Goal: Task Accomplishment & Management: Manage account settings

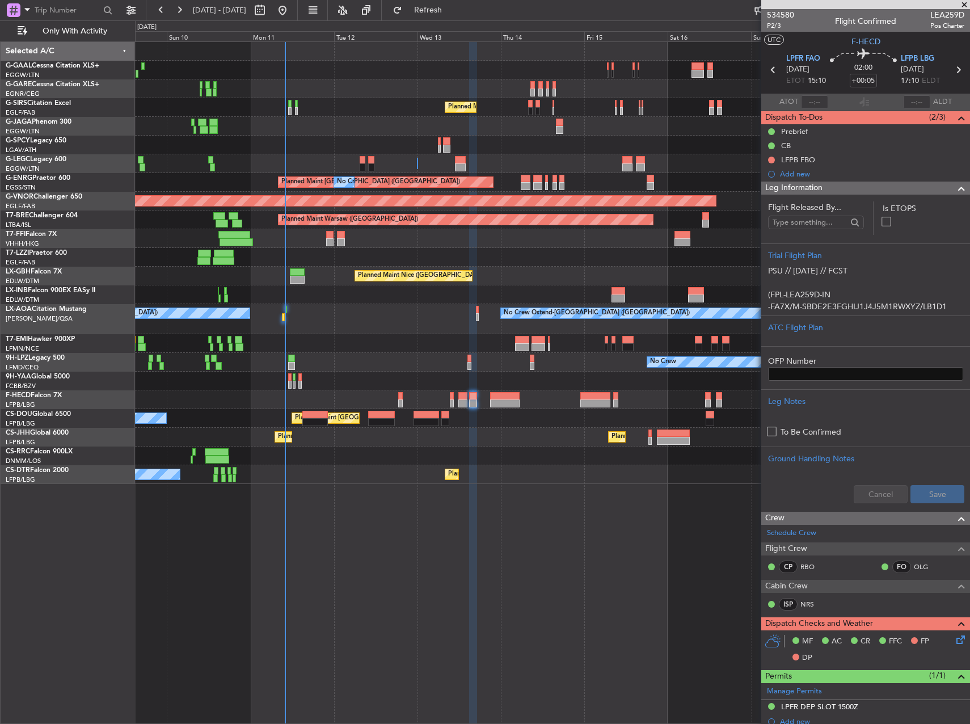
click at [331, 299] on div "Unplanned Maint Nice (Côte d'Azur Airport)" at bounding box center [552, 294] width 834 height 19
click at [278, 316] on div "No Crew Ostend-brugge (Ostend) No Crew Ostend-brugge (Ostend)" at bounding box center [552, 319] width 834 height 30
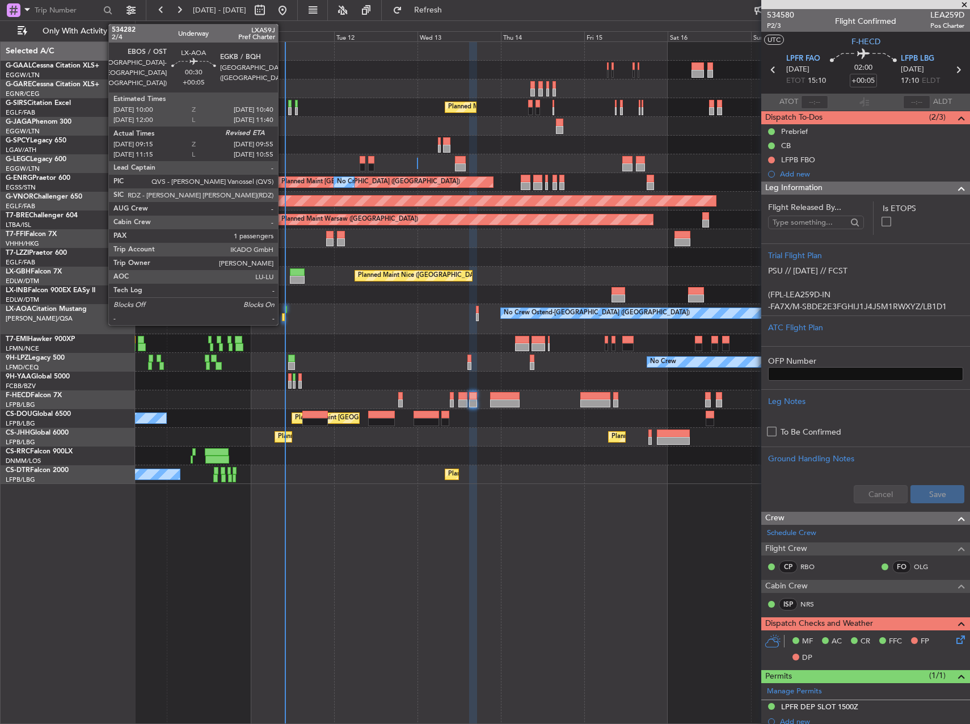
click at [283, 319] on div at bounding box center [283, 317] width 3 height 8
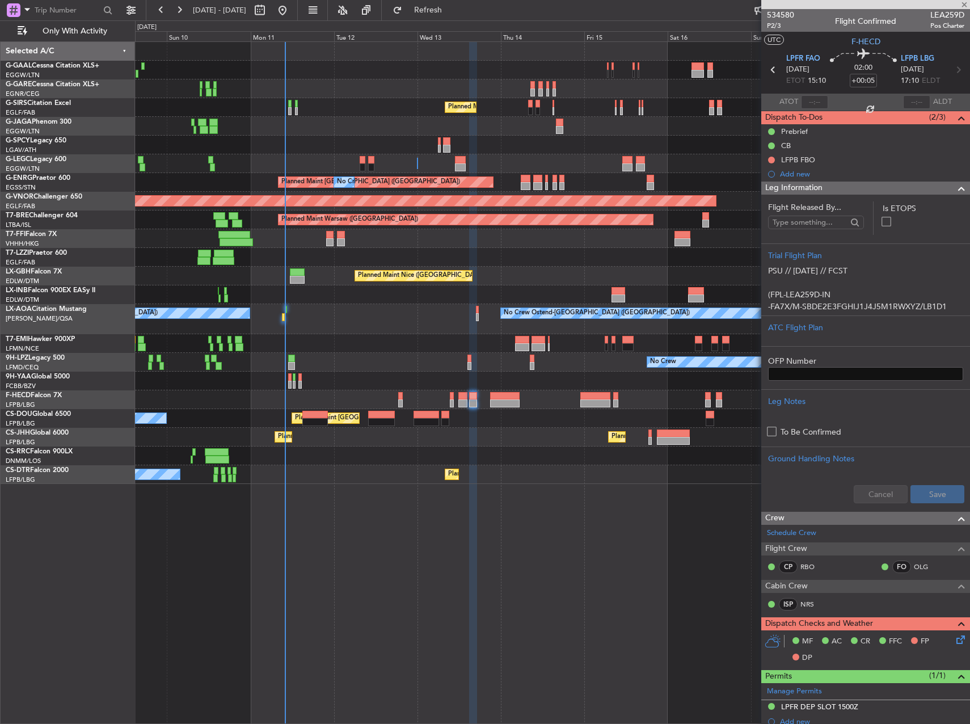
type input "09:25"
type input "1"
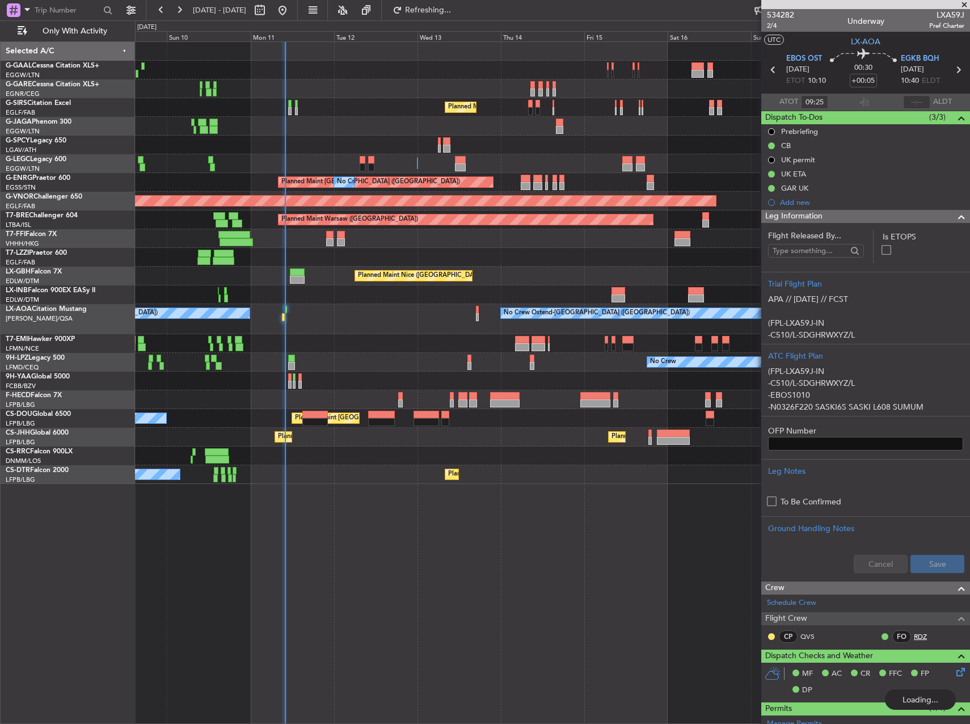
type input "09:51"
click at [454, 542] on div "No Crew Planned Maint London (Farnborough) A/C Unavailable London (Luton) Plann…" at bounding box center [552, 382] width 835 height 682
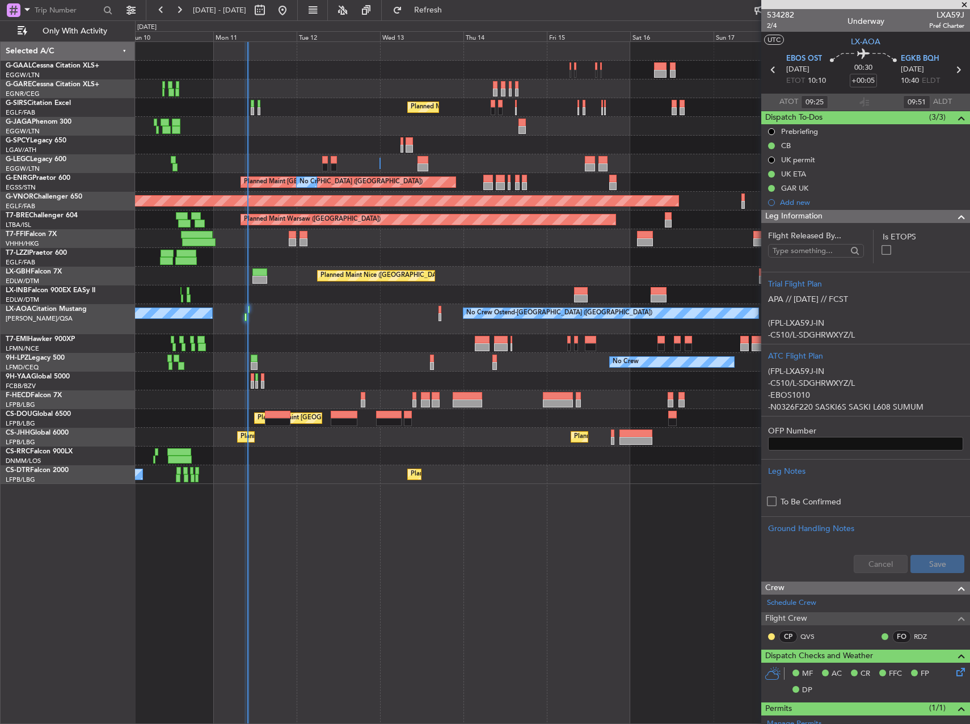
click at [472, 528] on div "No Crew Planned Maint London (Farnborough) A/C Unavailable London (Luton) Plann…" at bounding box center [552, 382] width 835 height 682
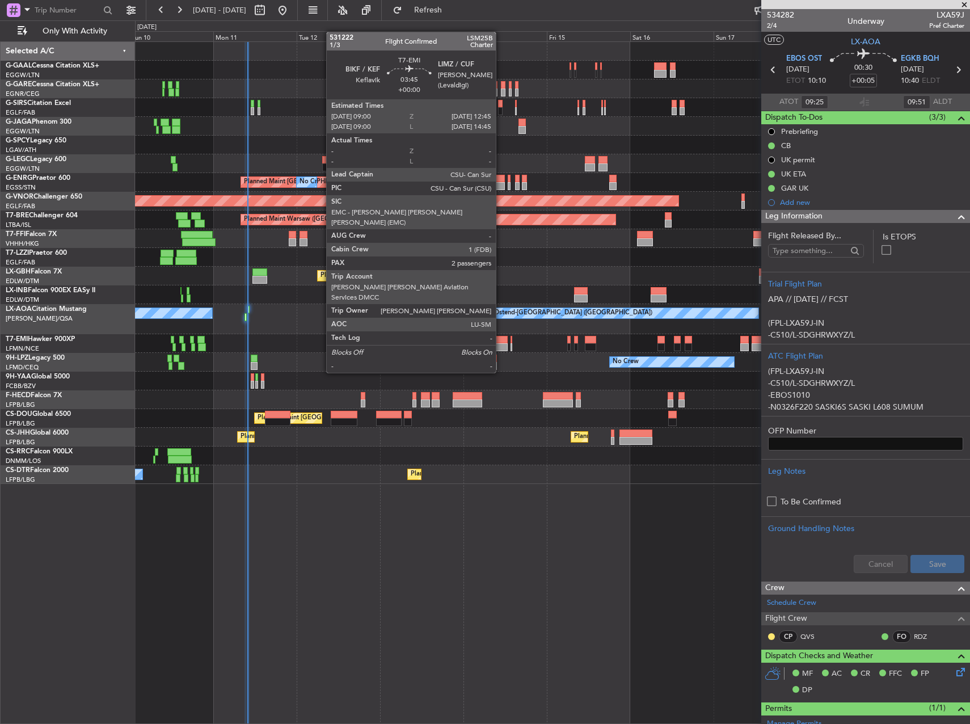
click at [501, 341] on div at bounding box center [500, 340] width 13 height 8
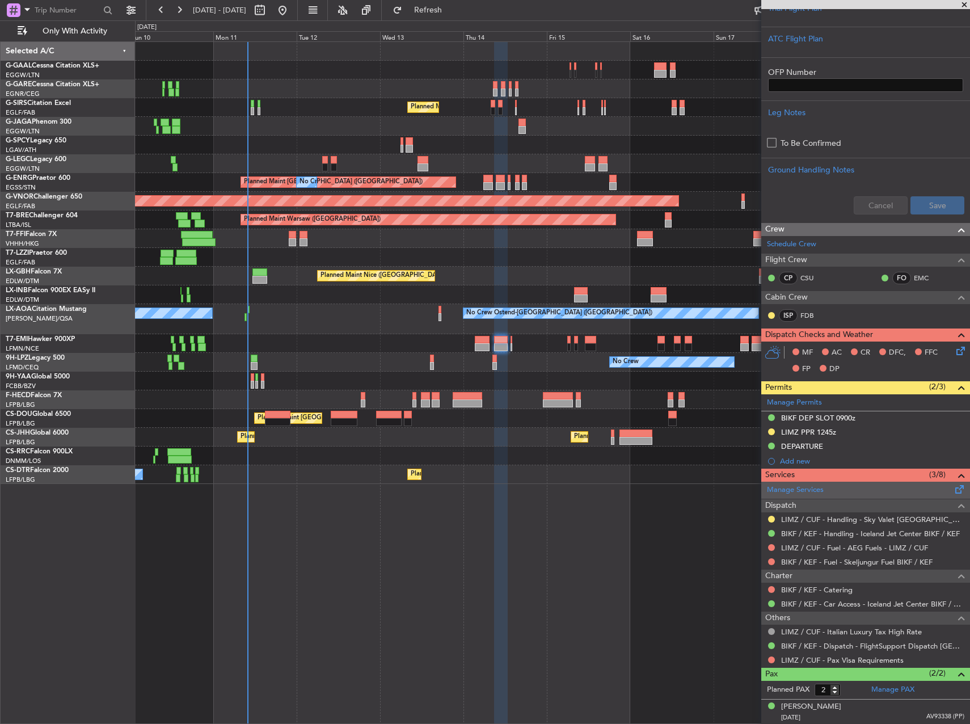
scroll to position [330, 0]
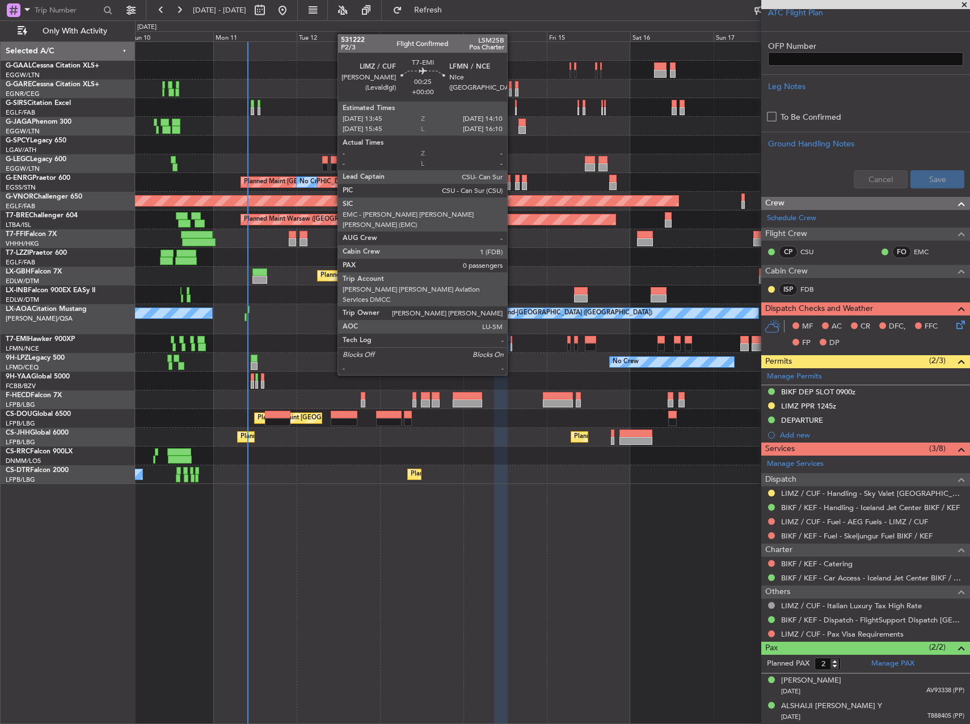
click at [512, 343] on div at bounding box center [511, 347] width 2 height 8
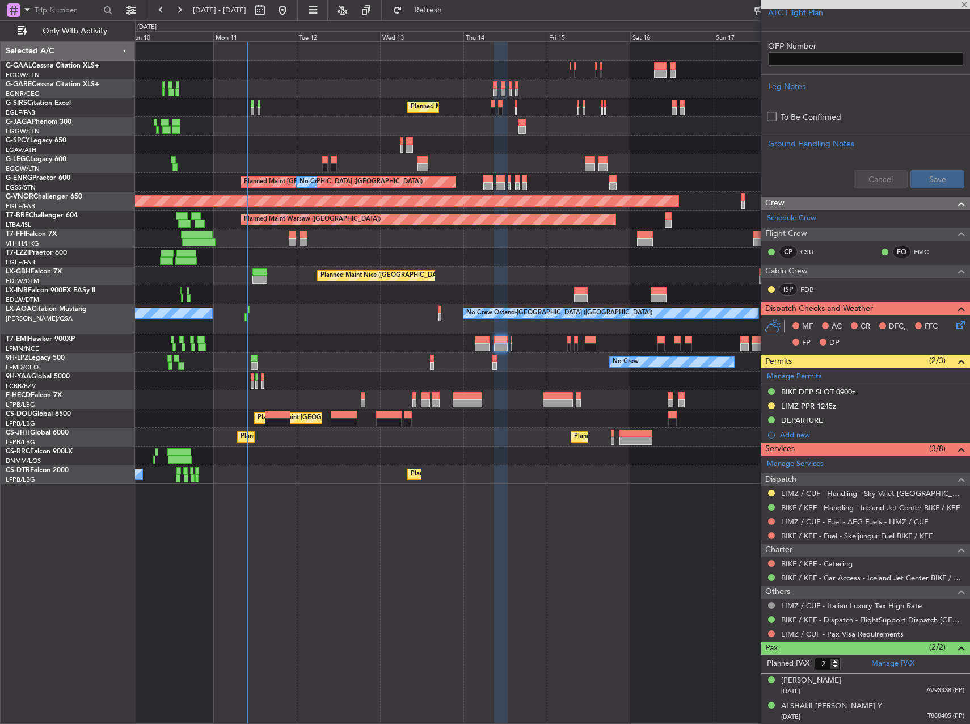
type input "0"
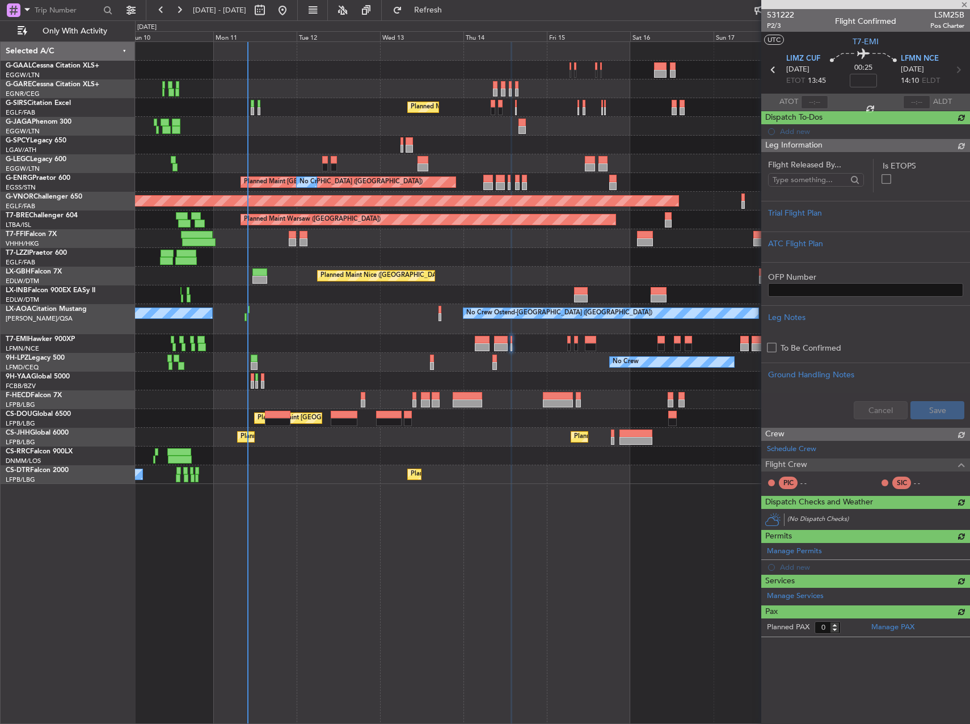
scroll to position [0, 0]
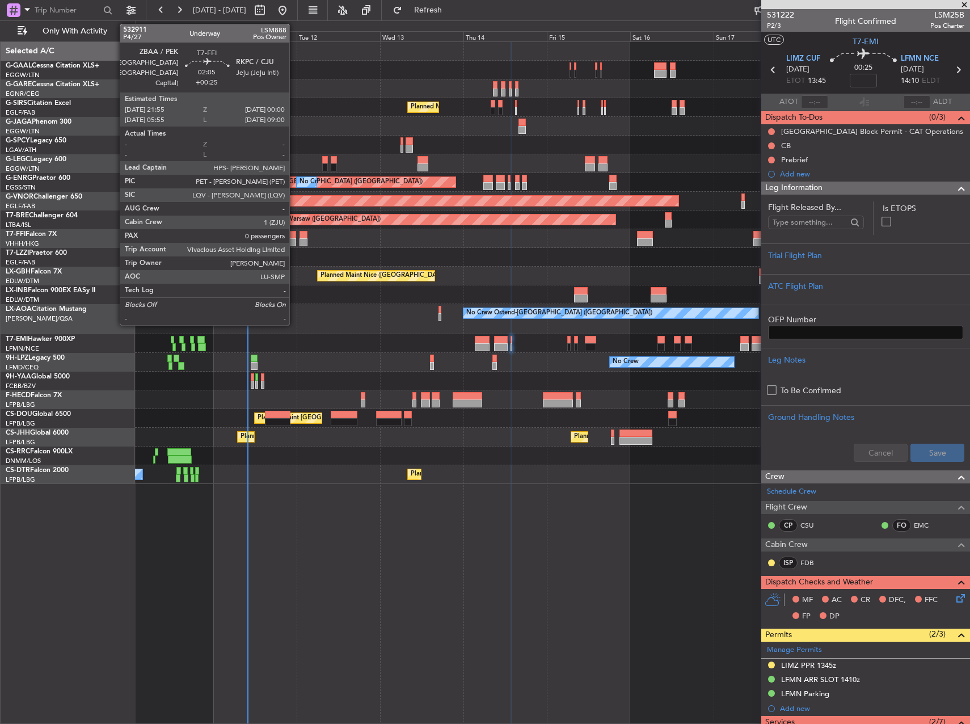
click at [293, 237] on div at bounding box center [292, 235] width 7 height 8
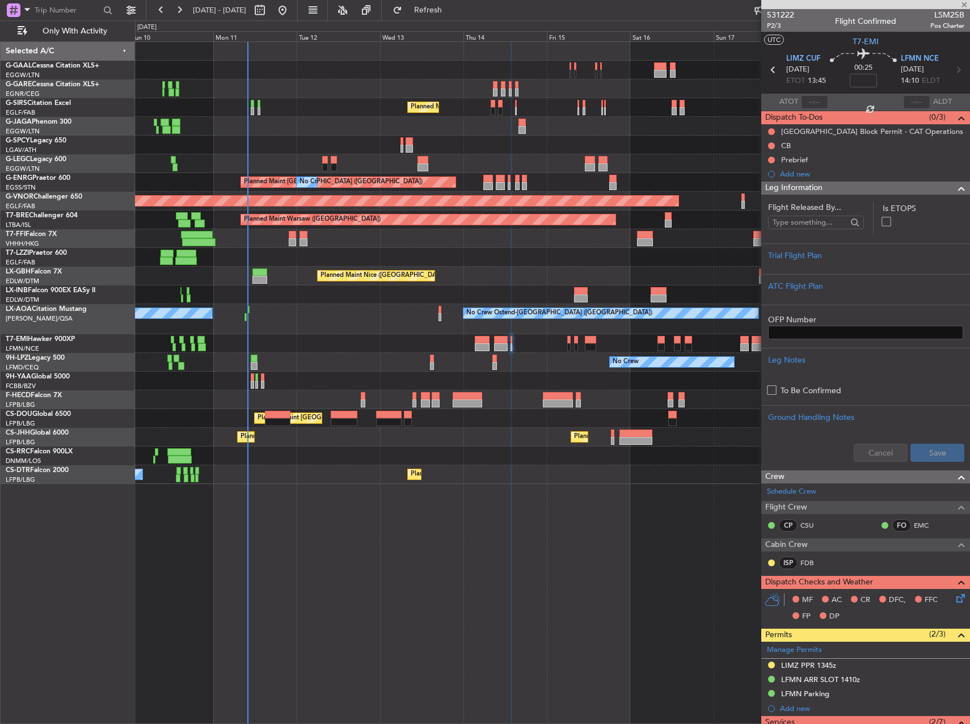
type input "+00:25"
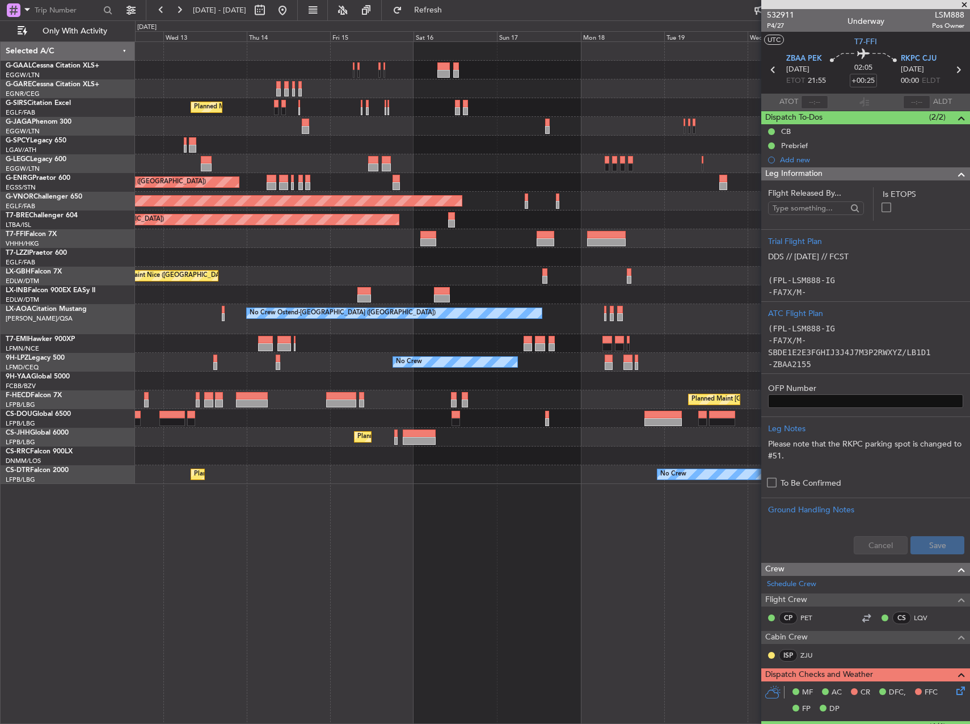
click at [216, 299] on div at bounding box center [552, 294] width 834 height 19
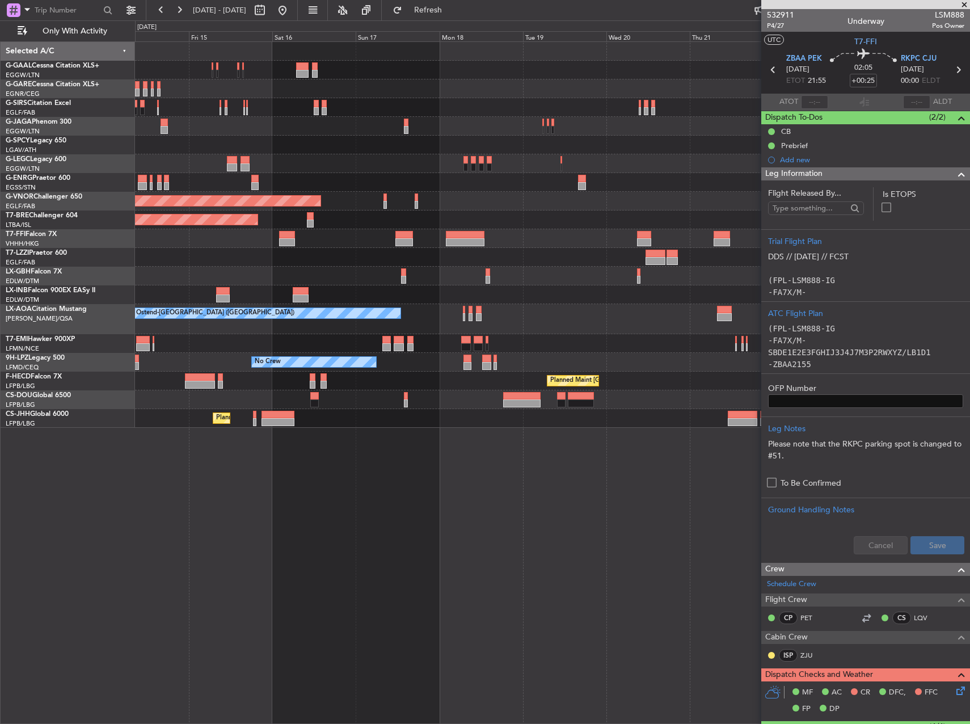
click at [544, 322] on div "No Crew Ostend-[GEOGRAPHIC_DATA] ([GEOGRAPHIC_DATA])" at bounding box center [552, 319] width 834 height 30
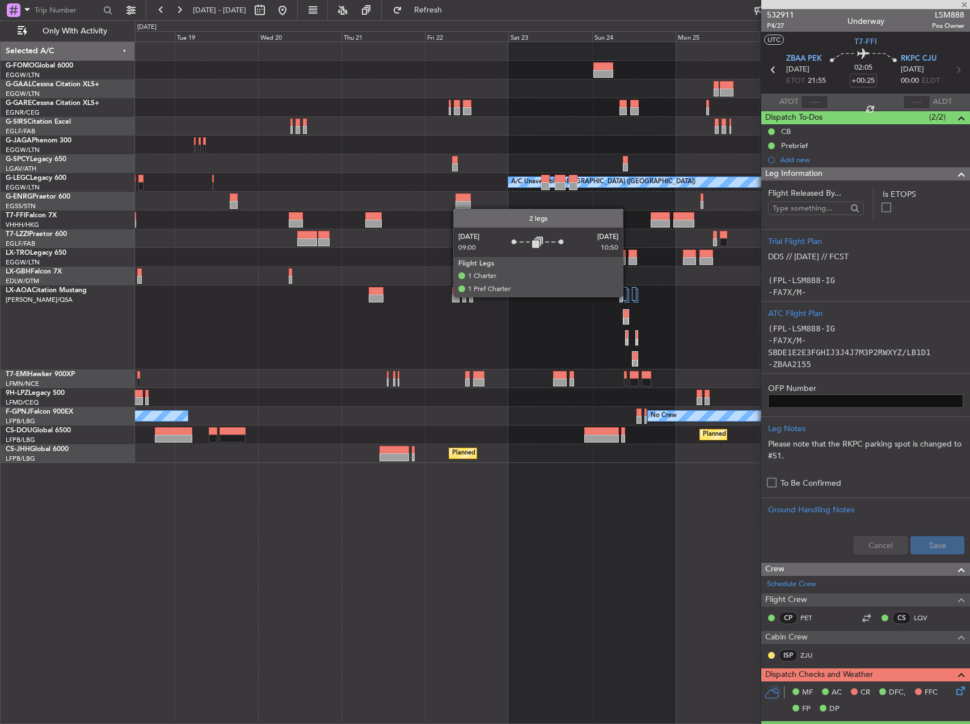
click at [628, 296] on div at bounding box center [626, 296] width 5 height 14
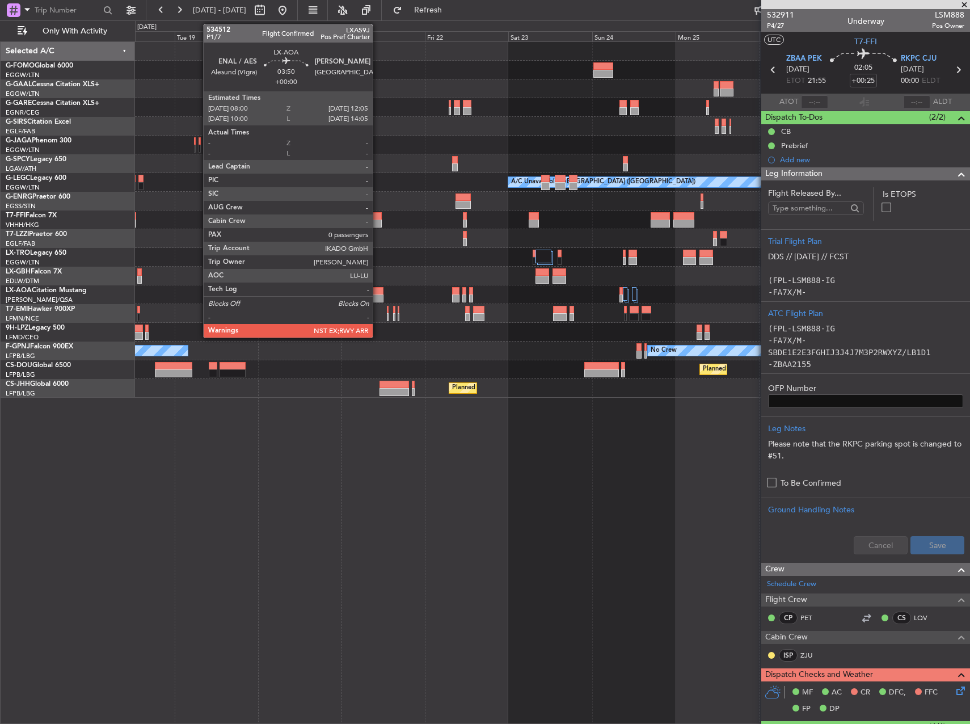
click at [378, 293] on div at bounding box center [376, 291] width 15 height 8
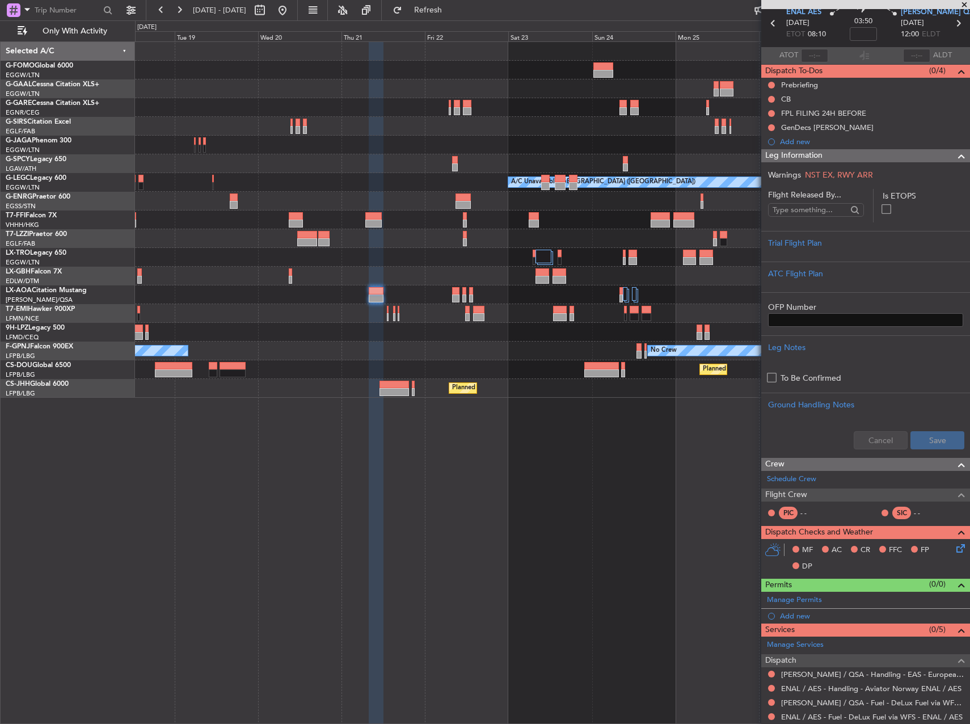
scroll to position [57, 0]
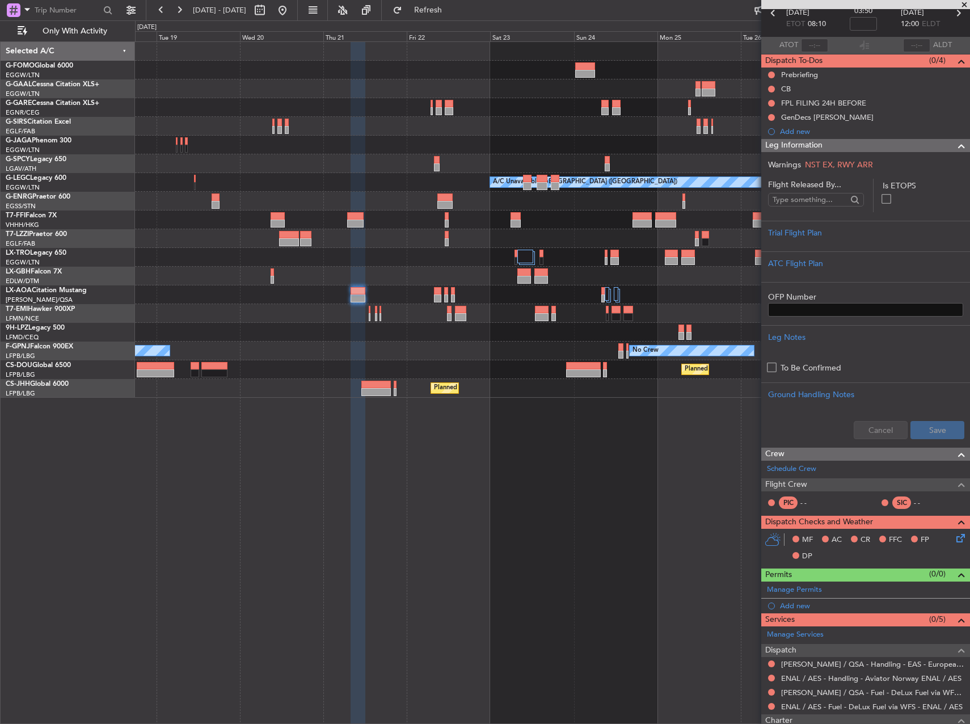
click at [517, 326] on div "No Crew" at bounding box center [552, 332] width 834 height 19
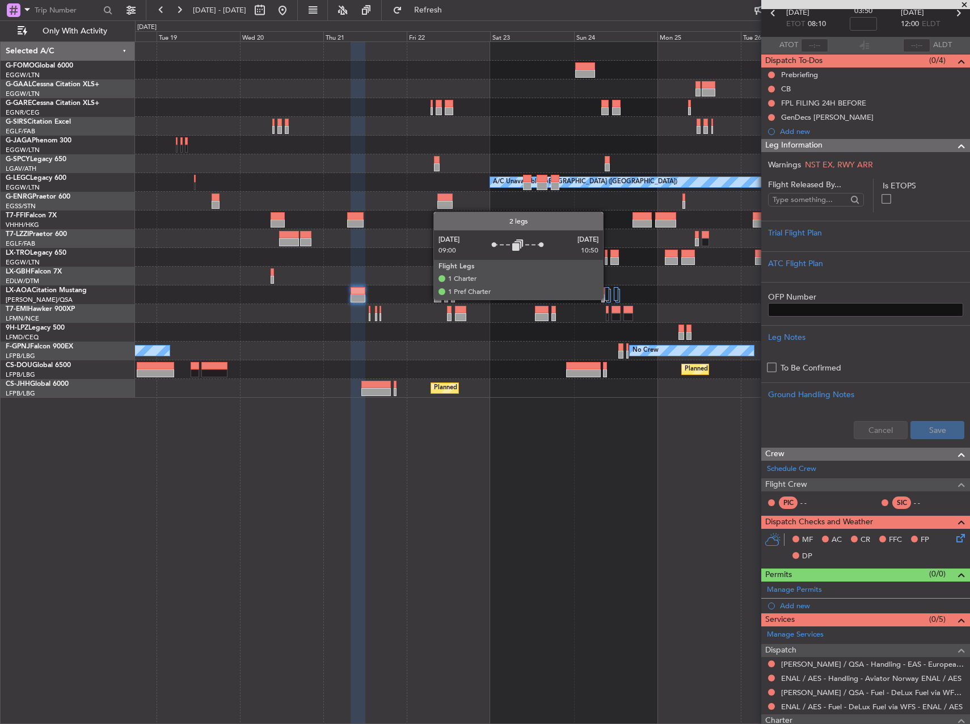
click at [608, 299] on div at bounding box center [607, 294] width 5 height 14
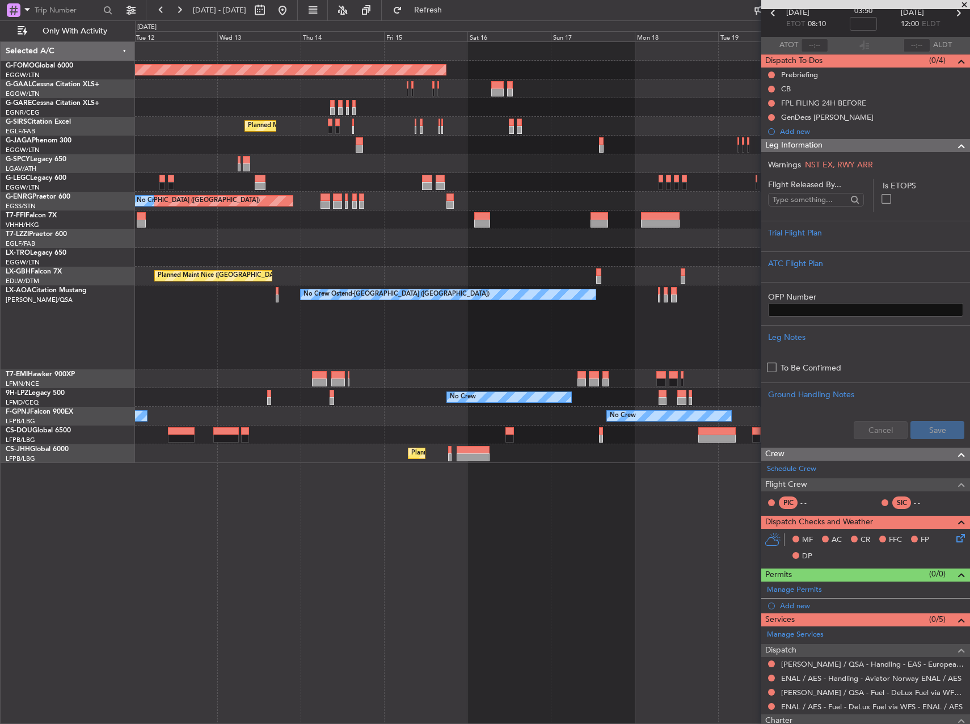
click at [900, 509] on fb-app "18 Aug 2025 - 28 Aug 2025 Refresh Quick Links Only With Activity Planned Maint …" at bounding box center [485, 366] width 970 height 715
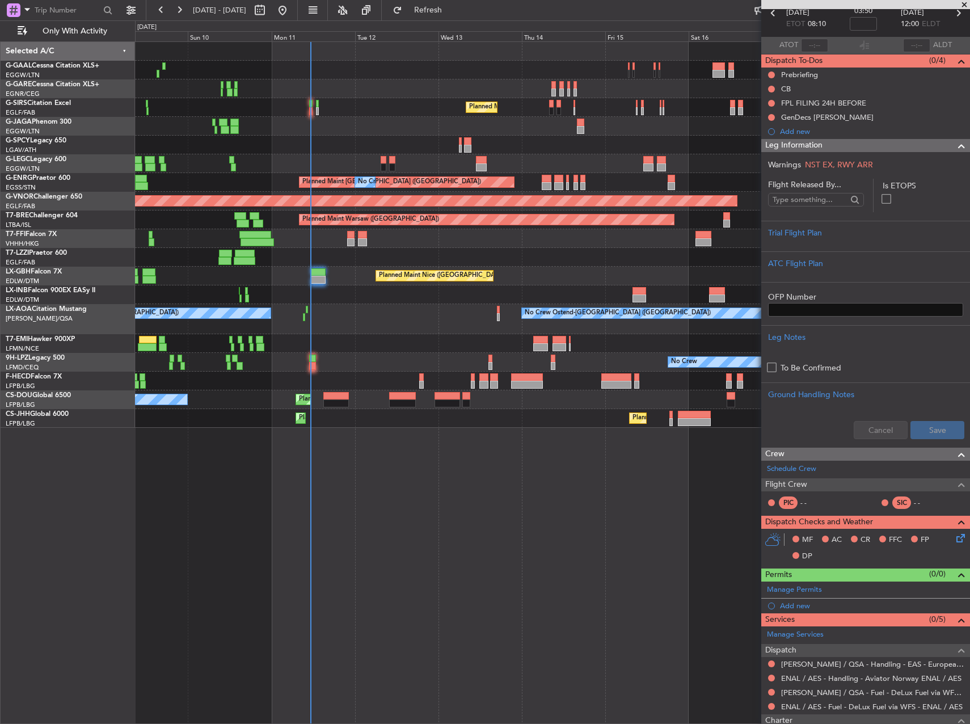
click at [546, 523] on div "No Crew Planned Maint London (Farnborough) Planned Maint London (Stansted) No C…" at bounding box center [552, 382] width 835 height 682
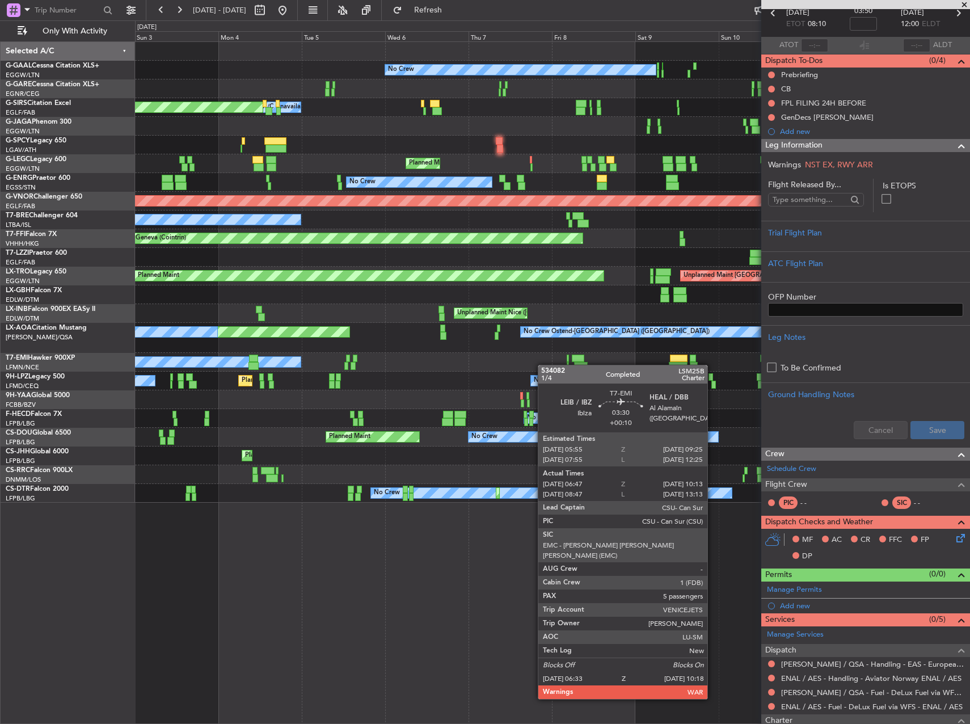
click at [586, 365] on div "A/C Unavailable" at bounding box center [552, 362] width 834 height 19
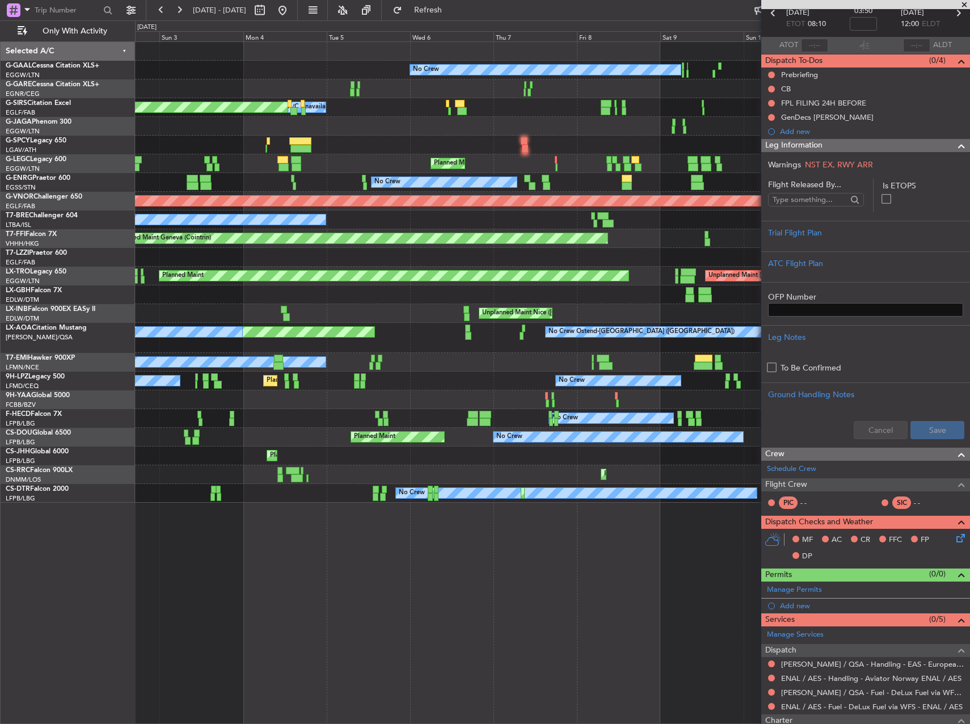
click at [529, 366] on div "A/C Unavailable" at bounding box center [552, 362] width 834 height 19
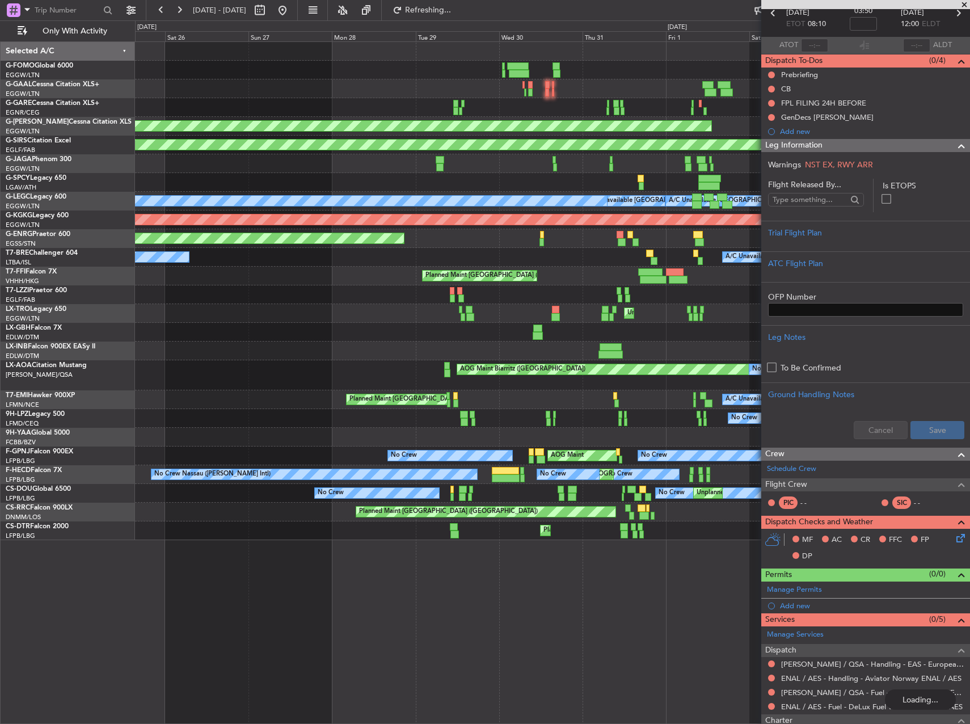
click at [691, 337] on div "Planned Maint Palma De Mallorca Planned Maint Windsor Locks (Bradley Intl) No C…" at bounding box center [552, 291] width 834 height 498
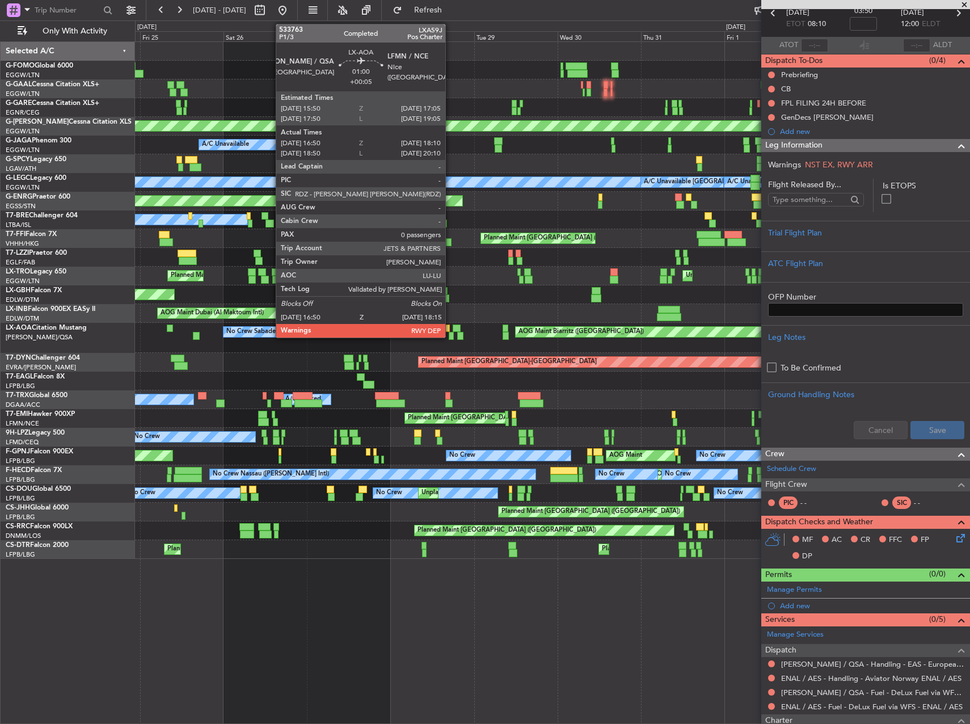
click at [450, 336] on div at bounding box center [451, 336] width 5 height 8
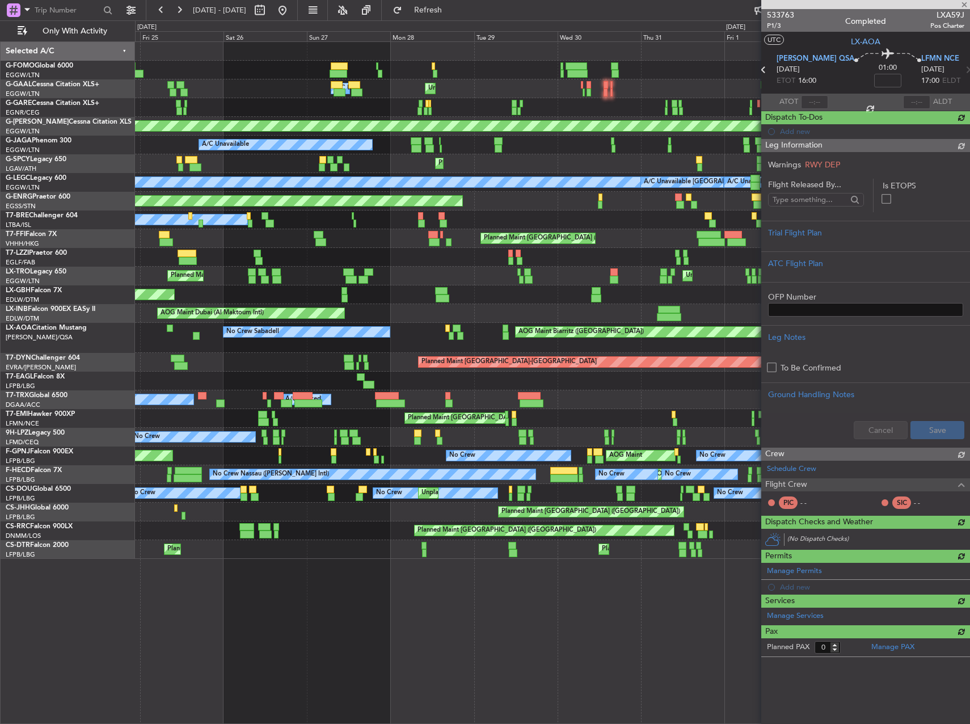
type input "+00:05"
type input "17:00"
type input "18:05"
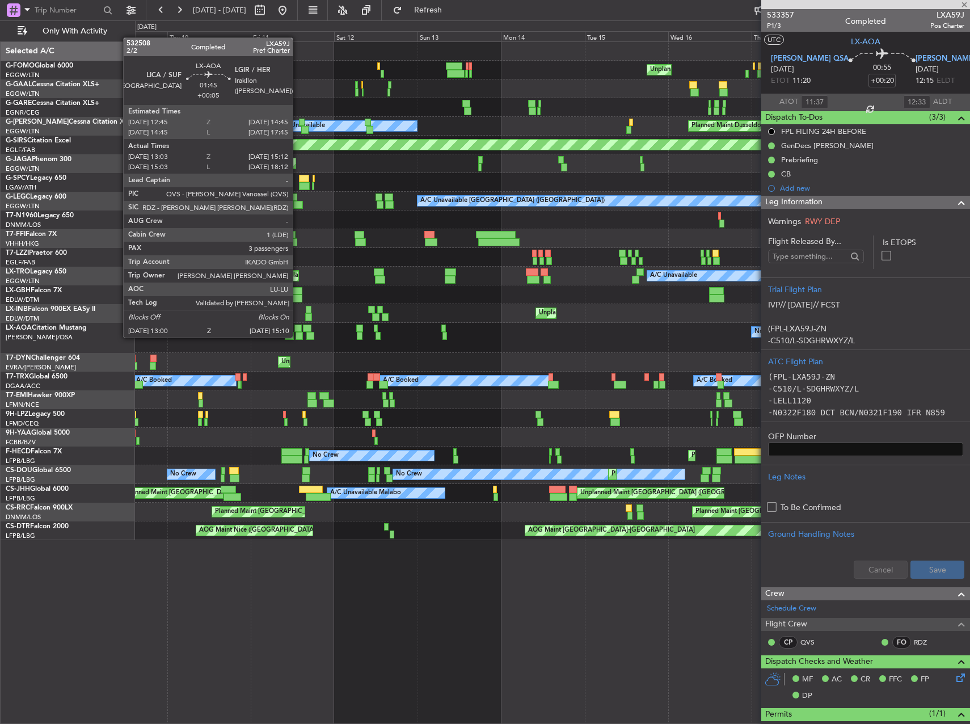
type input "-00:05"
type input "10:10"
type input "12:22"
type input "3"
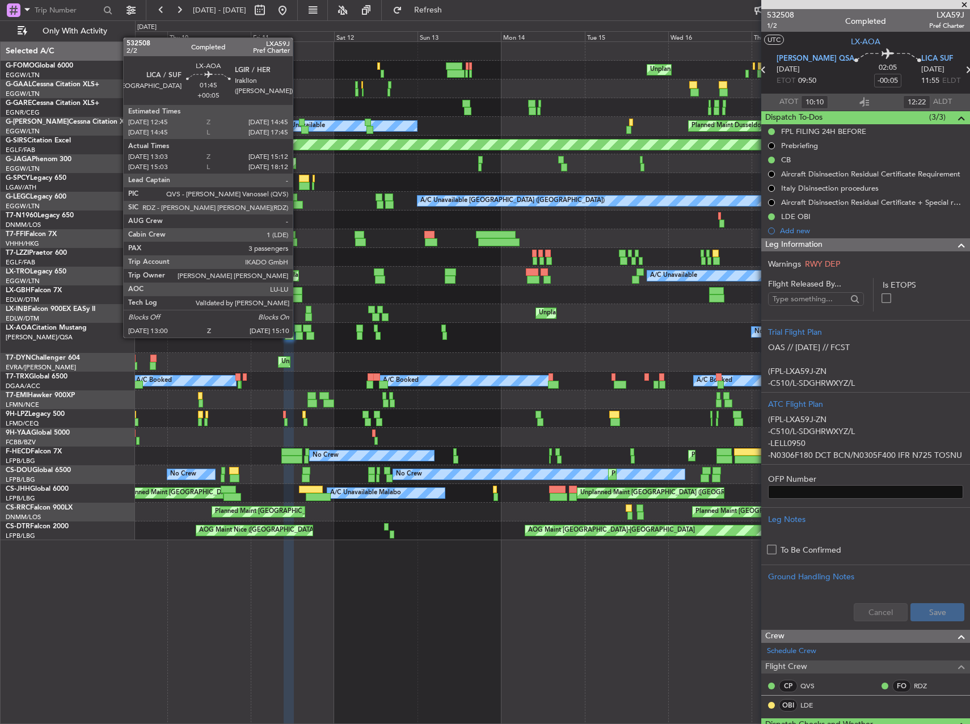
click at [298, 336] on div at bounding box center [299, 336] width 8 height 8
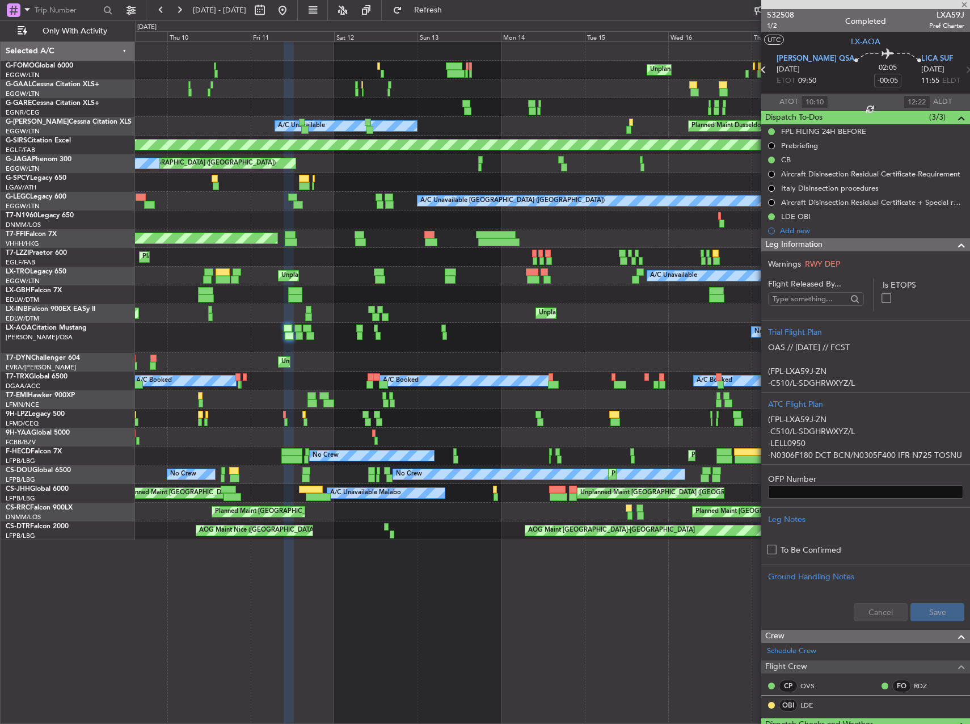
type input "+00:05"
type input "13:13"
type input "15:07"
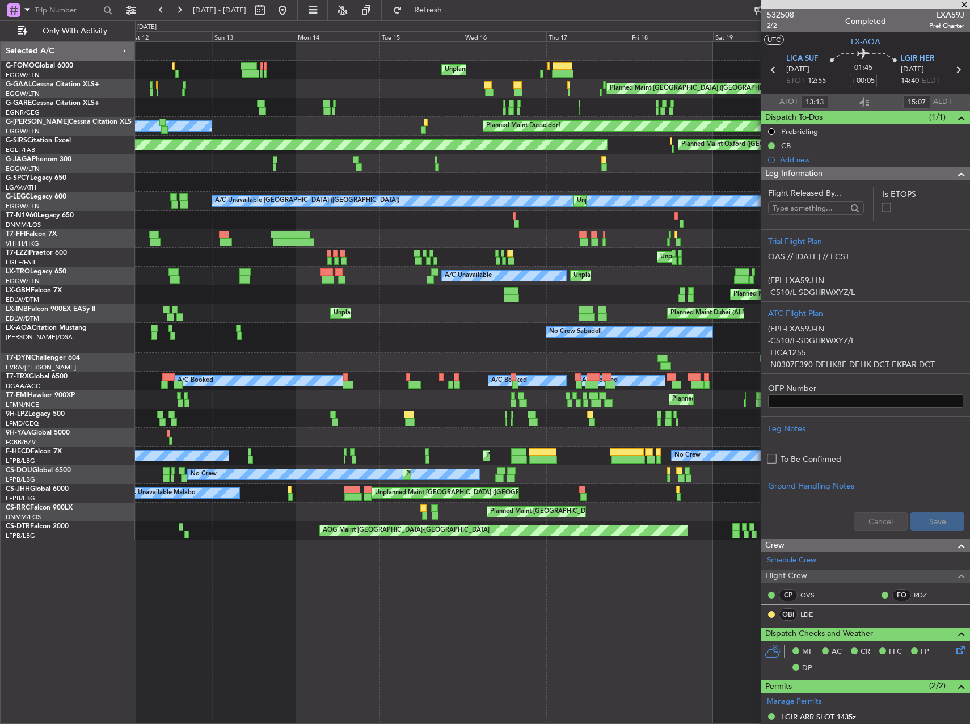
click at [376, 307] on div "Unplanned Maint New York (Teterboro) Planned Maint London (Luton) A/C Unavailab…" at bounding box center [552, 291] width 834 height 498
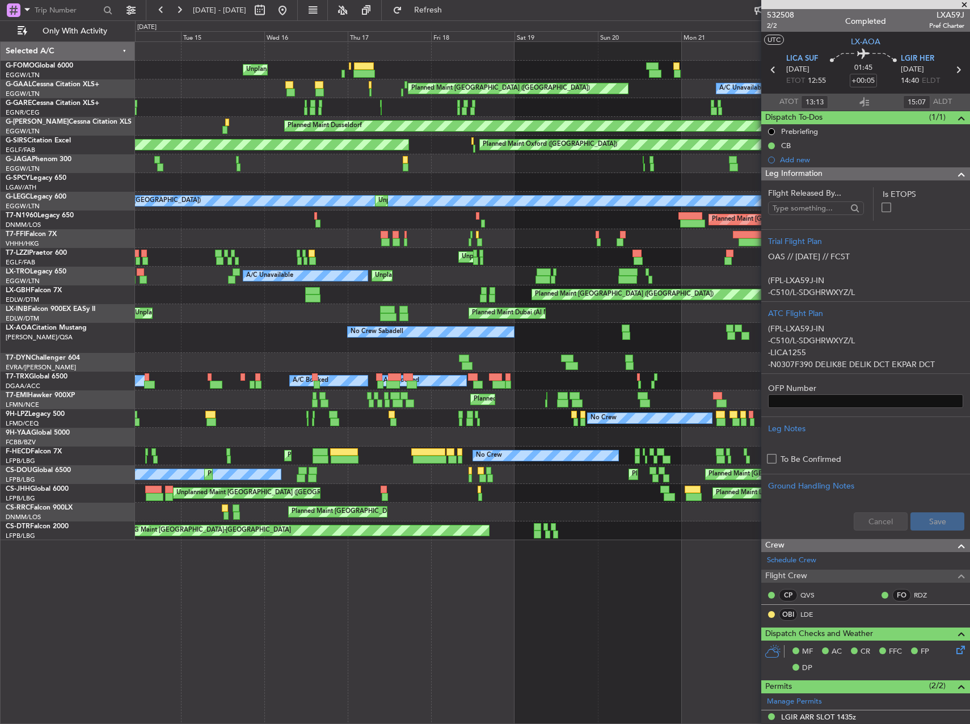
click at [274, 315] on div "Planned Maint Dubai (Al Maktoum Intl) Unplanned Maint Paris (Le Bourget) AOG Ma…" at bounding box center [552, 313] width 834 height 19
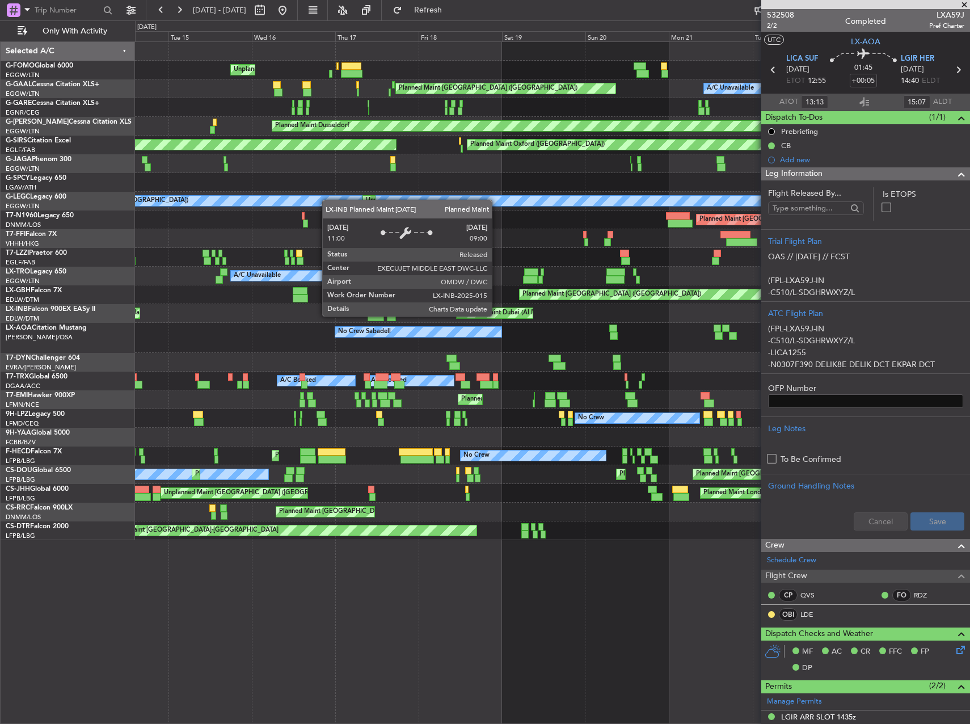
click at [217, 306] on div "Planned Maint Dubai (Al Maktoum Intl) Unplanned Maint Paris (Le Bourget) AOG Ma…" at bounding box center [552, 313] width 834 height 19
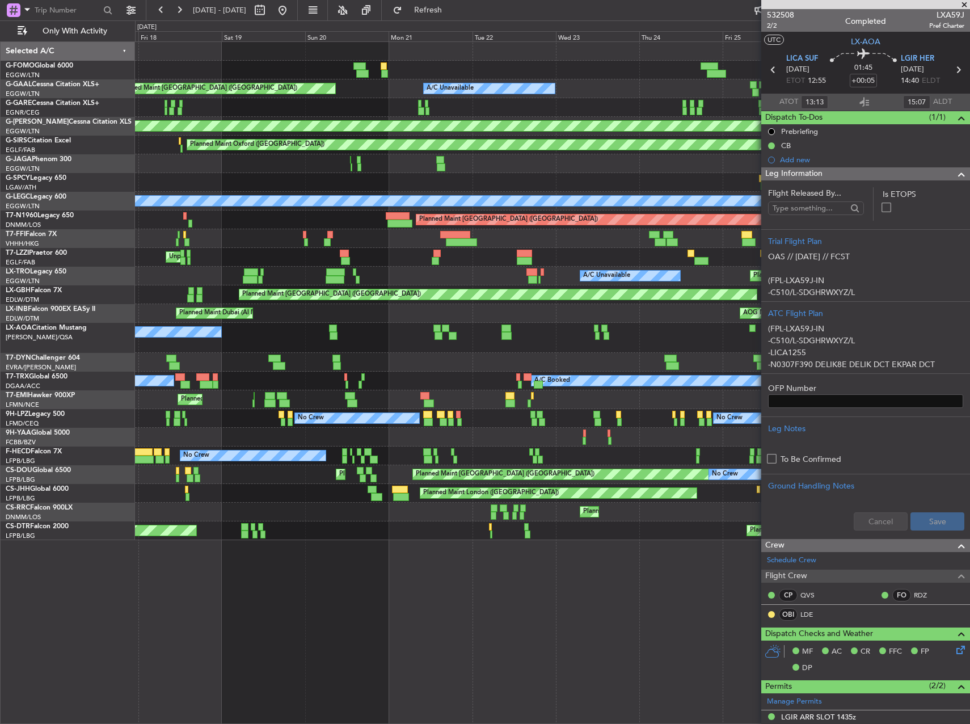
click at [227, 305] on div "Planned Maint Dubai (Al Maktoum Intl) AOG Maint Dubai (Al Maktoum Intl)" at bounding box center [552, 313] width 834 height 19
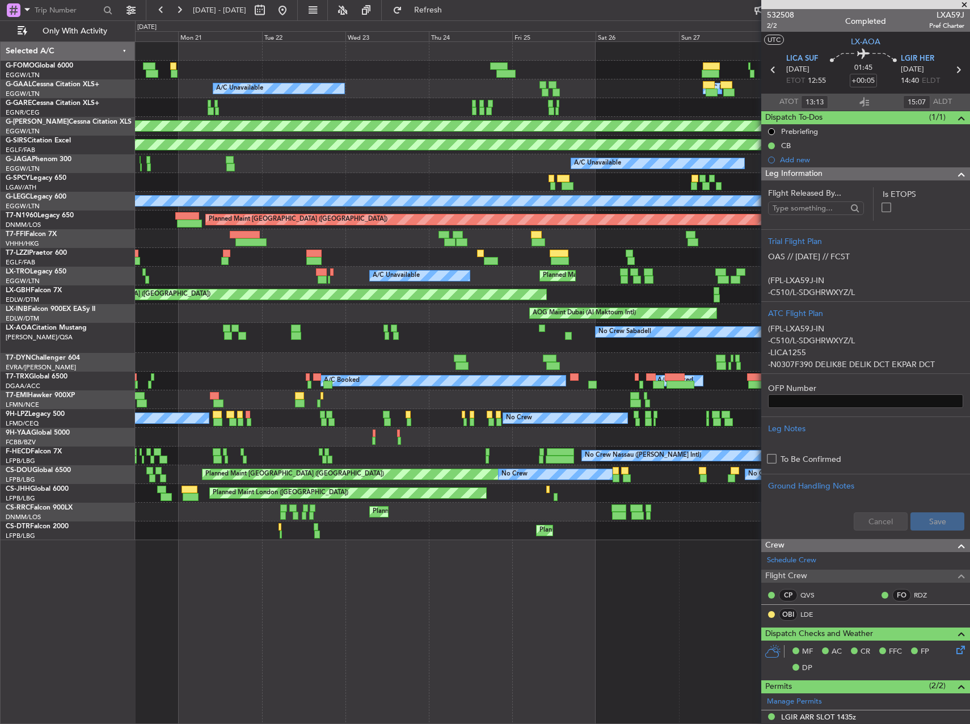
click at [206, 298] on div "A/C Unavailable A/C Unavailable Unplanned Maint London (Luton) Planned Maint Lo…" at bounding box center [552, 291] width 834 height 498
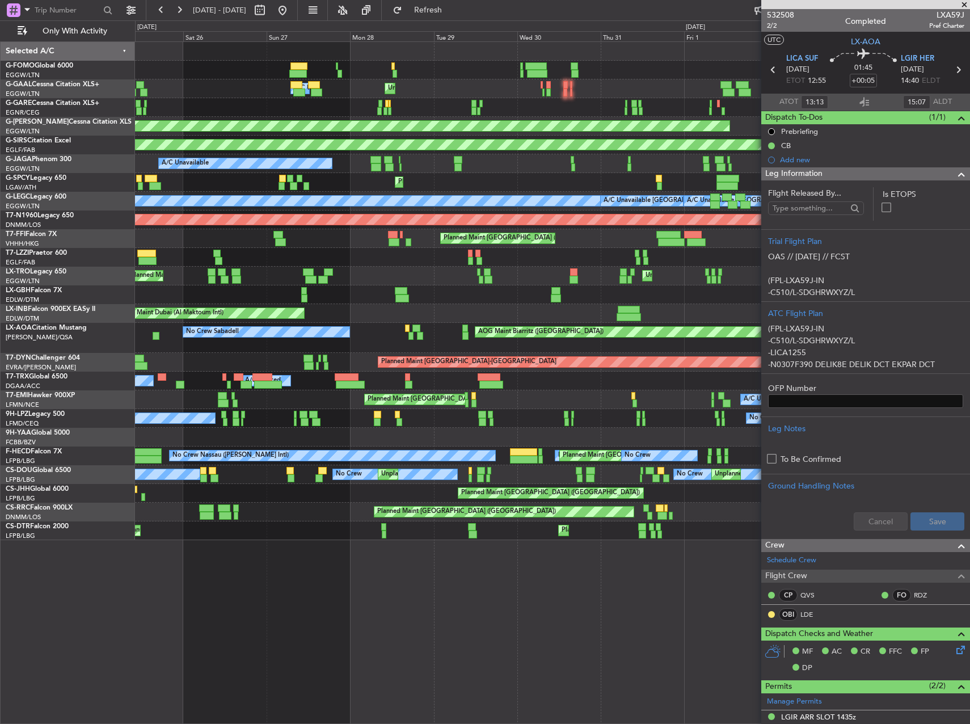
click at [229, 290] on div "Planned Maint Palma De Mallorca Planned Maint Windsor Locks (Bradley Intl) A/C …" at bounding box center [552, 291] width 834 height 498
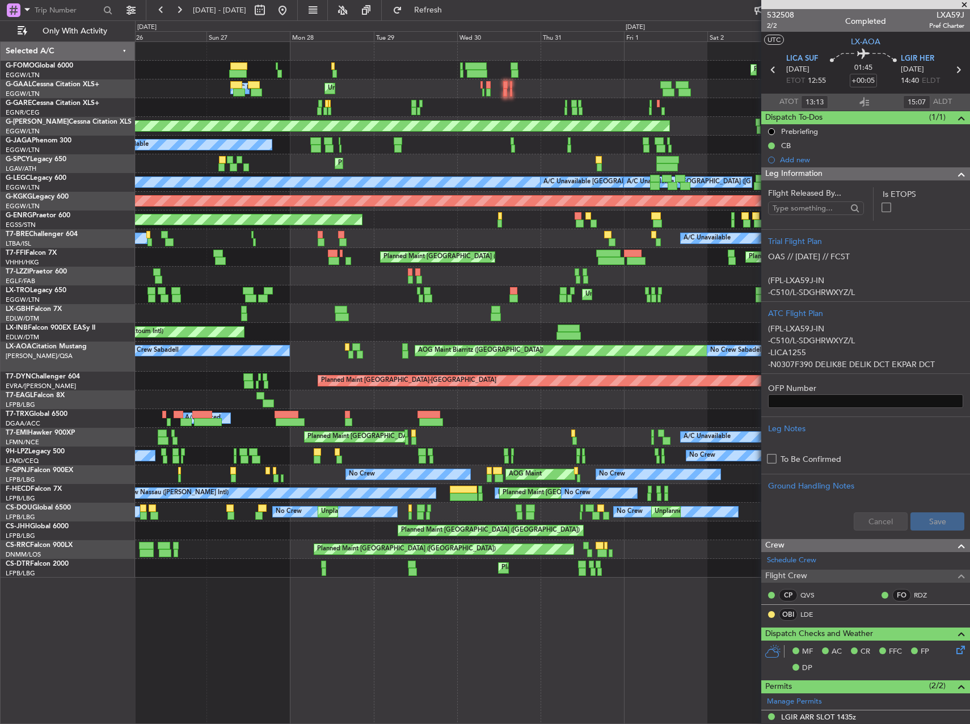
click at [389, 315] on div "Planned Maint [GEOGRAPHIC_DATA] ([GEOGRAPHIC_DATA])" at bounding box center [552, 313] width 834 height 19
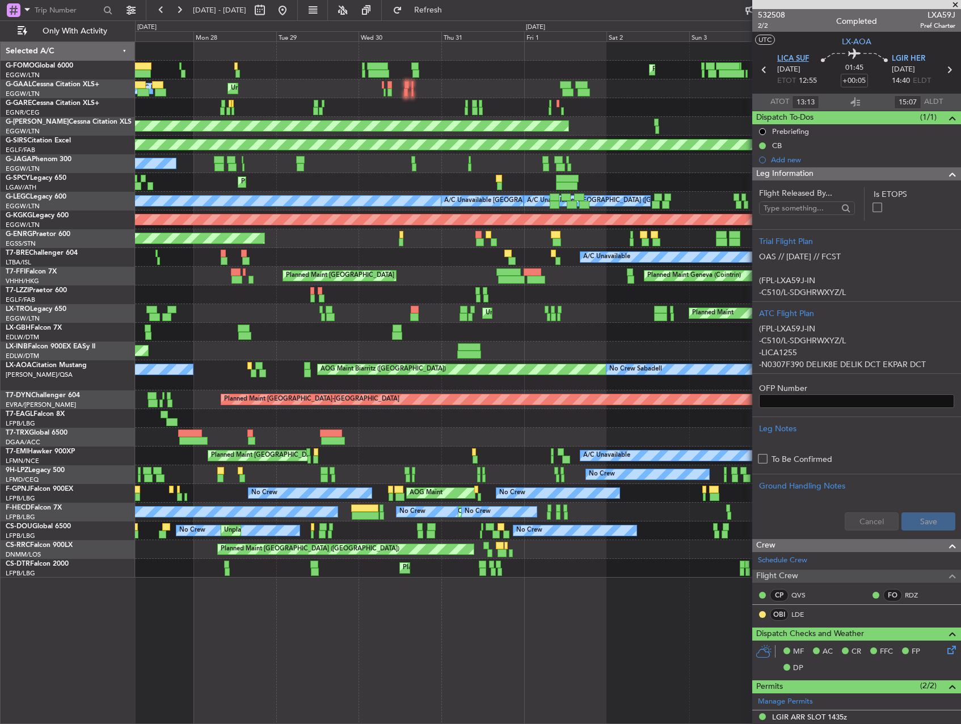
click at [780, 56] on span "LICA SUF" at bounding box center [793, 58] width 32 height 11
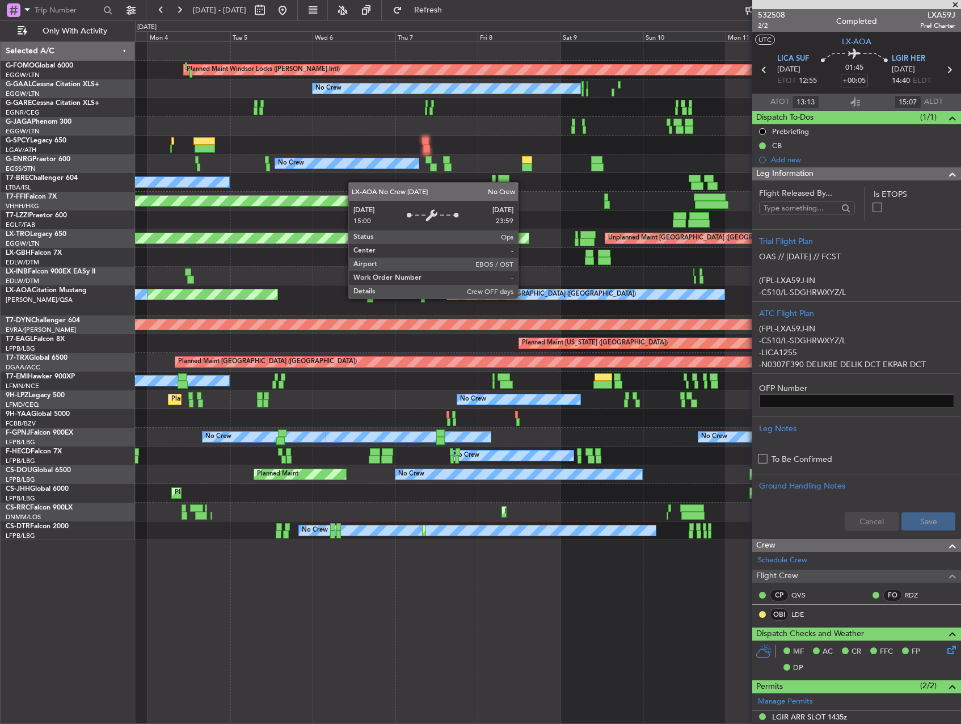
click at [58, 299] on div "Planned Maint Windsor Locks (Bradley Intl) Planned Maint Palma De Mallorca No C…" at bounding box center [480, 371] width 961 height 703
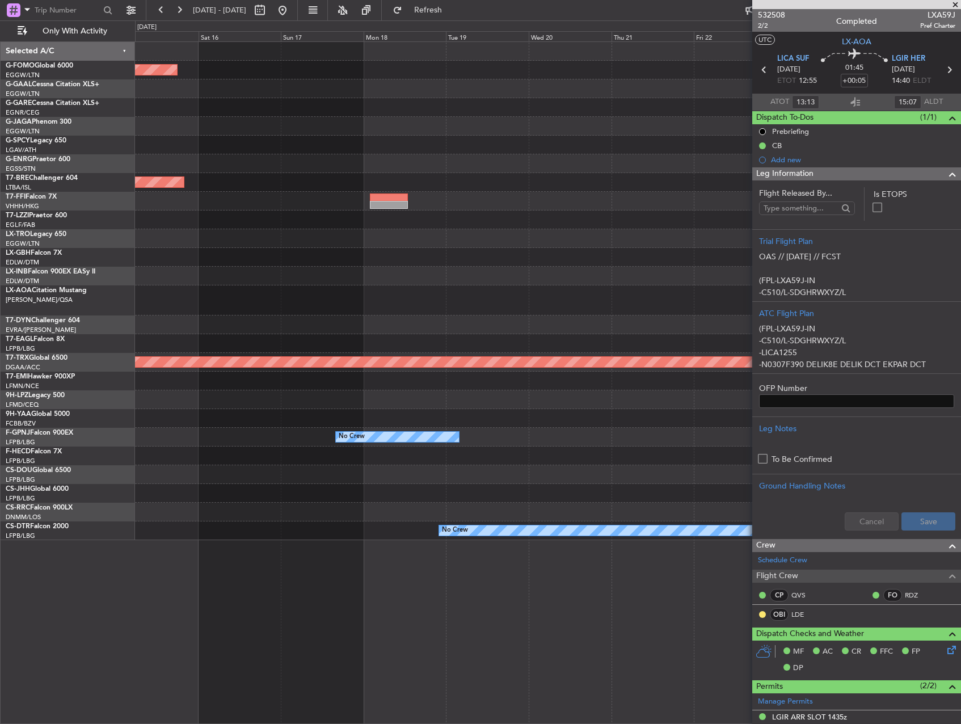
click at [0, 278] on html "22 Jul 2025 - 01 Aug 2025 Refresh Quick Links Only With Activity Planned Maint …" at bounding box center [480, 362] width 961 height 724
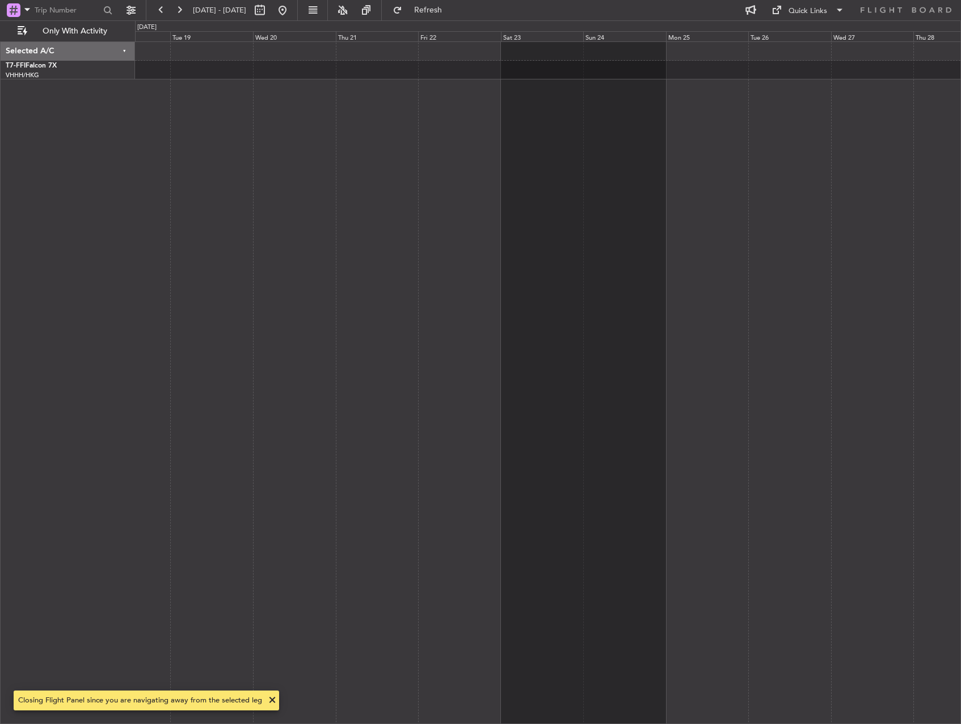
click at [241, 276] on div at bounding box center [548, 382] width 826 height 682
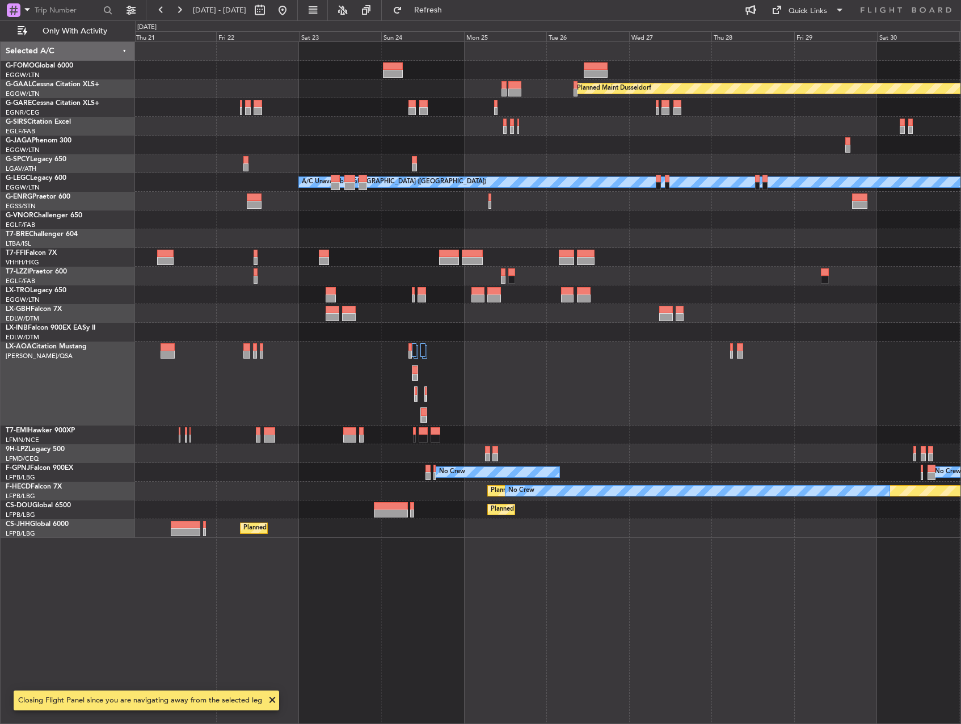
click at [336, 282] on div "Owner [GEOGRAPHIC_DATA] ([GEOGRAPHIC_DATA])" at bounding box center [547, 276] width 825 height 19
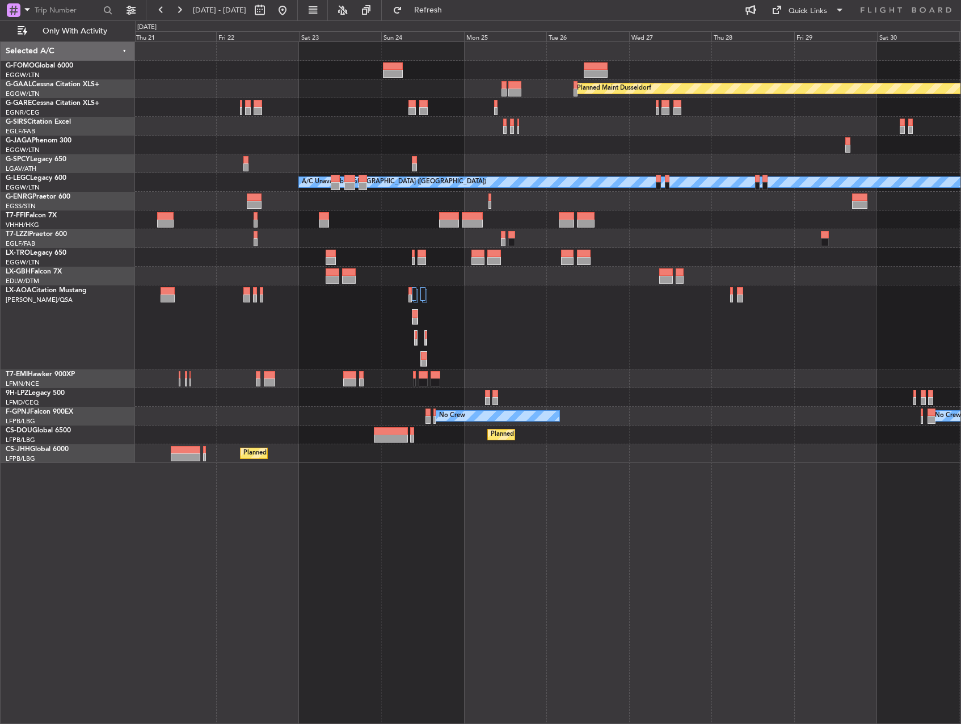
click at [420, 318] on div at bounding box center [547, 327] width 825 height 84
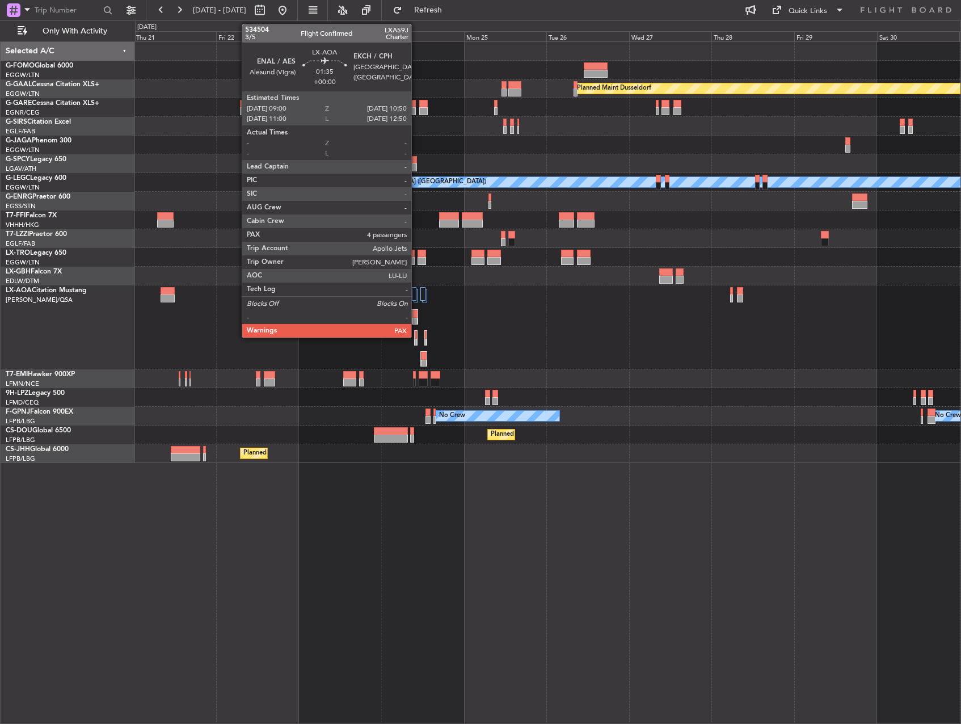
click at [416, 318] on div at bounding box center [415, 322] width 6 height 8
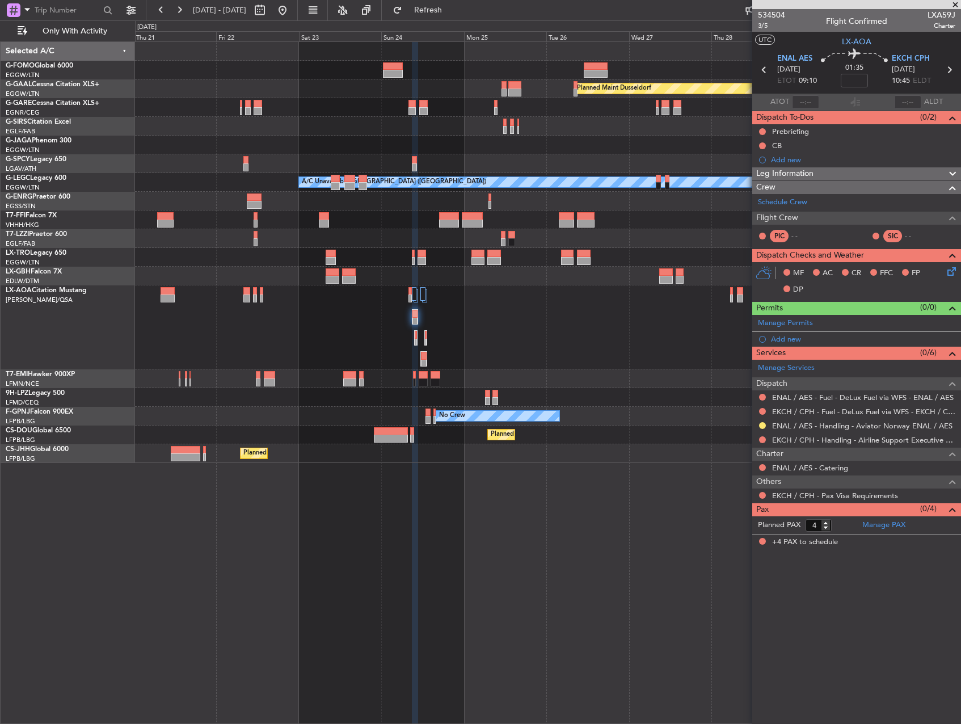
click at [521, 545] on div "Planned Maint Dusseldorf A/C Unavailable London (Luton) Owner London (Luton) No…" at bounding box center [548, 382] width 826 height 682
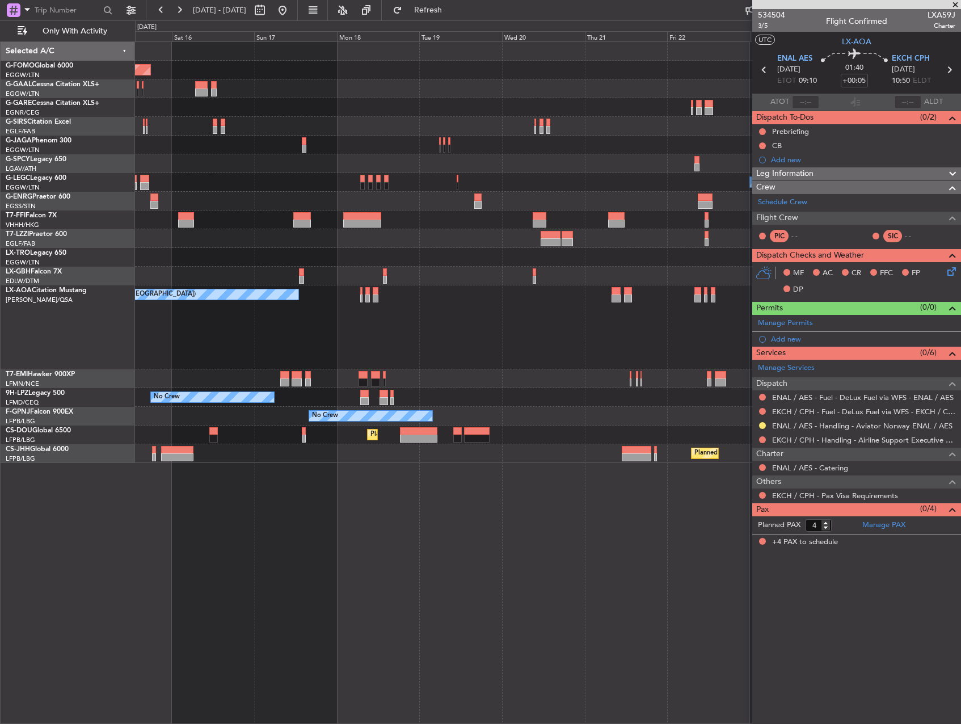
click at [696, 442] on div "Planned Maint Paris (Le Bourget) Planned Maint London (Luton)" at bounding box center [547, 434] width 825 height 19
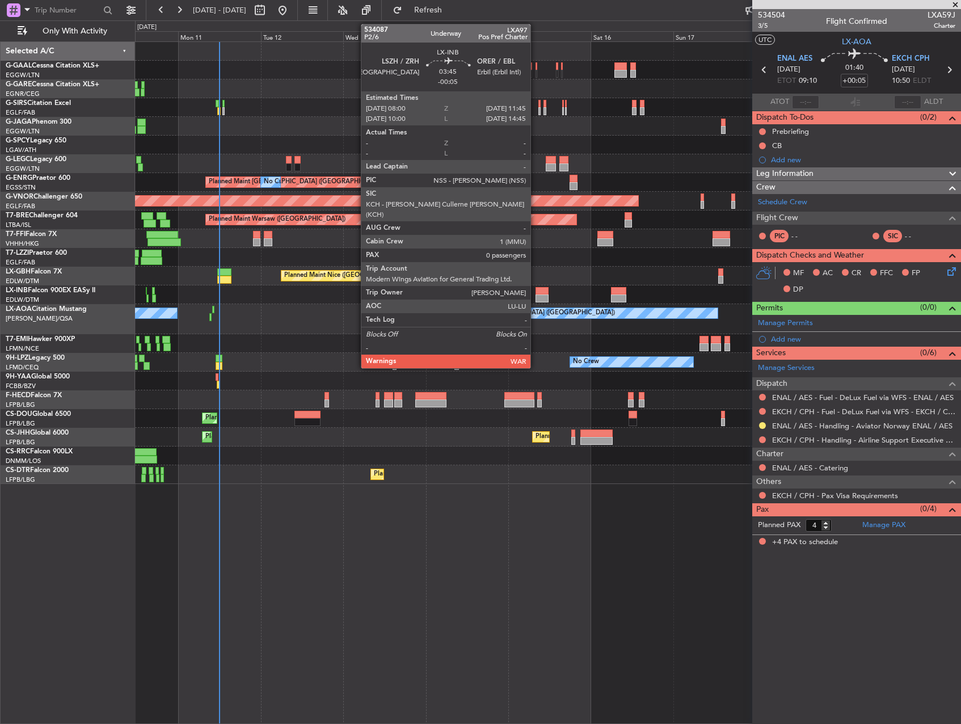
click at [535, 294] on div at bounding box center [541, 291] width 13 height 8
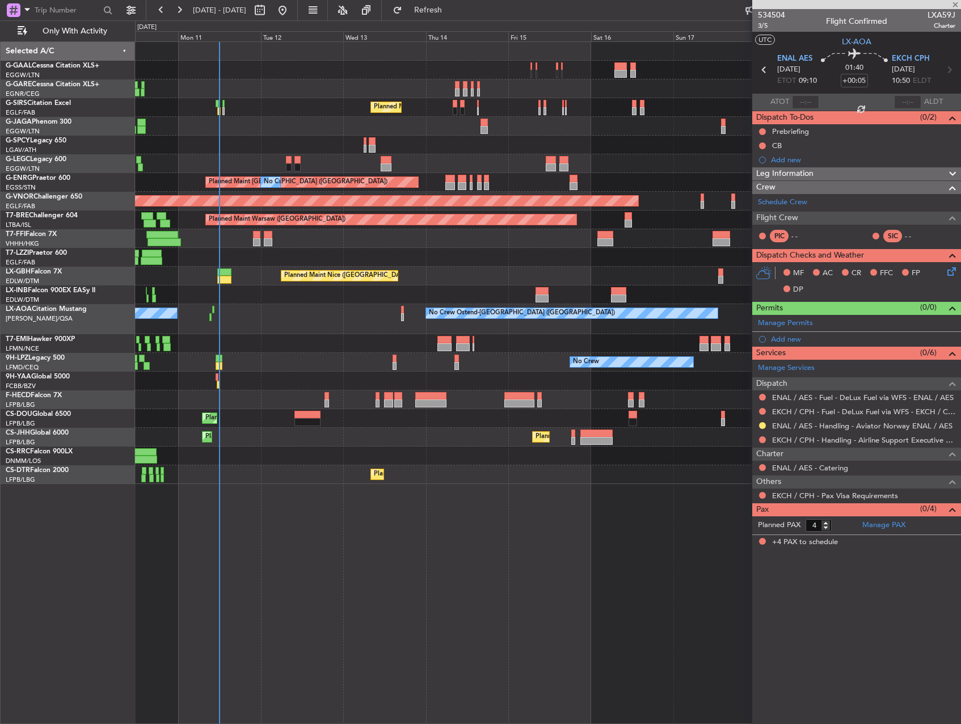
type input "-00:05"
type input "0"
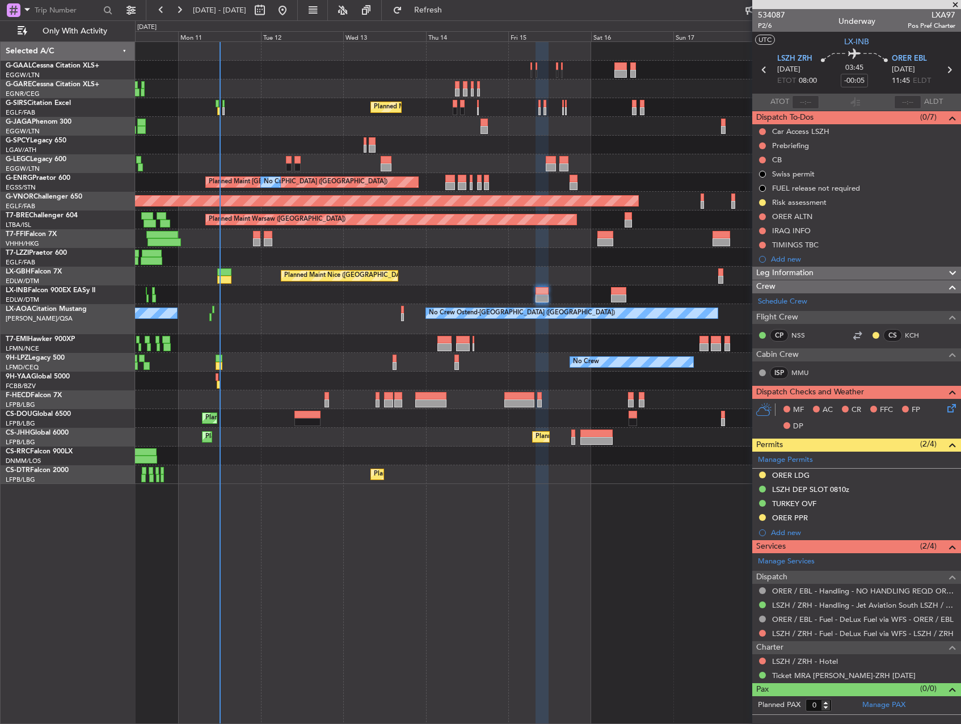
click at [495, 344] on div at bounding box center [547, 343] width 825 height 19
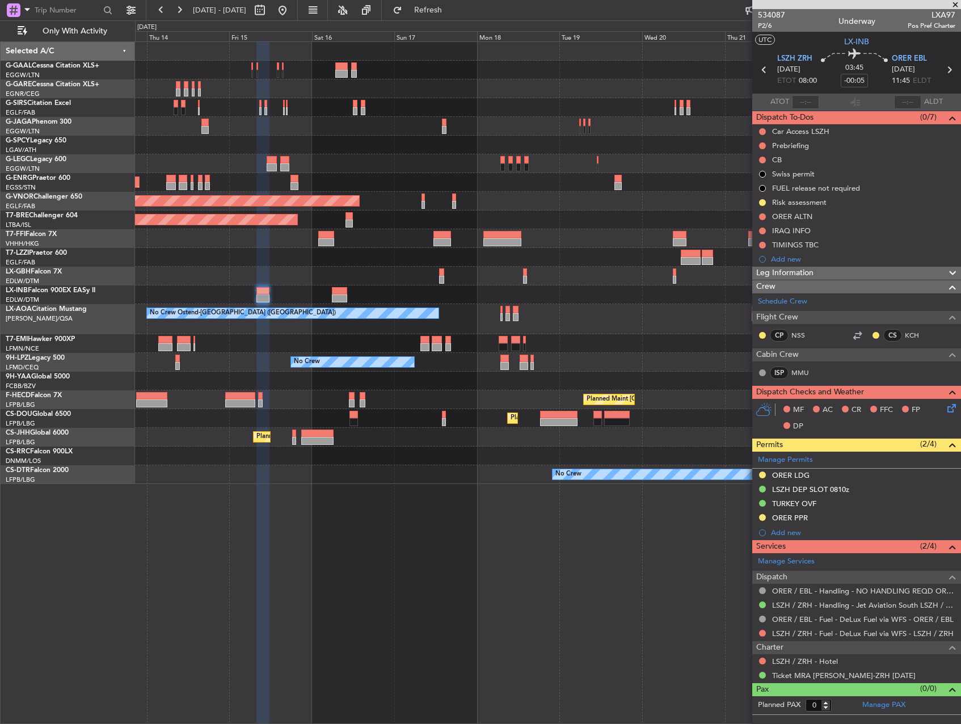
click at [280, 513] on div "Planned Maint Dusseldorf Planned Maint London (Farnborough) A/C Unavailable Lon…" at bounding box center [548, 382] width 826 height 682
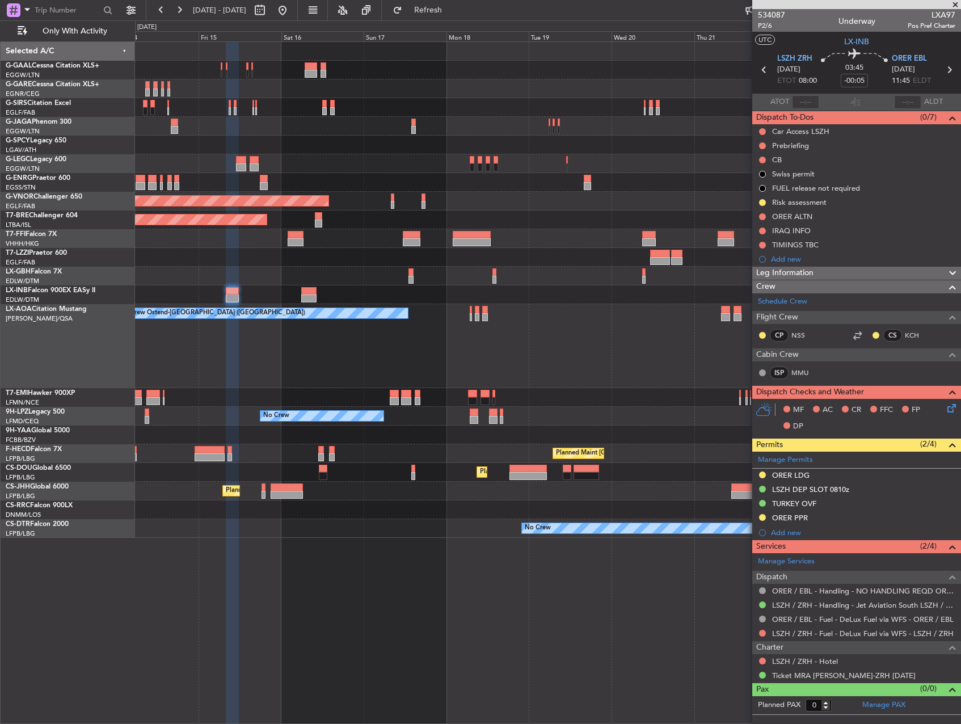
click at [492, 504] on div "Planned Maint Dusseldorf Planned Maint London (Farnborough) A/C Unavailable Lon…" at bounding box center [548, 382] width 826 height 682
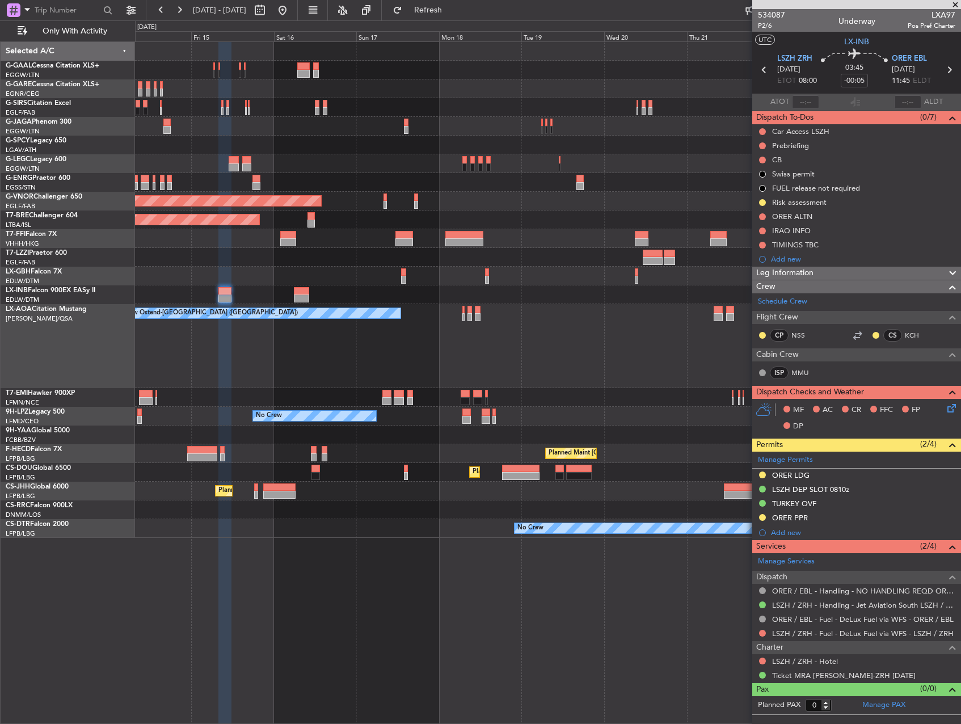
click at [202, 493] on div "Planned Maint Dusseldorf Planned Maint London (Farnborough) A/C Unavailable Lon…" at bounding box center [547, 290] width 825 height 496
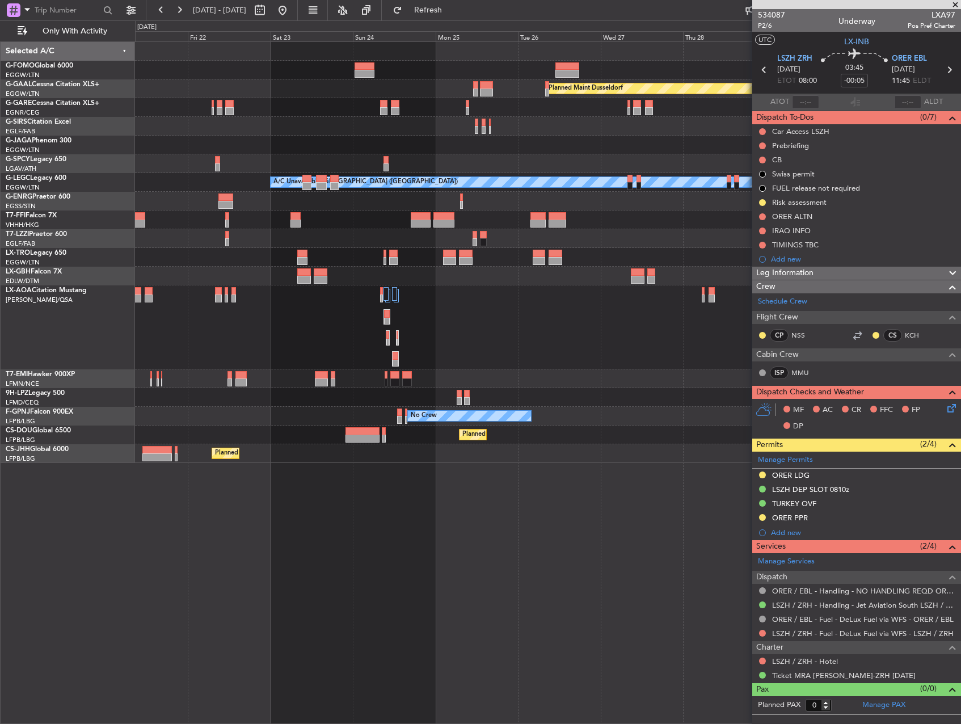
click at [335, 459] on div "Planned Maint Dusseldorf A/C Unavailable London (Luton) Owner London (Luton) No…" at bounding box center [548, 382] width 826 height 682
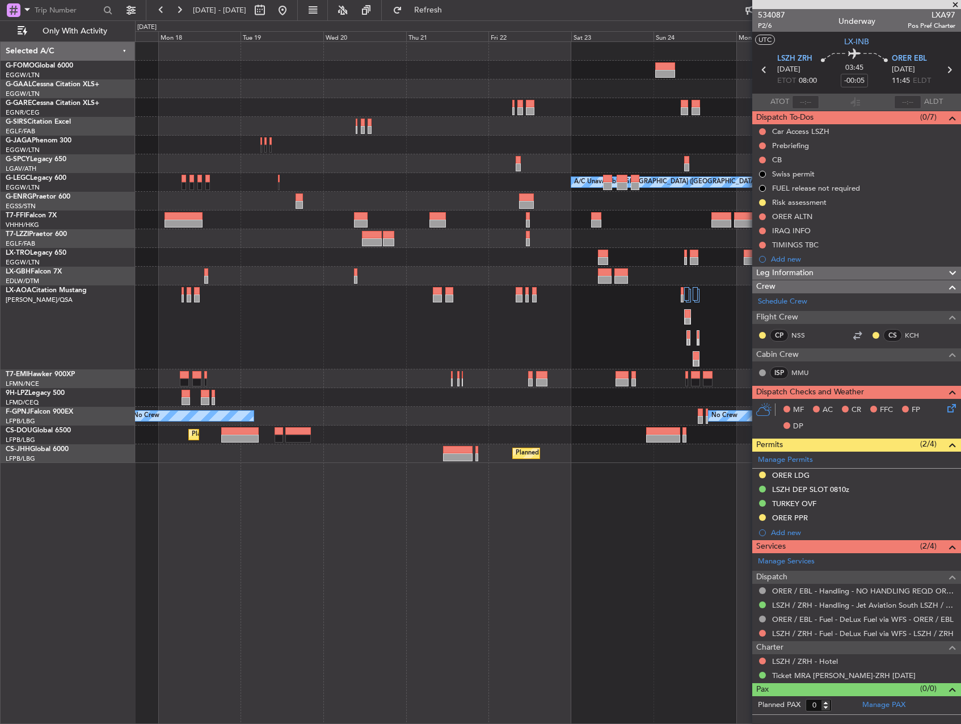
click at [650, 504] on div "Planned Maint Windsor Locks (Bradley Intl) Planned Maint Dusseldorf A/C Unavail…" at bounding box center [548, 382] width 826 height 682
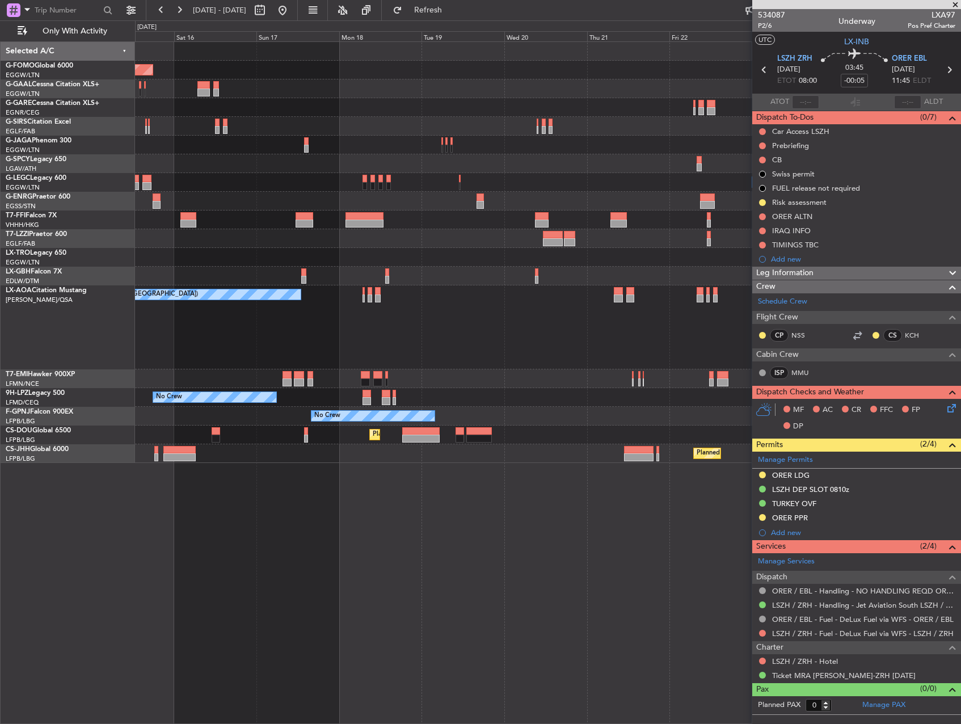
click at [581, 479] on div "Planned Maint Windsor Locks (Bradley Intl) Planned Maint Dusseldorf Planned Mai…" at bounding box center [548, 382] width 826 height 682
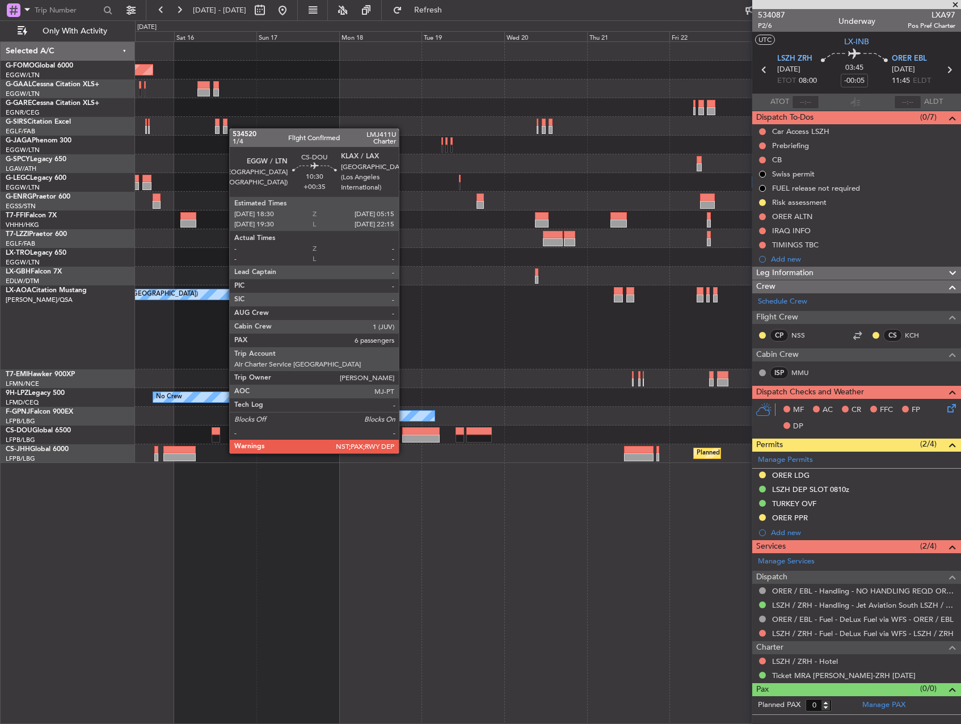
click at [424, 439] on div at bounding box center [420, 438] width 37 height 8
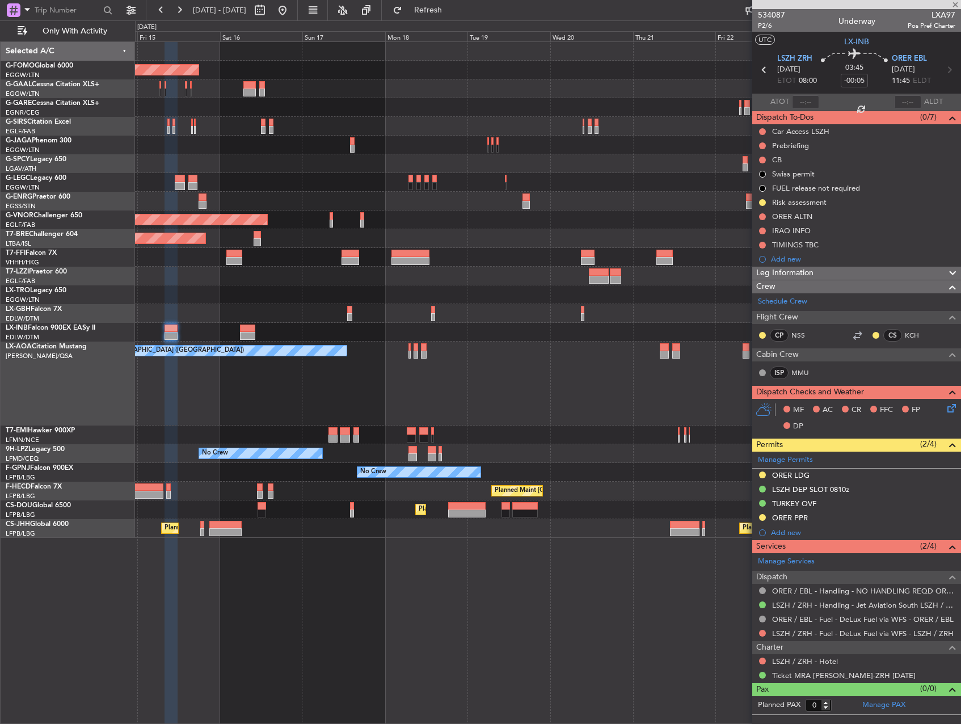
click at [406, 495] on div "Planned Maint Windsor Locks (Bradley Intl) Planned Maint Dusseldorf Planned Mai…" at bounding box center [547, 290] width 825 height 496
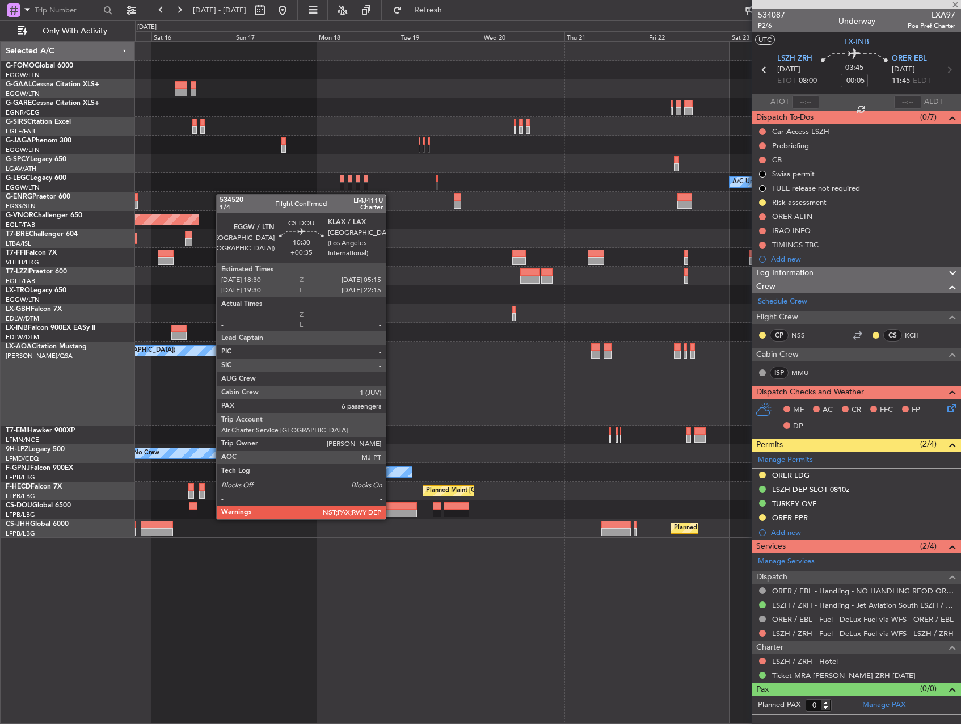
type input "+00:35"
type input "6"
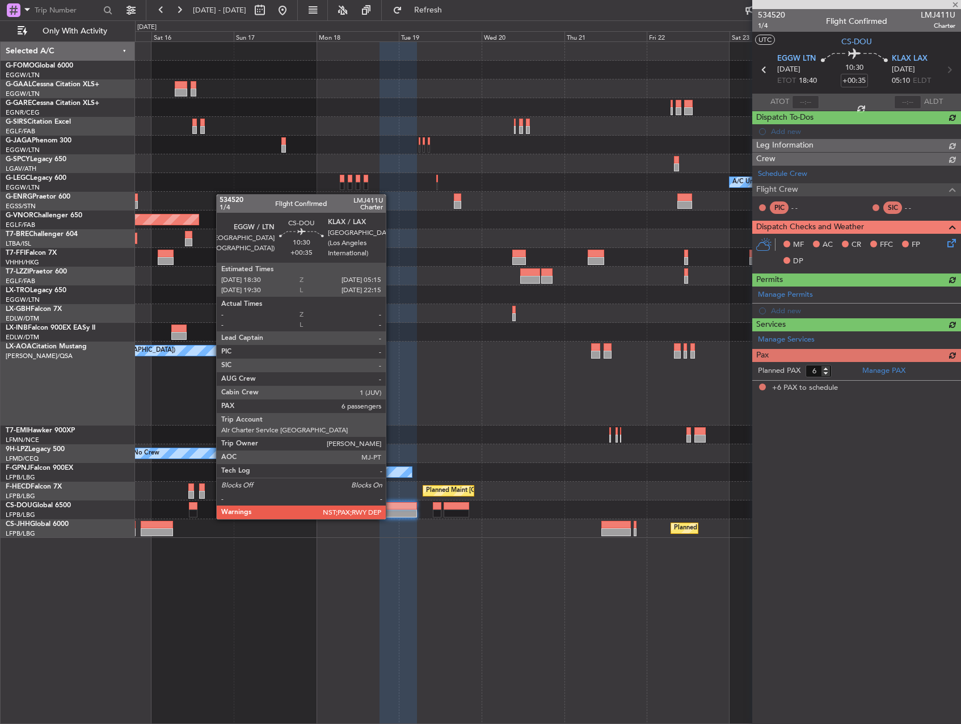
click at [391, 508] on div at bounding box center [397, 506] width 37 height 8
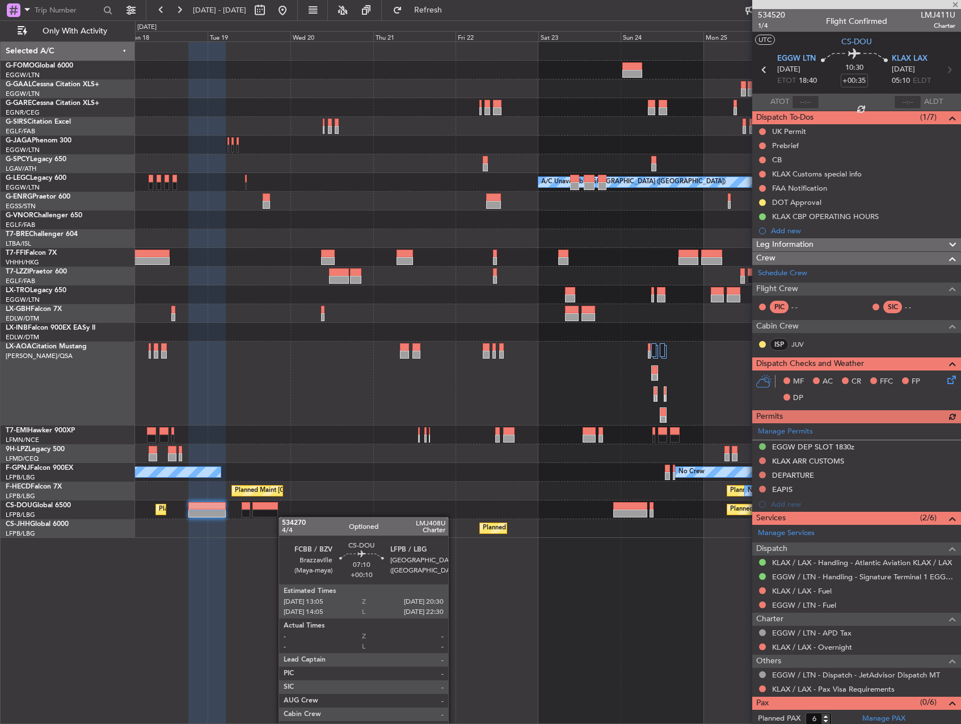
click at [230, 515] on div "Planned Maint Windsor Locks (Bradley Intl) Planned Maint Dusseldorf A/C Unavail…" at bounding box center [548, 382] width 826 height 682
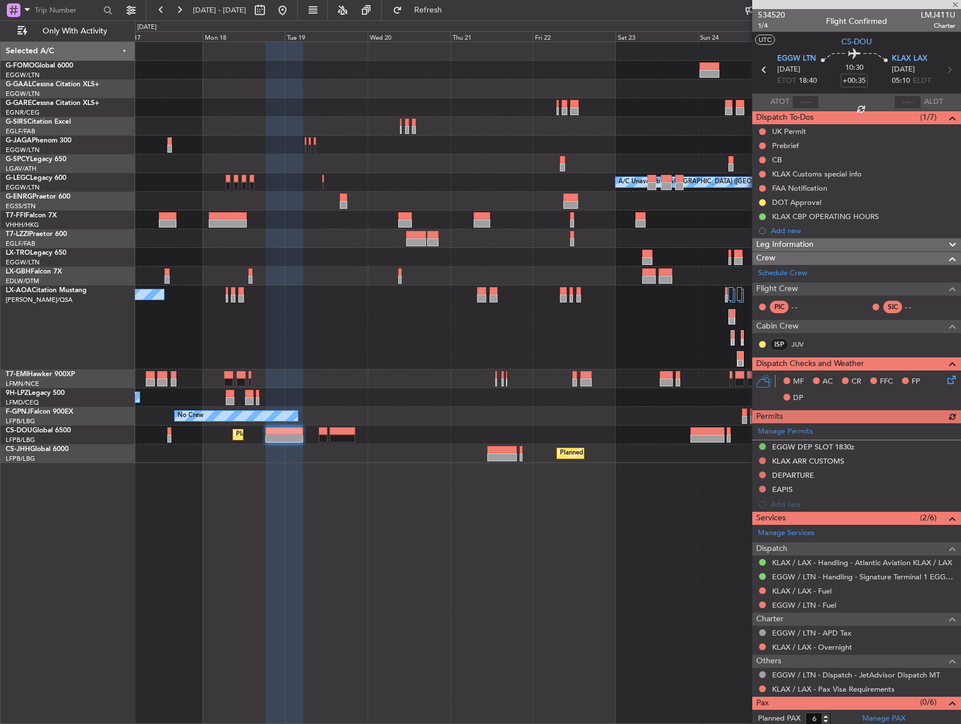
click at [607, 533] on div "Planned Maint Windsor Locks (Bradley Intl) Planned Maint Dusseldorf A/C Unavail…" at bounding box center [548, 382] width 826 height 682
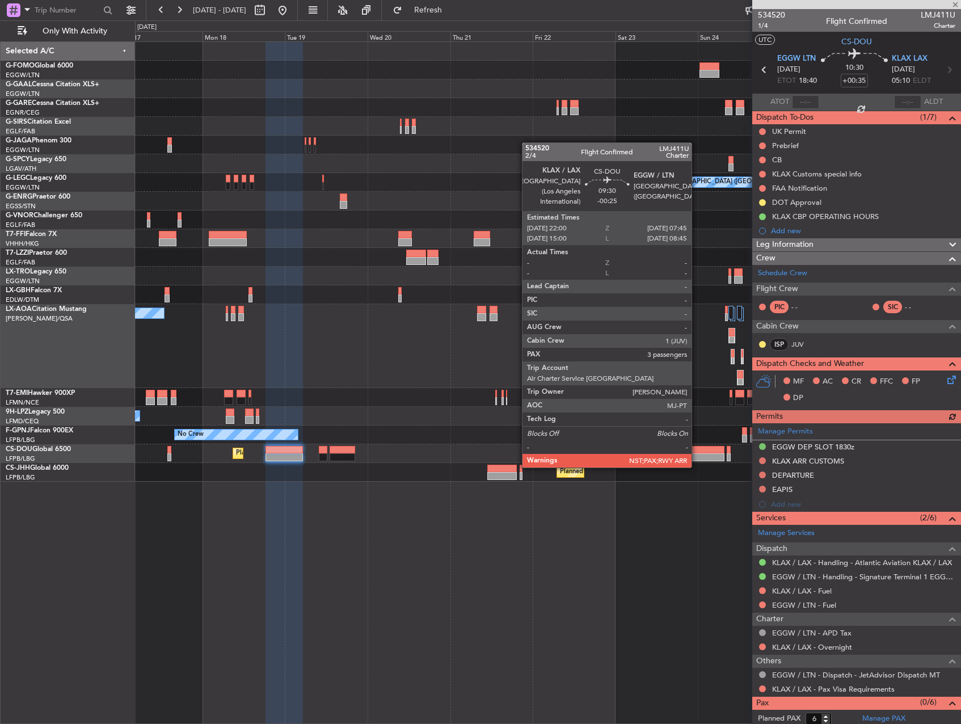
click at [696, 456] on div at bounding box center [707, 457] width 34 height 8
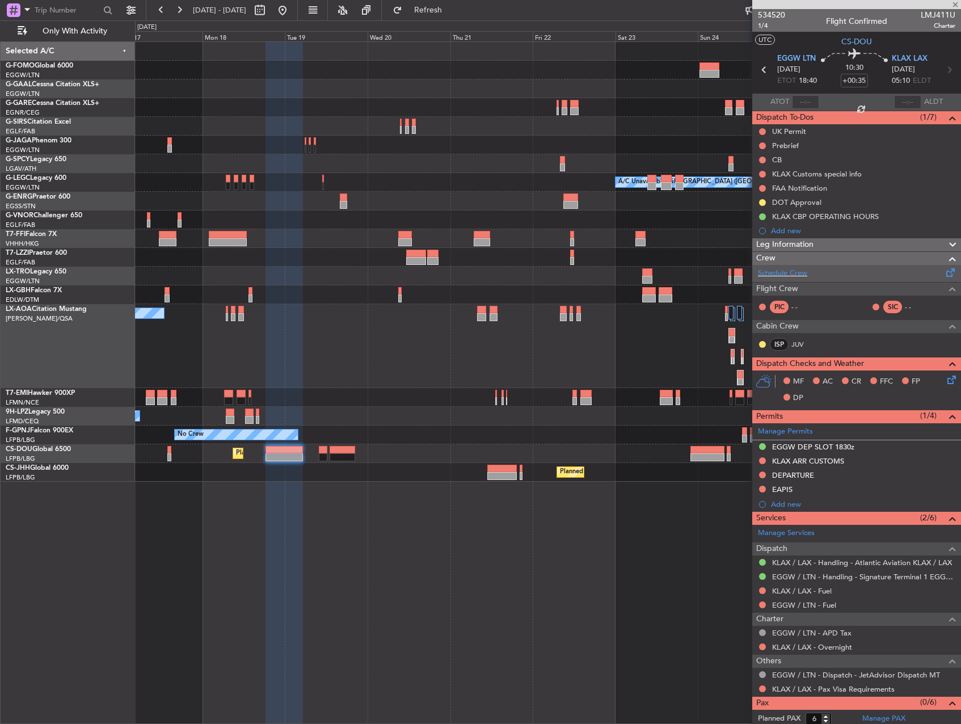
type input "-00:25"
type input "3"
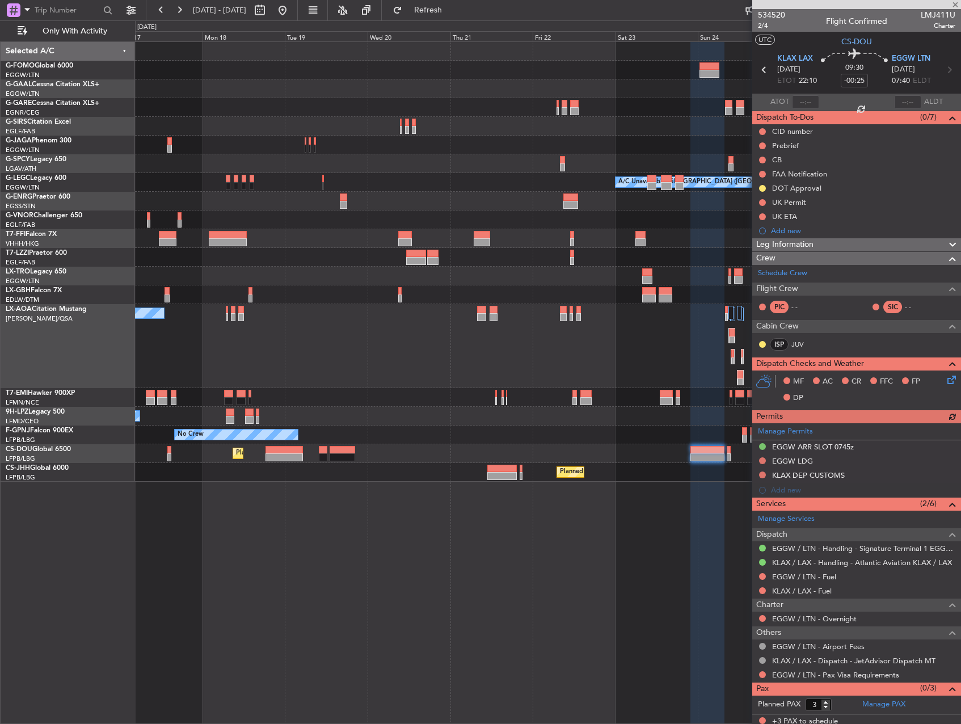
click at [850, 250] on div "Leg Information" at bounding box center [856, 244] width 209 height 13
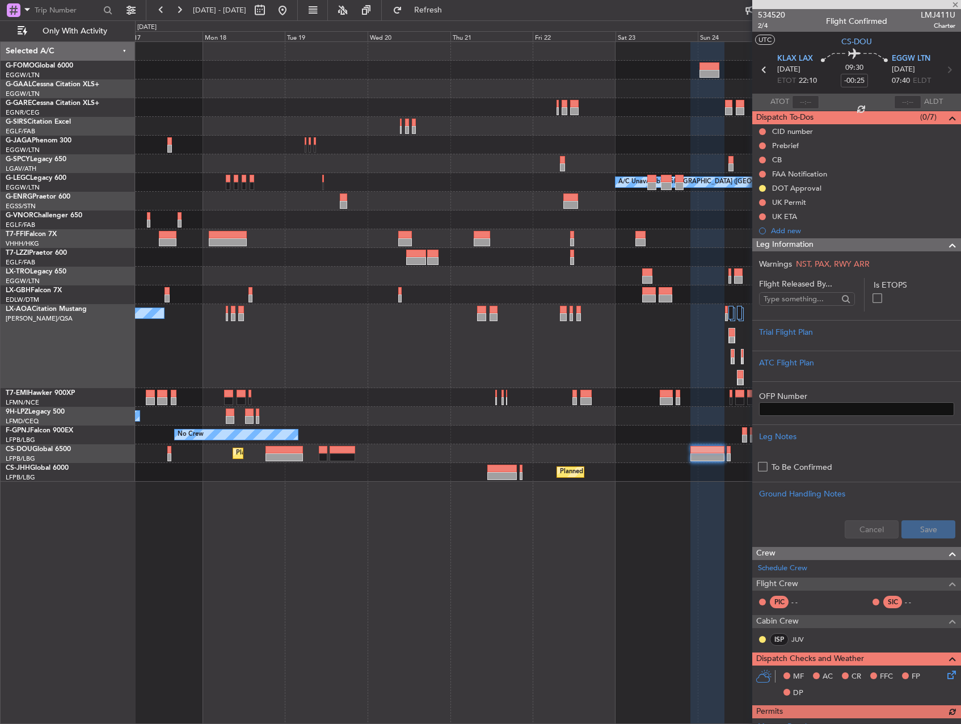
click at [850, 250] on div "Leg Information" at bounding box center [856, 244] width 209 height 13
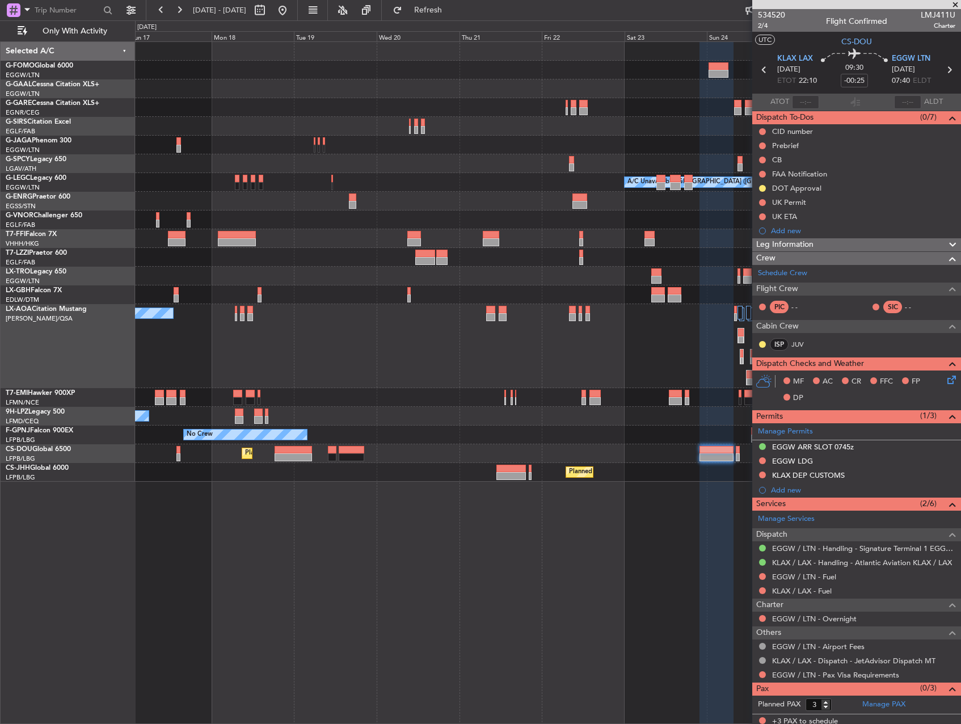
click at [483, 523] on div "Planned Maint Windsor Locks (Bradley Intl) Planned Maint Dusseldorf A/C Unavail…" at bounding box center [548, 382] width 826 height 682
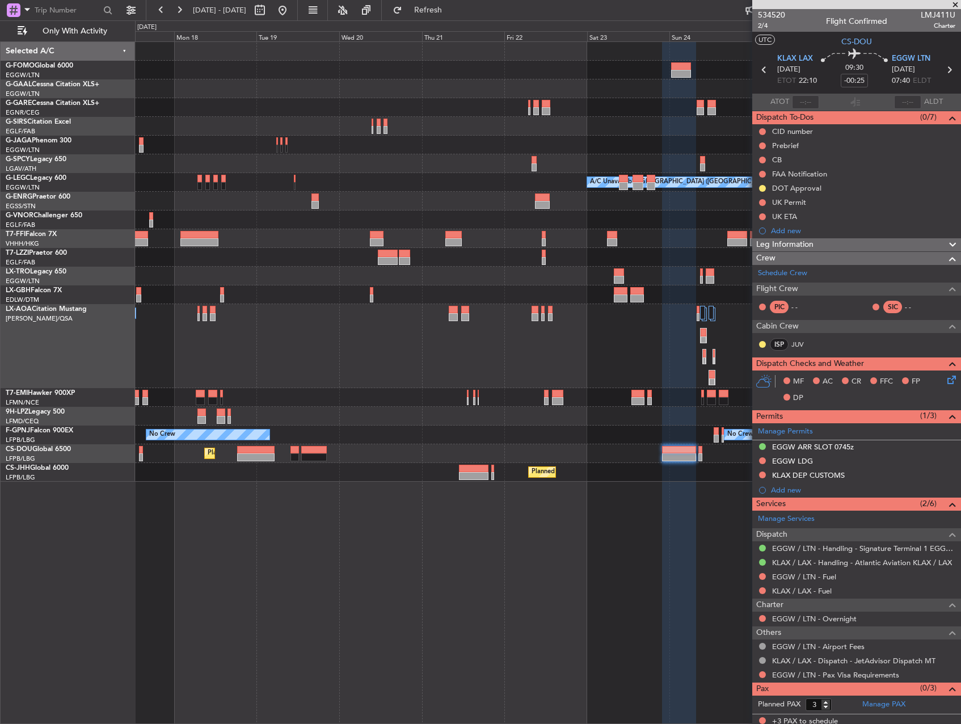
click at [595, 569] on div "Planned Maint Windsor Locks (Bradley Intl) Planned Maint Dusseldorf A/C Unavail…" at bounding box center [548, 382] width 826 height 682
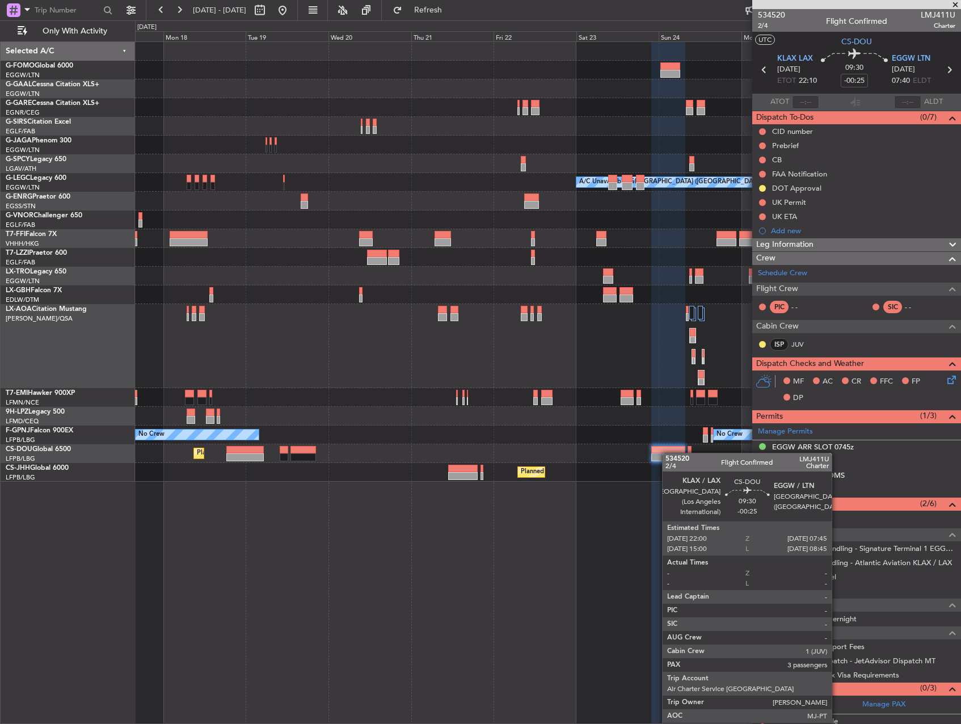
click at [667, 453] on div "Planned Maint Windsor Locks (Bradley Intl) Planned Maint Dusseldorf A/C Unavail…" at bounding box center [547, 262] width 825 height 440
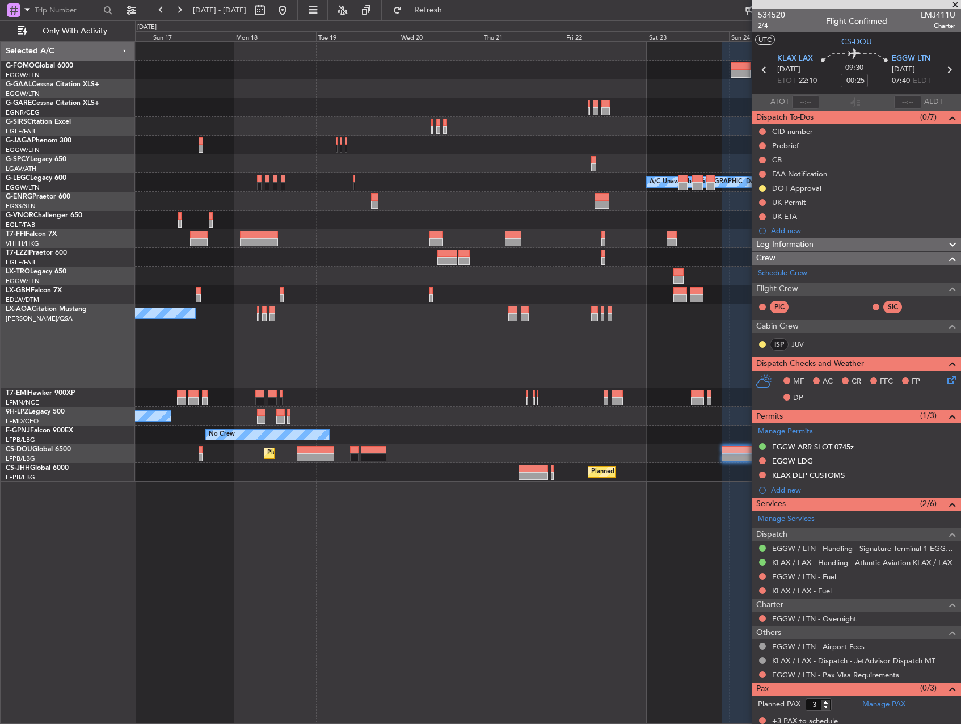
click at [707, 521] on div "Planned Maint Windsor Locks (Bradley Intl) Planned Maint Dusseldorf A/C Unavail…" at bounding box center [548, 382] width 826 height 682
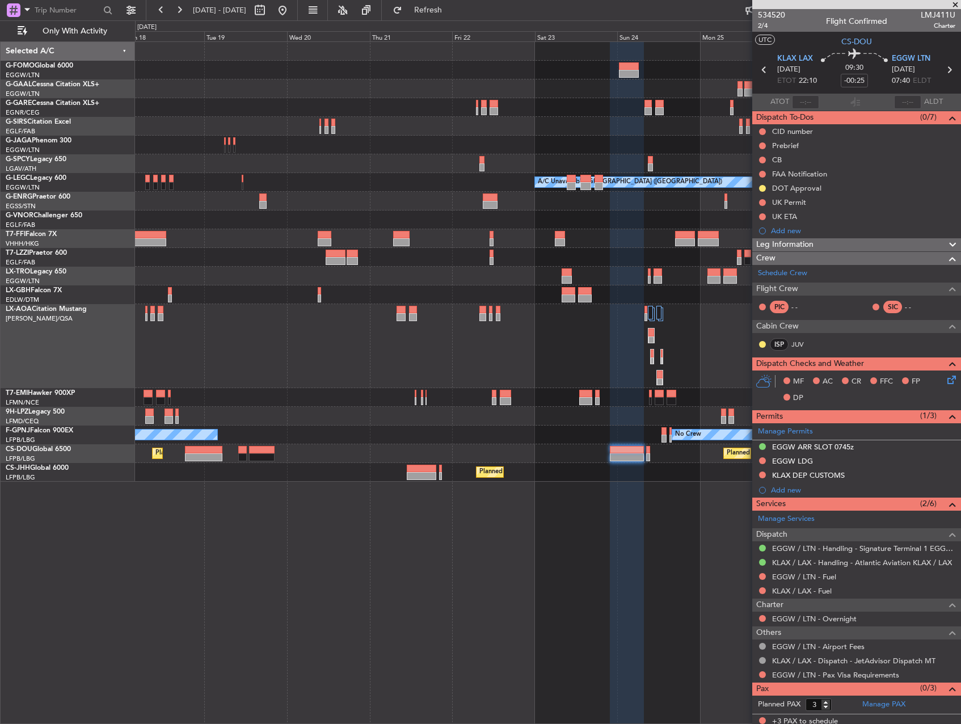
click at [495, 533] on div "Planned Maint Windsor Locks (Bradley Intl) Planned Maint Dusseldorf A/C Unavail…" at bounding box center [548, 382] width 826 height 682
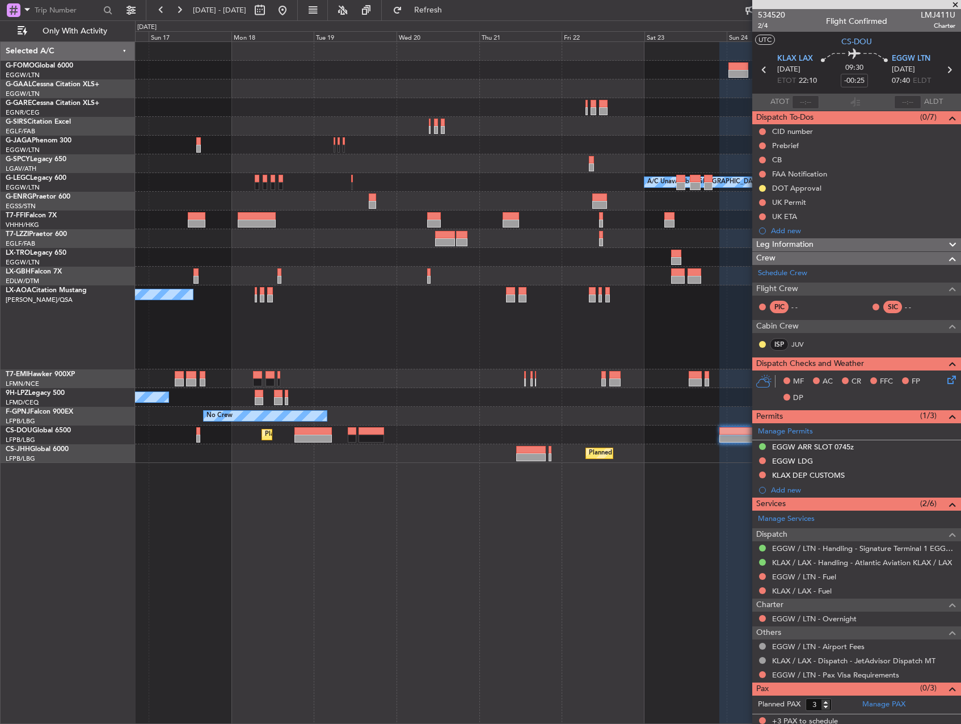
click at [322, 484] on div "Planned Maint Windsor Locks (Bradley Intl) Planned Maint Dusseldorf A/C Unavail…" at bounding box center [548, 382] width 826 height 682
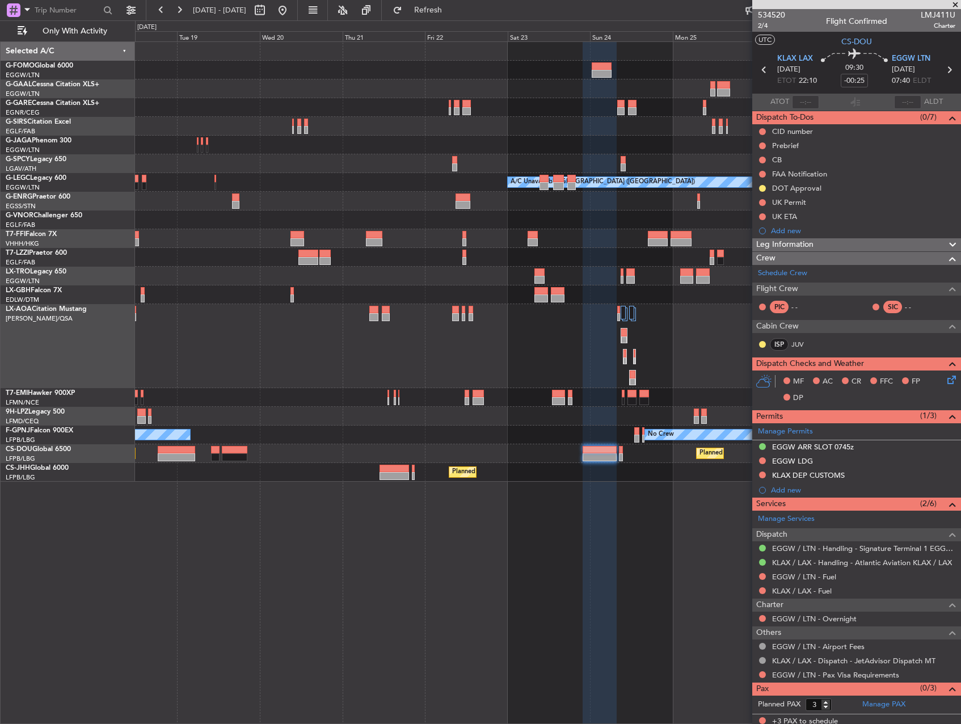
click at [295, 487] on div "Planned Maint Dusseldorf A/C Unavailable London (Luton) Planned Maint London (B…" at bounding box center [548, 382] width 826 height 682
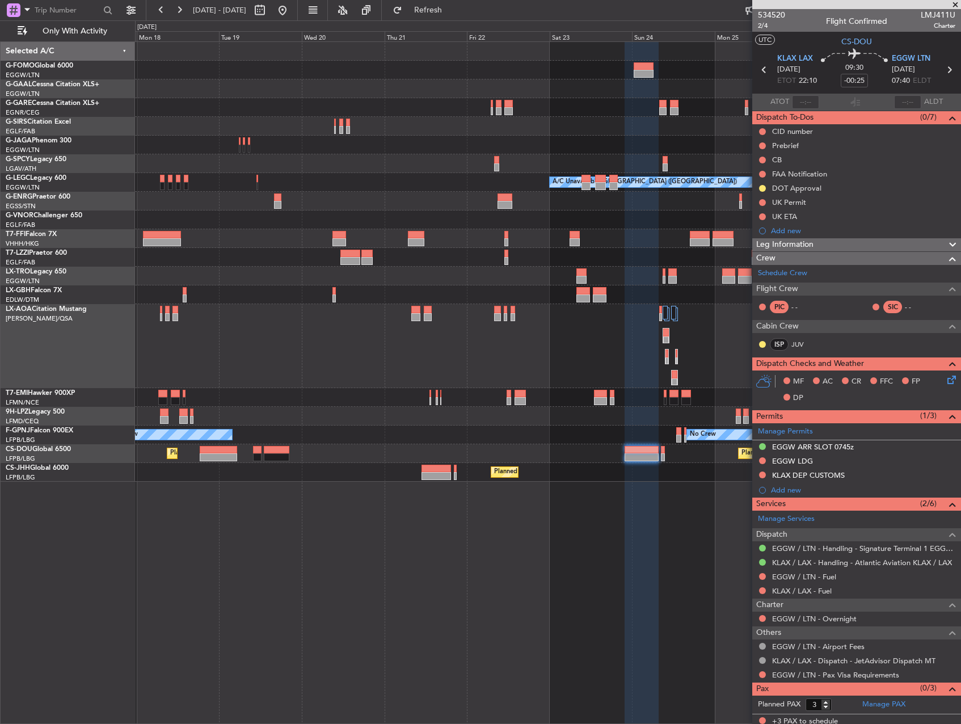
click at [303, 484] on div "Planned Maint Windsor Locks (Bradley Intl) Planned Maint Dusseldorf A/C Unavail…" at bounding box center [548, 382] width 826 height 682
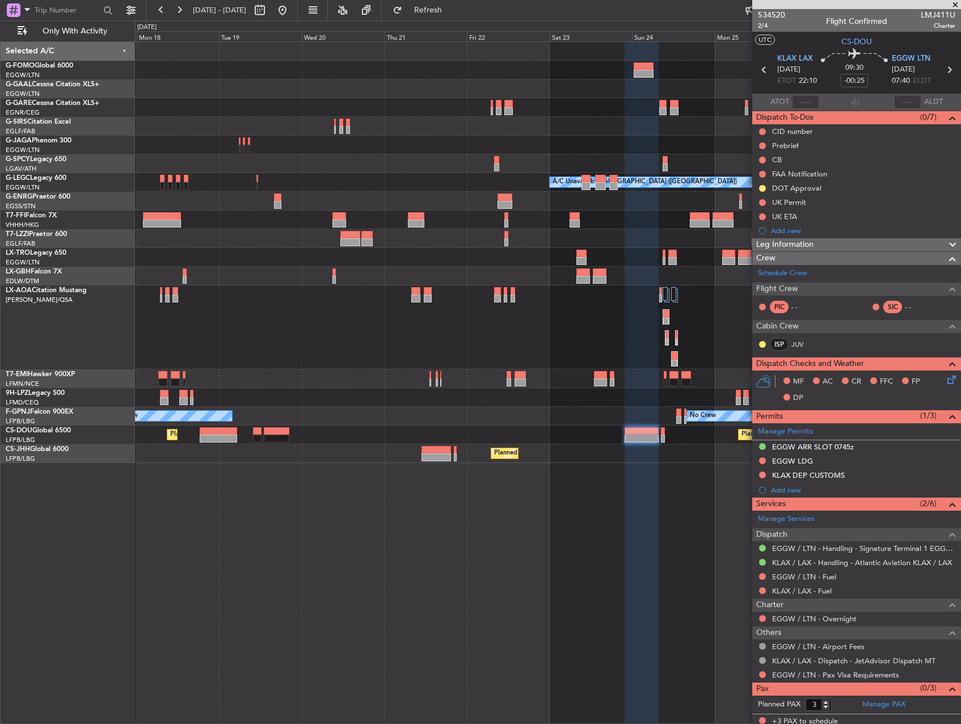
click at [807, 244] on span "Leg Information" at bounding box center [784, 244] width 57 height 13
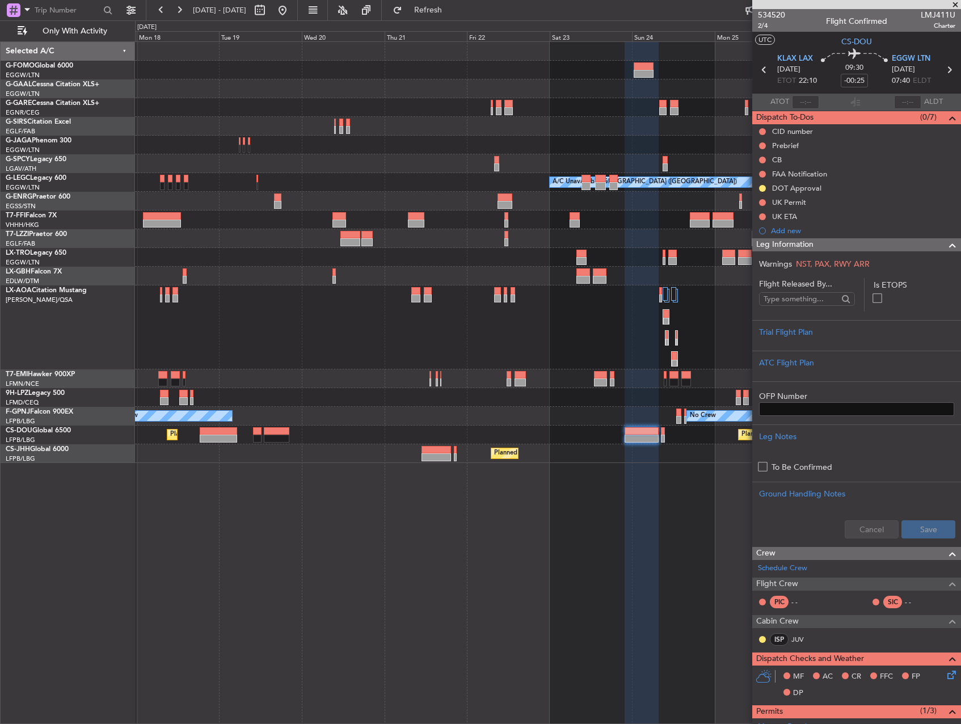
click at [807, 244] on span "Leg Information" at bounding box center [784, 244] width 57 height 13
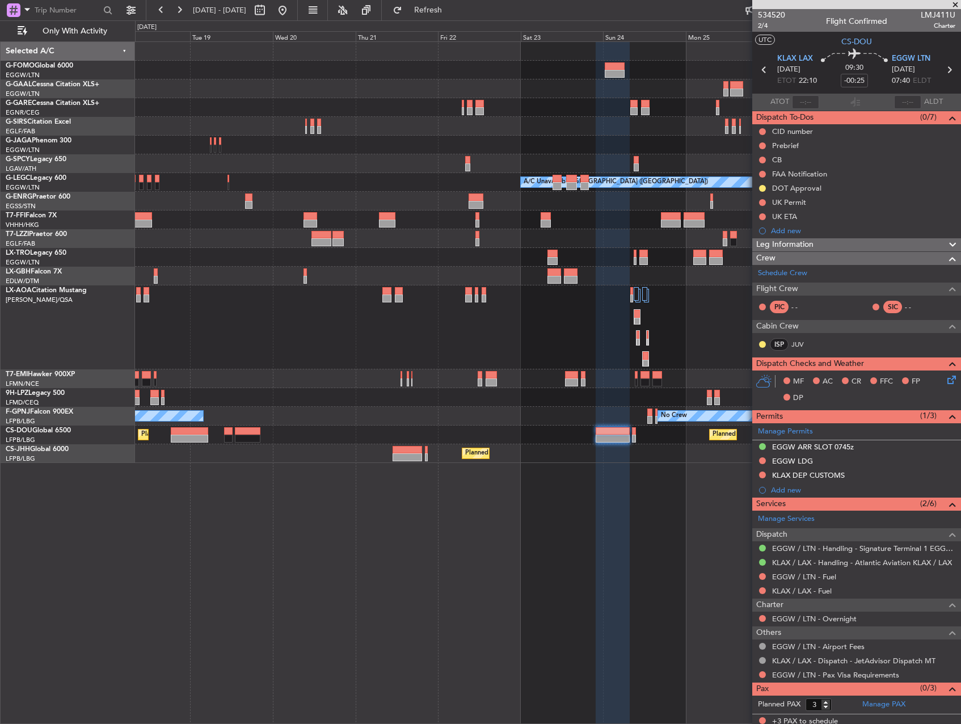
click at [518, 688] on div "Planned Maint Dusseldorf A/C Unavailable London (Luton) No Crew Ostend-brugge (…" at bounding box center [548, 382] width 826 height 682
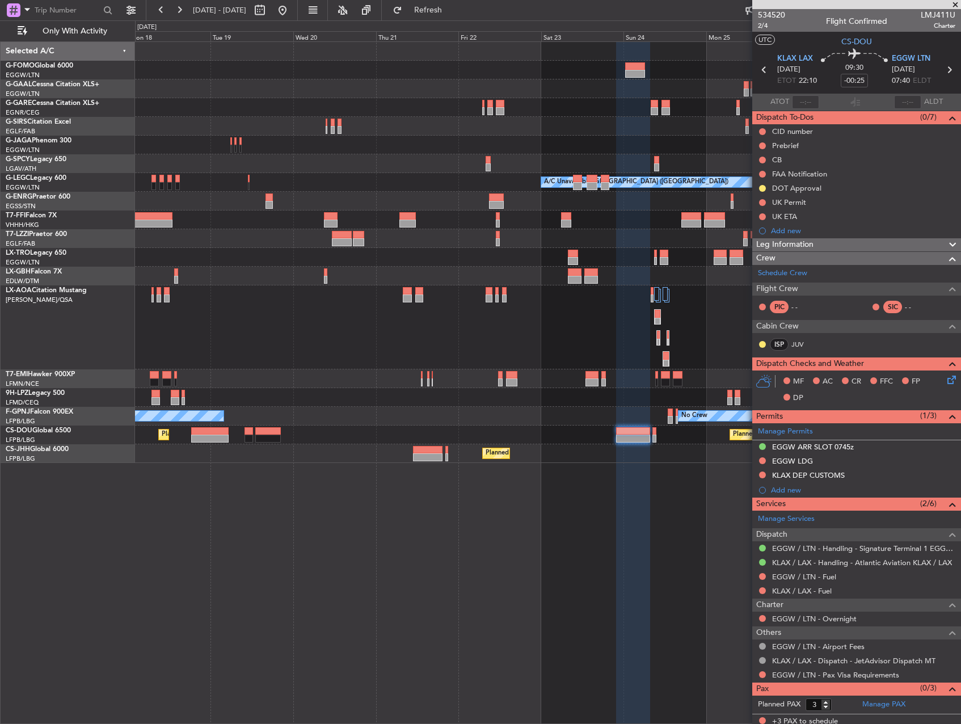
click at [539, 686] on div "Planned Maint Windsor Locks (Bradley Intl) Planned Maint Dusseldorf A/C Unavail…" at bounding box center [548, 382] width 826 height 682
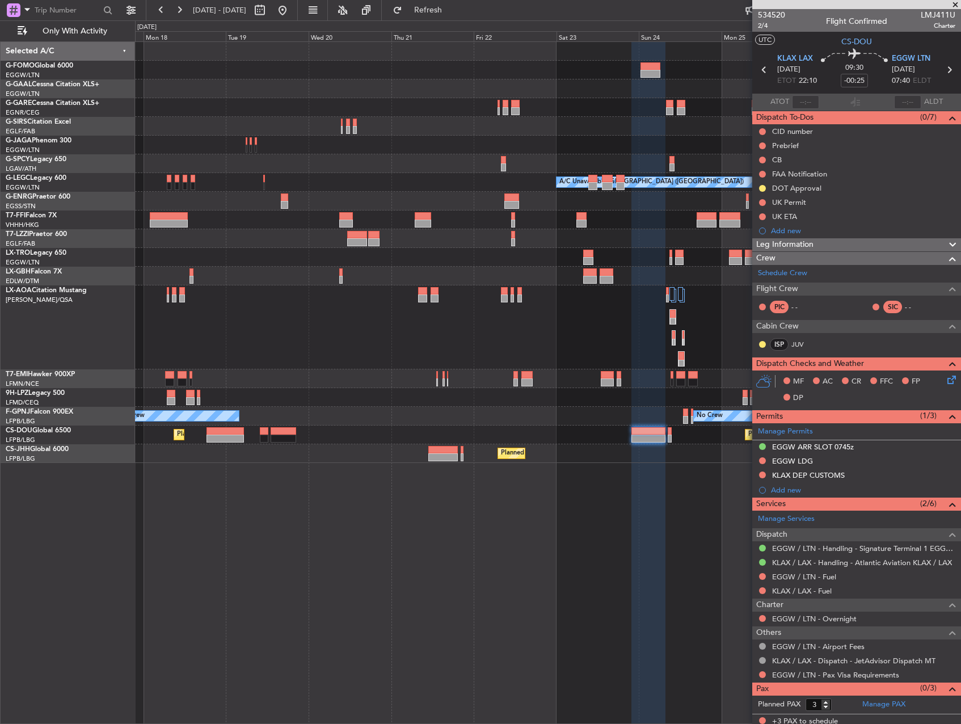
click at [565, 433] on div "Planned Maint Paris (Le Bourget) Planned Maint London (Luton)" at bounding box center [547, 434] width 825 height 19
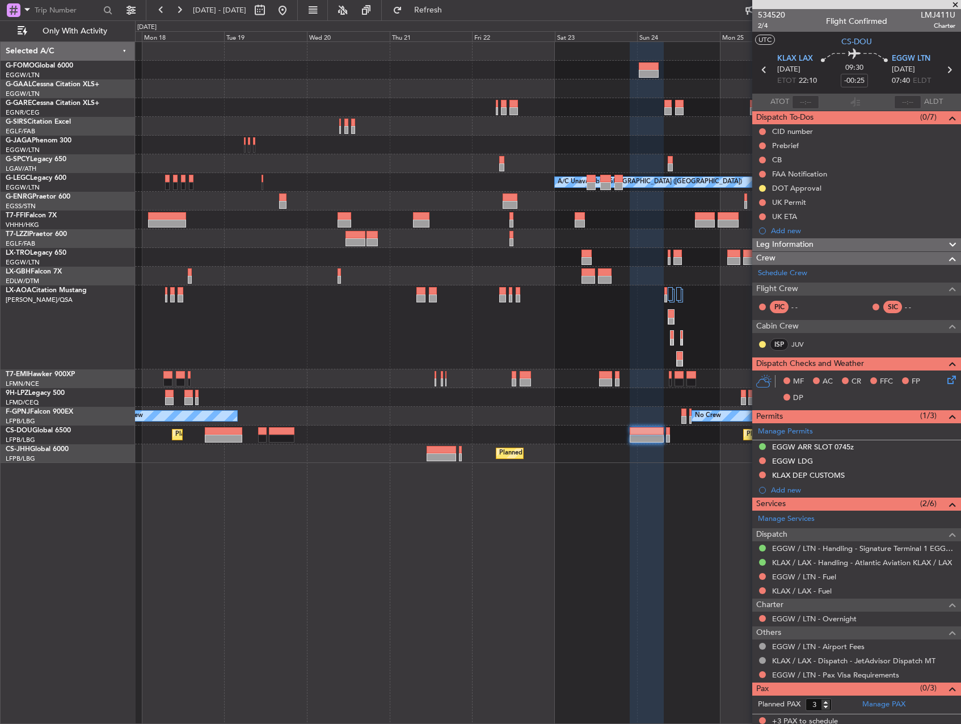
click at [577, 422] on div "No Crew No Crew" at bounding box center [547, 416] width 825 height 19
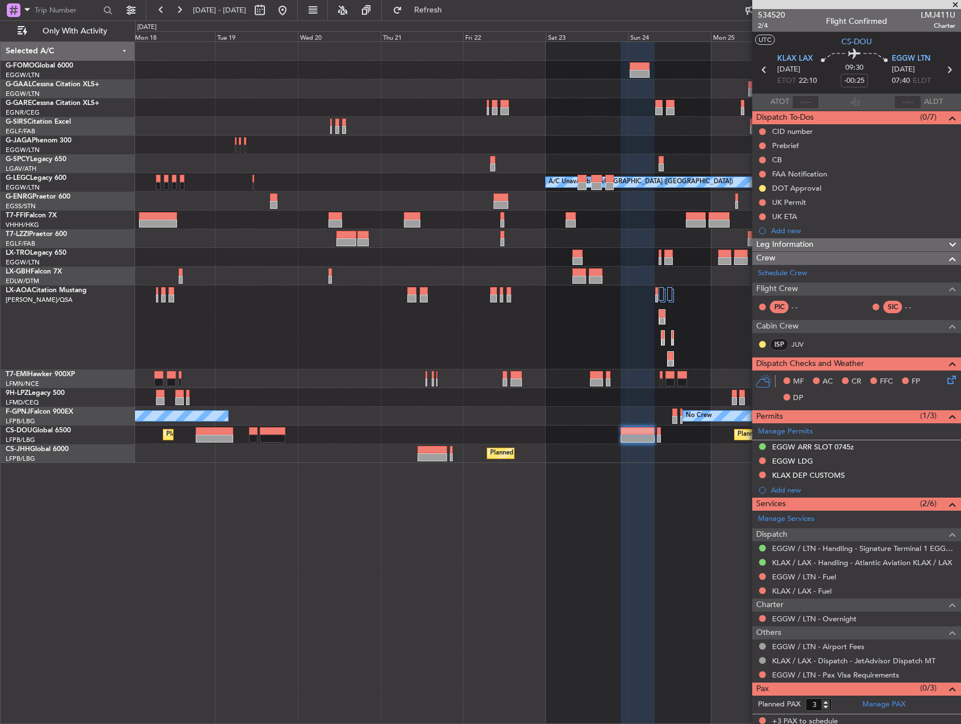
click at [537, 424] on div "No Crew No Crew" at bounding box center [547, 416] width 825 height 19
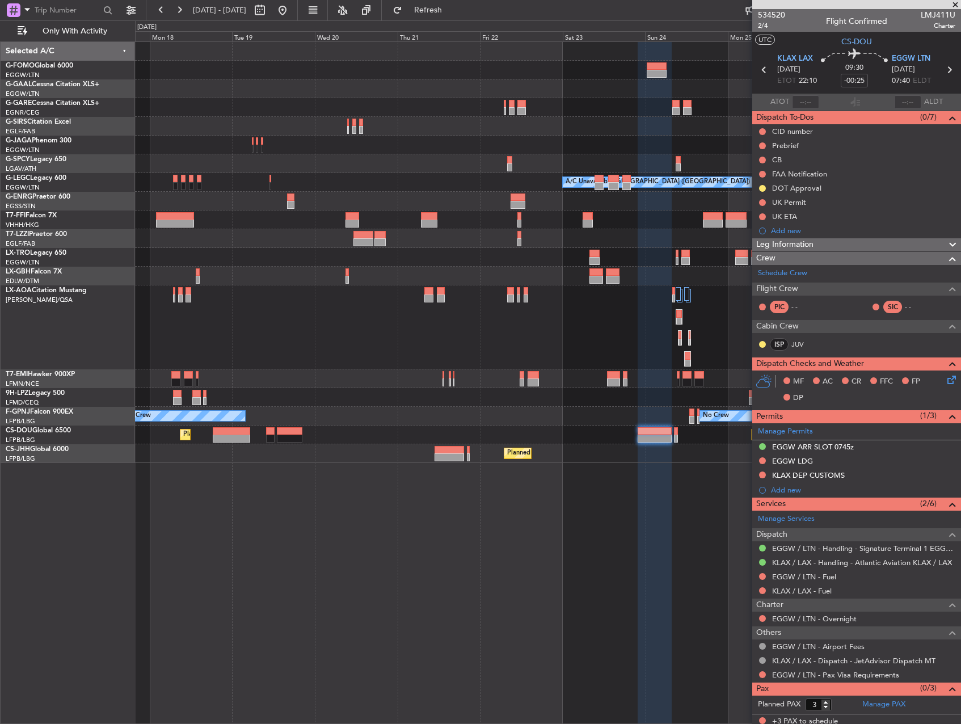
click at [555, 446] on div "Planned Maint Windsor Locks (Bradley Intl) Planned Maint Dusseldorf A/C Unavail…" at bounding box center [547, 252] width 825 height 421
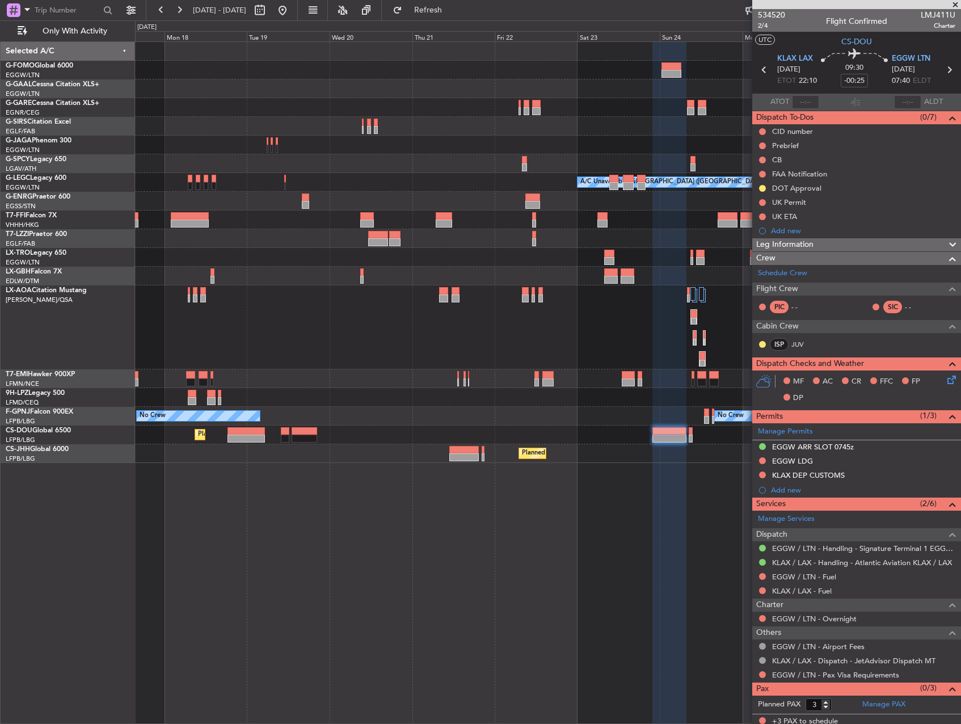
click at [571, 443] on div "Planned Maint Windsor Locks (Bradley Intl) Planned Maint Dusseldorf A/C Unavail…" at bounding box center [547, 252] width 825 height 421
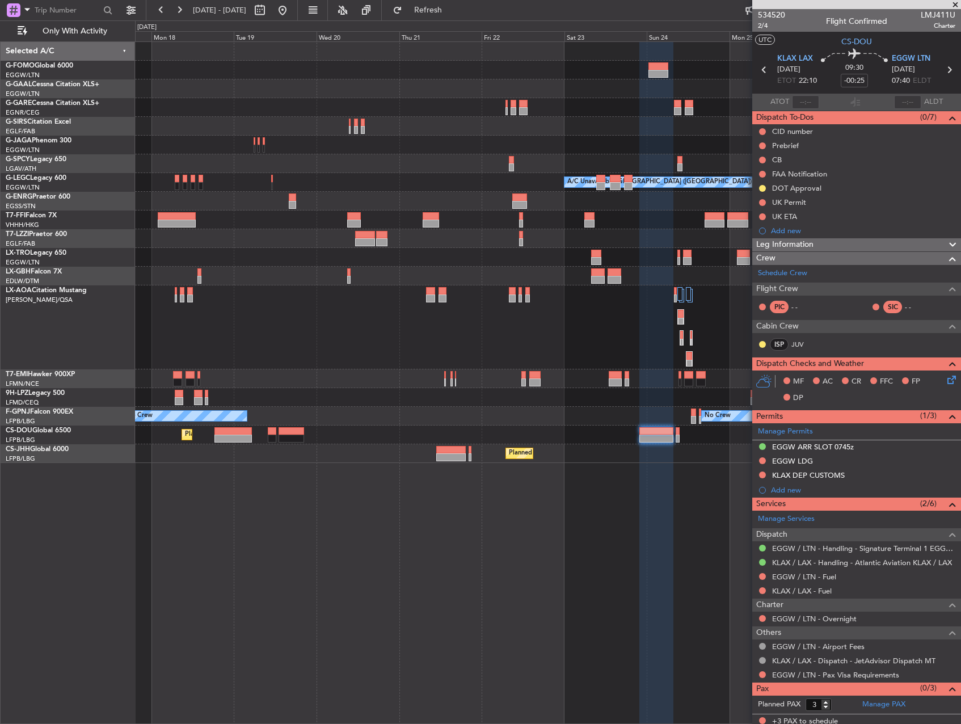
click at [557, 445] on div "Planned Maint Paris (Le Bourget) Planned Maint Paris (Le Bourget)" at bounding box center [547, 453] width 825 height 19
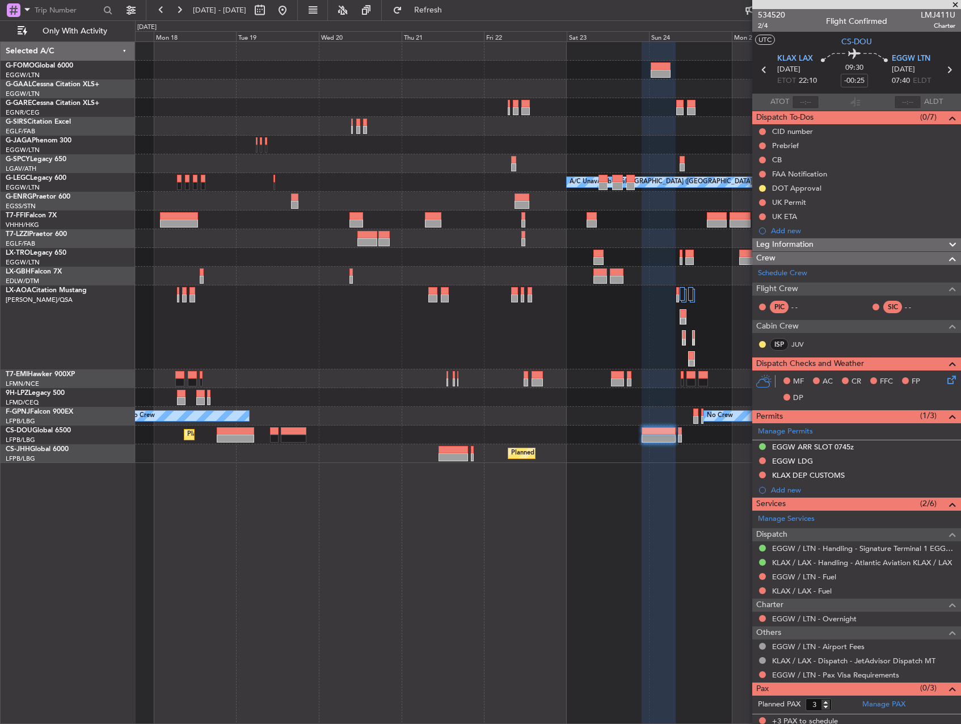
click at [548, 413] on div "Planned Maint Windsor Locks (Bradley Intl) Planned Maint Dusseldorf A/C Unavail…" at bounding box center [547, 252] width 825 height 421
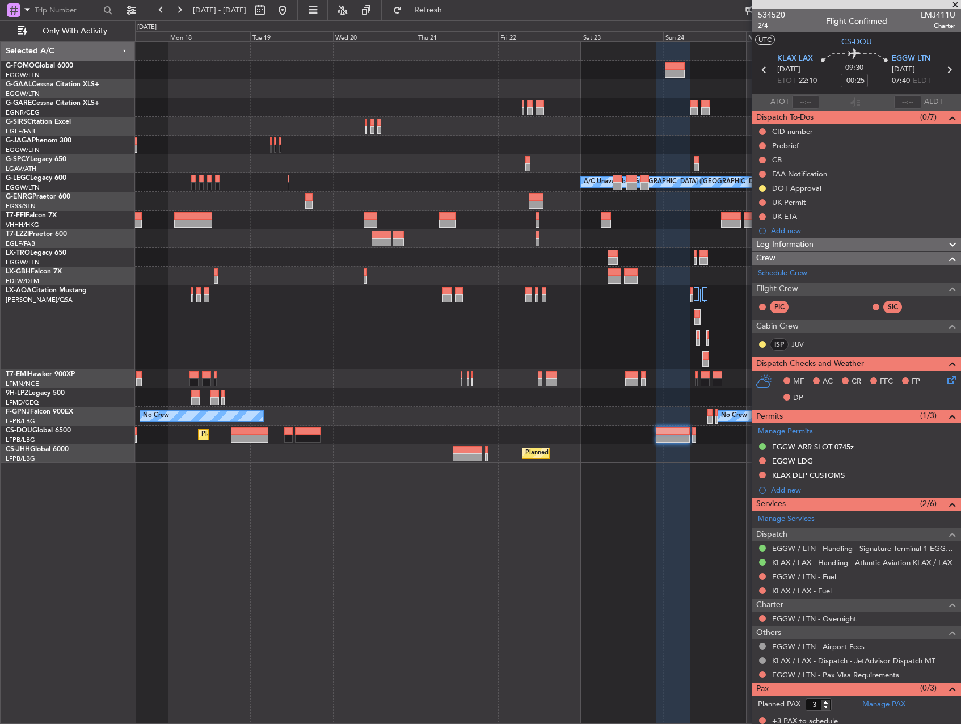
click at [650, 405] on div "No Crew" at bounding box center [547, 397] width 825 height 19
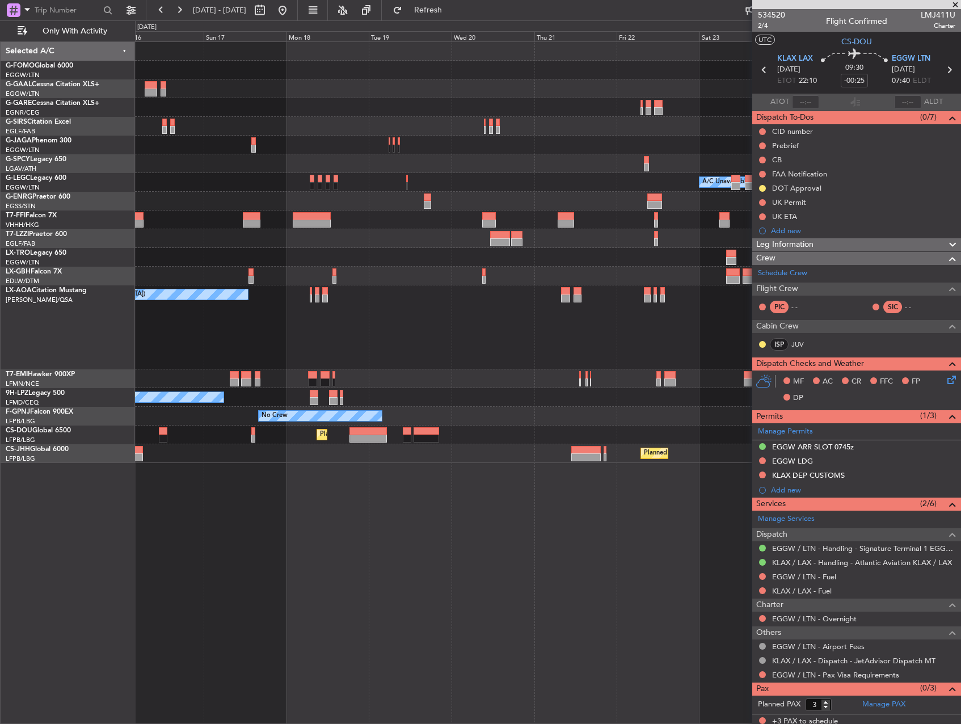
click at [473, 370] on div "Planned Maint Windsor Locks (Bradley Intl) Planned Maint Dusseldorf Planned Mai…" at bounding box center [547, 252] width 825 height 421
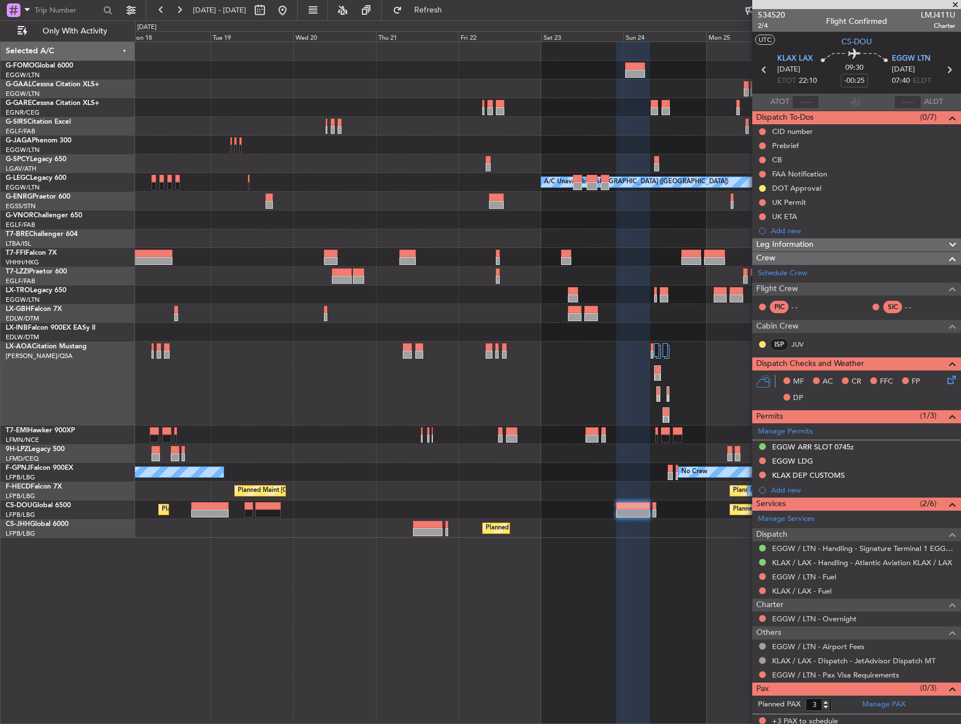
click at [474, 220] on div "Planned Maint Windsor Locks (Bradley Intl) Planned Maint Dusseldorf A/C Unavail…" at bounding box center [547, 290] width 825 height 496
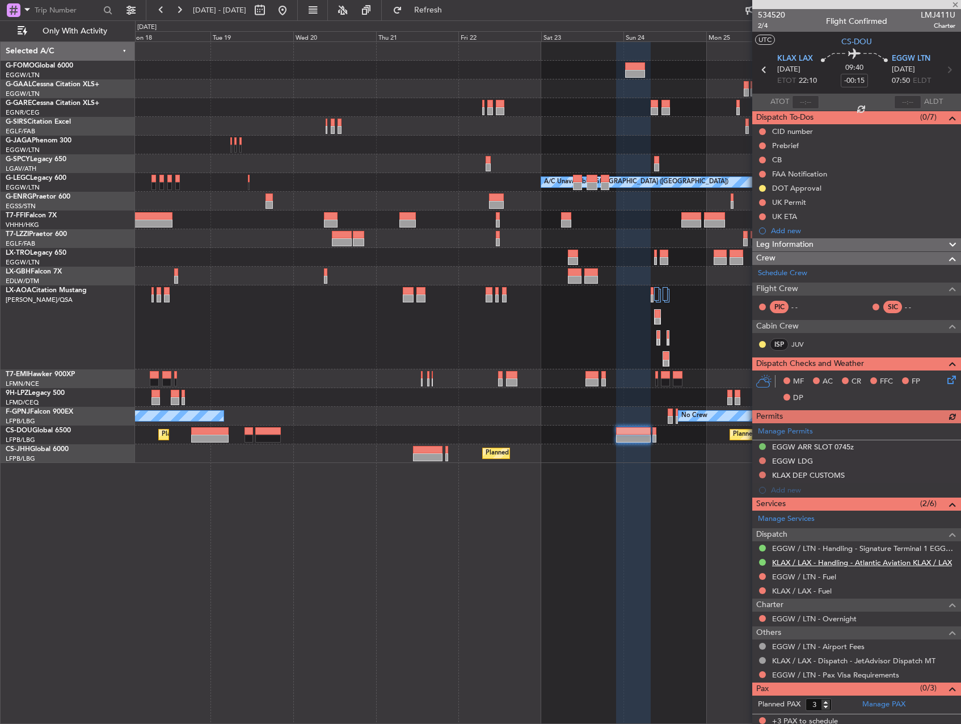
click at [818, 564] on link "KLAX / LAX - Handling - Atlantic Aviation KLAX / LAX" at bounding box center [862, 562] width 180 height 10
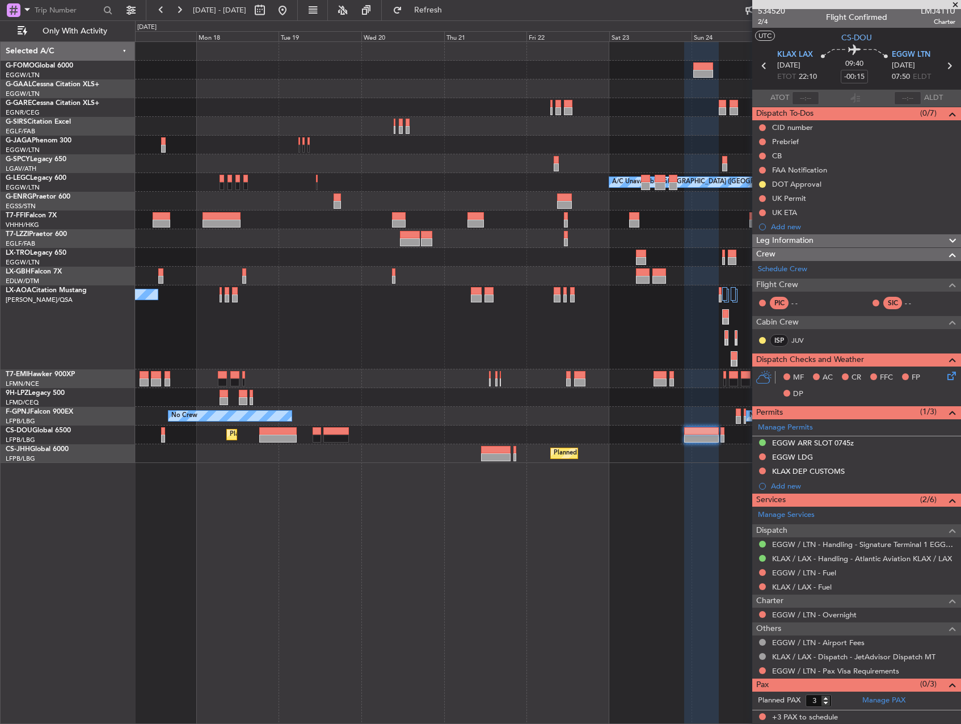
click at [598, 535] on div "Planned Maint Windsor Locks ([PERSON_NAME] Intl) Planned [GEOGRAPHIC_DATA] A/C …" at bounding box center [548, 382] width 826 height 682
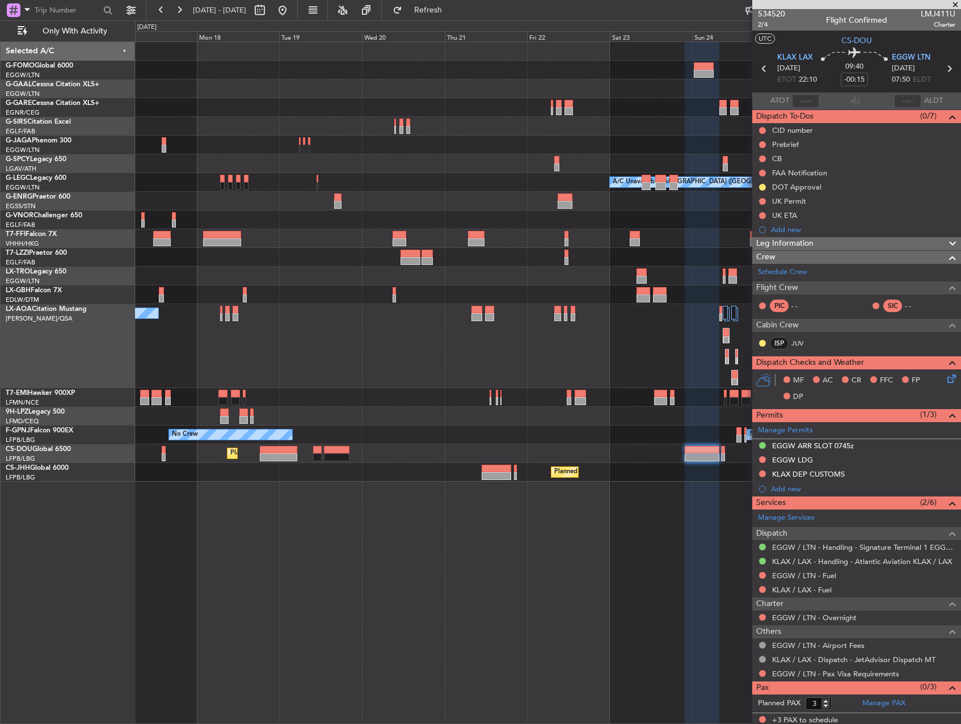
scroll to position [0, 0]
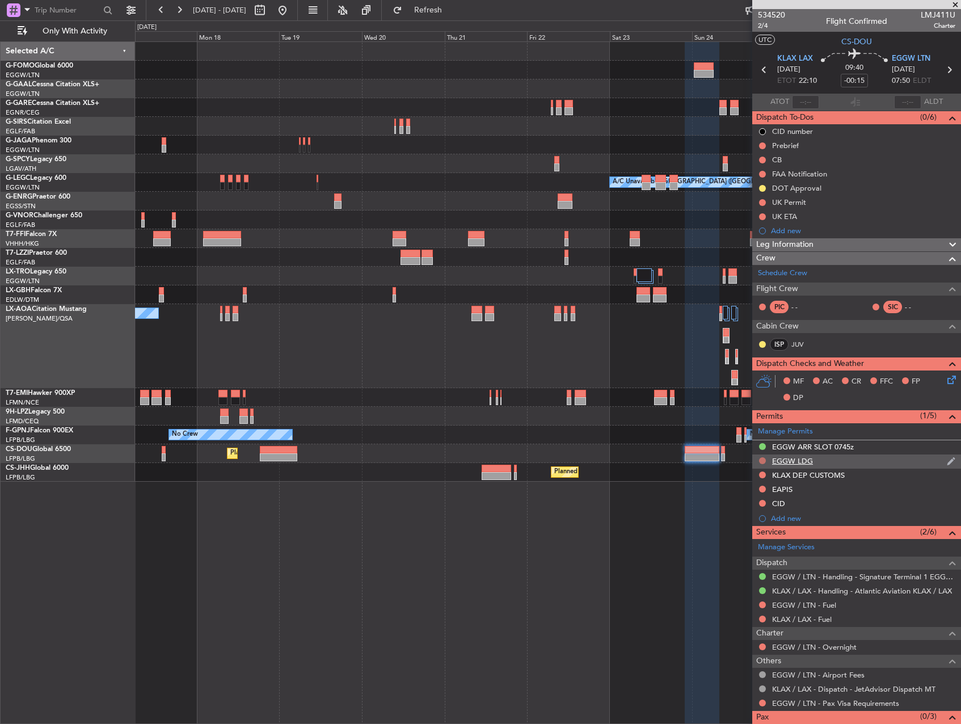
click at [763, 462] on button at bounding box center [762, 460] width 7 height 7
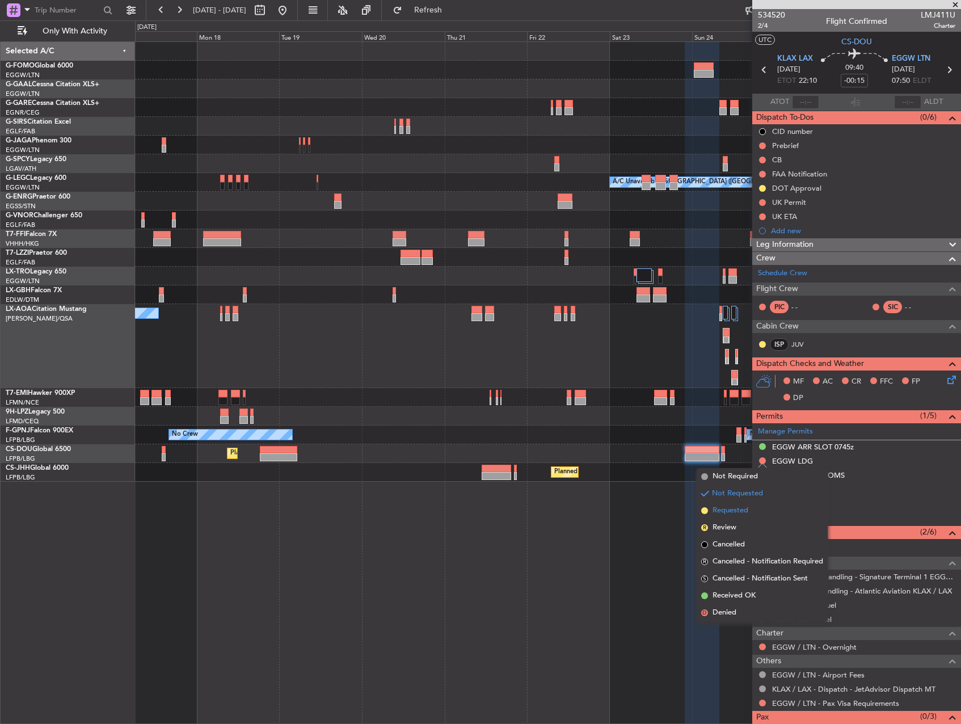
click at [726, 515] on span "Requested" at bounding box center [730, 510] width 36 height 11
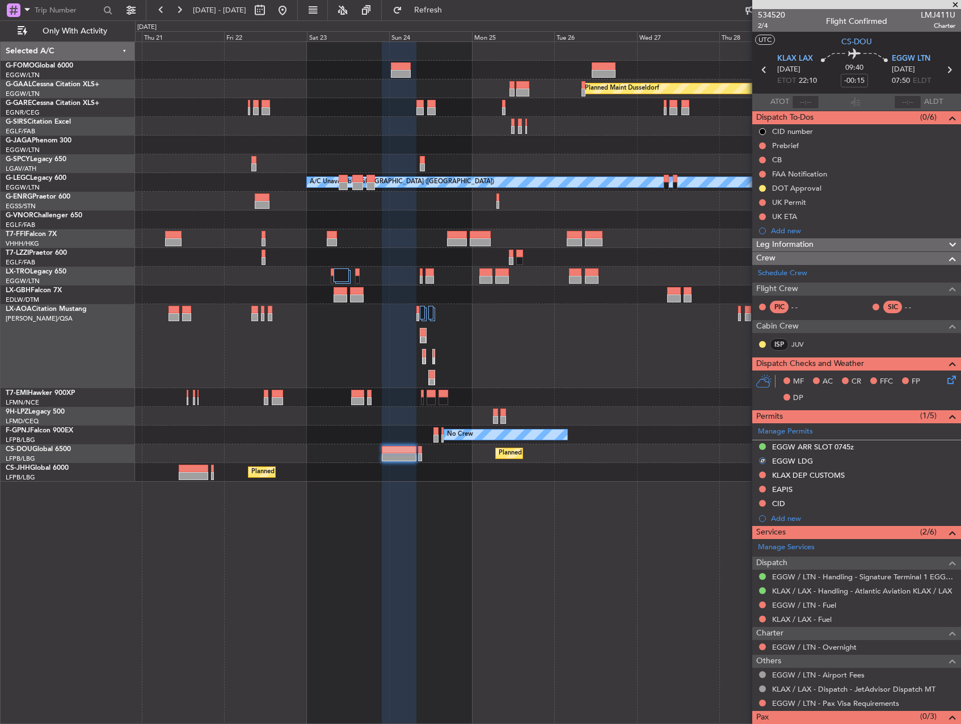
click at [285, 552] on div "Planned Maint Dusseldorf A/C Unavailable London (Luton) Owner London (Luton) No…" at bounding box center [548, 382] width 826 height 682
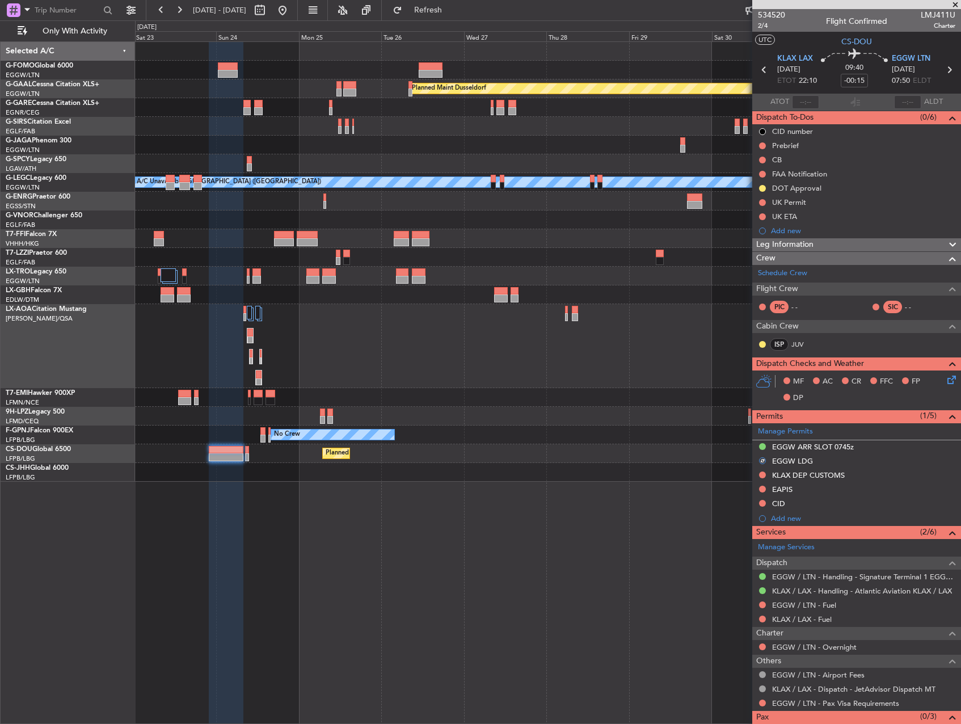
click at [387, 538] on div "Planned Maint Dusseldorf Planned Maint London (Luton) A/C Unavailable London (L…" at bounding box center [548, 382] width 826 height 682
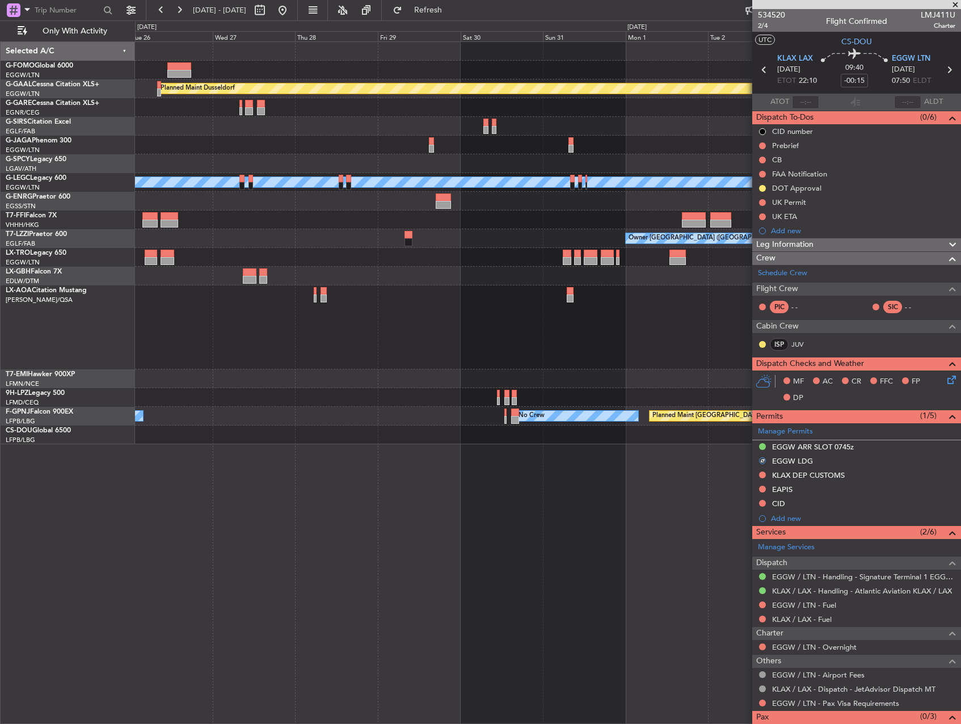
click at [261, 506] on div "Planned Maint Dusseldorf Planned Maint London (Luton) A/C Unavailable London (L…" at bounding box center [548, 382] width 826 height 682
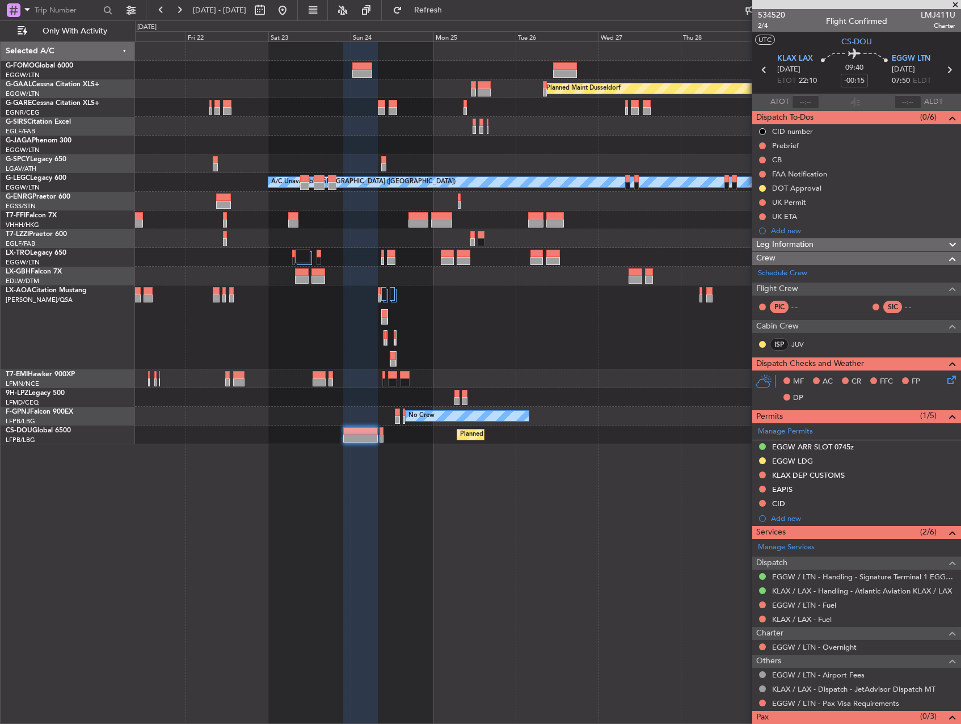
click at [890, 460] on fb-app "23 Aug 2025 - 02 Sep 2025 Refresh Quick Links Only With Activity Planned Maint …" at bounding box center [480, 366] width 961 height 715
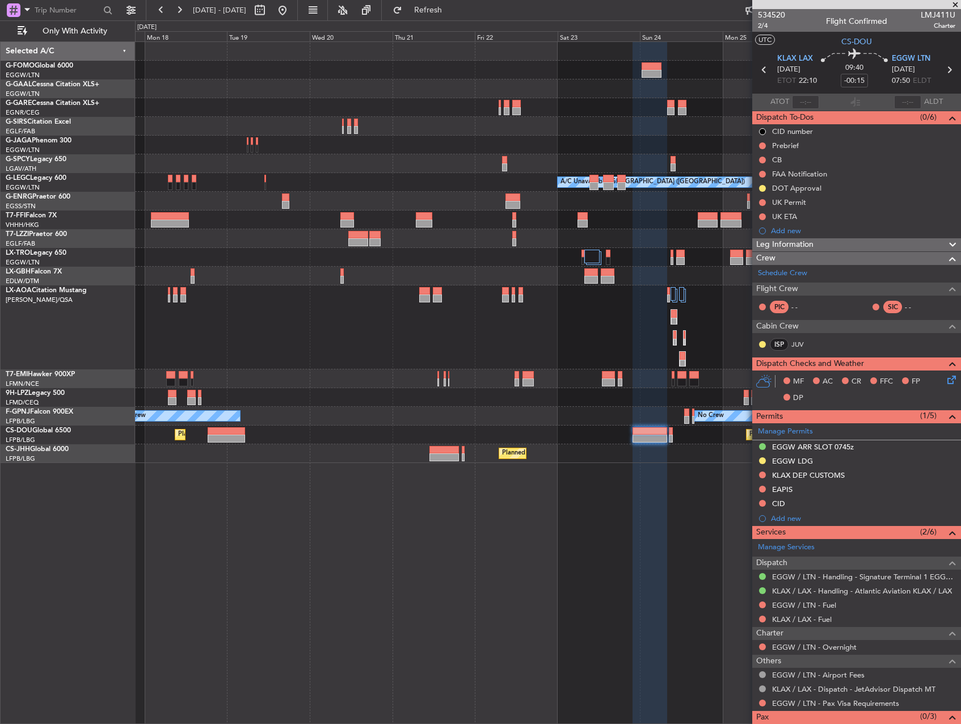
click at [742, 514] on div "Planned Maint Windsor Locks (Bradley Intl) Planned Maint Dusseldorf A/C Unavail…" at bounding box center [548, 382] width 826 height 682
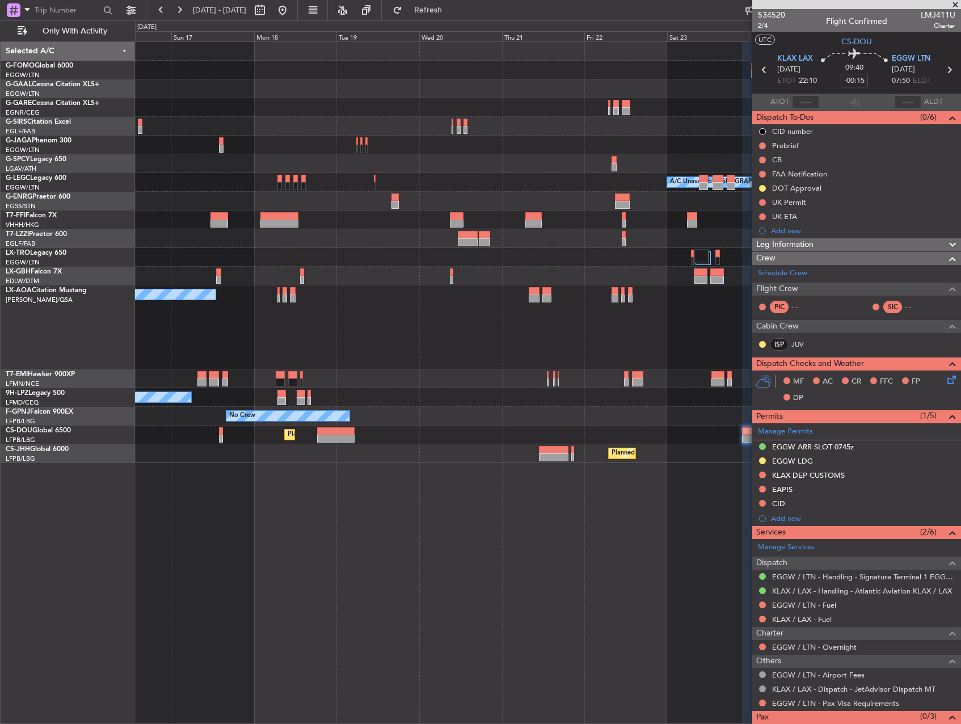
click at [641, 516] on div "Planned Maint Windsor Locks (Bradley Intl) Planned Maint Dusseldorf A/C Unavail…" at bounding box center [548, 382] width 826 height 682
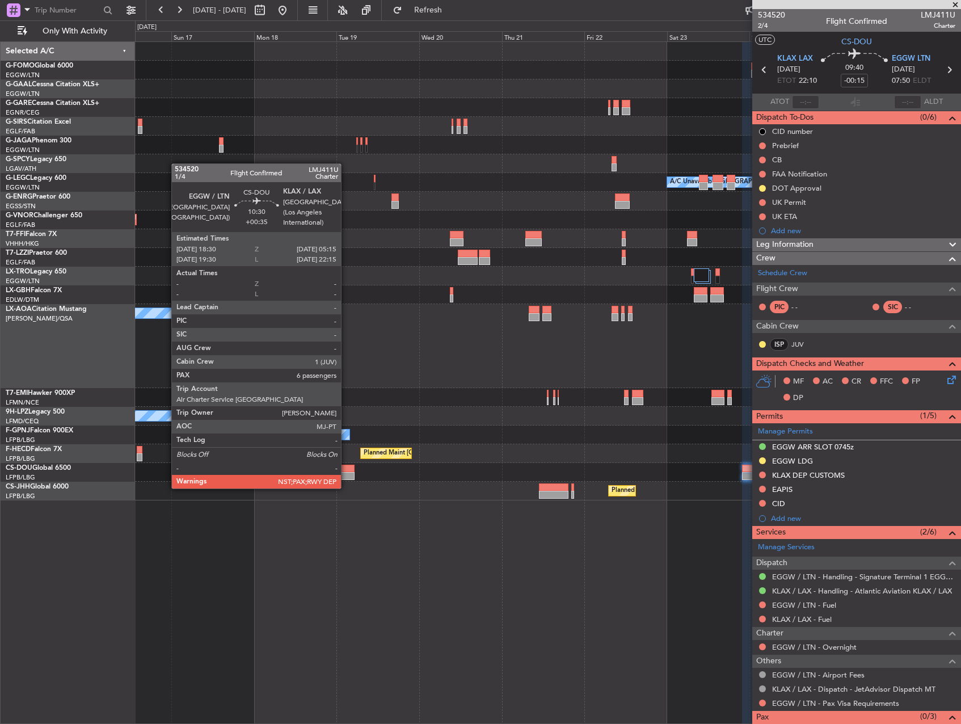
click at [346, 477] on div at bounding box center [335, 476] width 37 height 8
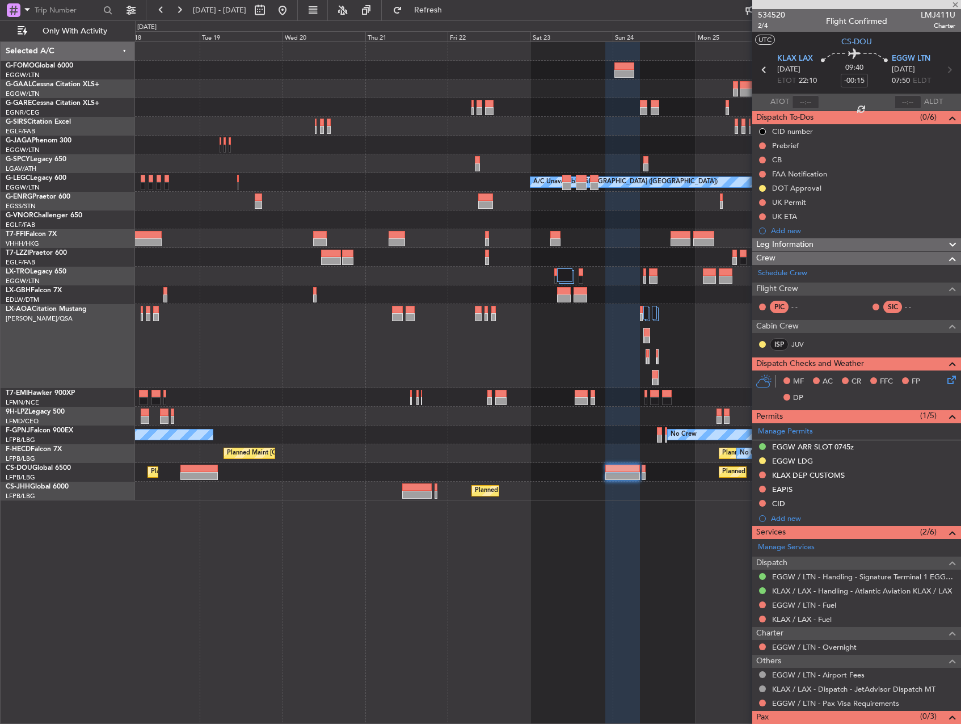
click at [359, 512] on div "Planned Maint Windsor Locks (Bradley Intl) Planned Maint Dusseldorf A/C Unavail…" at bounding box center [548, 382] width 826 height 682
type input "+00:35"
type input "6"
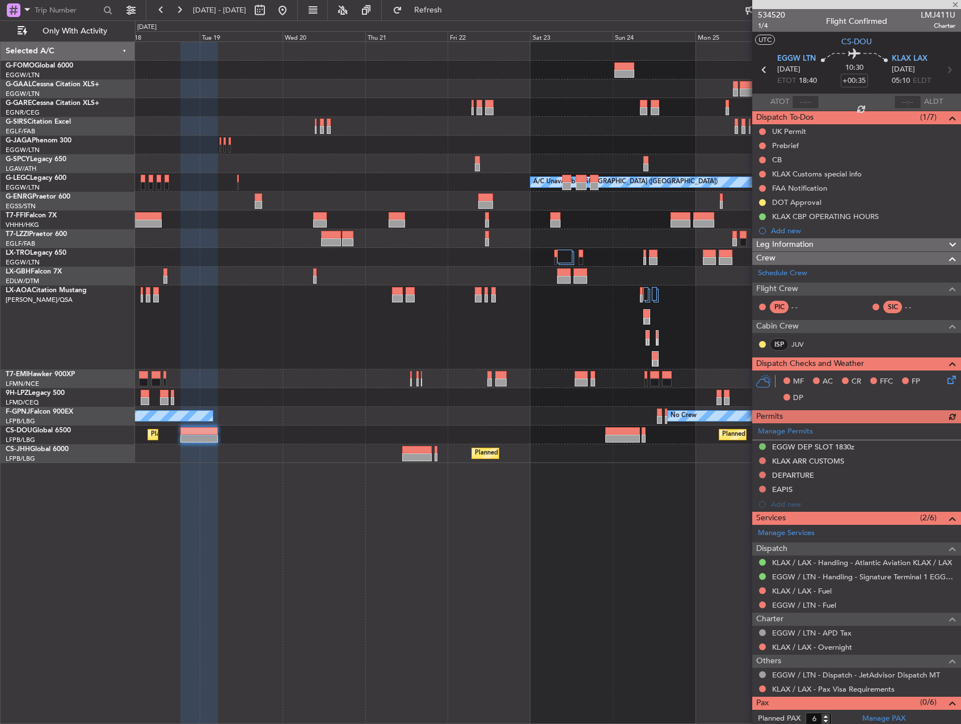
click at [762, 475] on div "Manage Permits EGGW DEP SLOT 1830z KLAX ARR CUSTOMS DEPARTURE EAPIS Add new" at bounding box center [856, 467] width 209 height 88
click at [761, 475] on button at bounding box center [762, 474] width 7 height 7
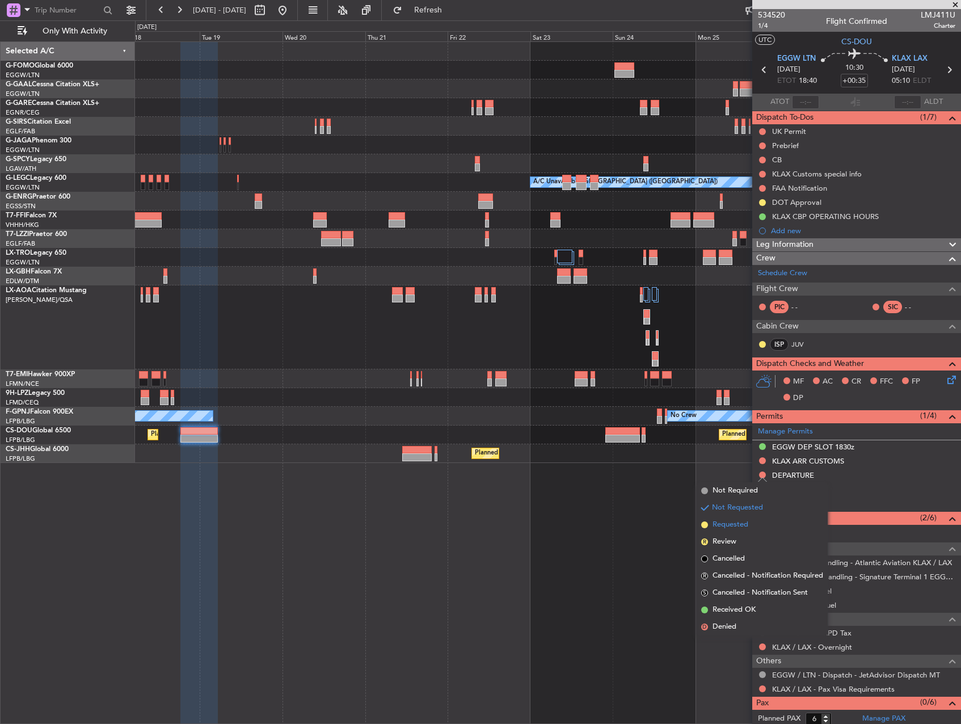
click at [724, 526] on span "Requested" at bounding box center [730, 524] width 36 height 11
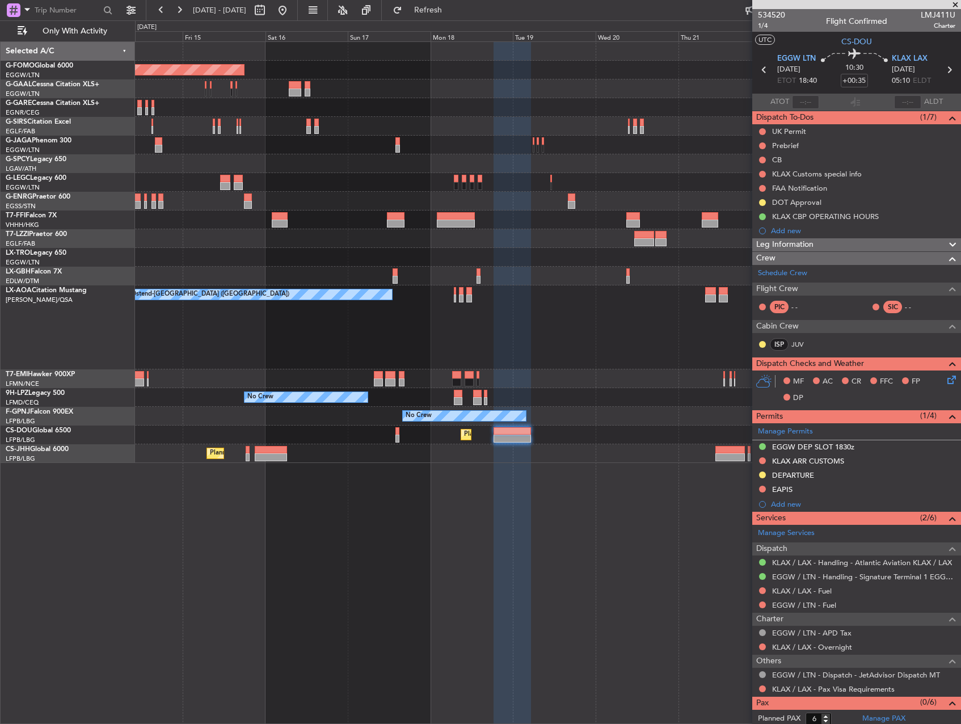
click at [703, 337] on div "No Crew Ostend-[GEOGRAPHIC_DATA] ([GEOGRAPHIC_DATA])" at bounding box center [547, 327] width 825 height 84
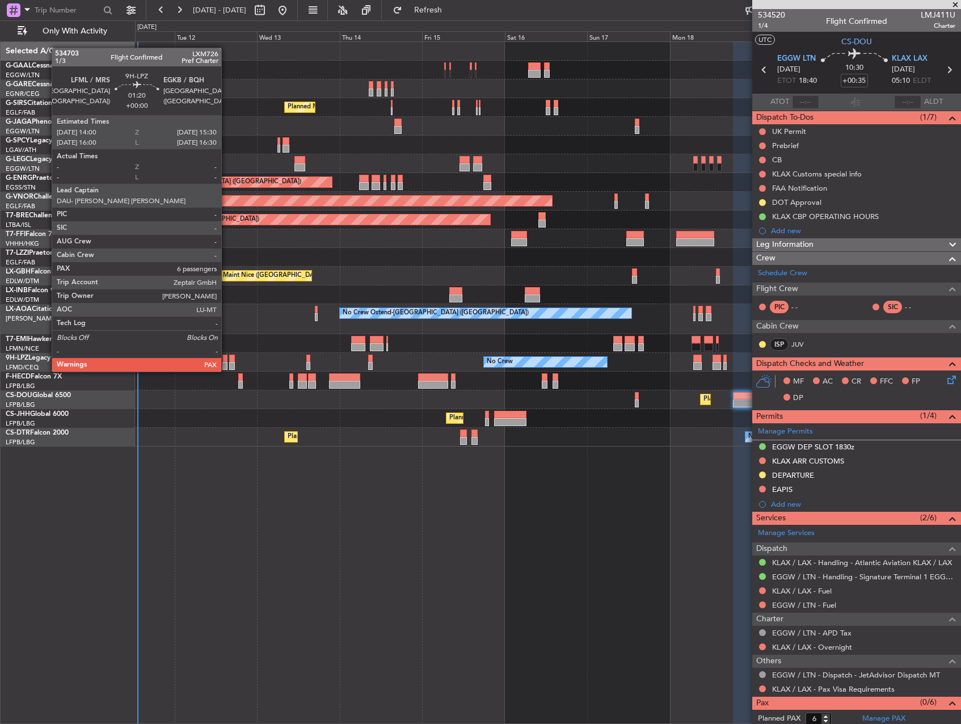
click at [226, 360] on div at bounding box center [225, 358] width 6 height 8
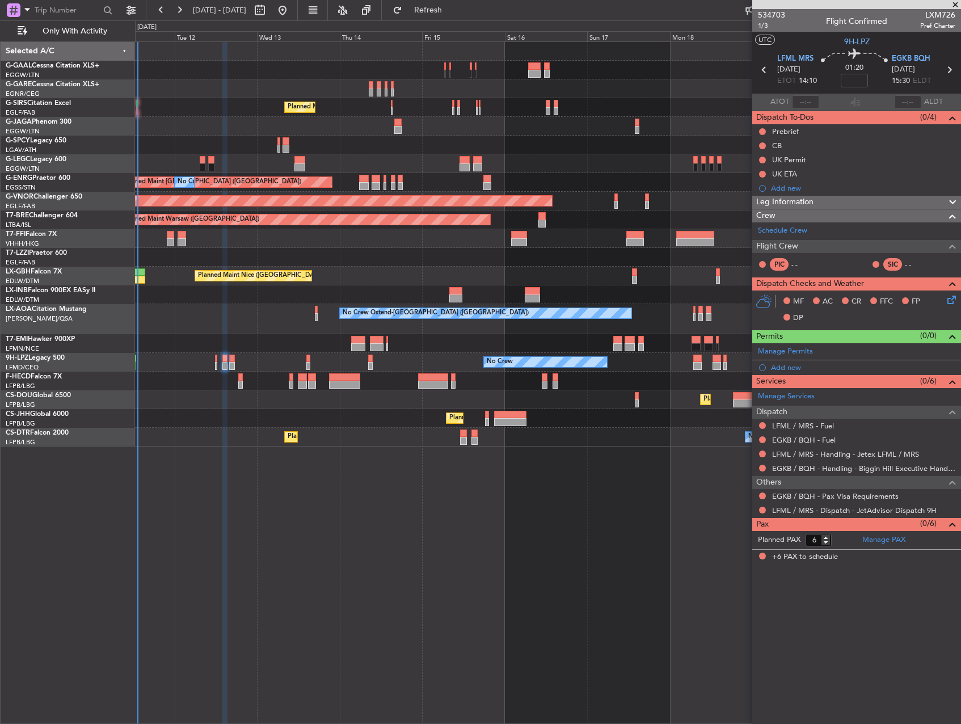
click at [406, 350] on div at bounding box center [547, 343] width 825 height 19
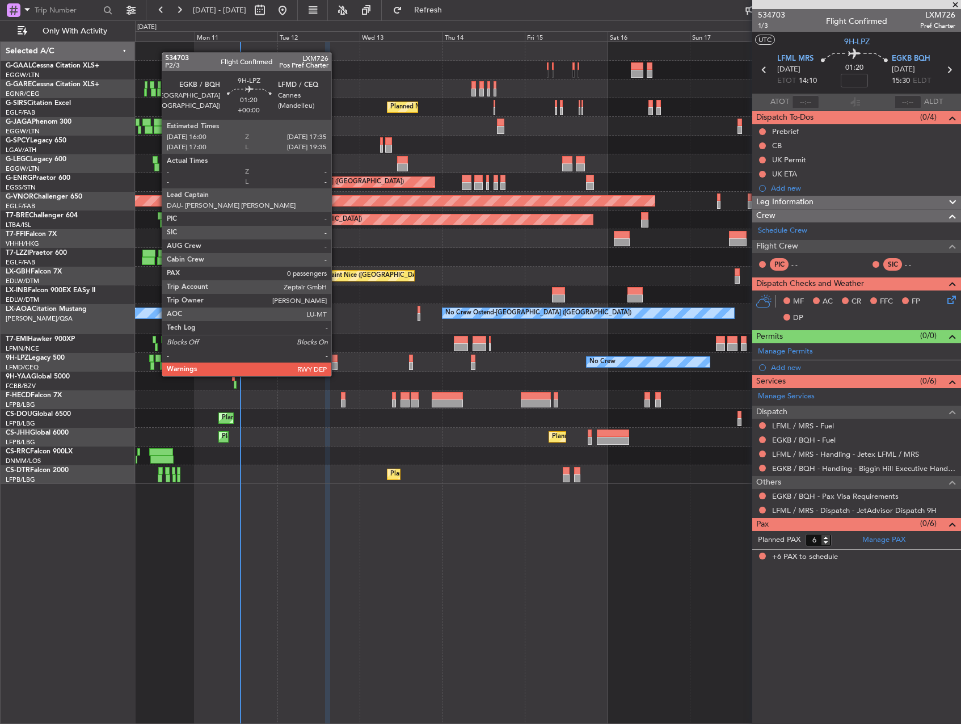
click at [336, 365] on div at bounding box center [335, 366] width 6 height 8
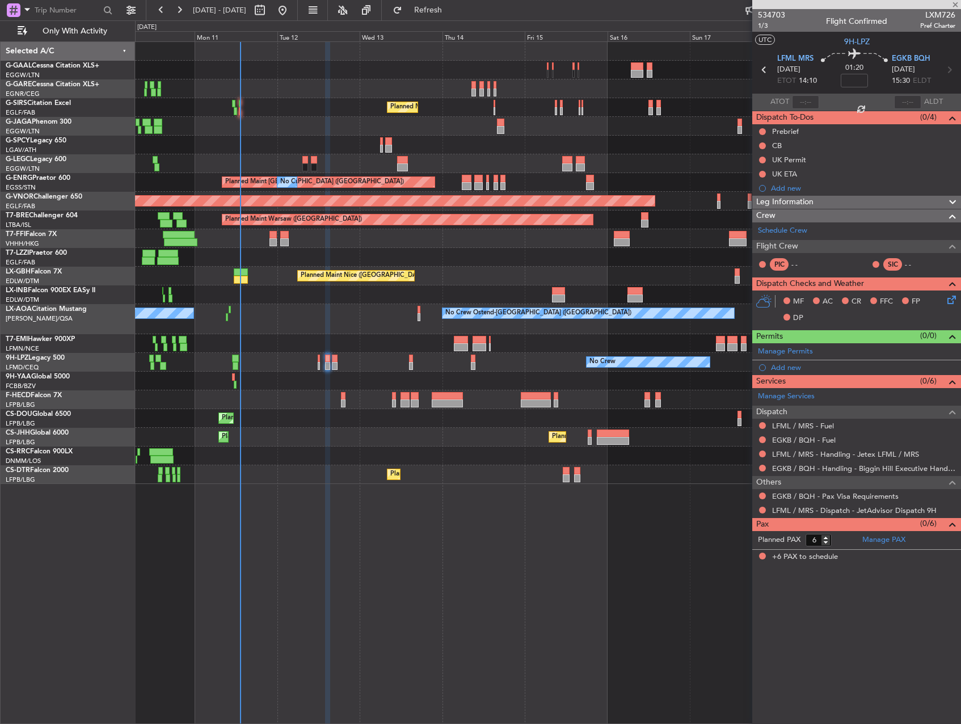
type input "0"
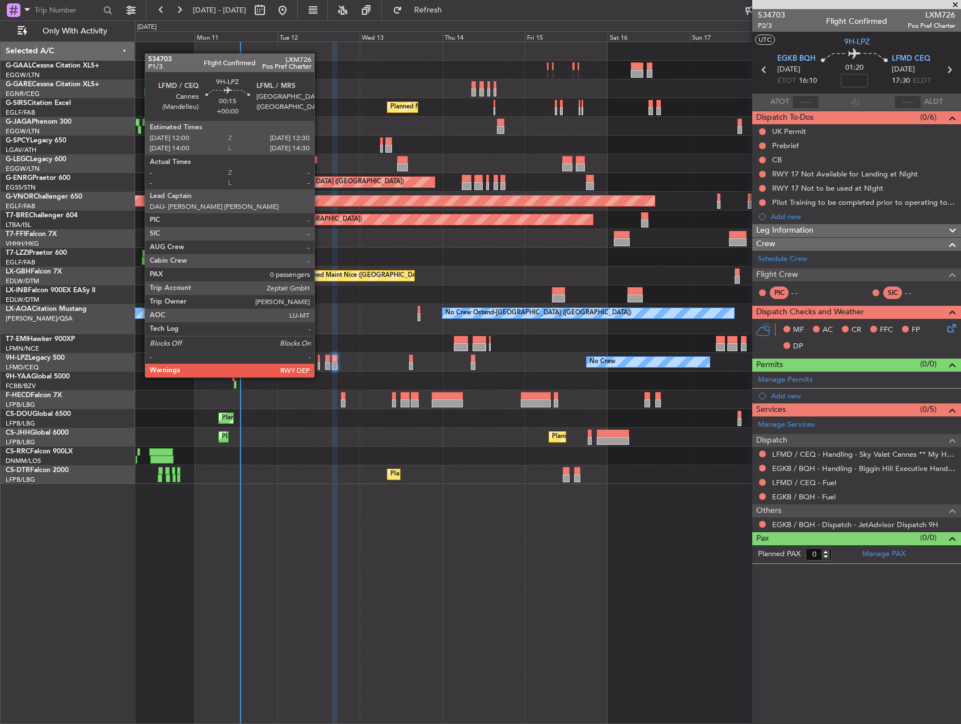
click at [319, 366] on div at bounding box center [319, 366] width 2 height 8
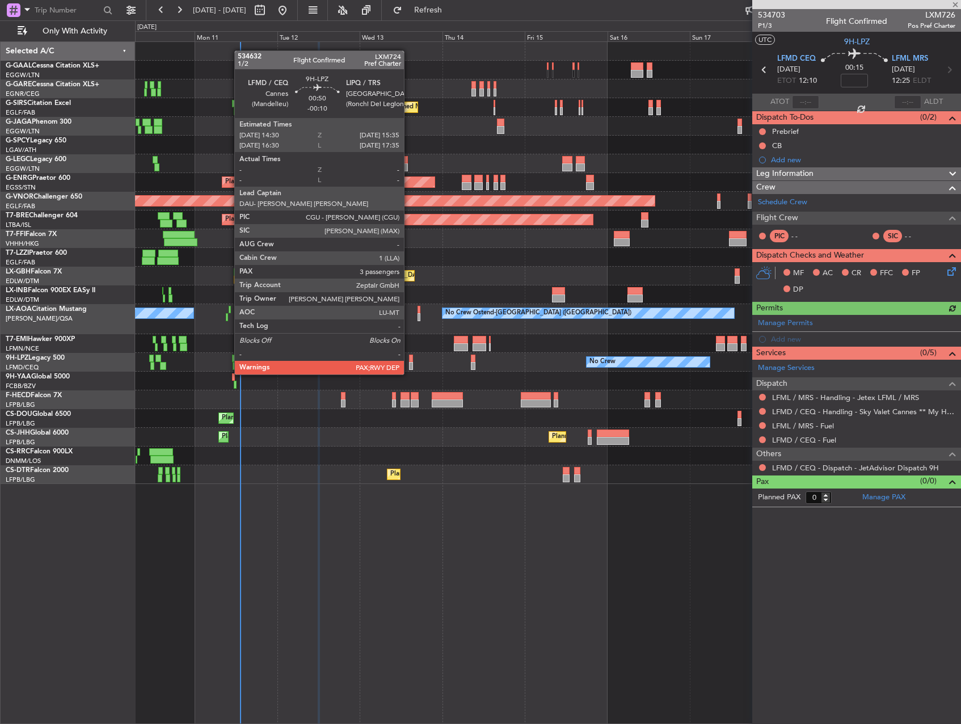
click at [409, 363] on div at bounding box center [411, 366] width 4 height 8
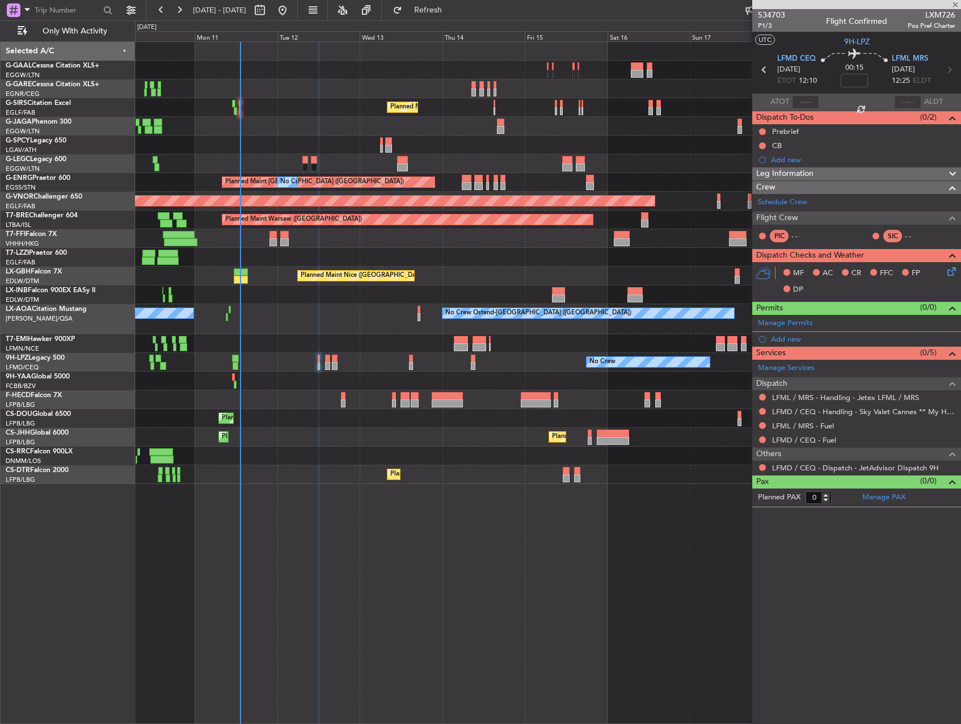
type input "-00:10"
type input "3"
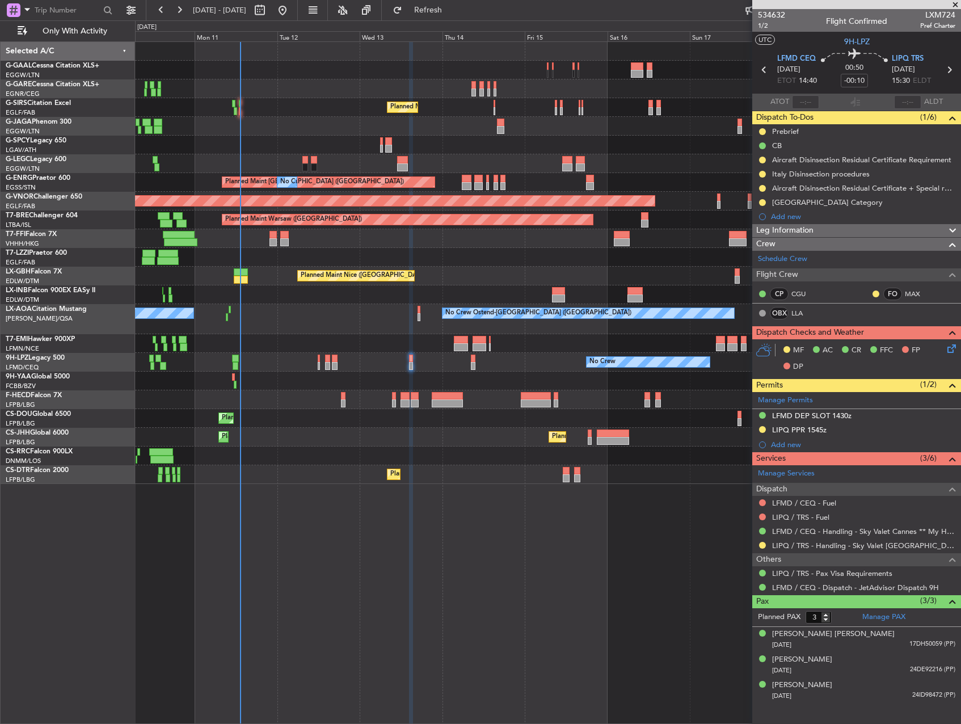
click at [907, 553] on div "Others" at bounding box center [856, 559] width 209 height 13
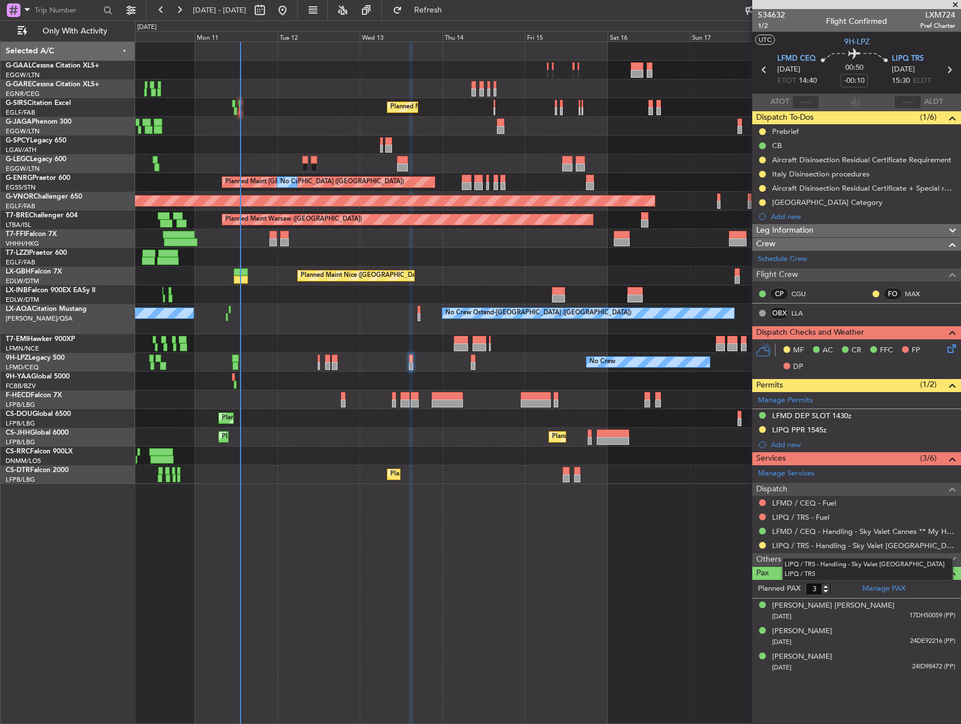
click at [889, 555] on mat-tooltip-component "LIPQ / TRS - Handling - Sky Valet Italy LIPQ / TRS" at bounding box center [867, 569] width 187 height 39
click at [949, 556] on span at bounding box center [952, 559] width 14 height 14
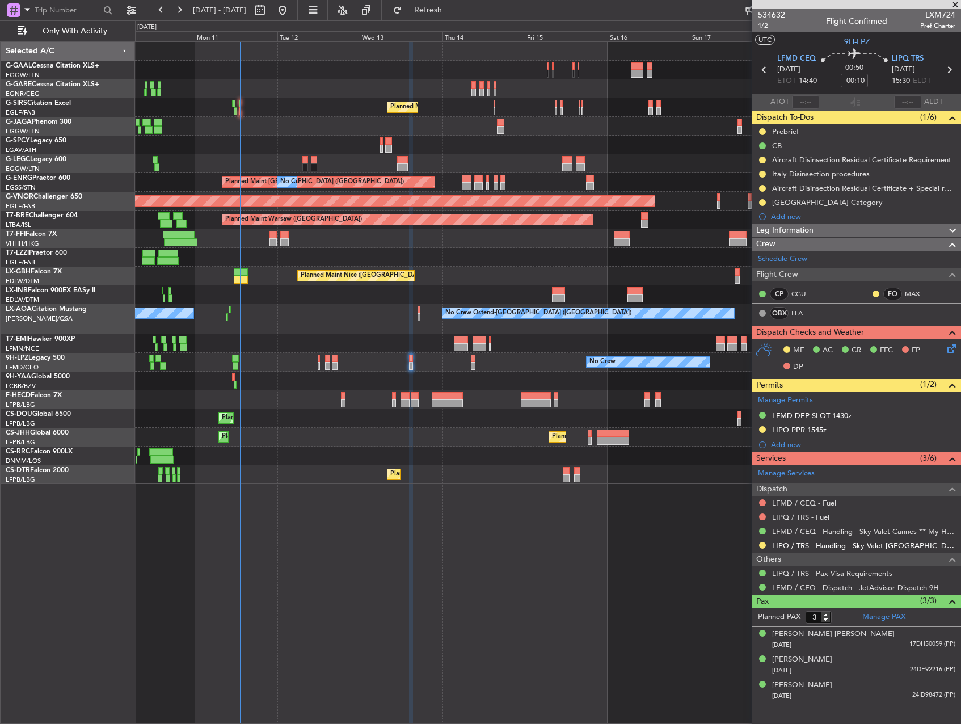
click at [884, 545] on link "LIPQ / TRS - Handling - Sky Valet Italy LIPQ / TRS" at bounding box center [863, 545] width 183 height 10
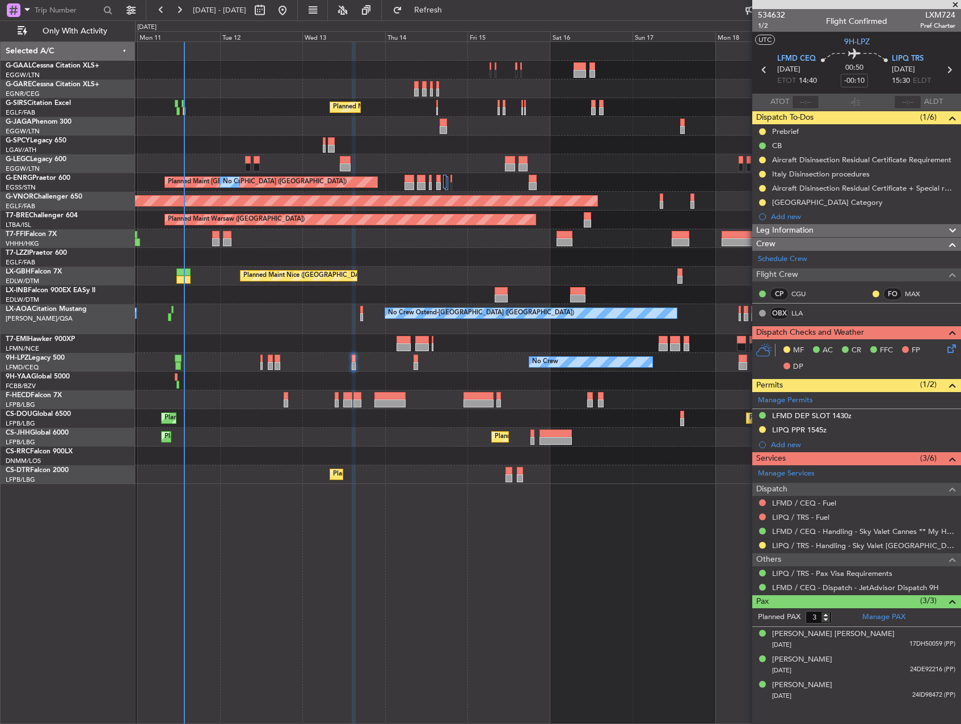
click at [461, 543] on div "No Crew Planned Maint London (Farnborough) A/C Unavailable London (Luton) Plann…" at bounding box center [548, 382] width 826 height 682
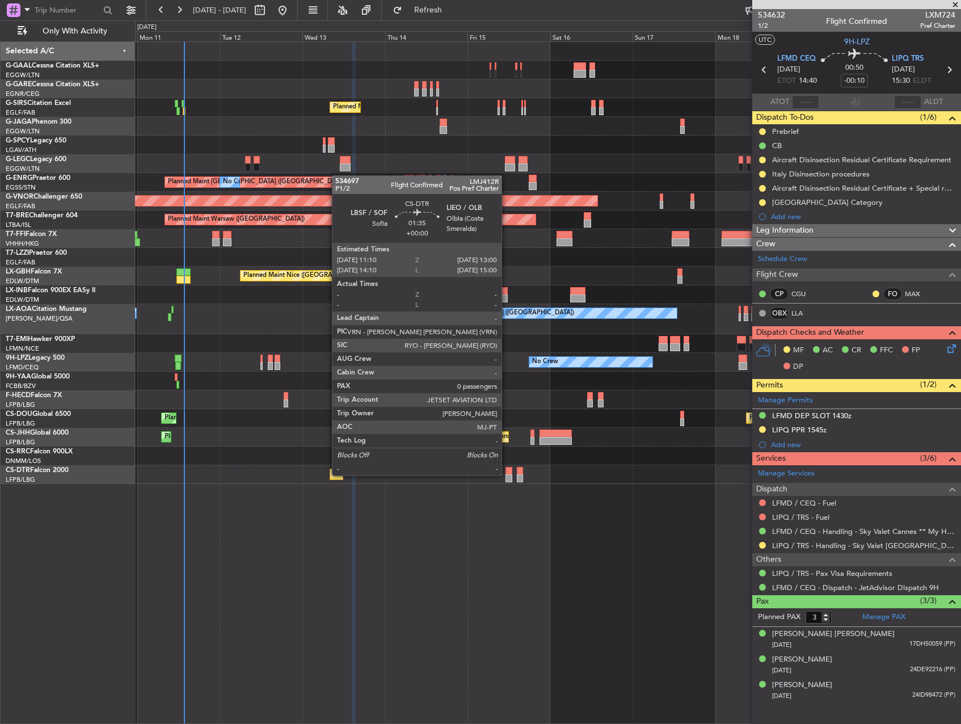
click at [506, 474] on div "No Crew Planned Maint London (Farnborough) A/C Unavailable London (Luton) Plann…" at bounding box center [548, 382] width 826 height 682
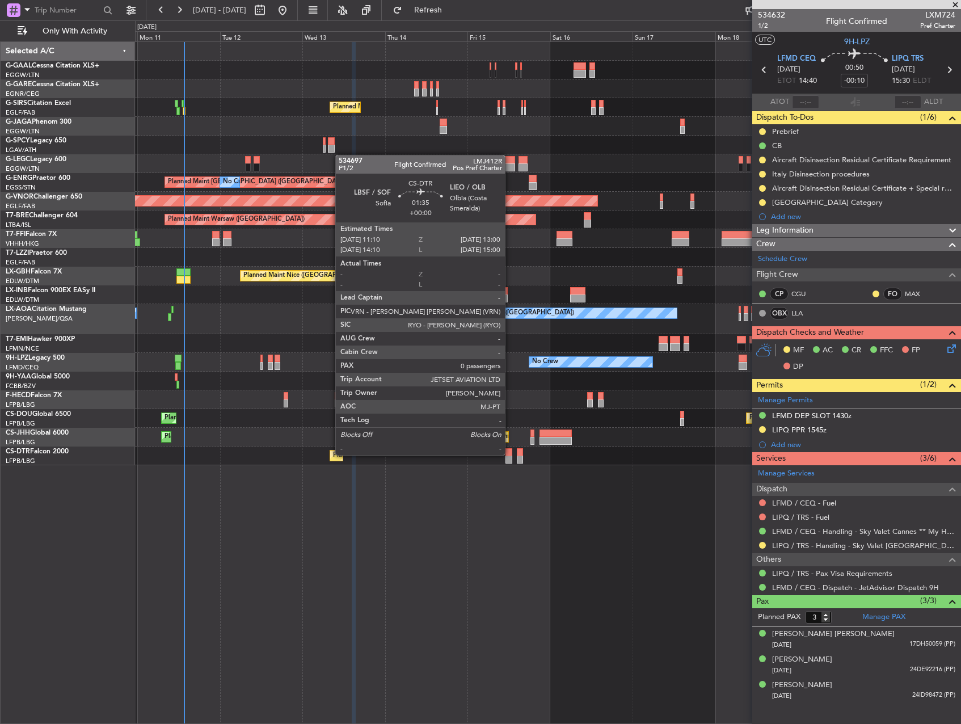
click at [509, 453] on div at bounding box center [508, 452] width 7 height 8
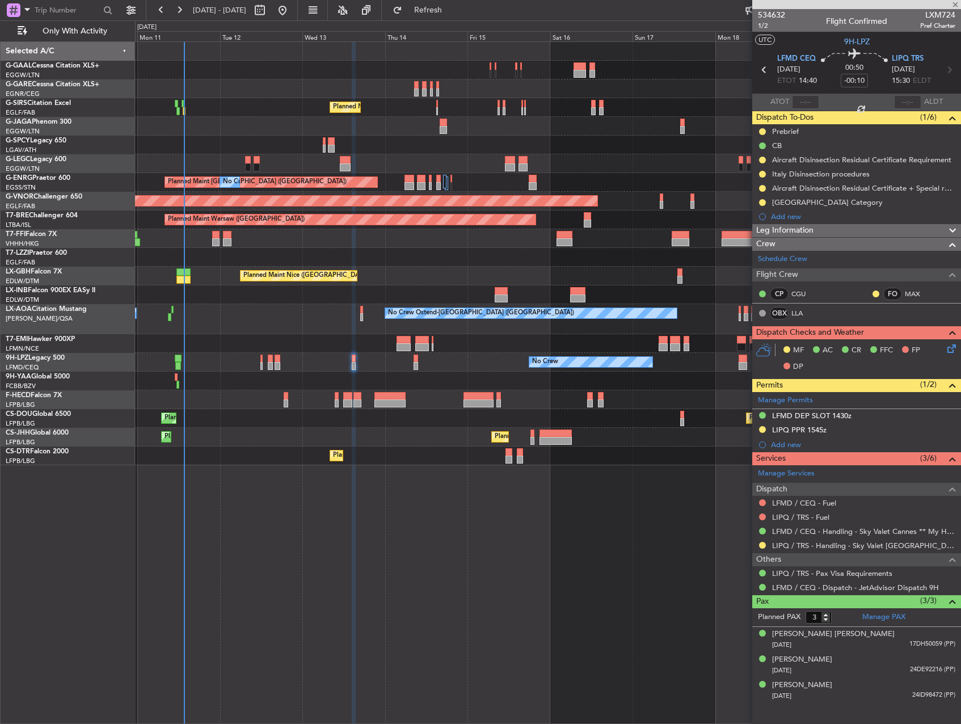
type input "0"
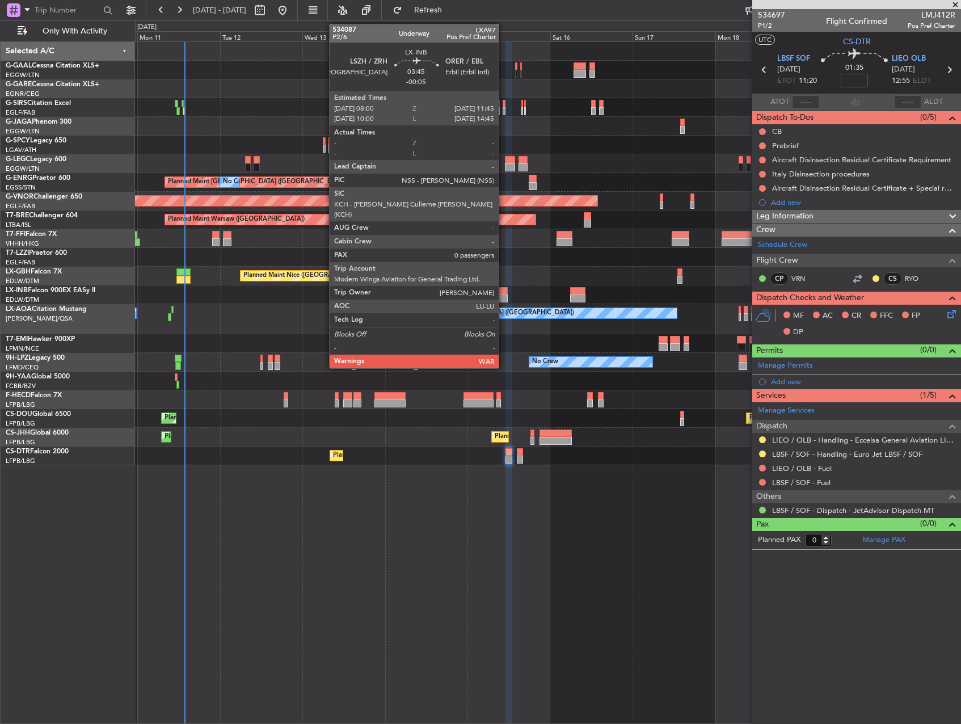
click at [504, 294] on div at bounding box center [501, 298] width 13 height 8
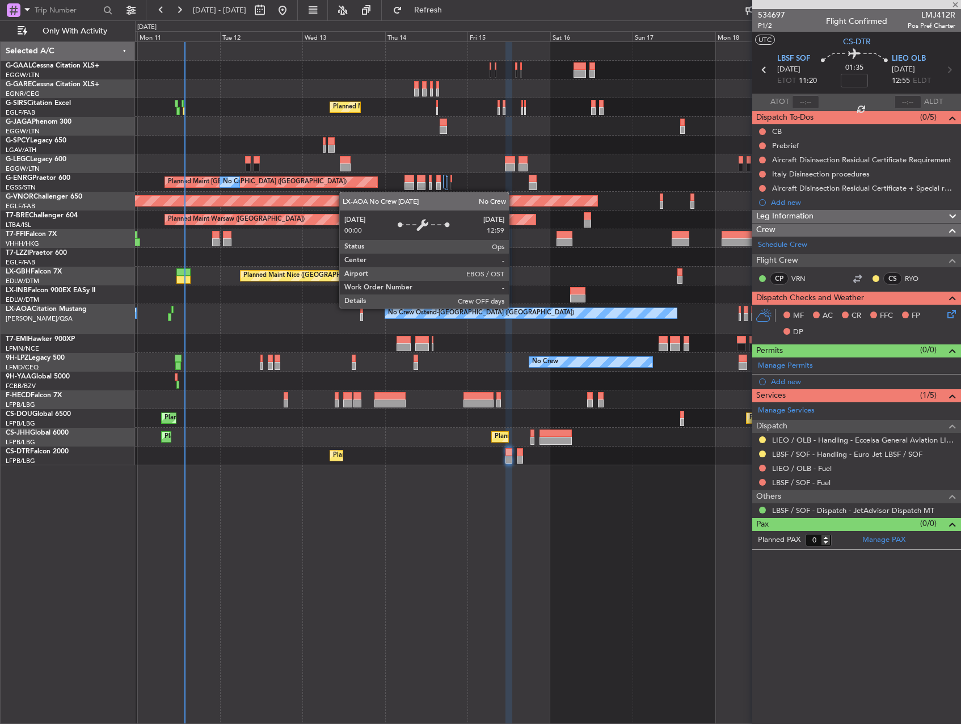
type input "-00:05"
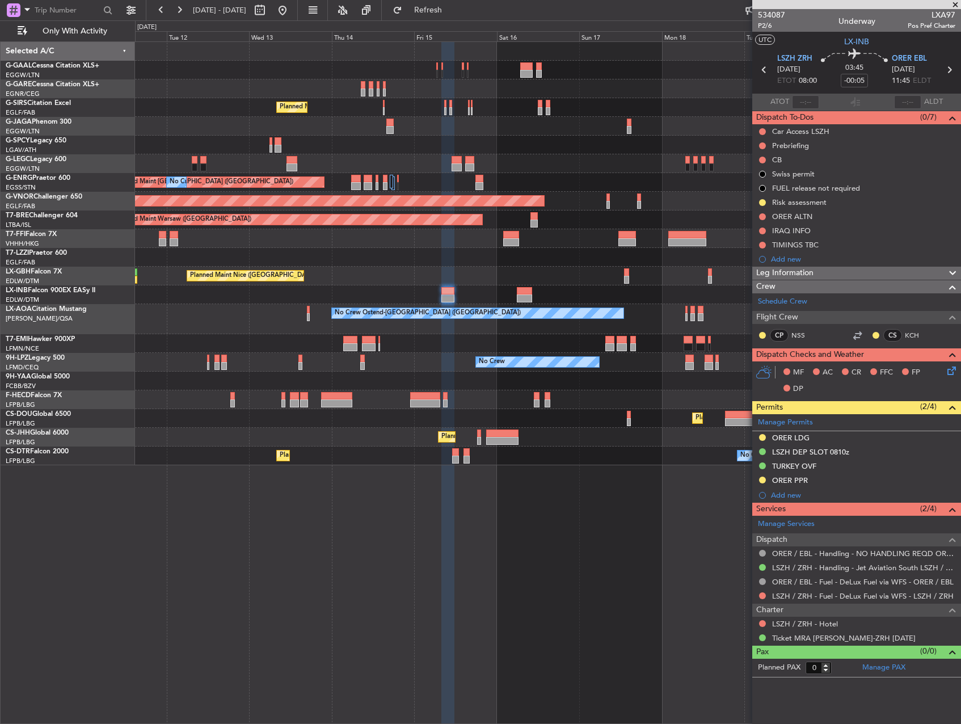
click at [598, 402] on div "Planned Maint Paris (Le Bourget) No Crew" at bounding box center [547, 399] width 825 height 19
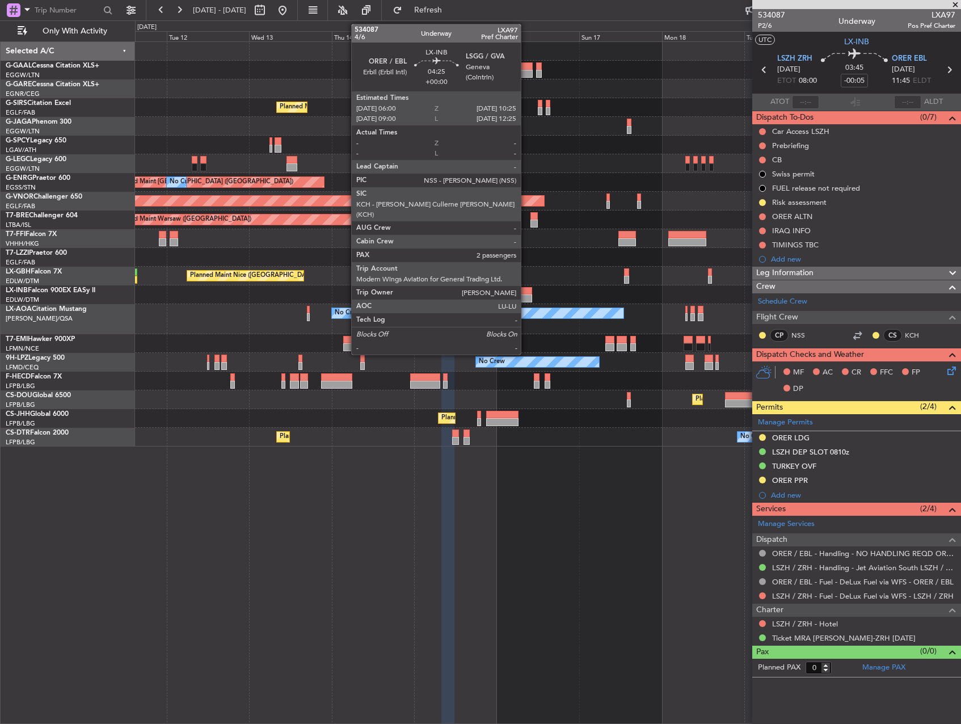
click at [526, 291] on div at bounding box center [524, 291] width 15 height 8
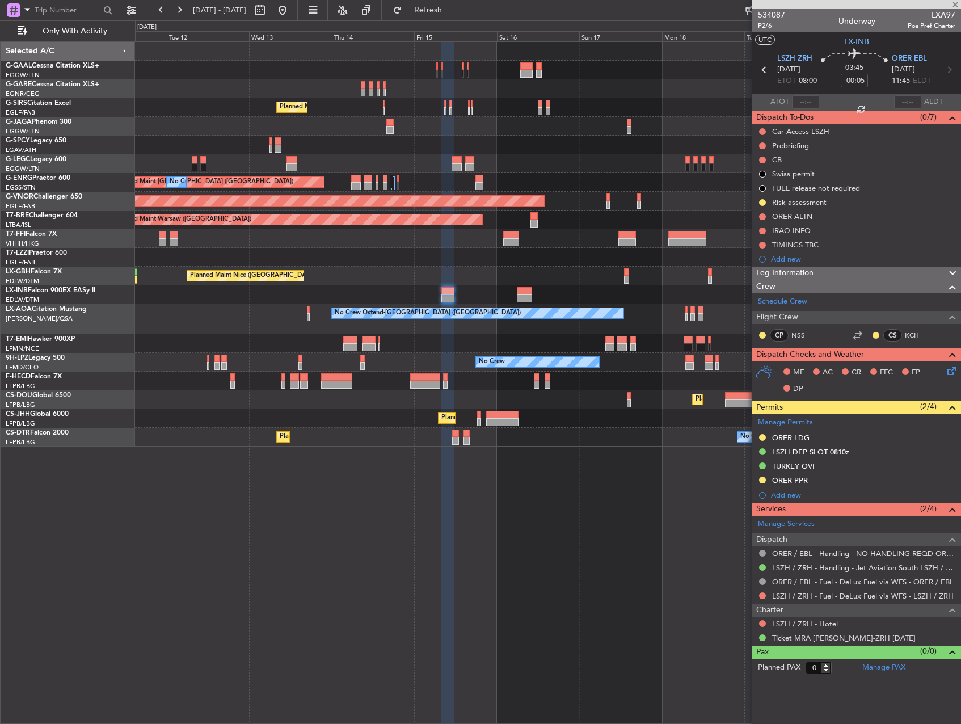
type input "2"
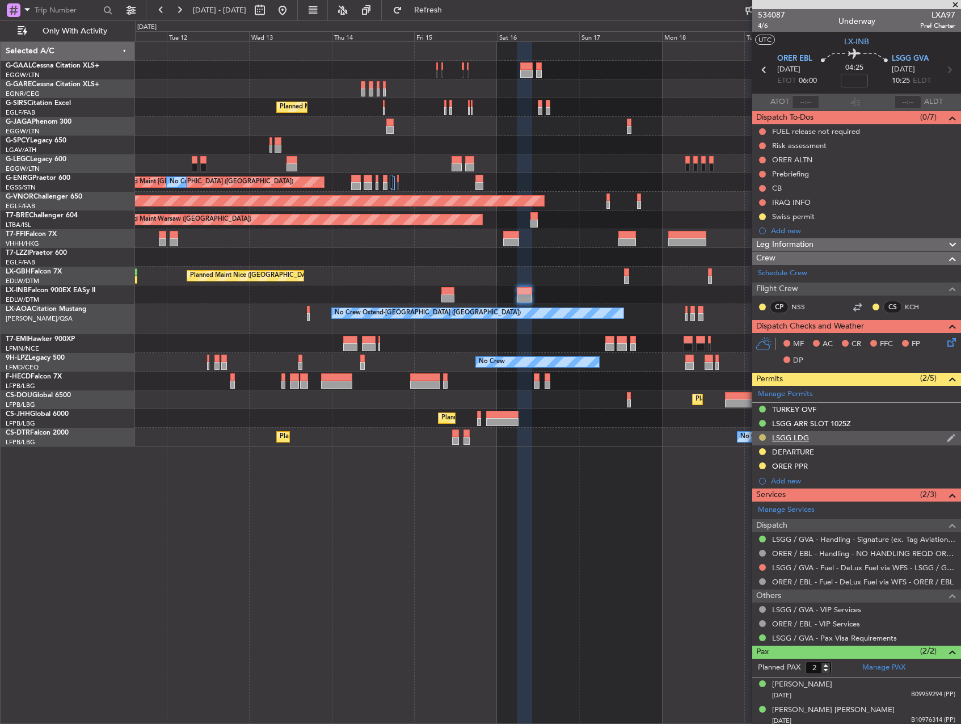
click at [760, 434] on button at bounding box center [762, 437] width 7 height 7
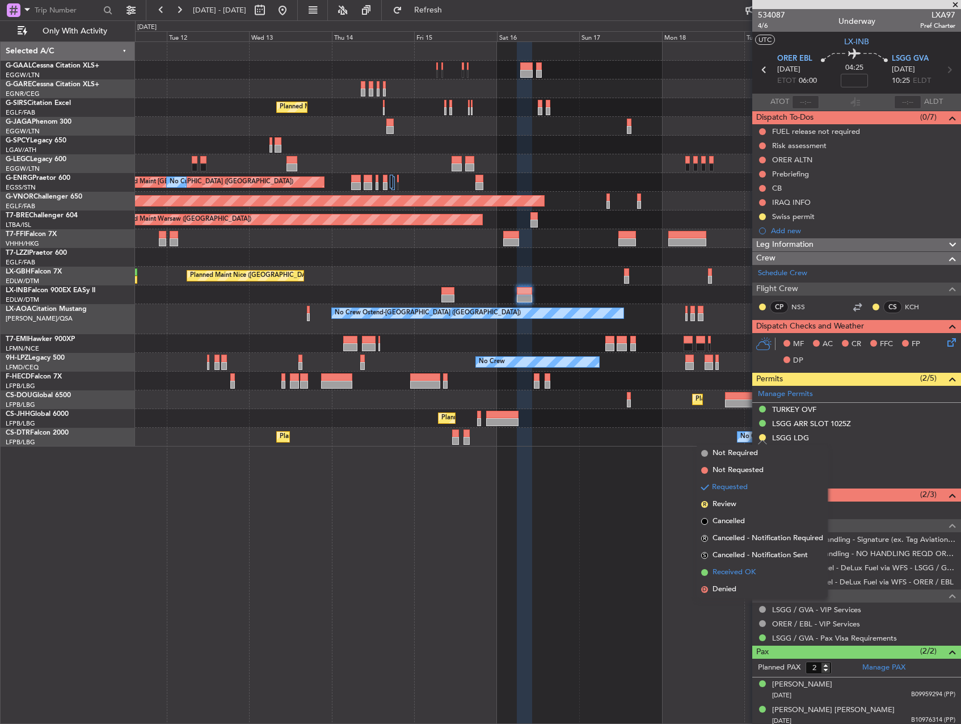
click at [764, 570] on li "Received OK" at bounding box center [761, 572] width 131 height 17
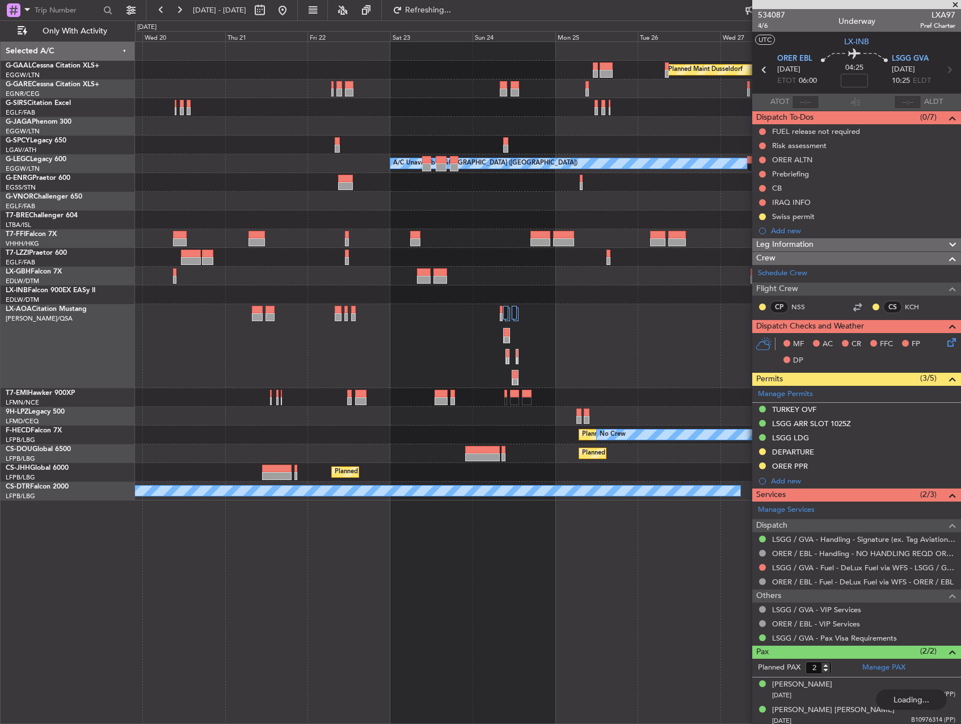
click at [263, 286] on div "Planned Maint Dusseldorf A/C Unavailable London (Luton) Owner London (Luton) No…" at bounding box center [547, 271] width 825 height 458
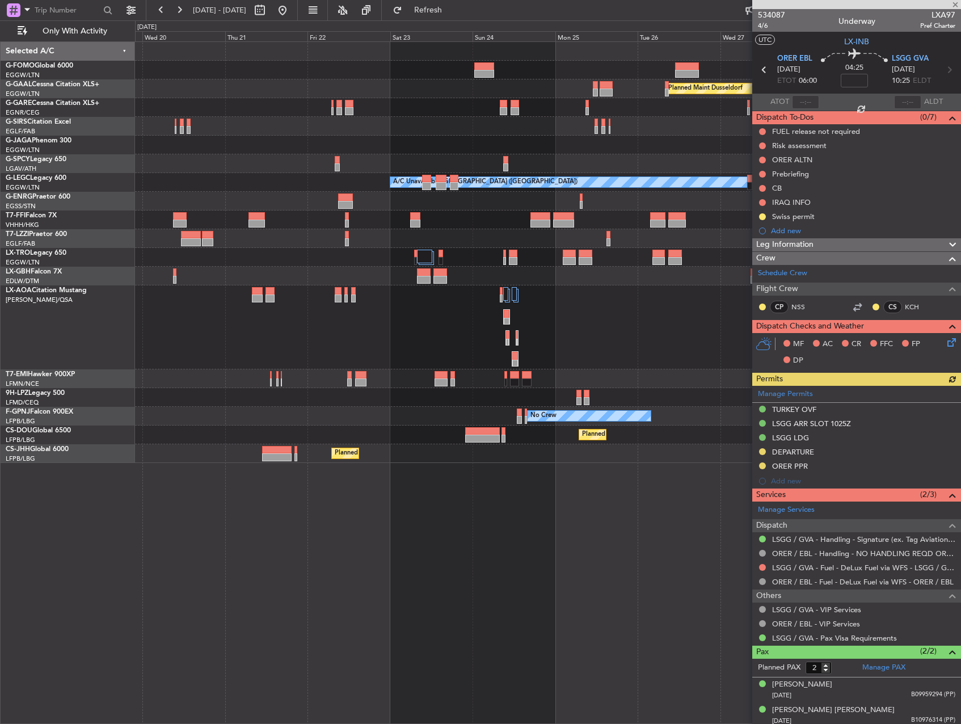
click at [430, 131] on div at bounding box center [547, 126] width 825 height 19
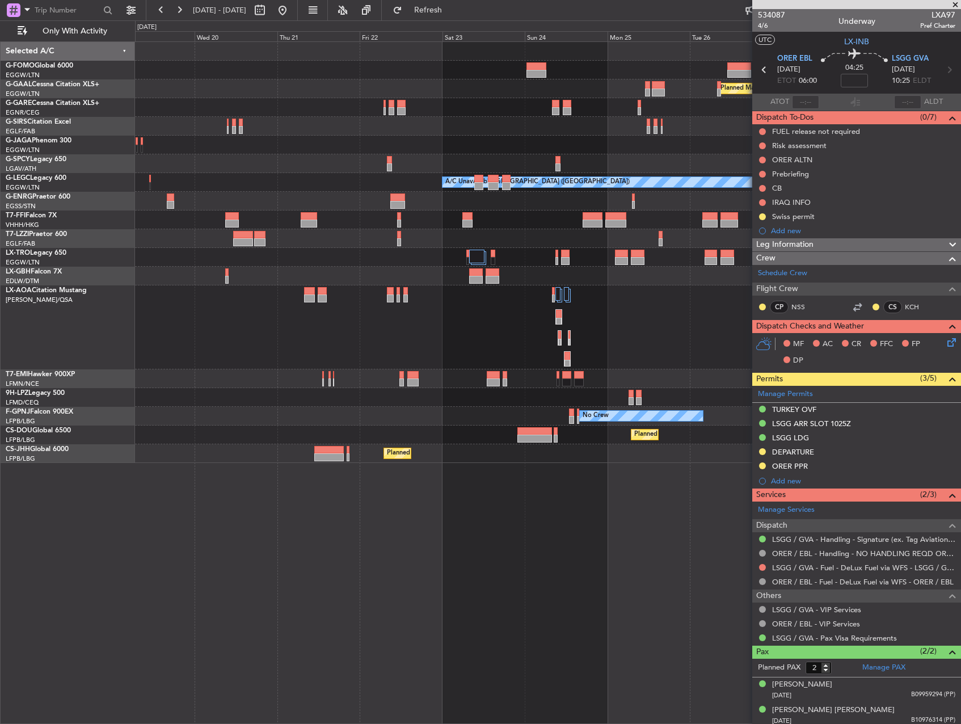
click at [492, 142] on div at bounding box center [547, 145] width 825 height 19
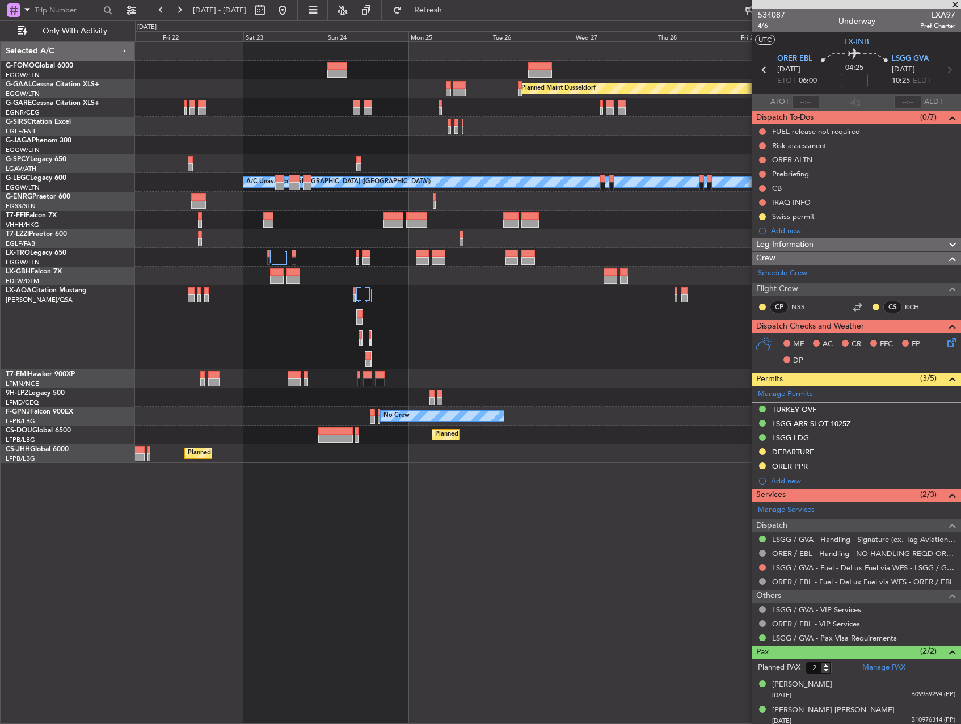
click at [372, 137] on div at bounding box center [547, 145] width 825 height 19
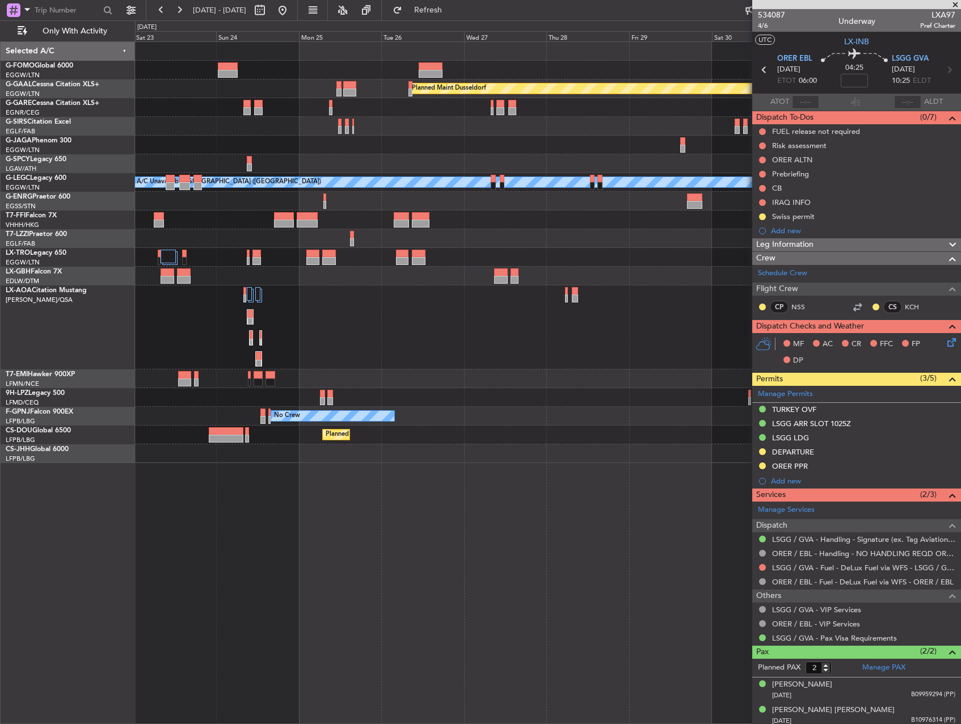
click at [322, 137] on div "Planned Maint [GEOGRAPHIC_DATA] ([GEOGRAPHIC_DATA])" at bounding box center [547, 145] width 825 height 19
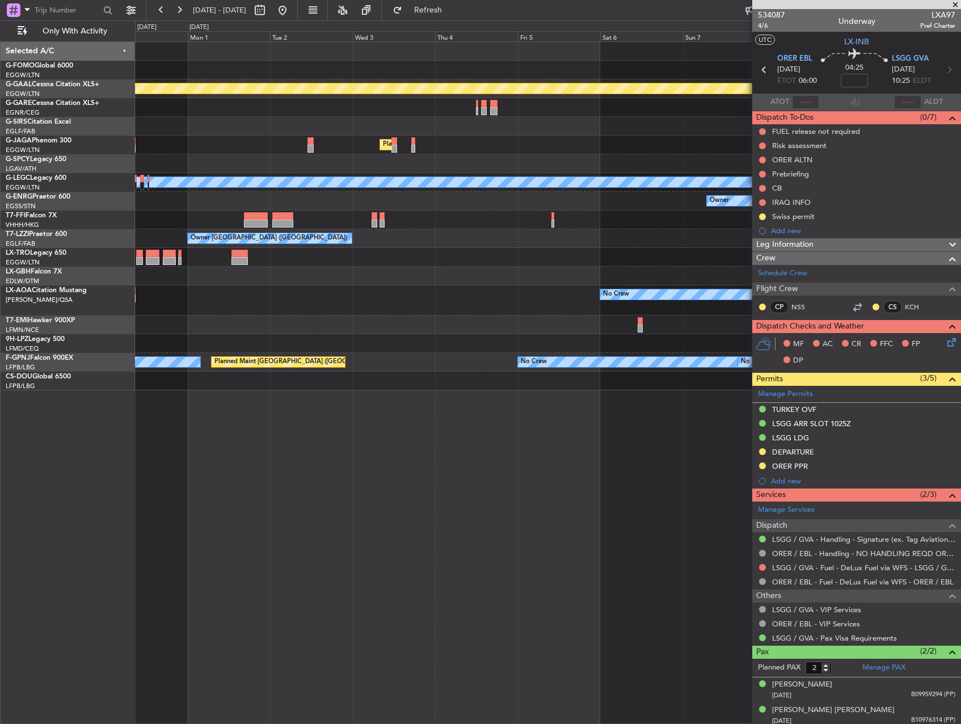
click at [115, 380] on div "Planned Maint Dusseldorf Planned Maint London (Luton) A/C Unavailable London (L…" at bounding box center [480, 371] width 961 height 703
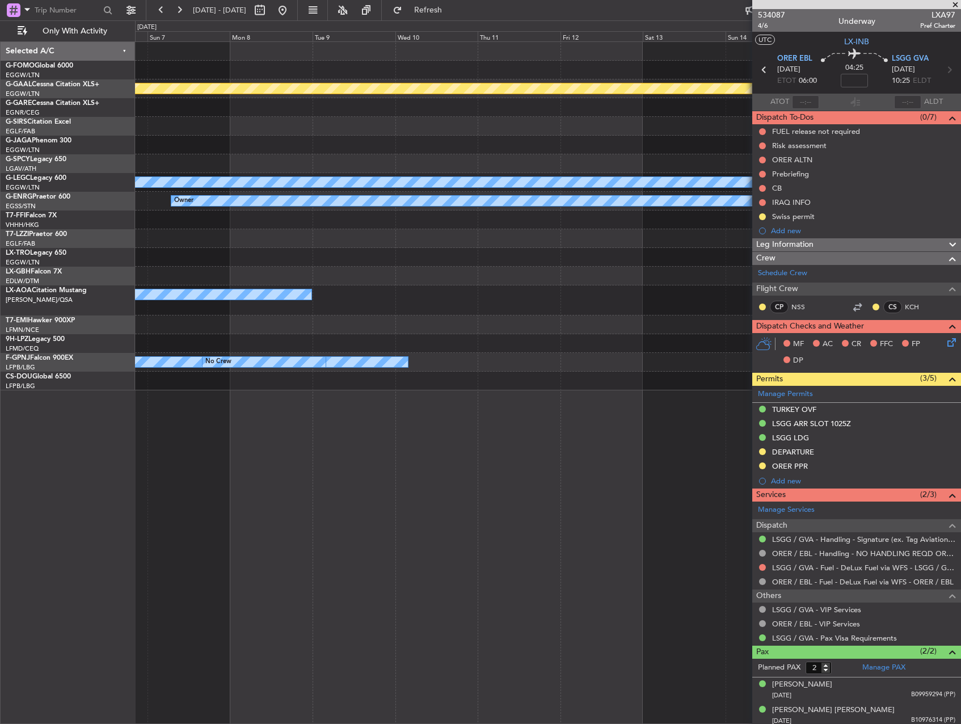
click at [125, 349] on div "Planned Maint Dusseldorf A/C Unavailable London (Luton) Owner No Crew No Crew N…" at bounding box center [480, 371] width 961 height 703
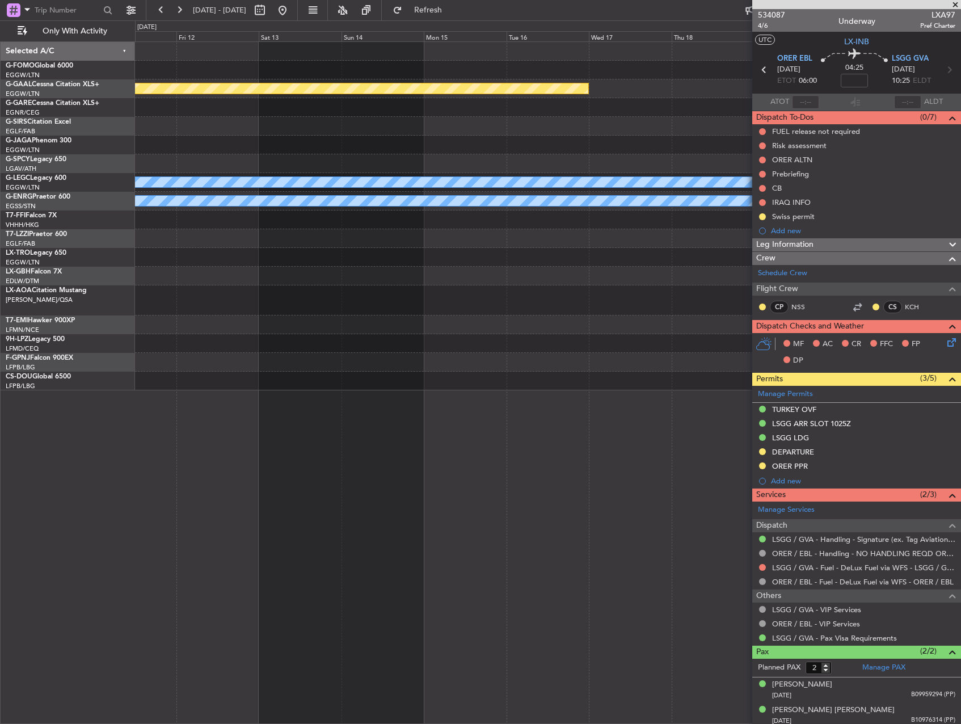
click at [0, 322] on html "23 Aug 2025 - 02 Sep 2025 Refresh Quick Links Only With Activity Planned Maint …" at bounding box center [480, 362] width 961 height 724
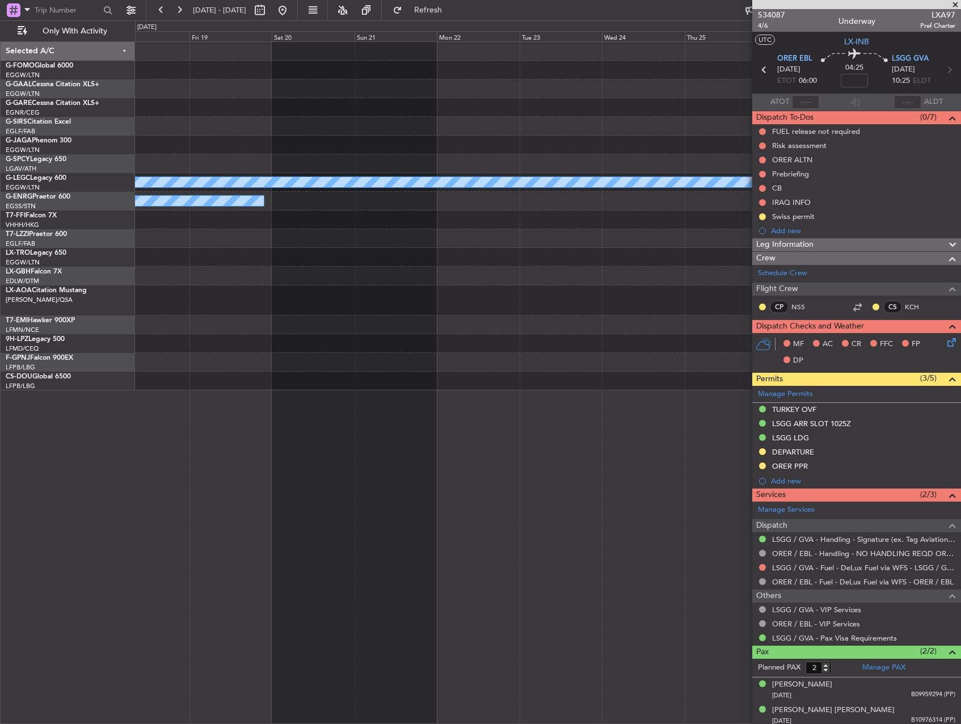
click at [277, 310] on div "Planned Maint Dusseldorf A/C Unavailable London (Luton) Owner" at bounding box center [547, 216] width 825 height 348
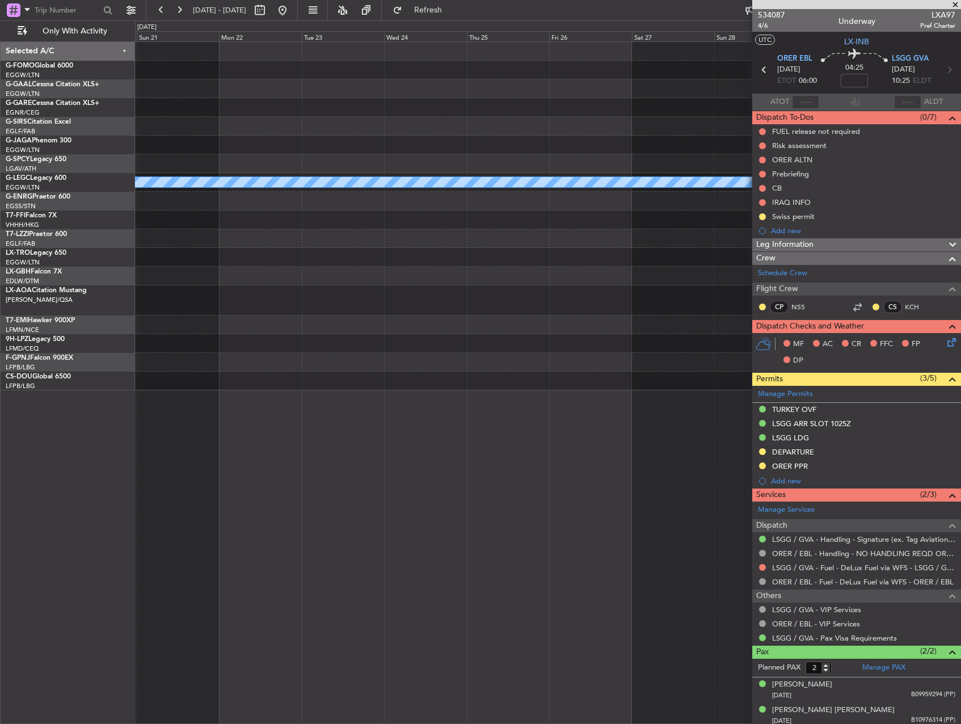
click at [389, 306] on div "A/C Unavailable London (Luton) Owner" at bounding box center [547, 216] width 825 height 348
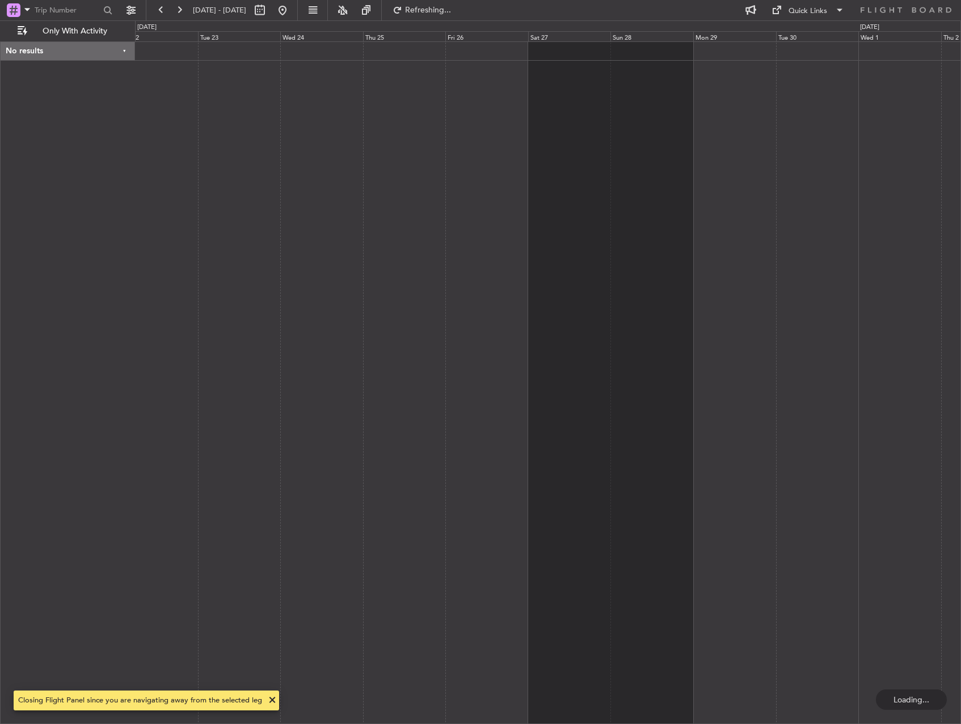
click at [327, 293] on div at bounding box center [548, 382] width 826 height 682
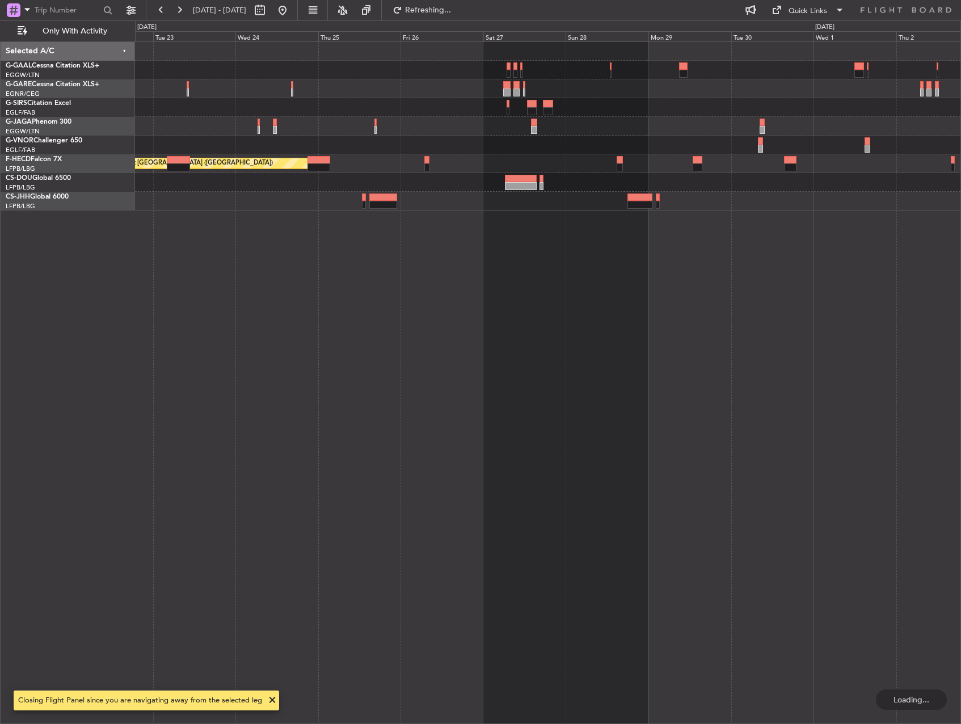
click at [273, 291] on div "Planned Maint Paris (Le Bourget) No Crew" at bounding box center [548, 382] width 826 height 682
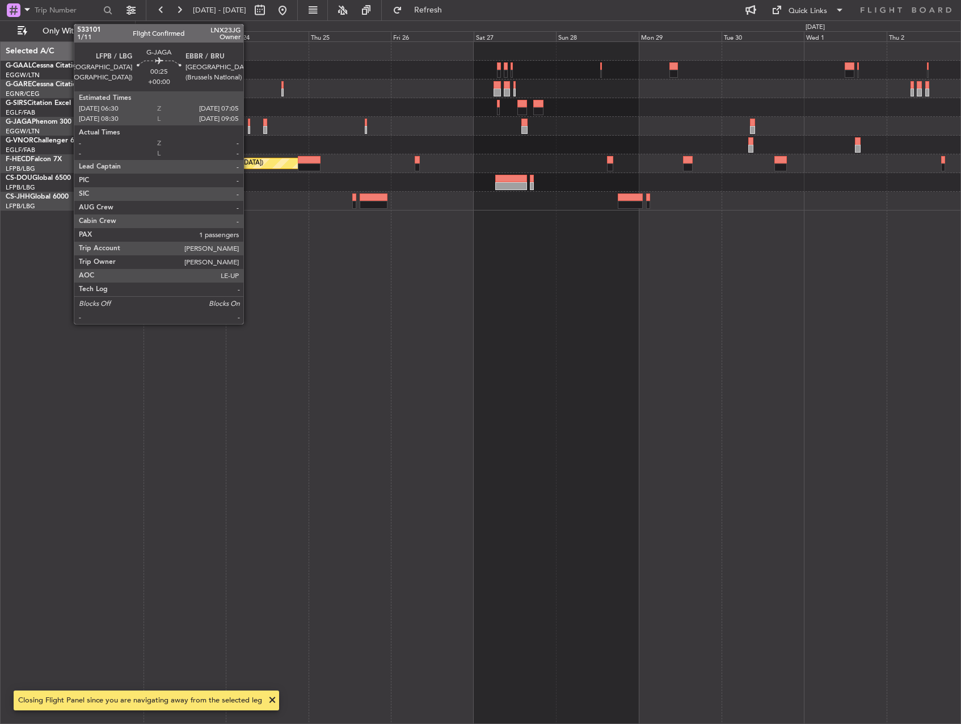
click at [248, 125] on div at bounding box center [249, 123] width 2 height 8
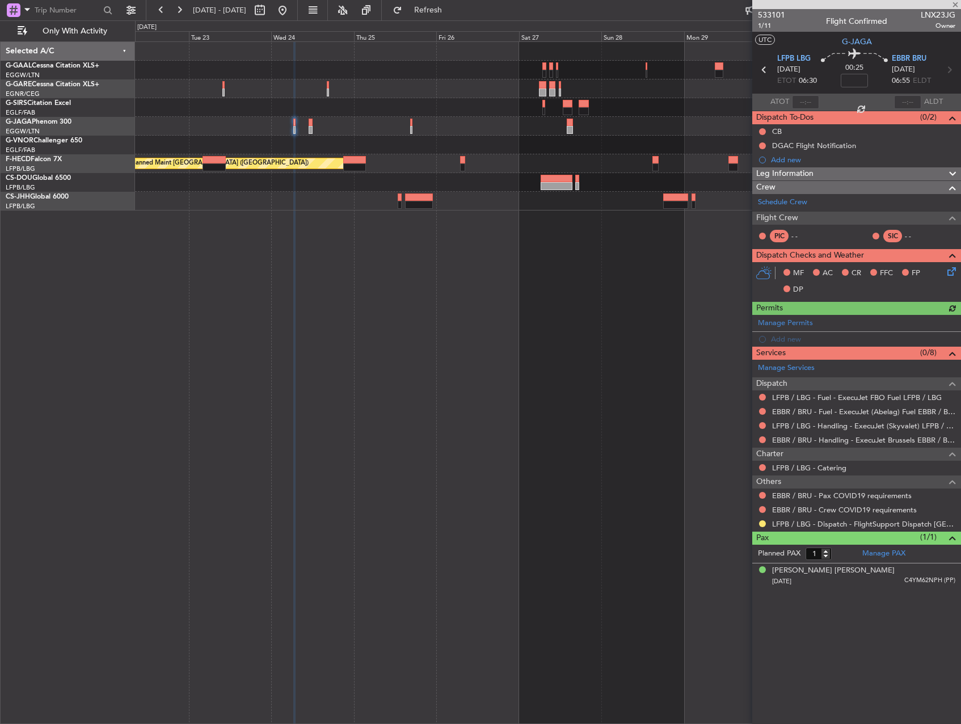
click at [399, 223] on div "Planned Maint Paris (Le Bourget) No Crew" at bounding box center [548, 382] width 826 height 682
click at [441, 237] on div "Planned Maint Paris (Le Bourget) No Crew" at bounding box center [548, 382] width 826 height 682
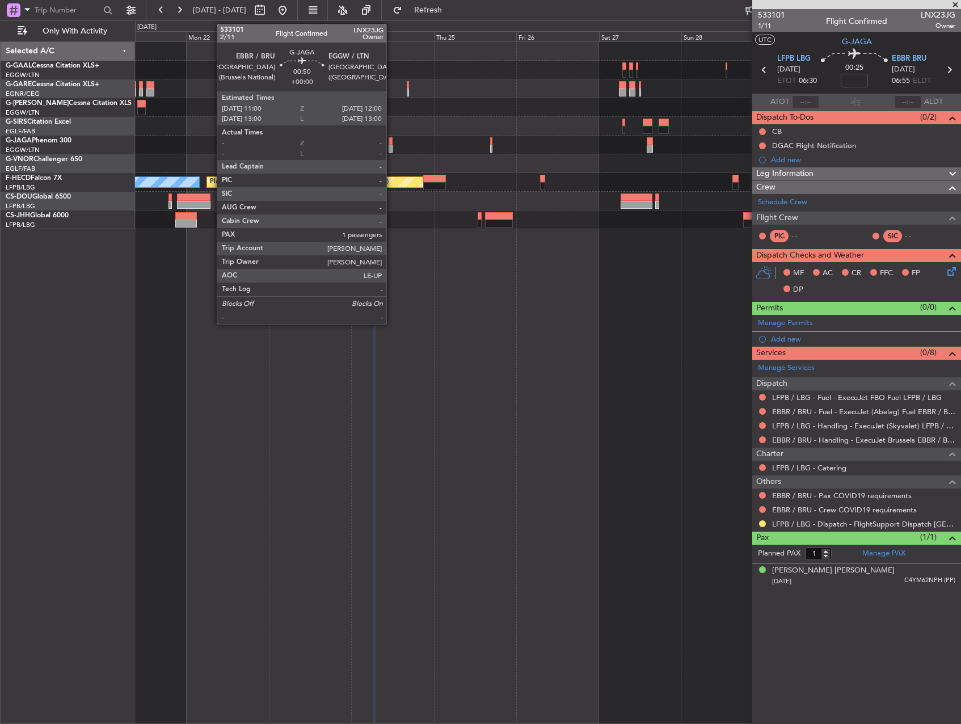
click at [391, 142] on div at bounding box center [390, 141] width 4 height 8
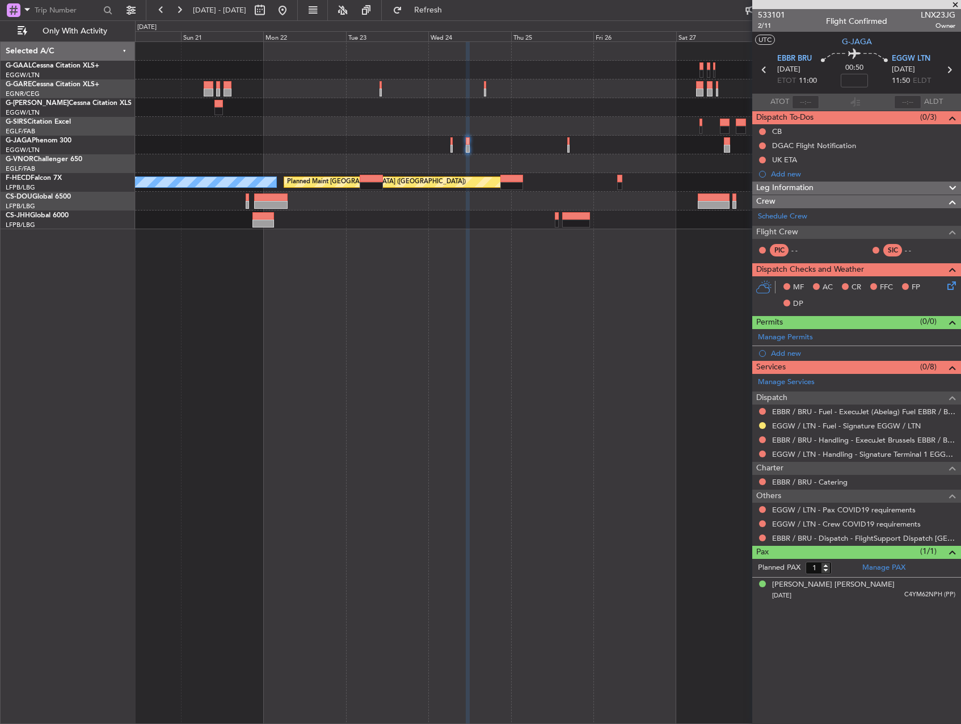
click at [396, 301] on div "Planned Maint Paris (Le Bourget) No Crew" at bounding box center [548, 382] width 826 height 682
click at [507, 446] on div "Planned Maint Paris (Le Bourget) No Crew" at bounding box center [548, 382] width 826 height 682
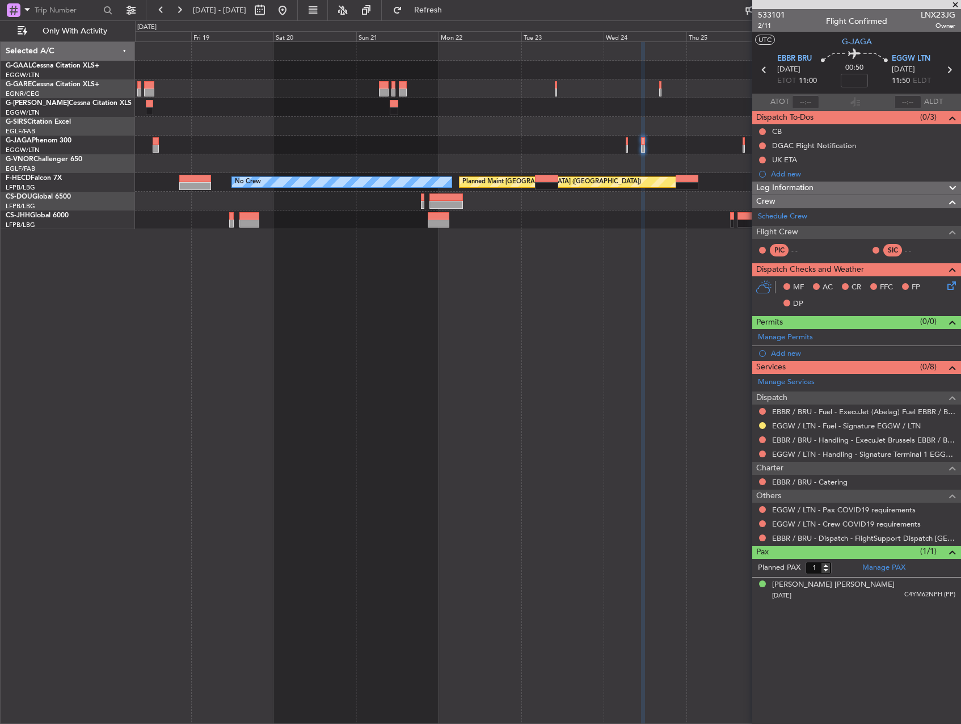
click at [431, 79] on div "Planned Maint Dusseldorf" at bounding box center [547, 70] width 825 height 19
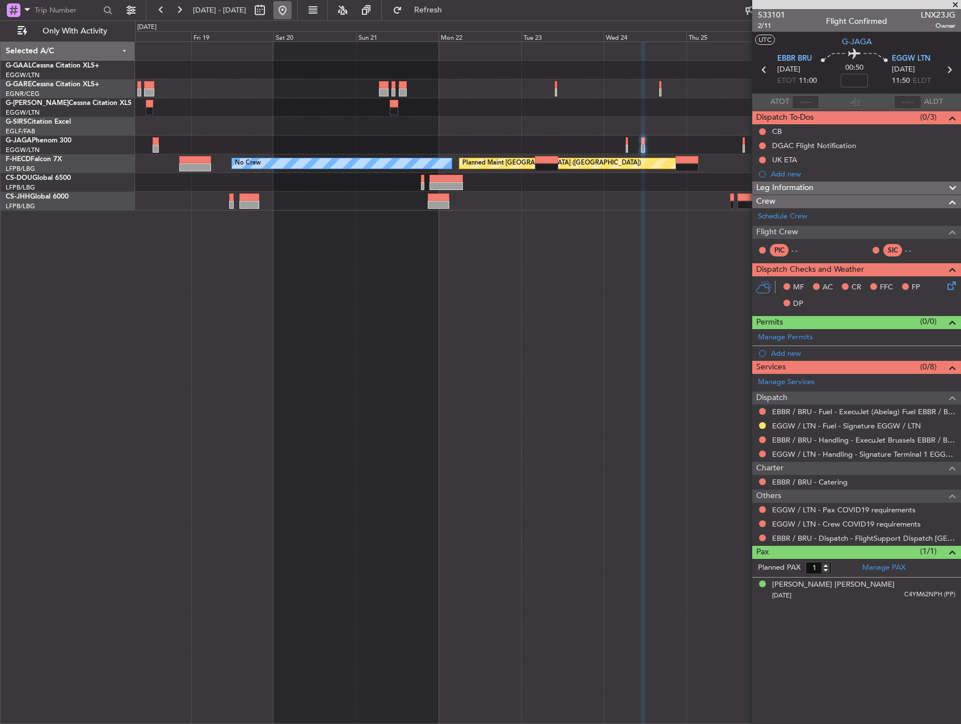
click at [291, 10] on button at bounding box center [282, 10] width 18 height 18
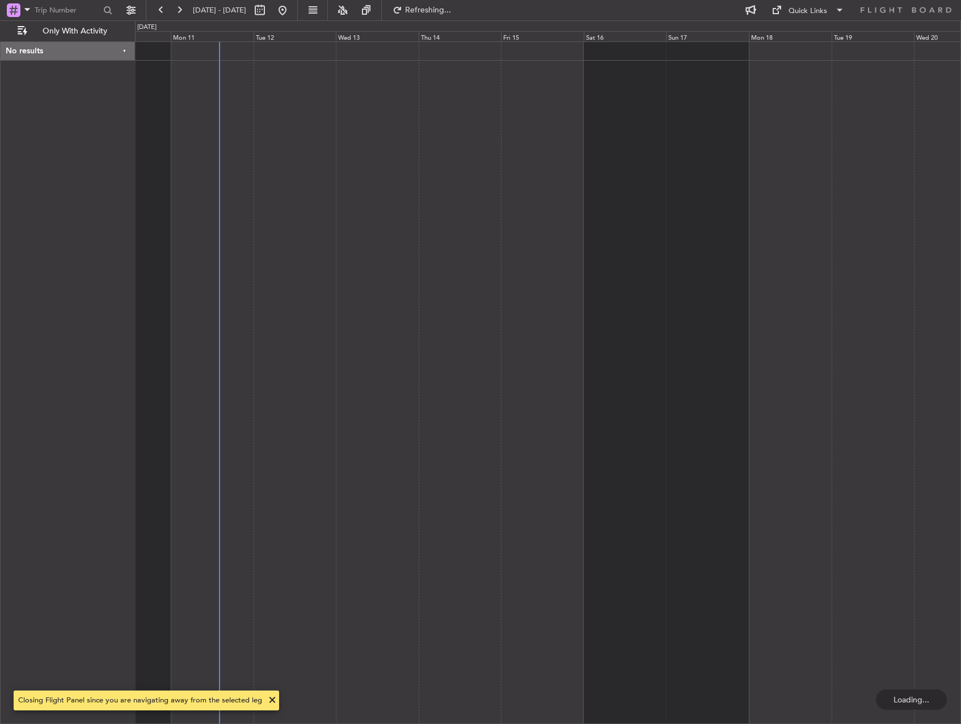
click at [246, 155] on div at bounding box center [548, 382] width 826 height 682
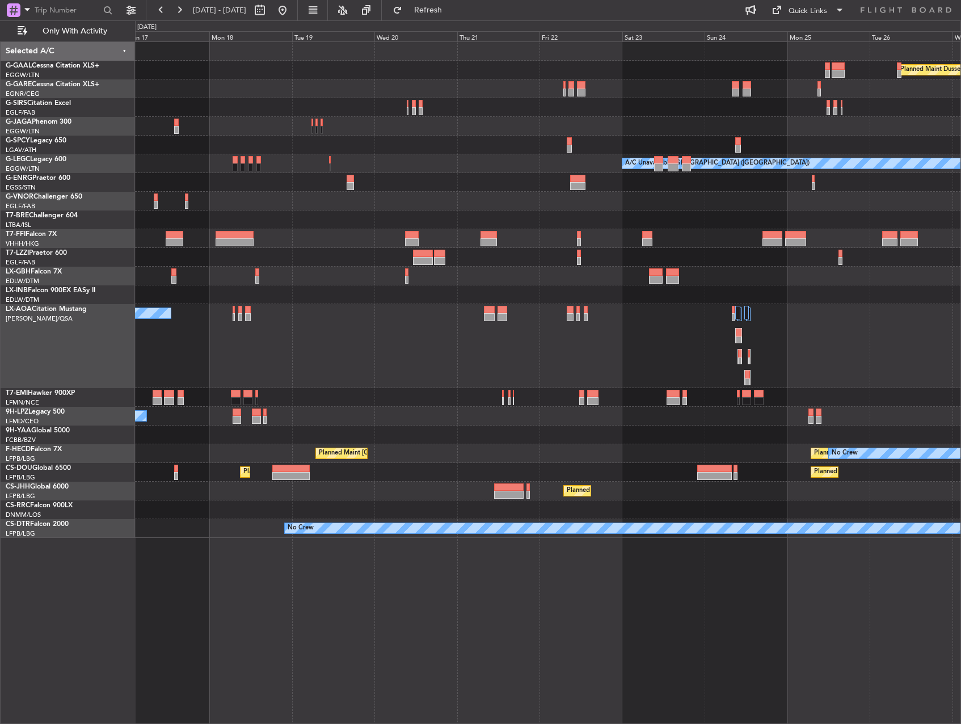
click at [197, 299] on div "Planned Maint Dusseldorf A/C Unavailable London (Luton) Planned Maint London (B…" at bounding box center [547, 290] width 825 height 496
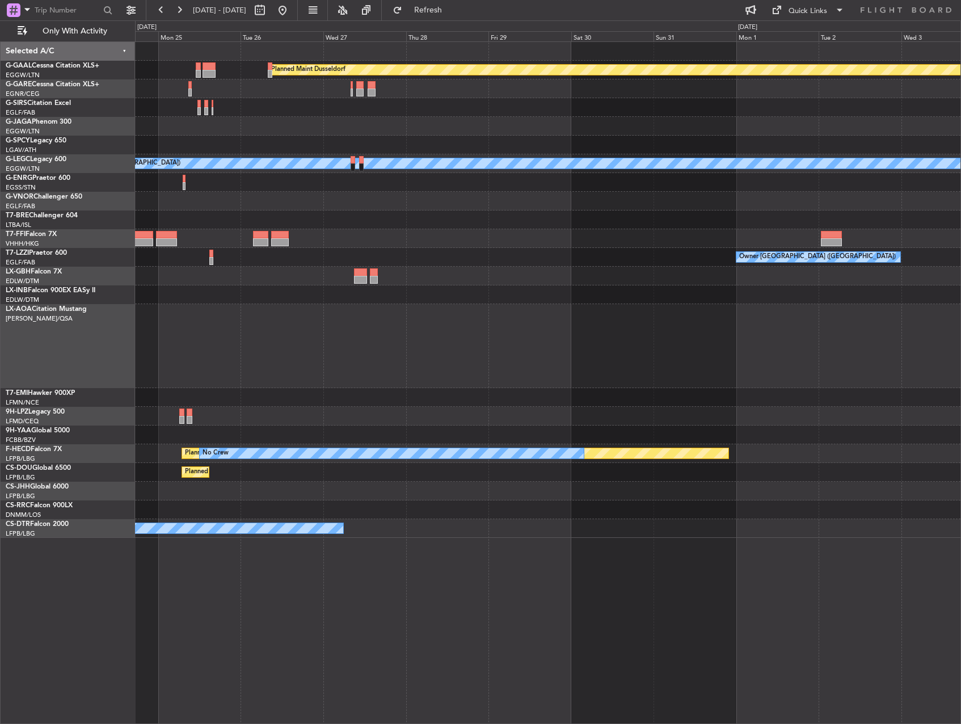
click at [184, 293] on div at bounding box center [547, 294] width 825 height 19
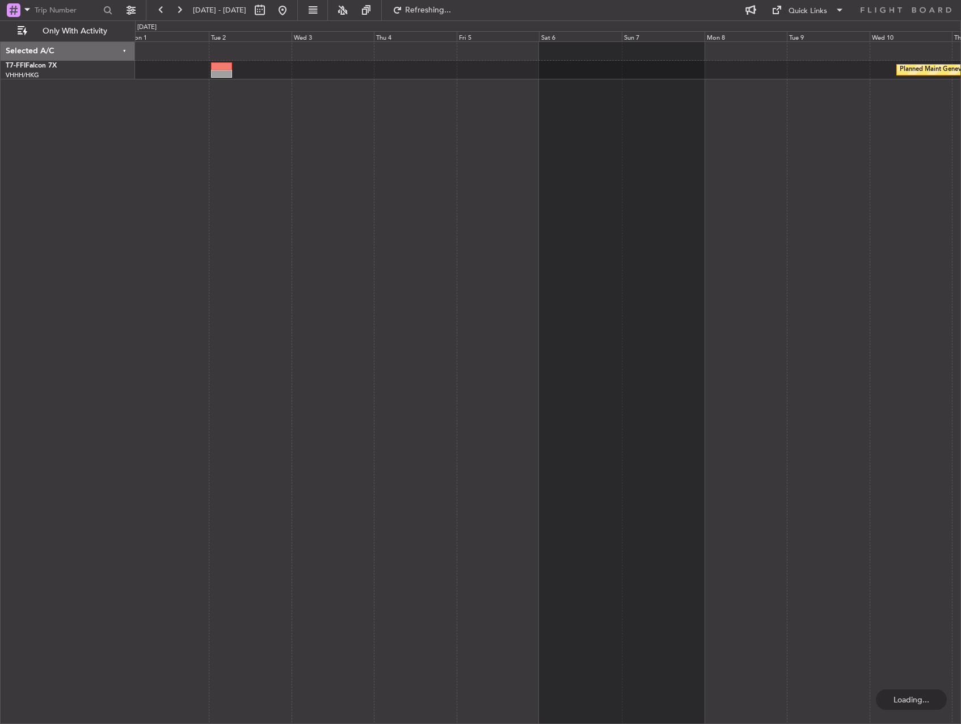
click at [183, 267] on div "Planned Maint Geneva (Cointrin)" at bounding box center [548, 382] width 826 height 682
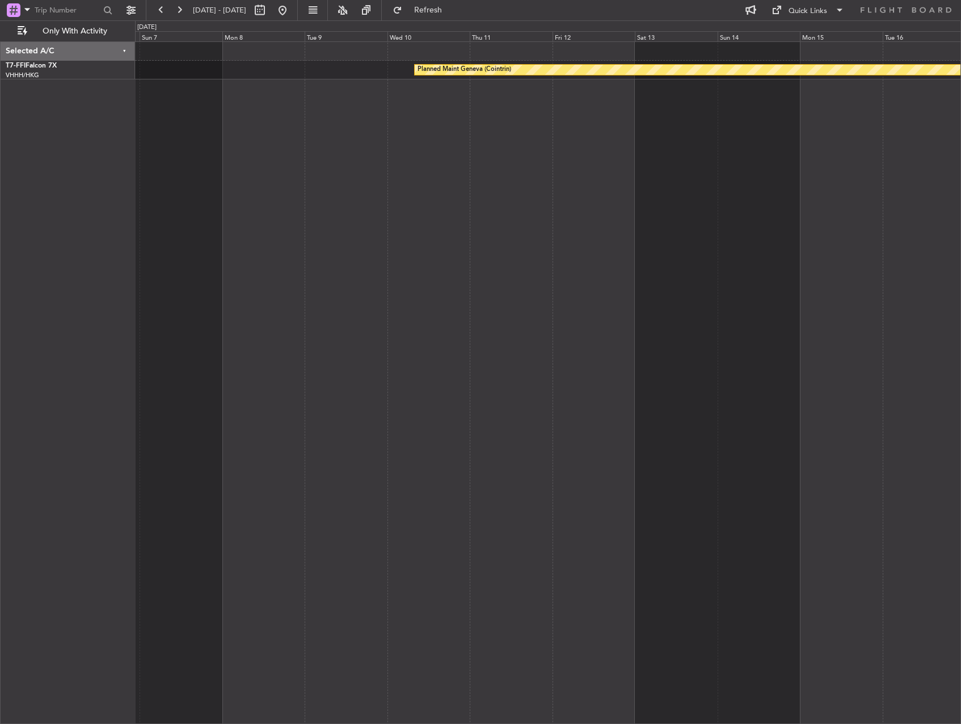
click at [318, 244] on div "Planned Maint Geneva (Cointrin)" at bounding box center [548, 382] width 826 height 682
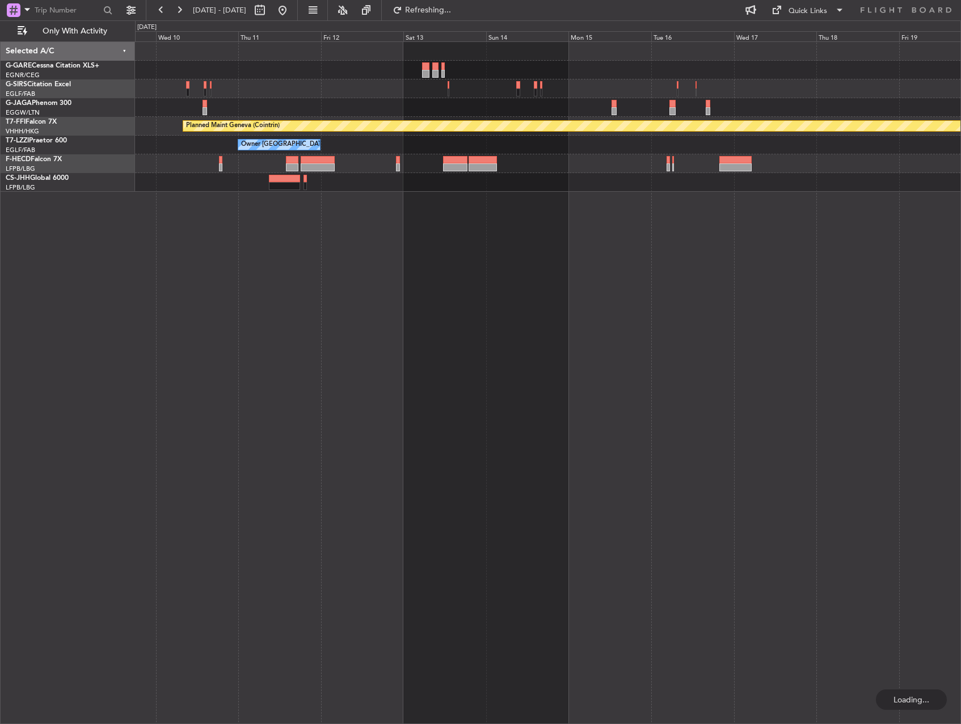
click at [344, 310] on div "Planned Maint Geneva (Cointrin) Owner London (Luton) Owner London (Biggin Hill)" at bounding box center [548, 382] width 826 height 682
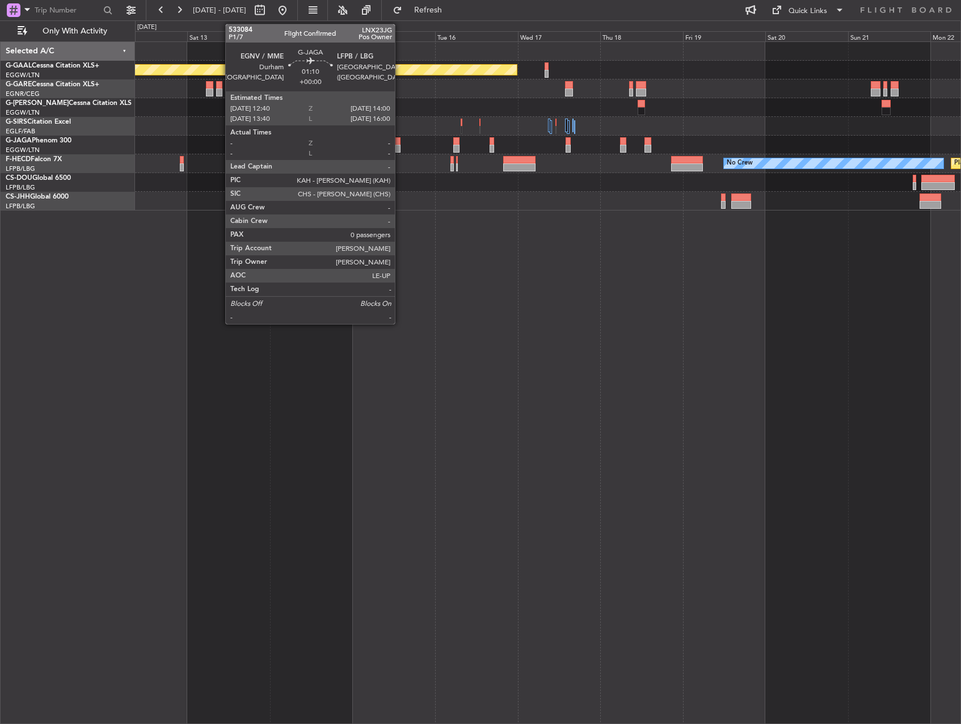
click at [400, 141] on div at bounding box center [397, 141] width 5 height 8
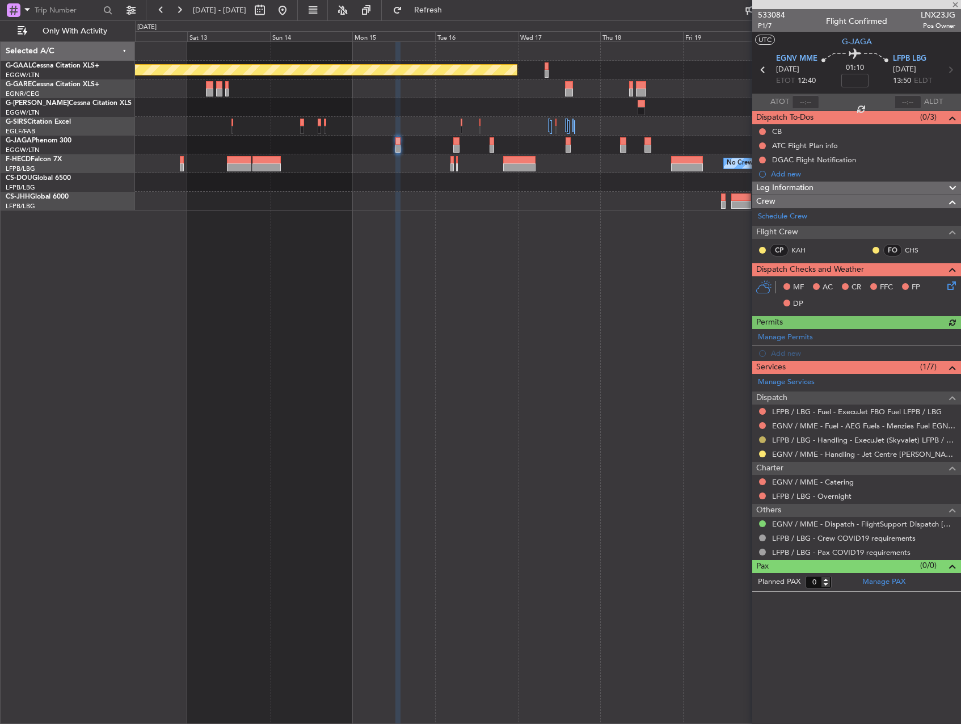
click at [763, 440] on button at bounding box center [762, 439] width 7 height 7
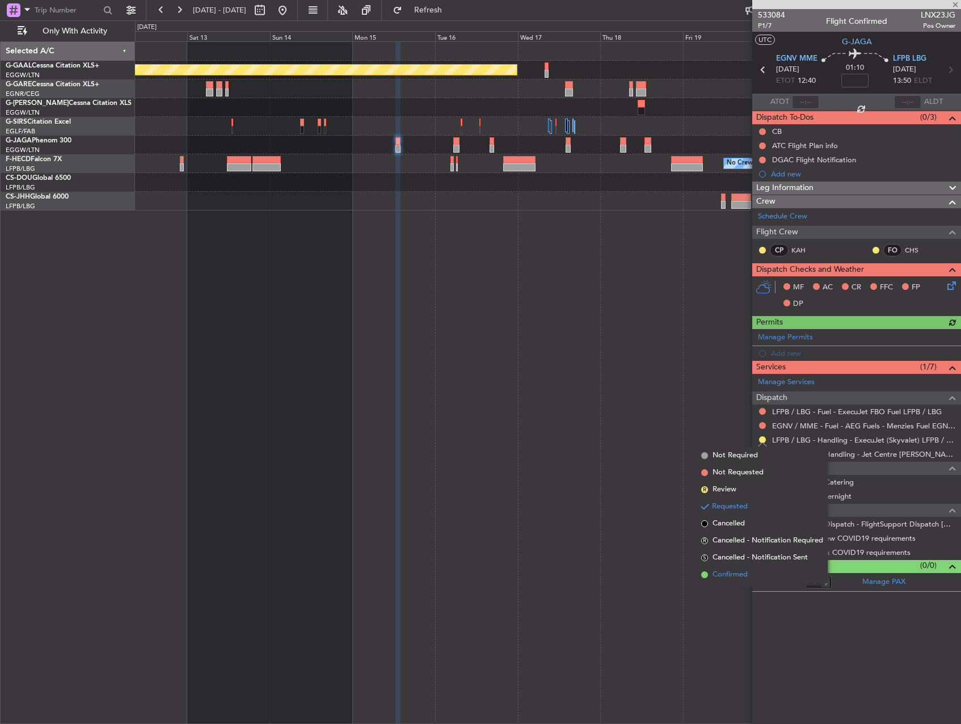
click at [740, 574] on span "Confirmed" at bounding box center [729, 574] width 35 height 11
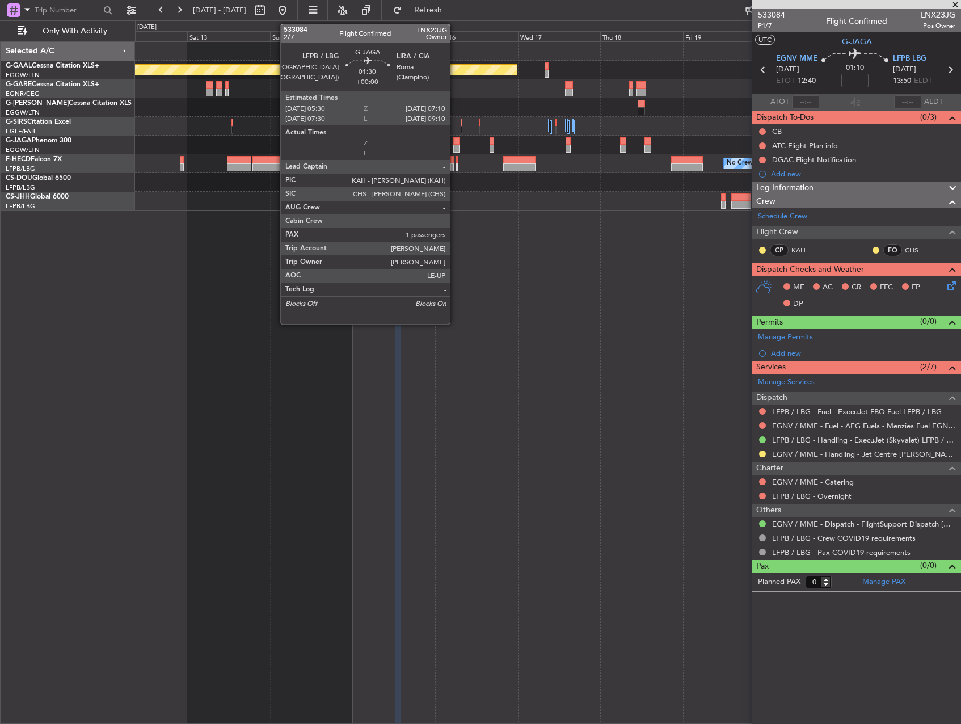
click at [455, 144] on div at bounding box center [456, 141] width 6 height 8
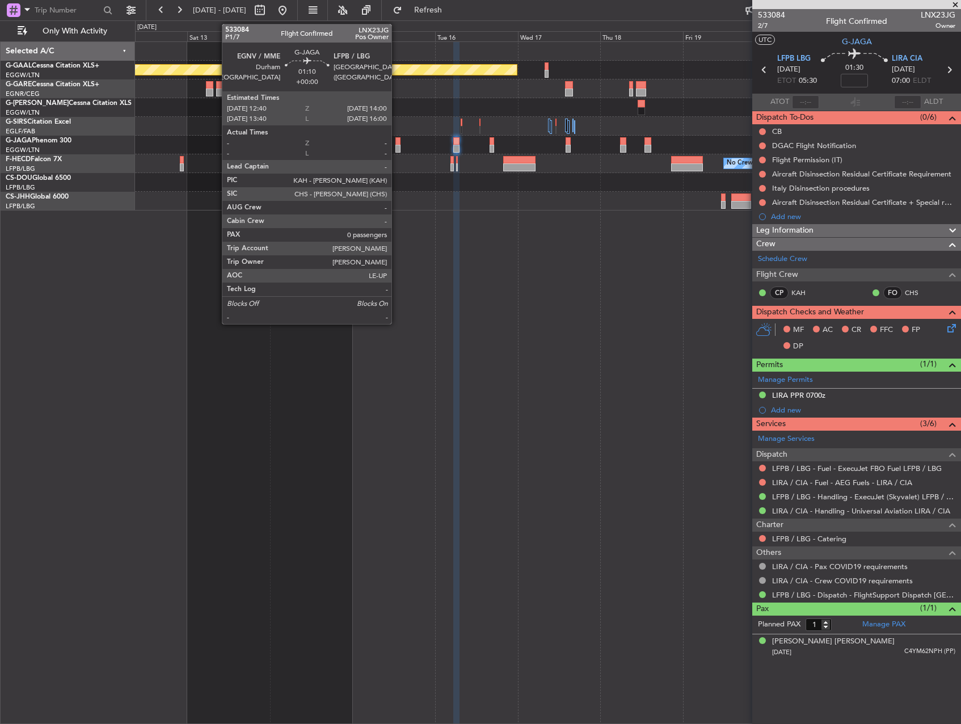
click at [396, 145] on div at bounding box center [397, 149] width 5 height 8
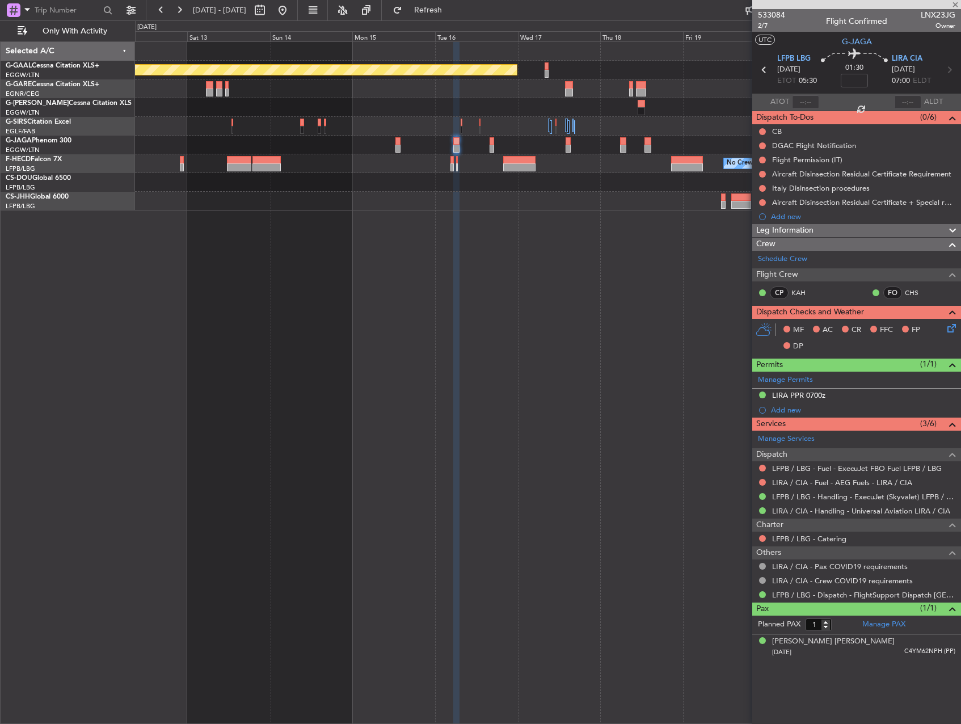
type input "0"
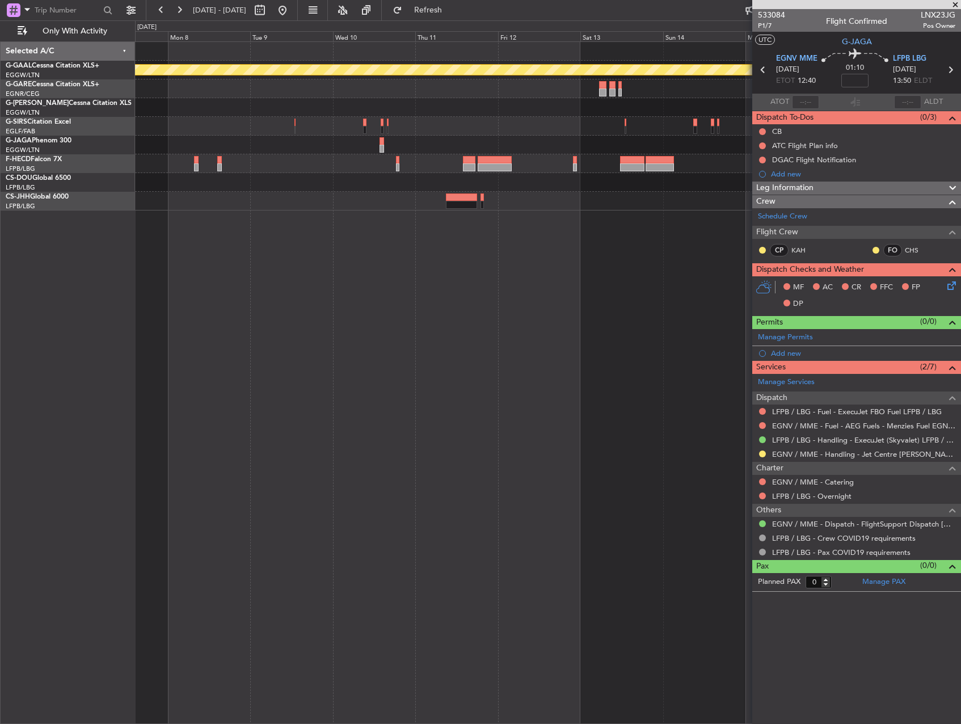
click at [810, 464] on fb-app "12 Sep 2025 - 22 Sep 2025 Refresh Quick Links Only With Activity Planned Maint …" at bounding box center [480, 366] width 961 height 715
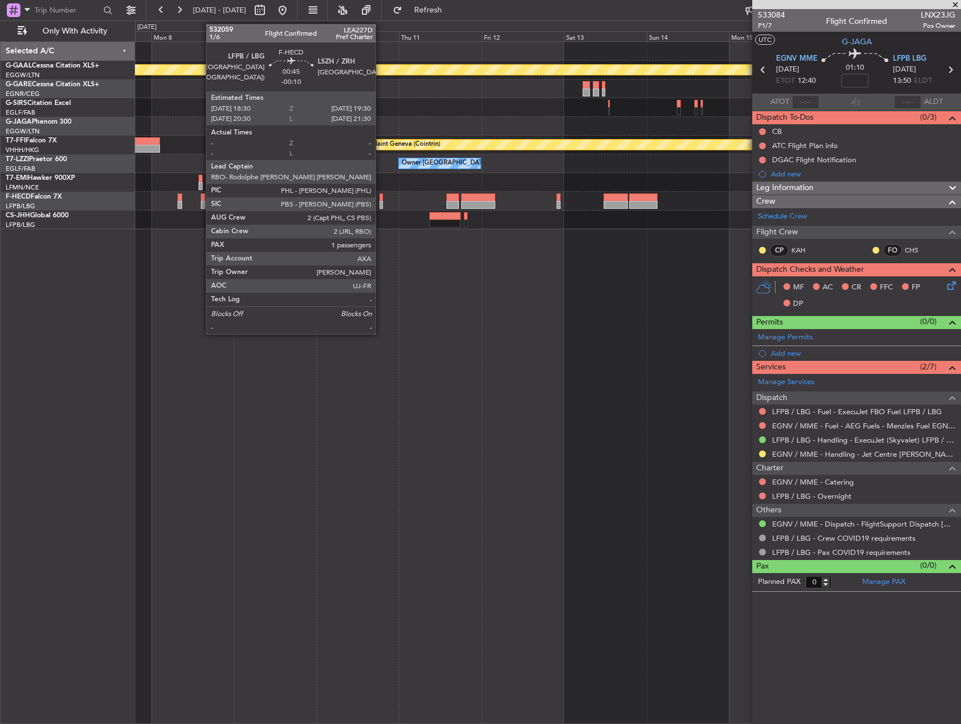
click at [381, 202] on div at bounding box center [381, 205] width 4 height 8
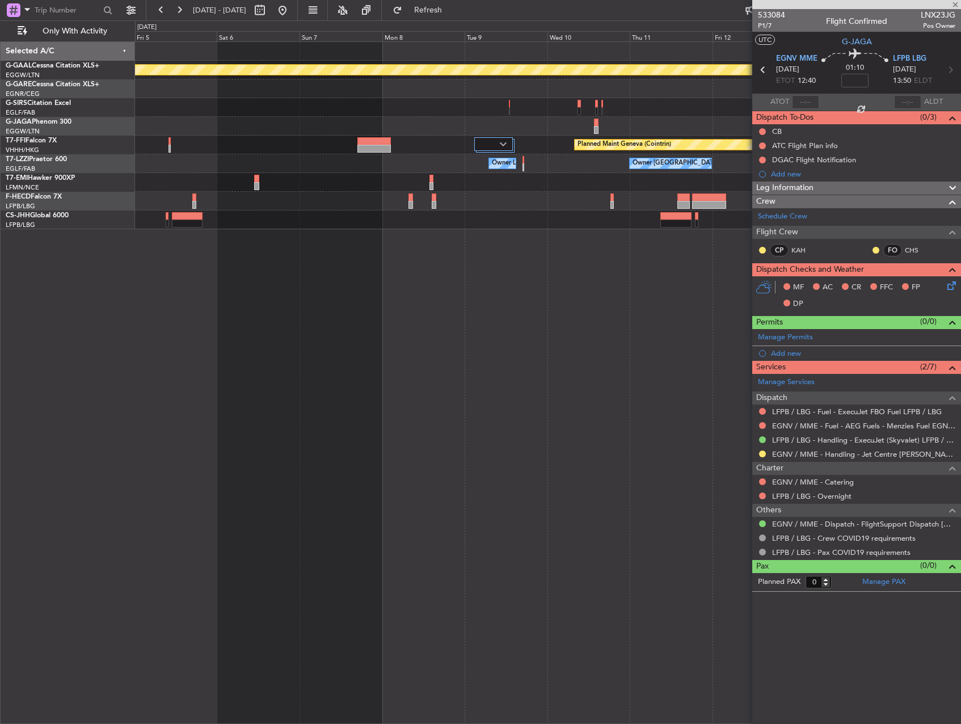
click at [588, 297] on div "Planned Maint Dusseldorf Planned Maint London (Luton) Planned Maint Geneva (Coi…" at bounding box center [548, 382] width 826 height 682
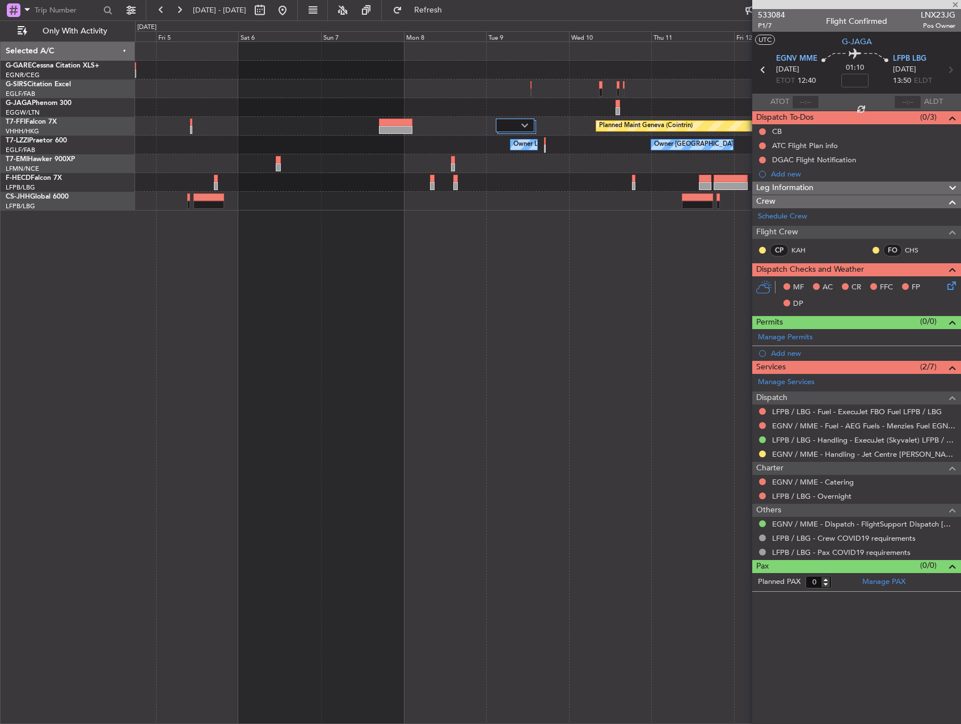
type input "-00:10"
type input "1"
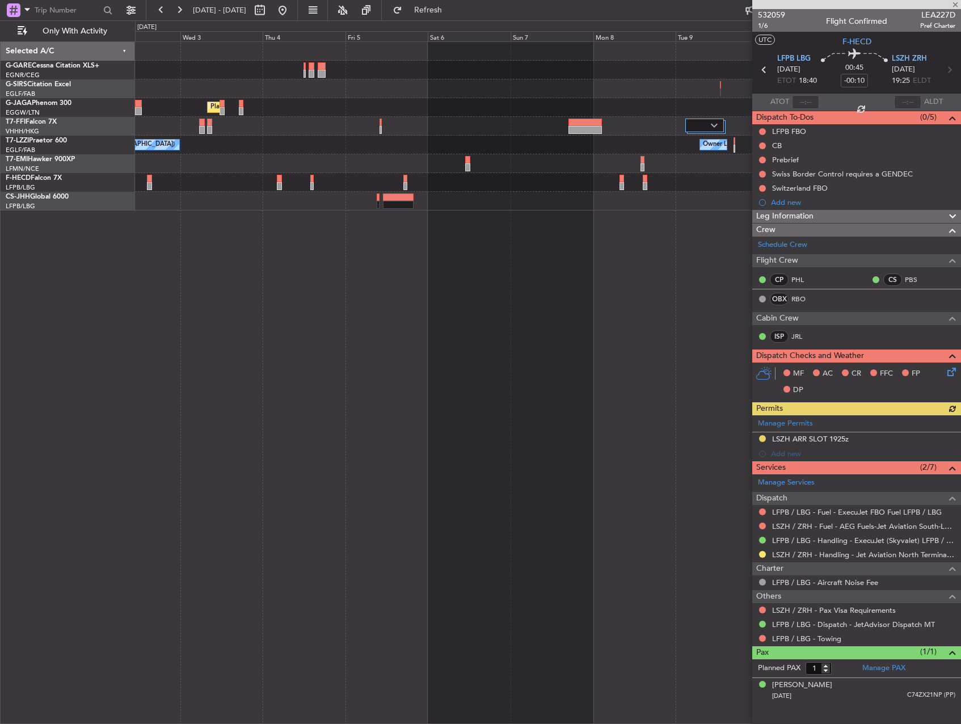
click at [560, 354] on div "Planned Maint London (Luton) Planned Maint Geneva (Cointrin) Owner London (Bigg…" at bounding box center [548, 382] width 826 height 682
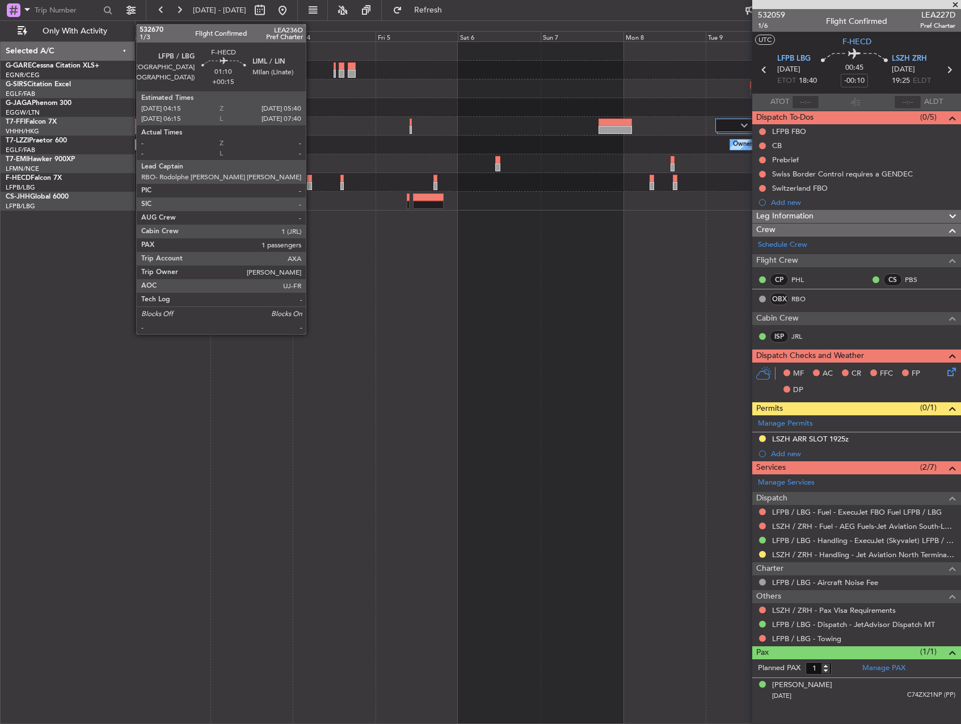
click at [311, 180] on div at bounding box center [309, 179] width 5 height 8
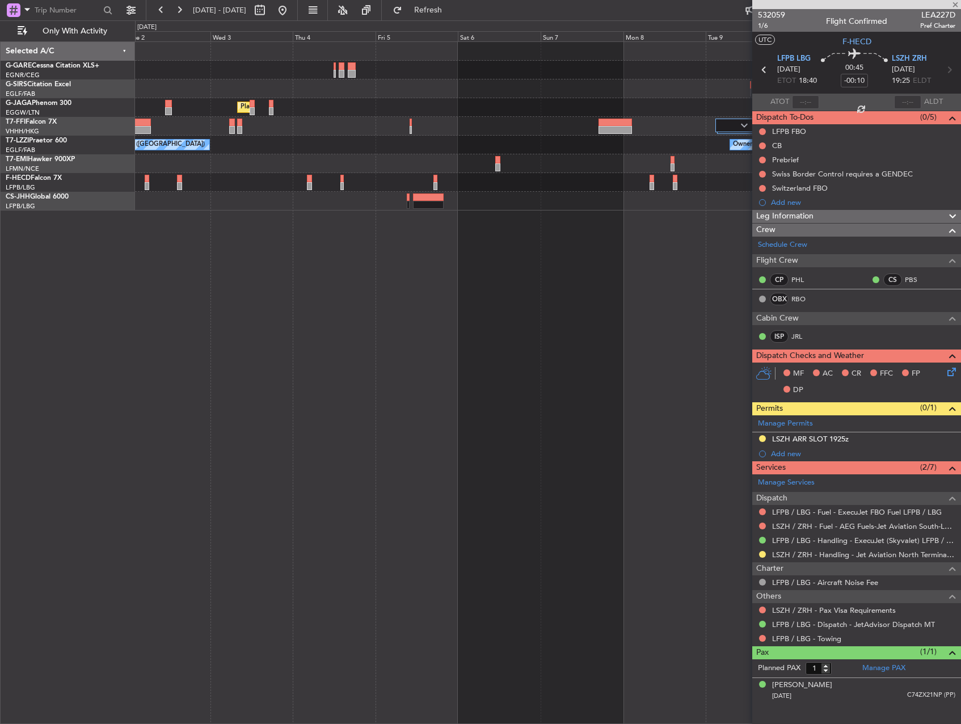
type input "+00:15"
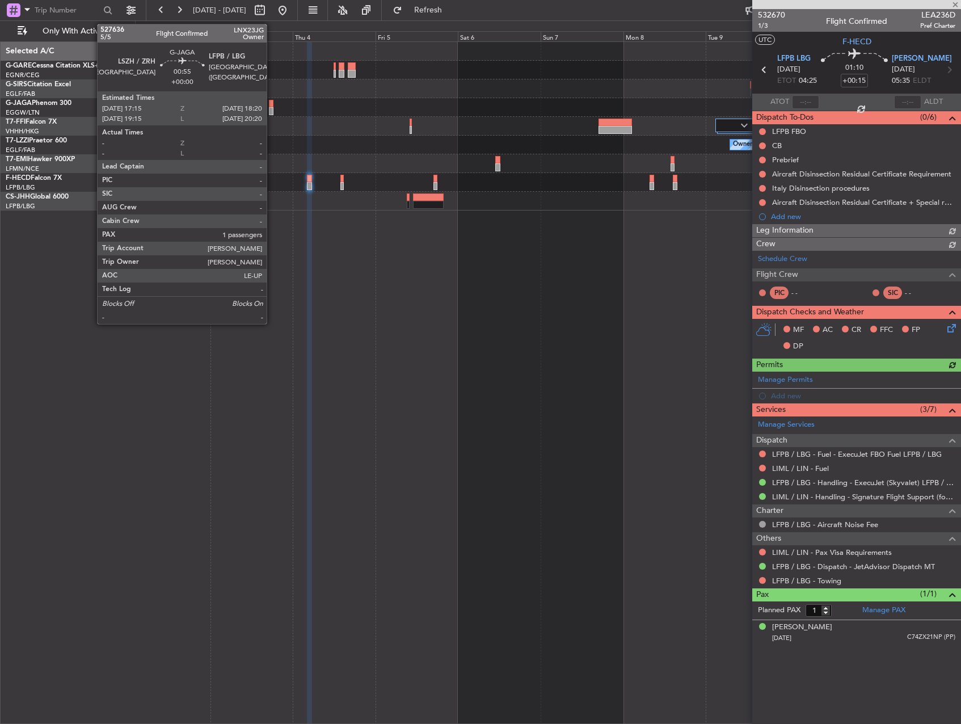
click at [272, 107] on div at bounding box center [271, 111] width 4 height 8
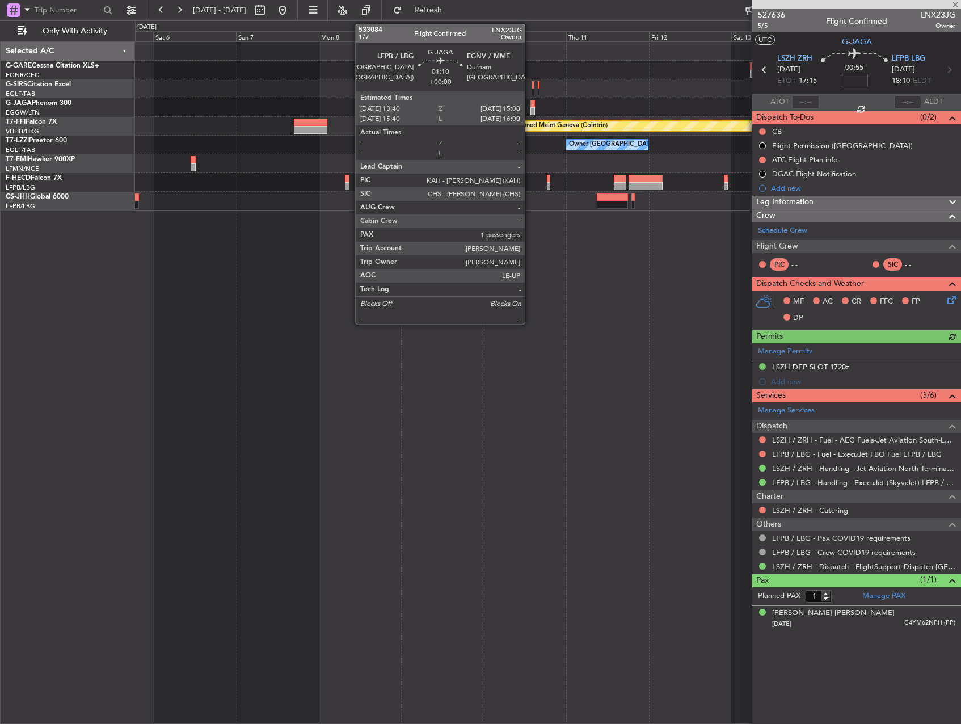
click at [531, 109] on div at bounding box center [532, 111] width 5 height 8
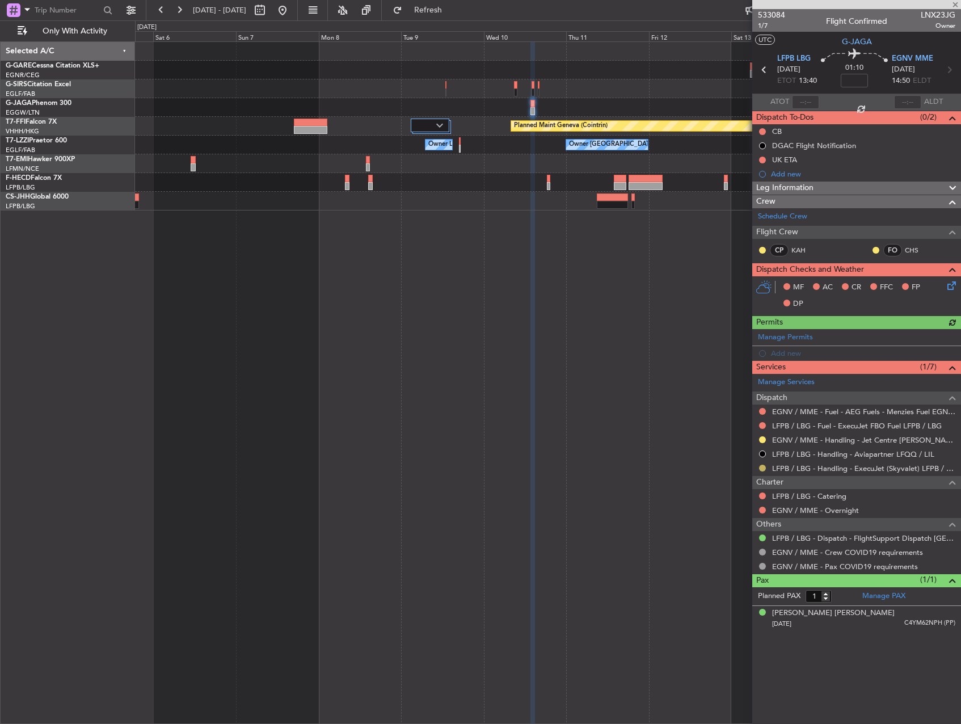
click at [761, 466] on button at bounding box center [762, 467] width 7 height 7
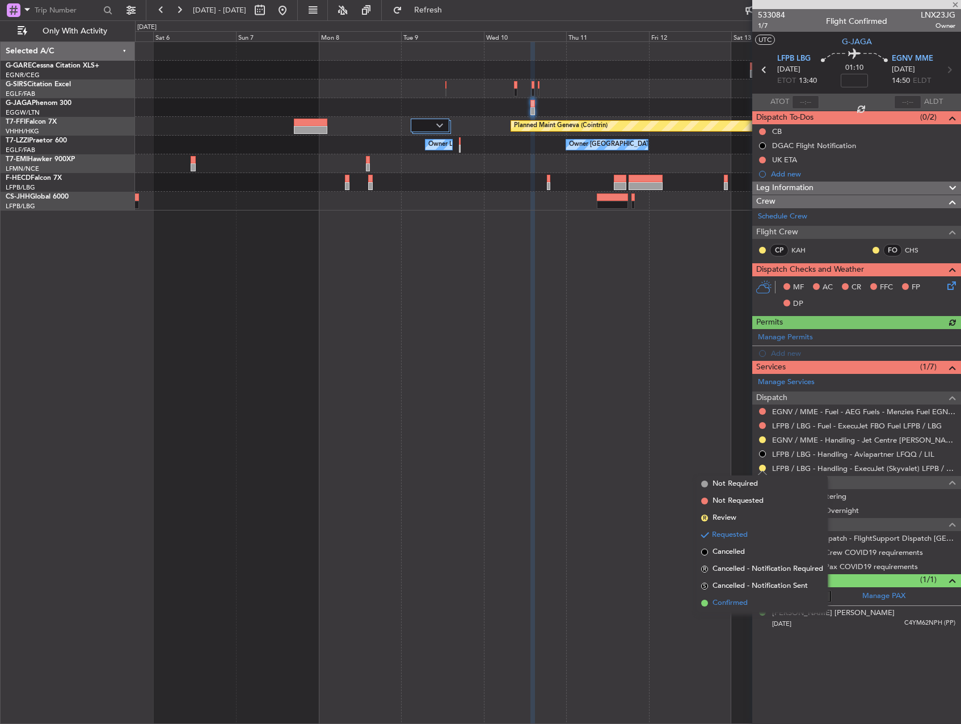
click at [732, 606] on span "Confirmed" at bounding box center [729, 602] width 35 height 11
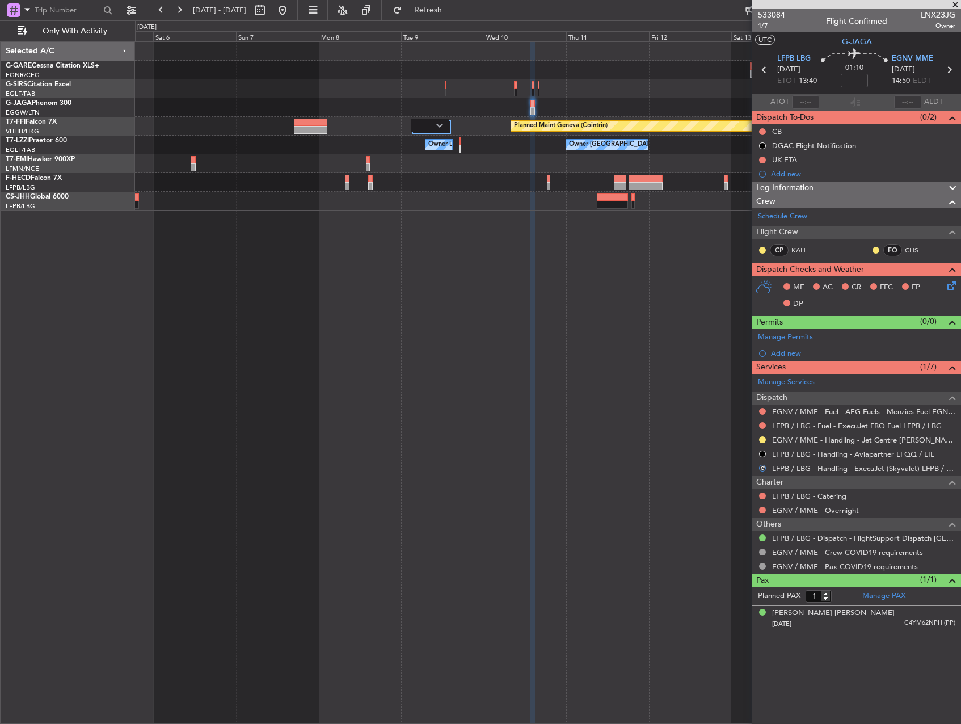
click at [419, 325] on div "Planned Maint London (Luton) Planned Maint Geneva (Cointrin) Owner London (Bigg…" at bounding box center [548, 382] width 826 height 682
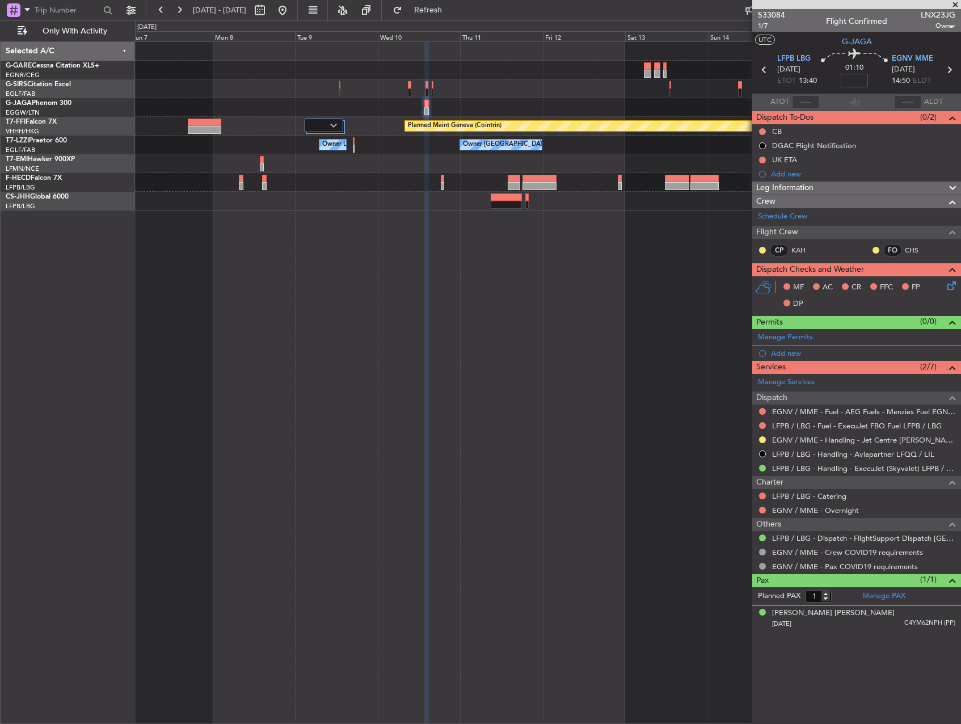
click at [362, 197] on div "Planned Maint Geneva (Cointrin) Owner London (Biggin Hill) Owner London (Luton)…" at bounding box center [548, 382] width 826 height 682
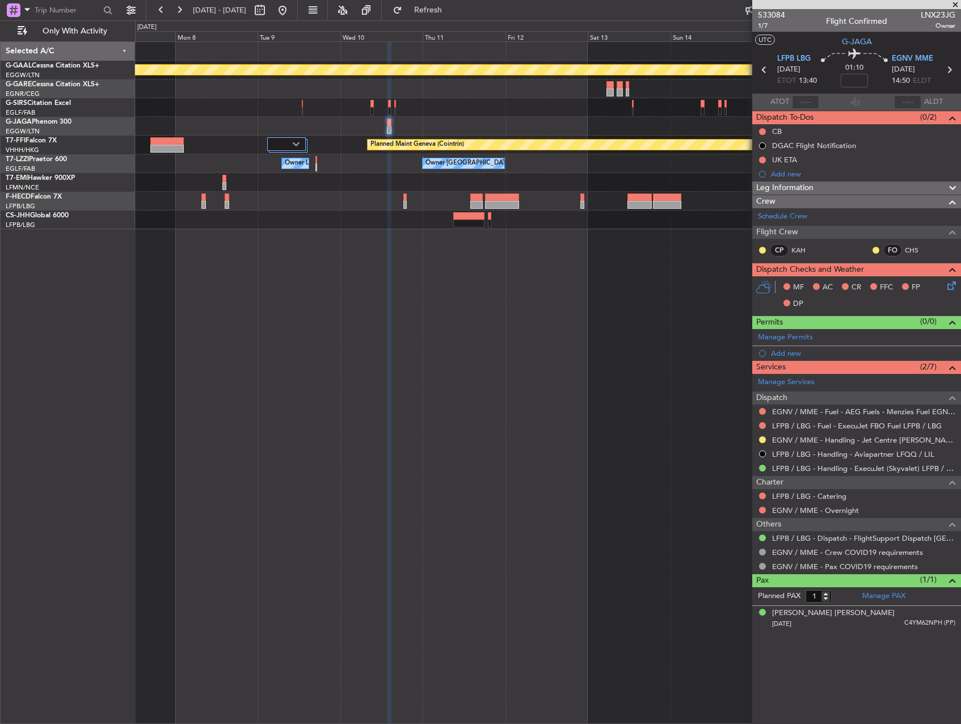
click at [92, 505] on div "Planned Maint Dusseldorf Planned Maint Geneva (Cointrin) Owner London (Biggin H…" at bounding box center [480, 371] width 961 height 703
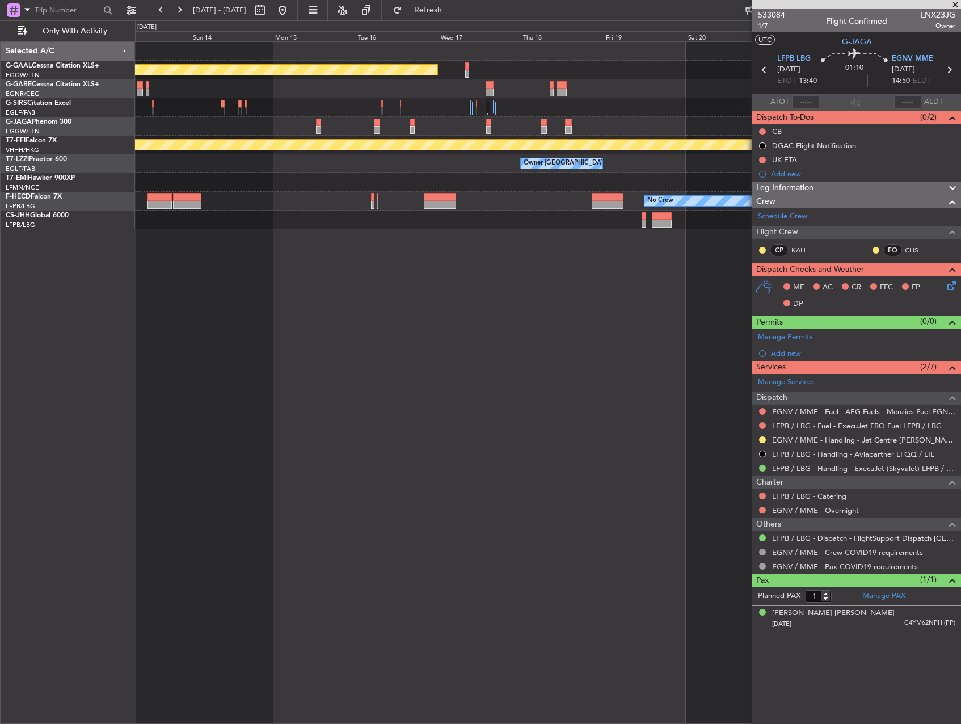
click at [20, 497] on div "Planned Maint Dusseldorf Planned Maint Geneva (Cointrin) Owner London (Luton) O…" at bounding box center [480, 371] width 961 height 703
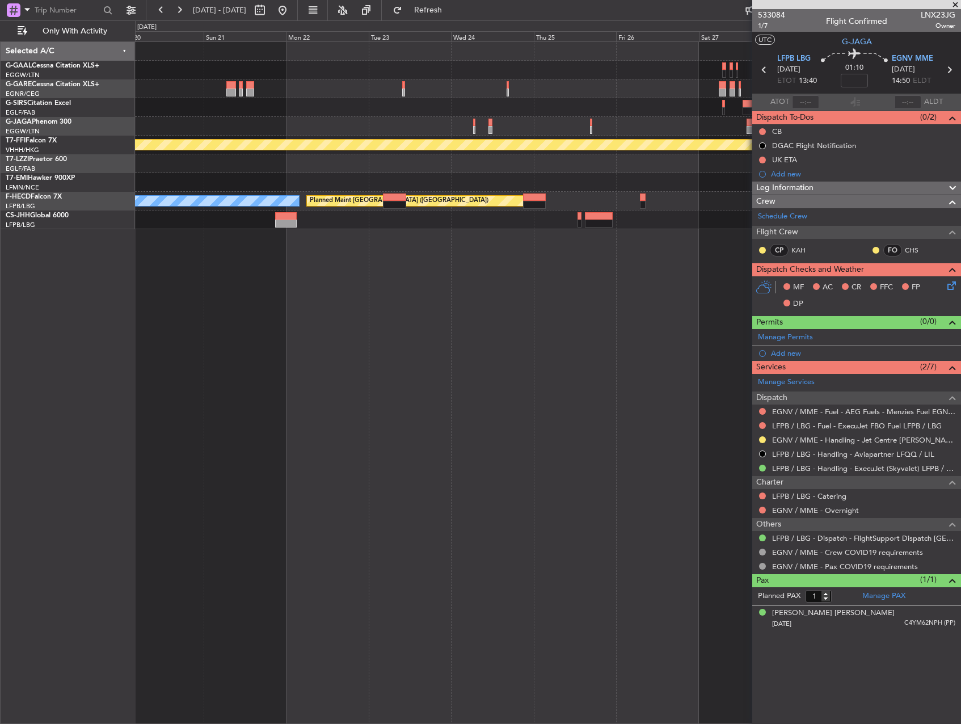
click at [80, 496] on div "Planned Maint Geneva (Cointrin) Owner London (Luton) No Crew Planned Maint Pari…" at bounding box center [480, 371] width 961 height 703
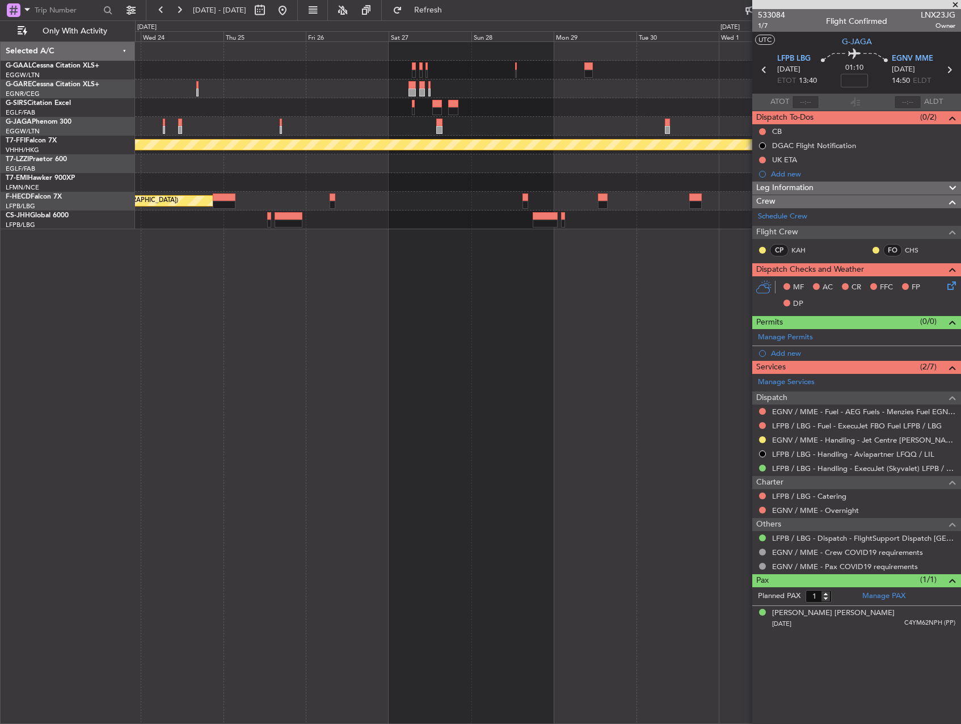
click at [376, 451] on div "Planned Maint Geneva (Cointrin) Planned Maint Paris (Le Bourget) No Crew" at bounding box center [548, 382] width 826 height 682
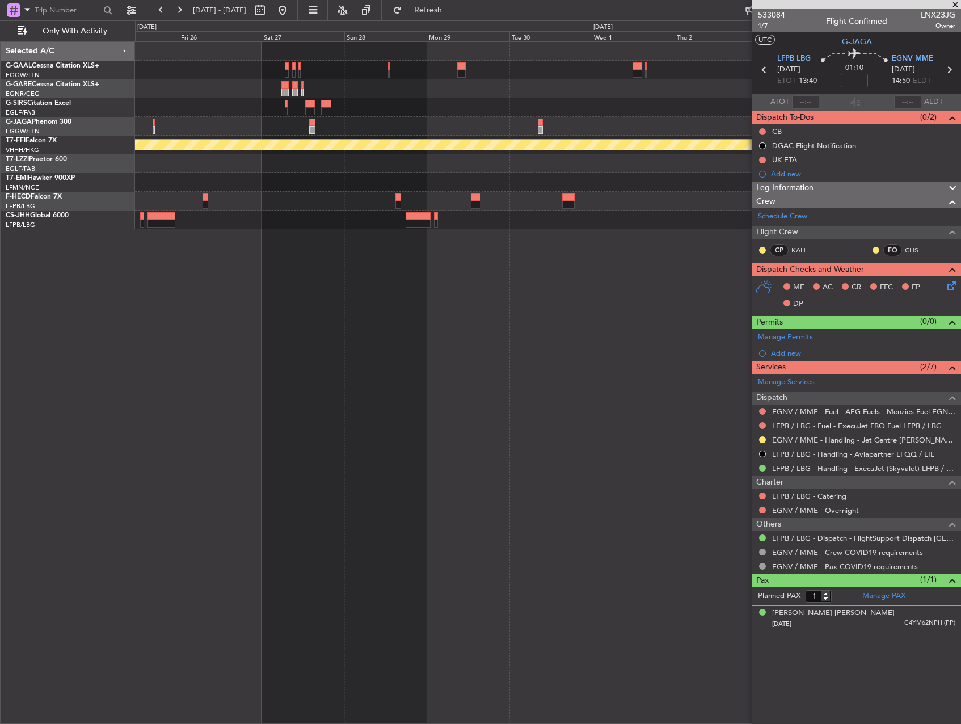
click at [255, 410] on div "Planned Maint Geneva (Cointrin) Planned Maint Paris (Le Bourget)" at bounding box center [548, 382] width 826 height 682
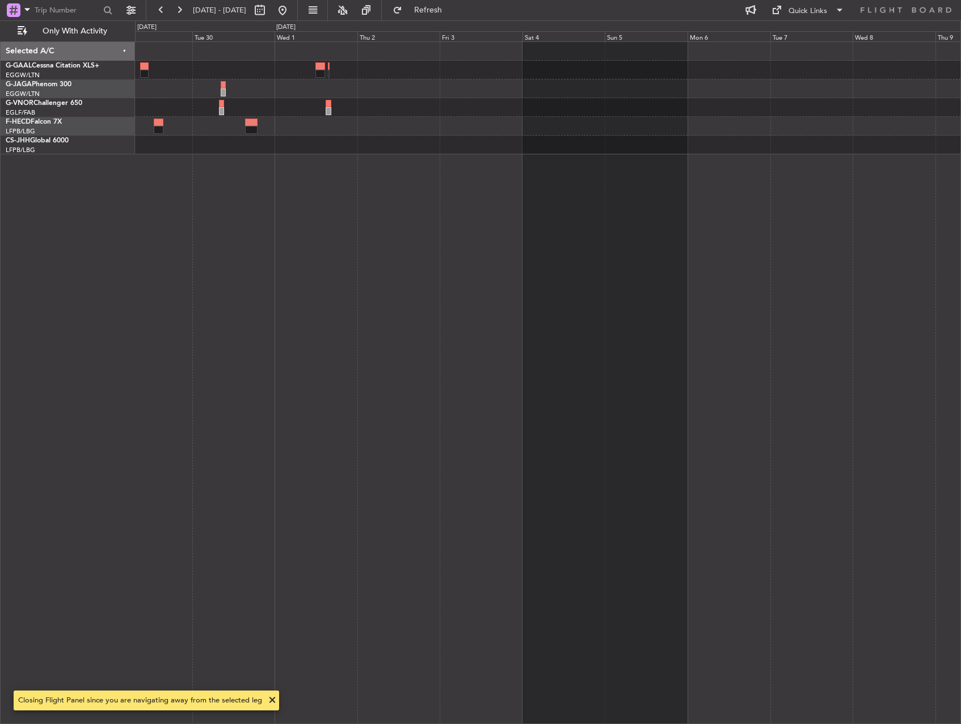
click at [354, 239] on div at bounding box center [548, 382] width 826 height 682
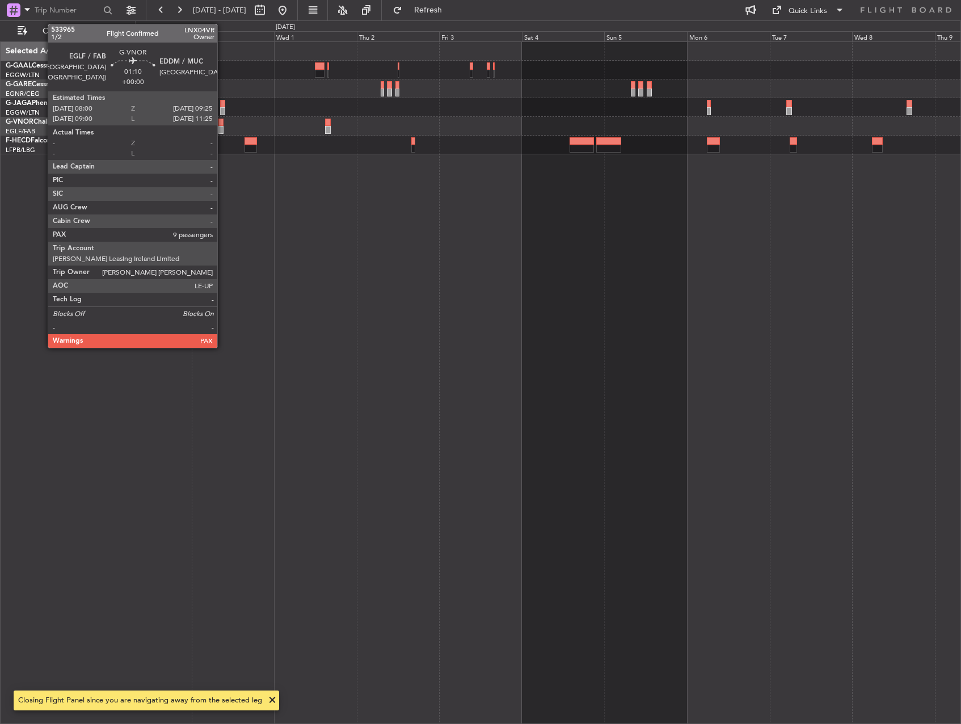
click at [222, 126] on div at bounding box center [220, 130] width 5 height 8
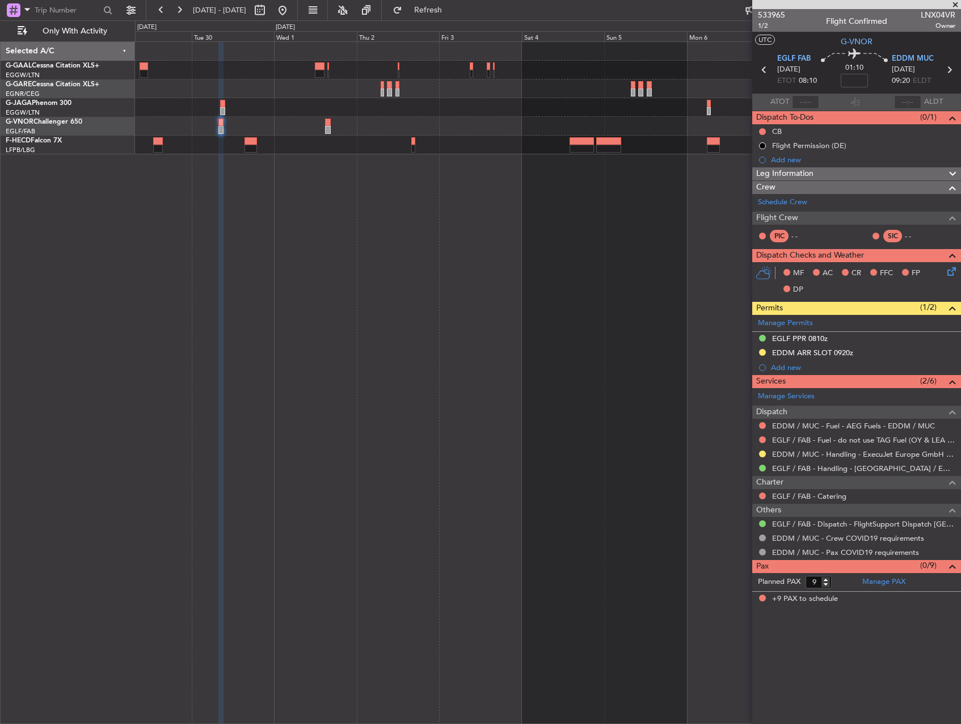
drag, startPoint x: 807, startPoint y: 351, endPoint x: 829, endPoint y: 377, distance: 33.8
click at [807, 351] on div "EDDM ARR SLOT 0920z" at bounding box center [812, 353] width 81 height 10
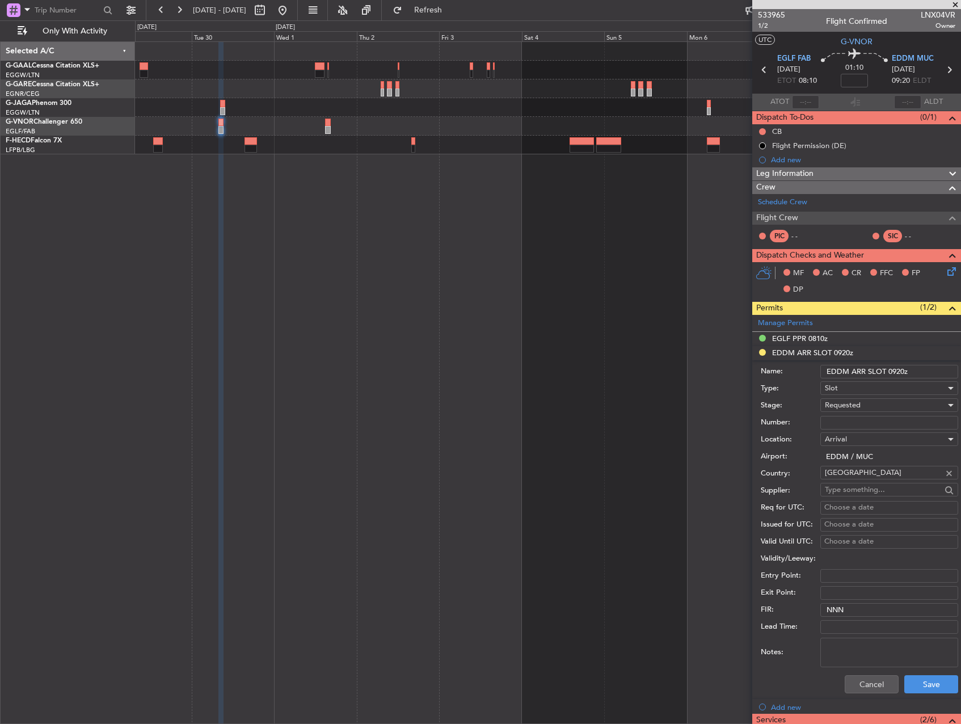
click at [863, 421] on input "Number:" at bounding box center [889, 423] width 138 height 14
paste input "EDDM1108253903"
type input "EDDM1108253903"
click at [868, 407] on div "Requested" at bounding box center [885, 404] width 121 height 17
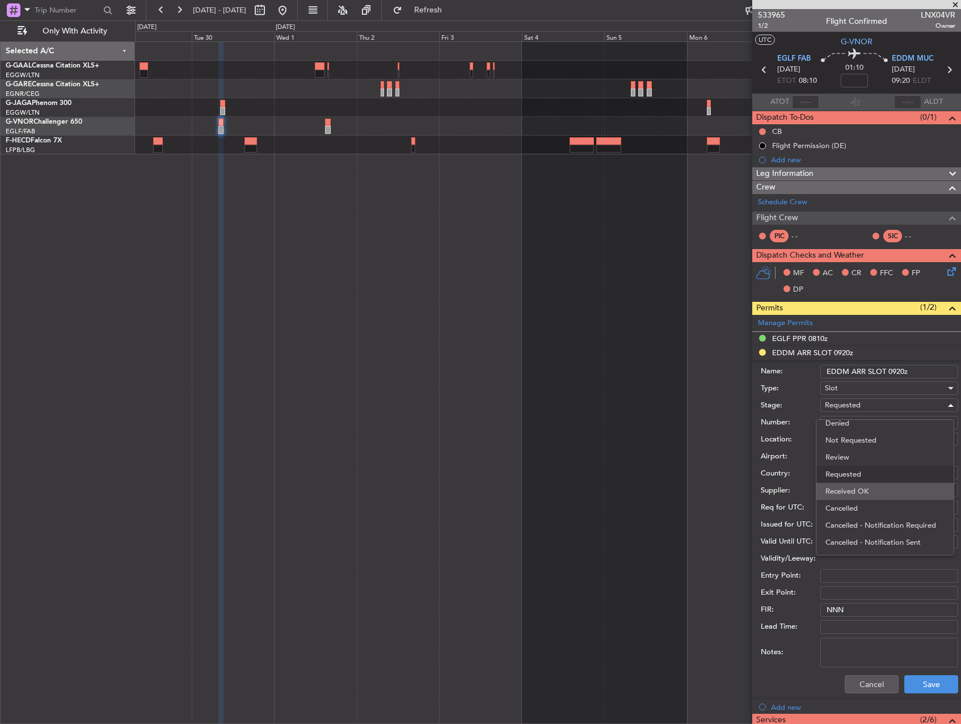
click at [868, 489] on span "Received OK" at bounding box center [884, 491] width 119 height 17
click at [919, 675] on button "Save" at bounding box center [931, 684] width 54 height 18
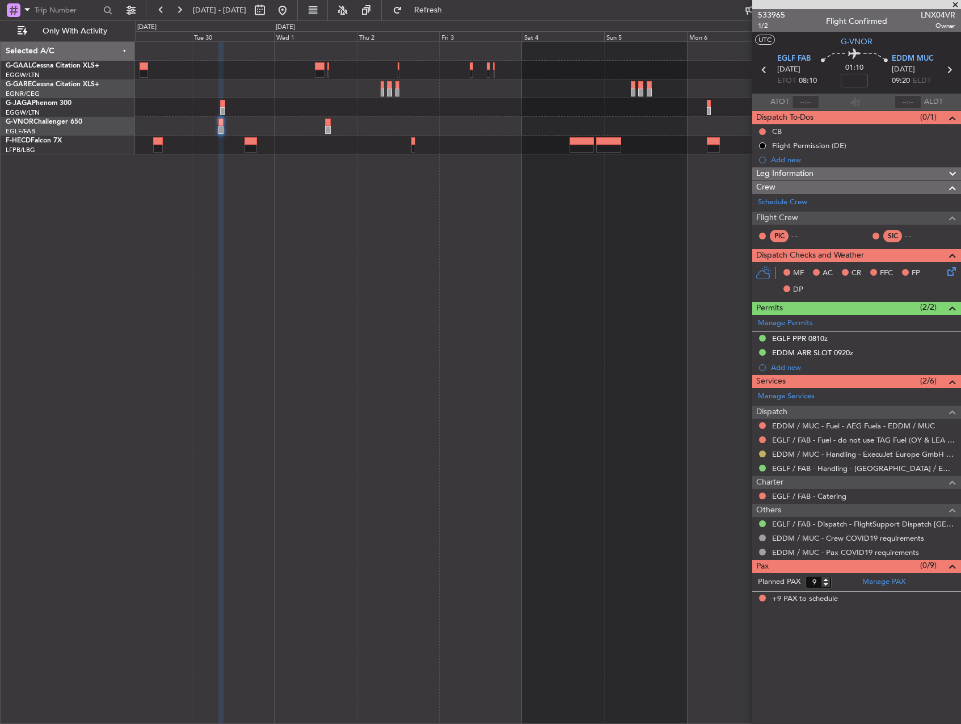
click at [763, 453] on button at bounding box center [762, 453] width 7 height 7
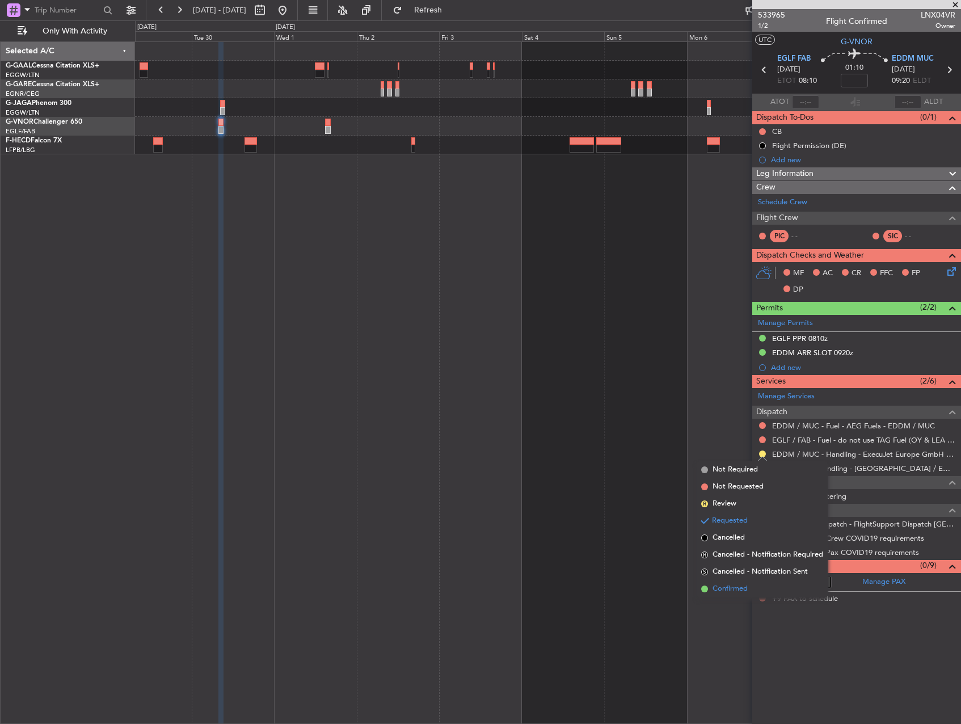
click at [745, 587] on span "Confirmed" at bounding box center [729, 588] width 35 height 11
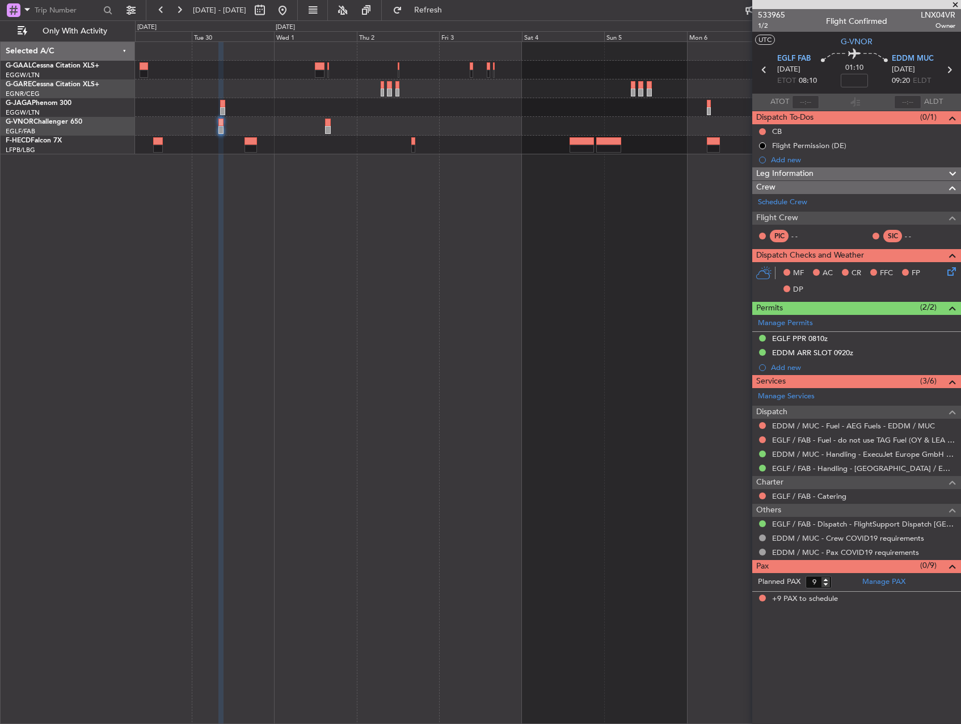
click at [324, 126] on div at bounding box center [547, 126] width 825 height 19
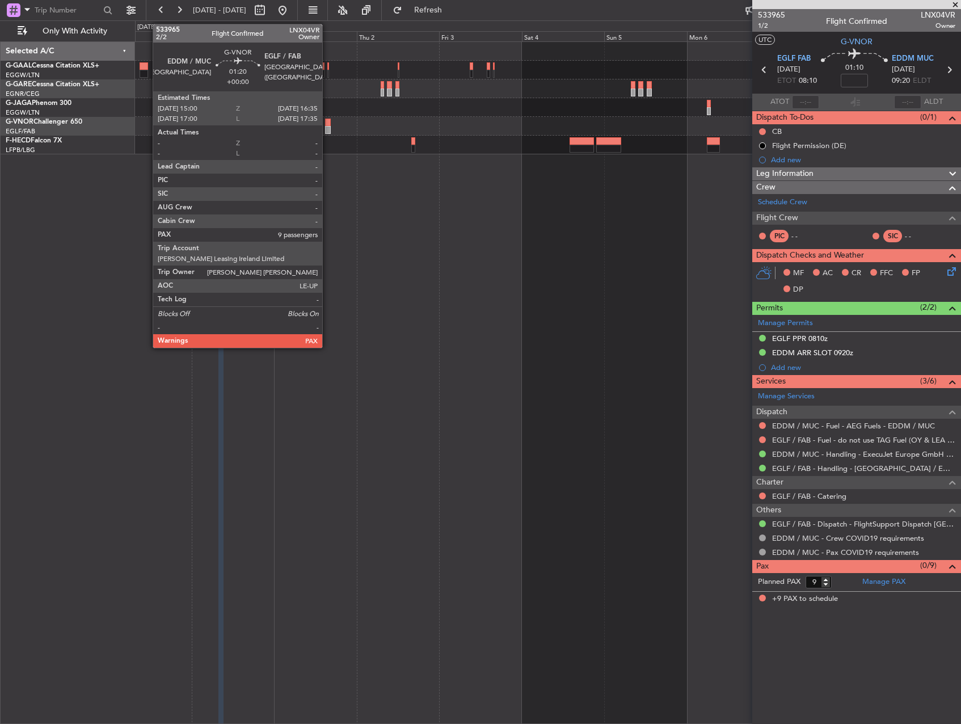
click at [327, 126] on div at bounding box center [328, 130] width 6 height 8
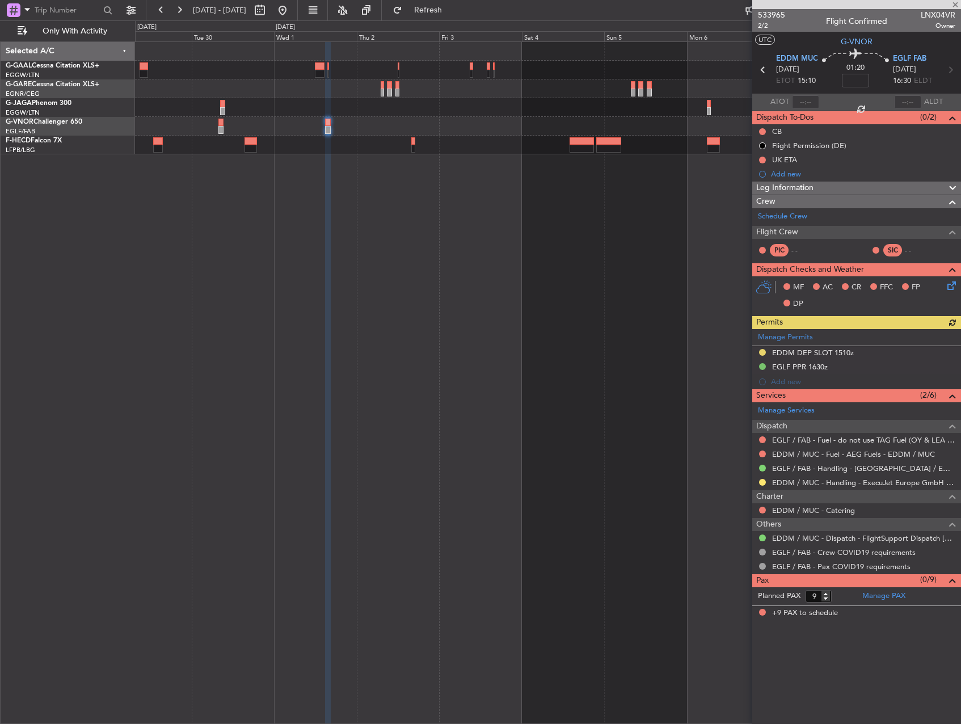
click at [791, 350] on div "Manage Permits EDDM DEP SLOT 1510z EGLF PPR 1630z Add new" at bounding box center [856, 359] width 209 height 60
click at [825, 352] on div "EDDM DEP SLOT 1510z" at bounding box center [813, 353] width 82 height 10
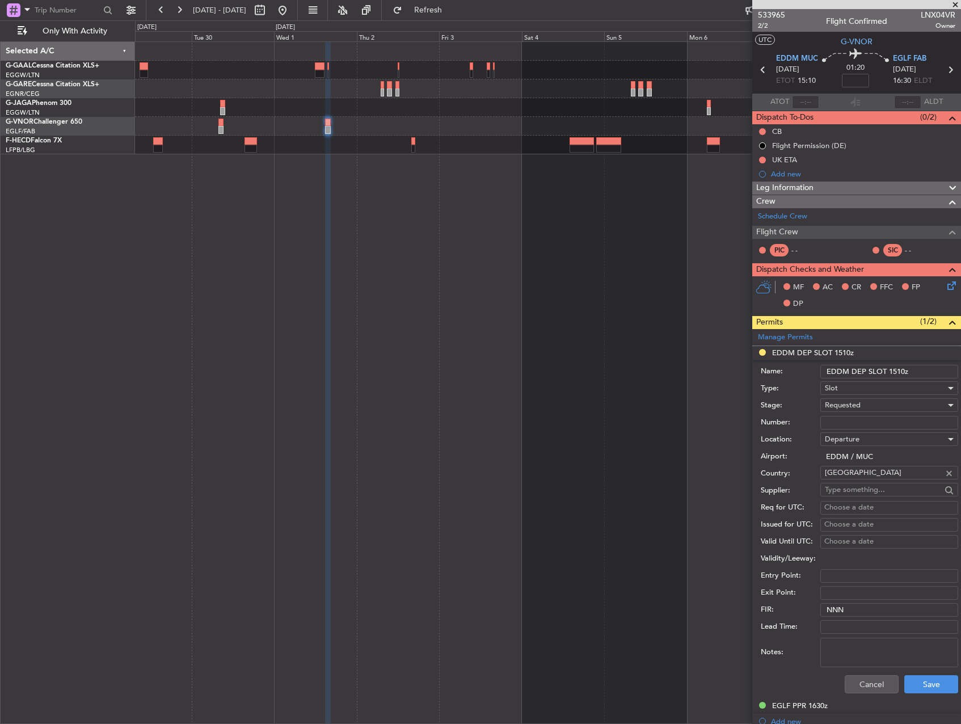
click at [859, 426] on input "Number:" at bounding box center [889, 423] width 138 height 14
paste input "EDDM1108253904"
type input "EDDM1108253904"
click at [863, 404] on div "Requested" at bounding box center [885, 404] width 121 height 17
drag, startPoint x: 872, startPoint y: 478, endPoint x: 868, endPoint y: 484, distance: 6.9
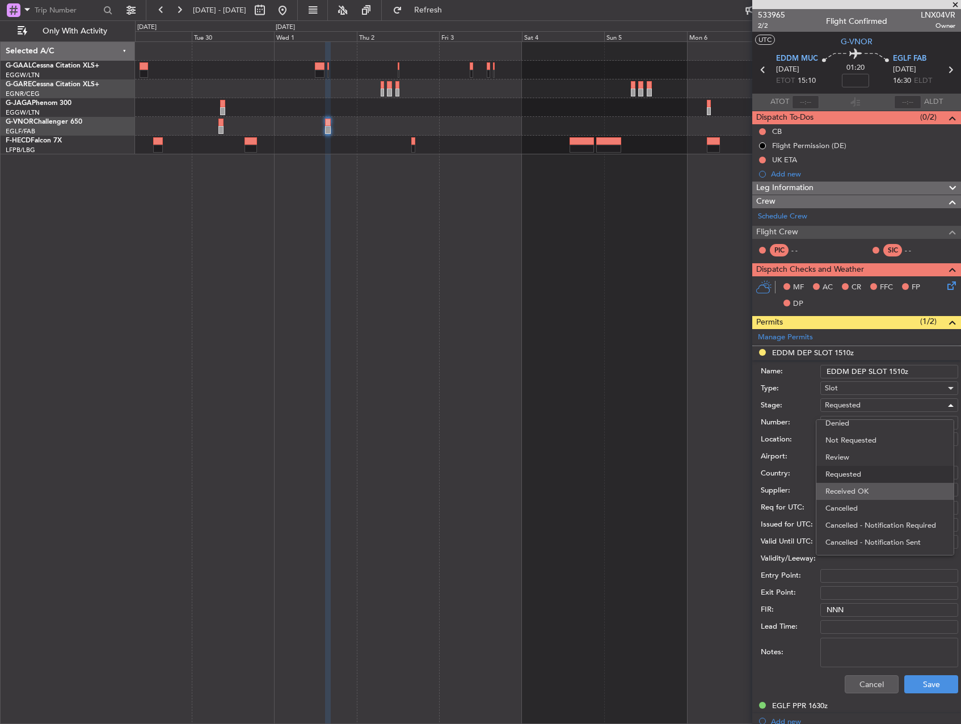
click at [868, 484] on div "Denied Not Requested Review Requested Received OK Cancelled Cancelled - Notific…" at bounding box center [885, 487] width 138 height 136
drag, startPoint x: 868, startPoint y: 484, endPoint x: 854, endPoint y: 487, distance: 14.6
click at [854, 487] on span "Received OK" at bounding box center [884, 491] width 119 height 17
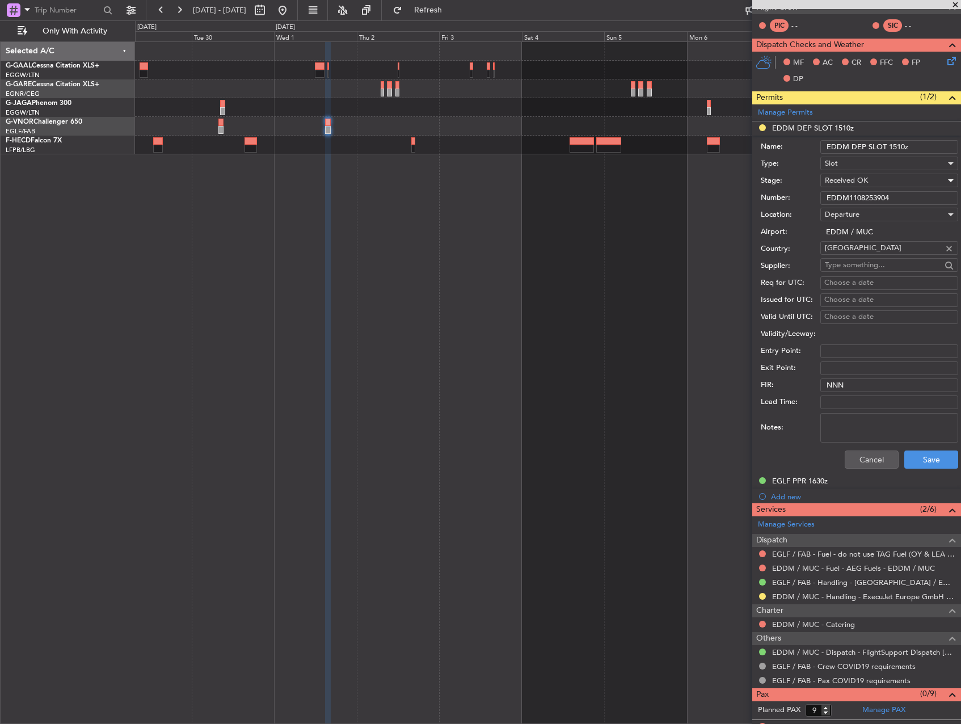
scroll to position [227, 0]
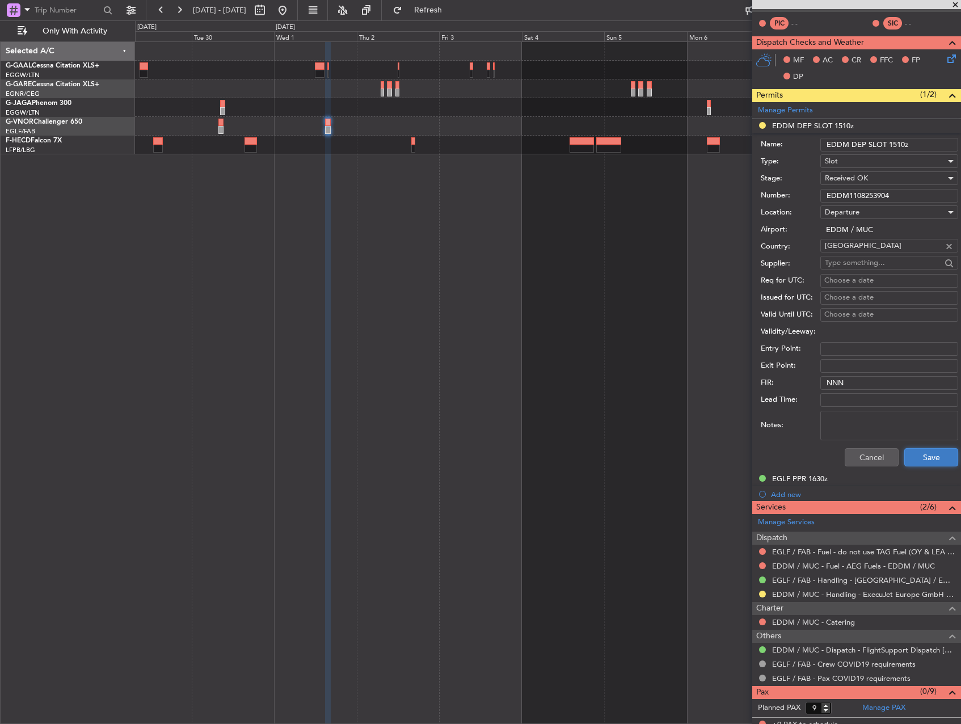
click at [905, 454] on button "Save" at bounding box center [931, 457] width 54 height 18
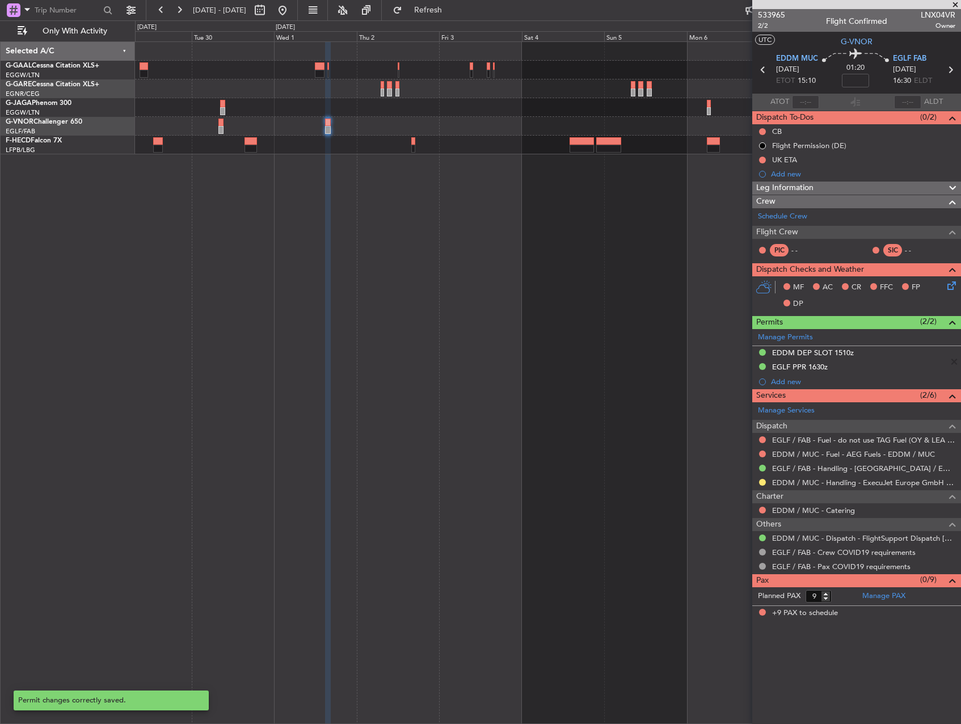
scroll to position [0, 0]
click at [766, 489] on mat-tooltip-component "Requested" at bounding box center [762, 500] width 51 height 30
click at [761, 483] on button at bounding box center [762, 482] width 7 height 7
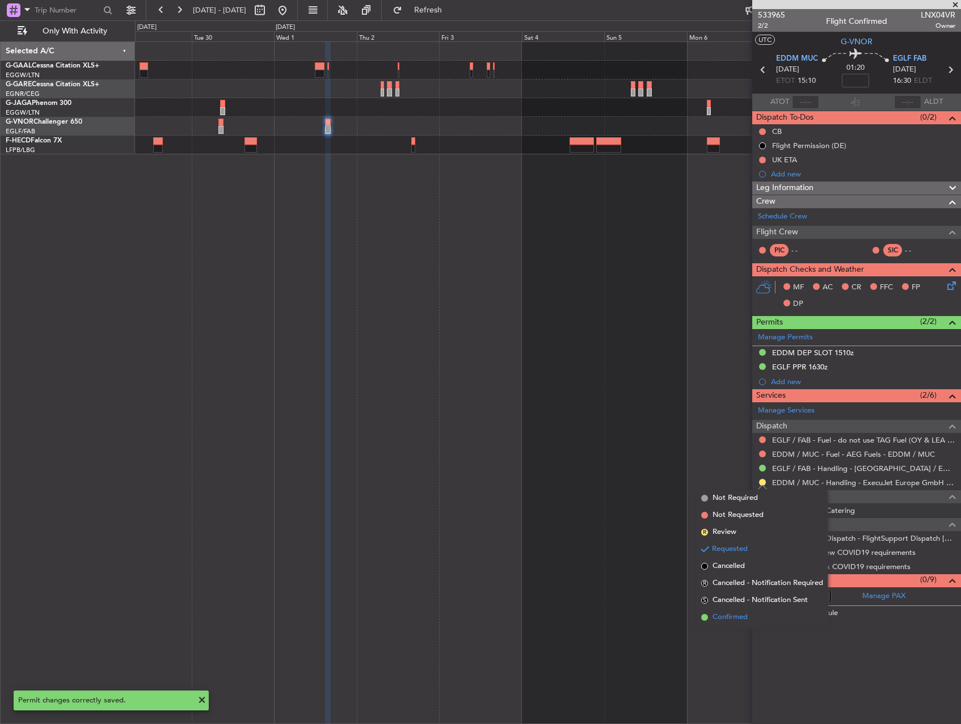
click at [754, 611] on li "Confirmed" at bounding box center [761, 617] width 131 height 17
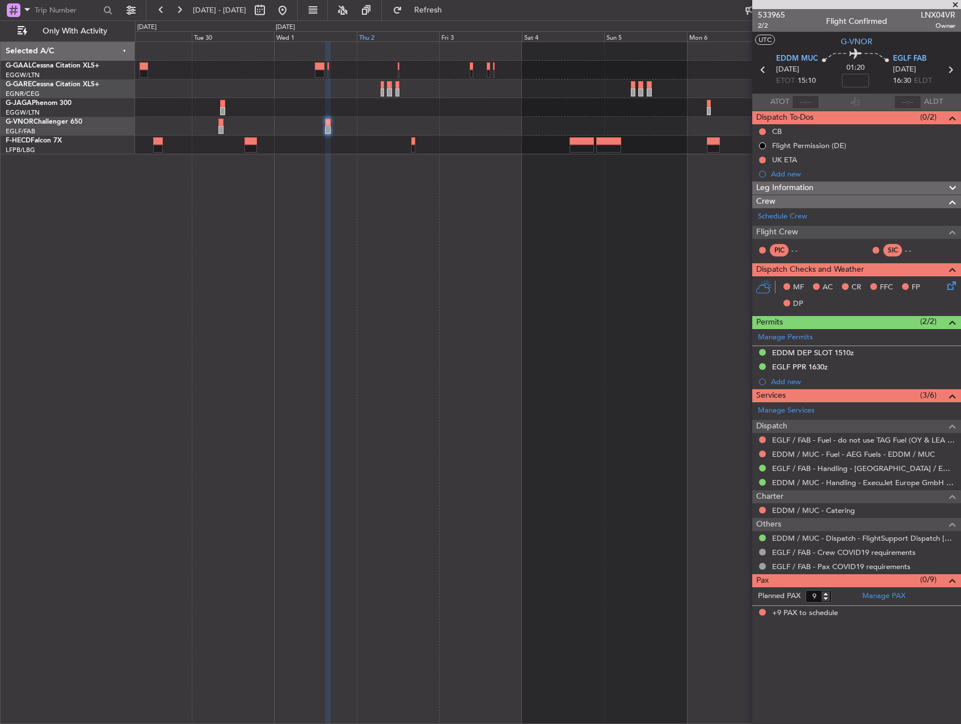
drag, startPoint x: 320, startPoint y: 7, endPoint x: 361, endPoint y: 41, distance: 52.7
click at [291, 7] on button at bounding box center [282, 10] width 18 height 18
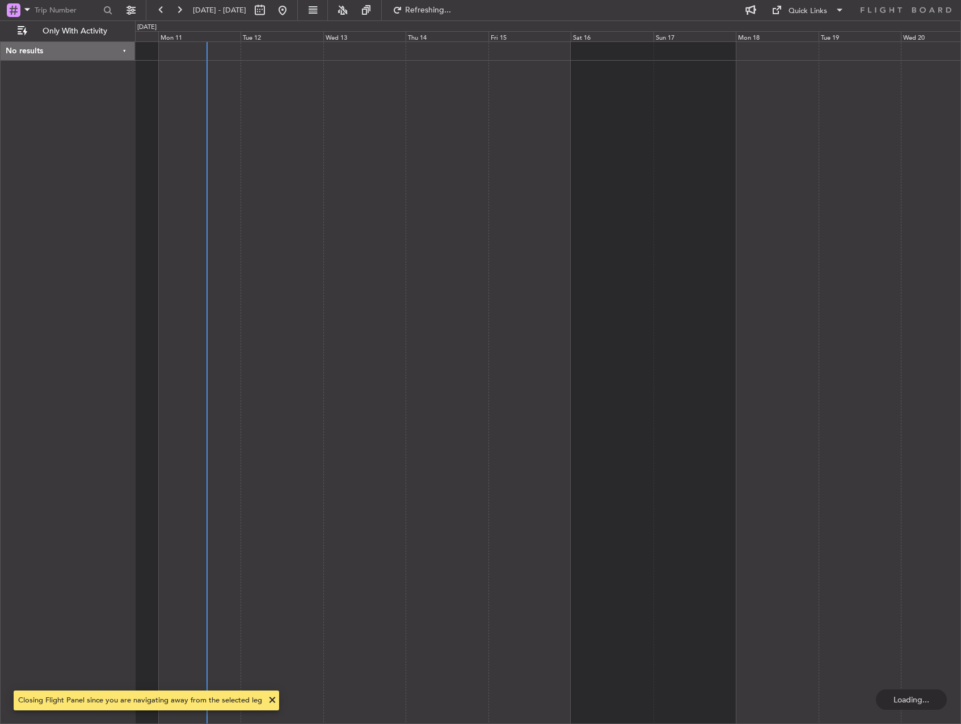
click at [316, 277] on div at bounding box center [548, 382] width 826 height 682
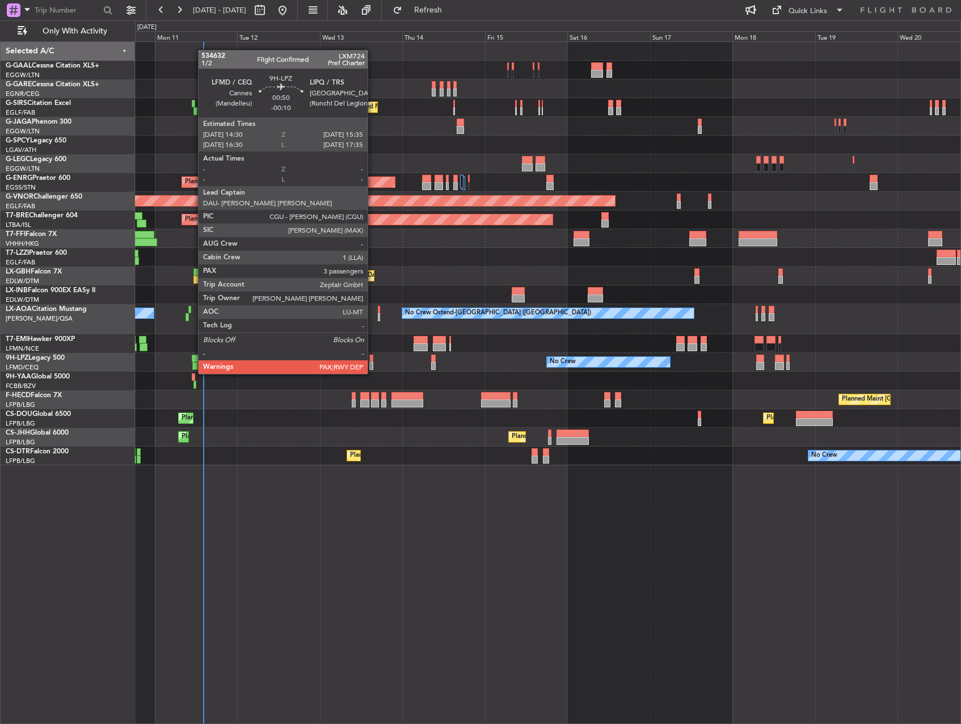
click at [373, 362] on div at bounding box center [371, 366] width 4 height 8
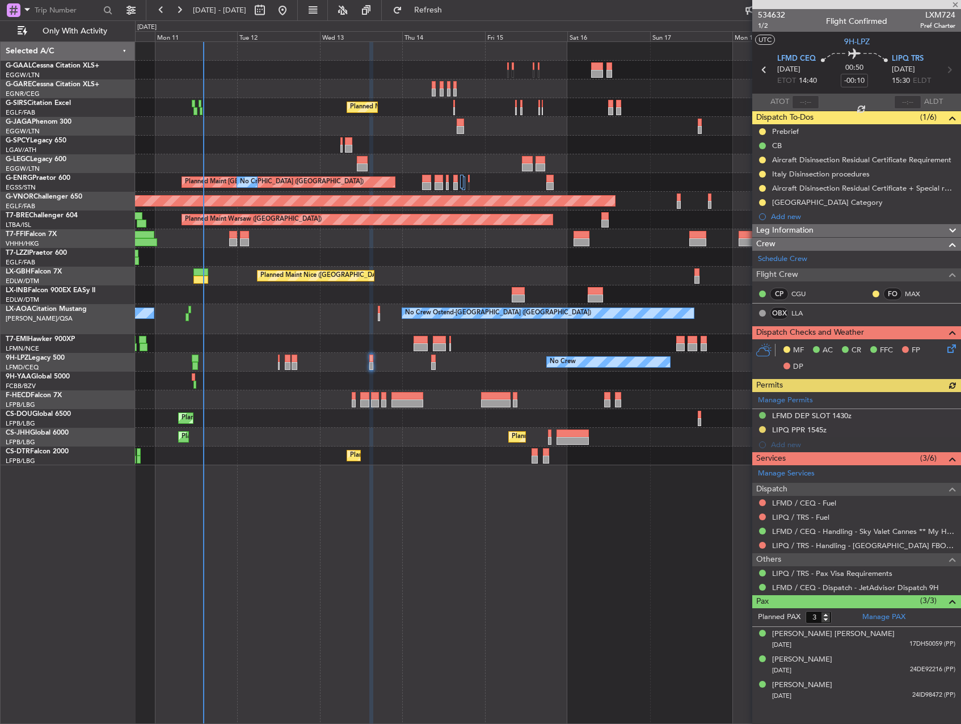
click at [802, 550] on mat-tooltip-component "LIPQ / TRS - Handling - Italy FBO LIPQ / TRS" at bounding box center [867, 569] width 188 height 39
click at [813, 548] on div "LFMD / CEQ - Handling - Sky Valet Cannes ** My Handling**LFMD / CEQ" at bounding box center [838, 550] width 214 height 14
click at [827, 544] on link "LIPQ / TRS - Handling - Italy FBO LIPQ / TRS" at bounding box center [863, 545] width 183 height 10
click at [452, 9] on span "Refresh" at bounding box center [428, 10] width 48 height 8
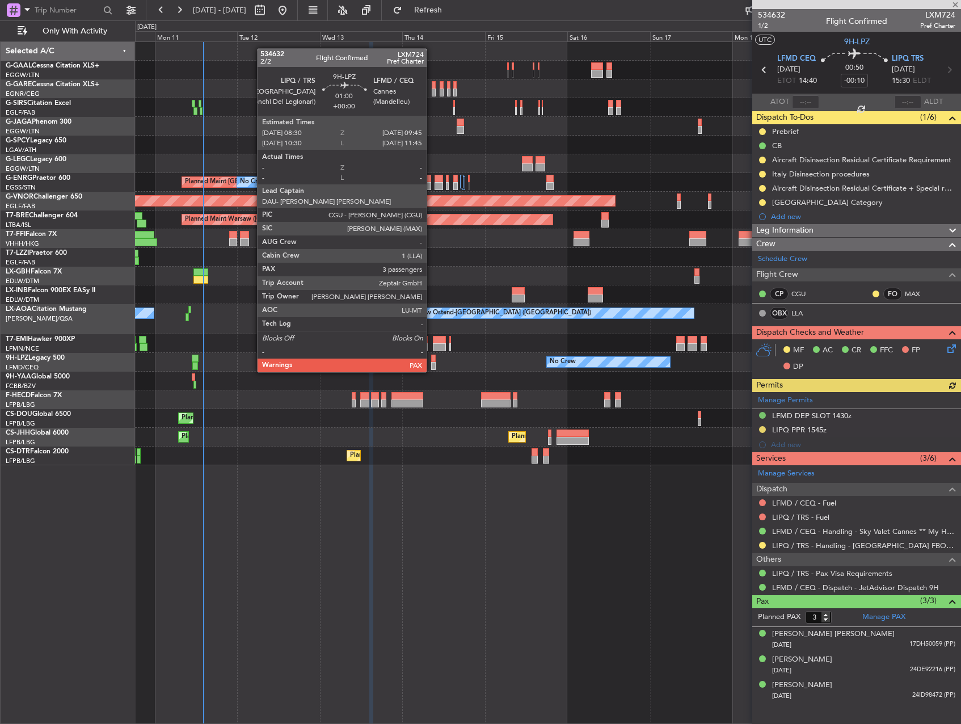
click at [432, 361] on div at bounding box center [433, 358] width 5 height 8
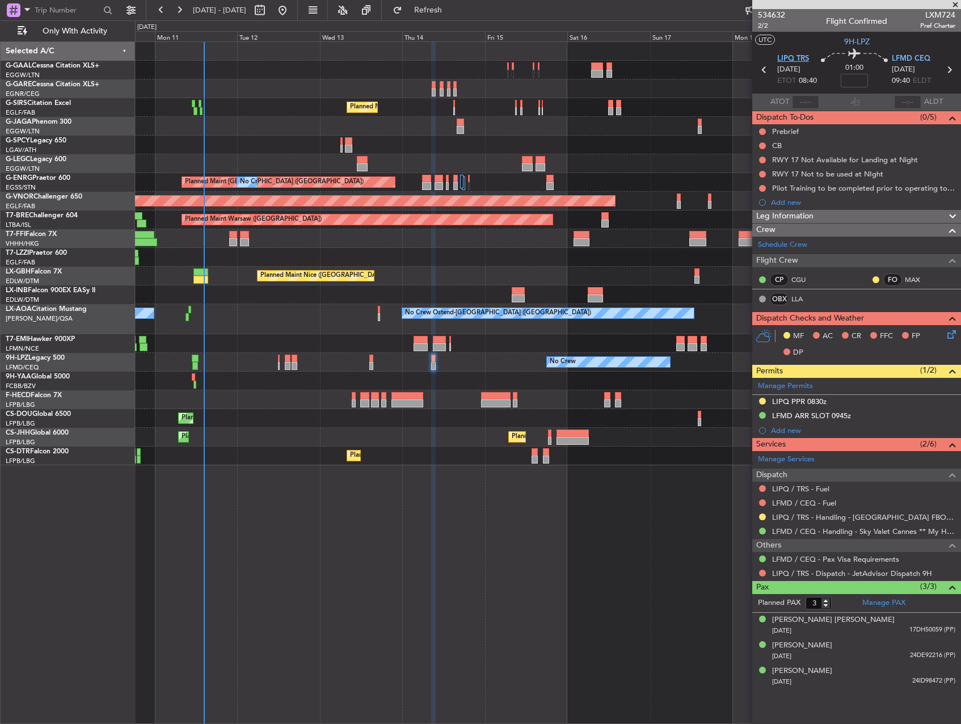
click at [792, 62] on span "LIPQ TRS" at bounding box center [793, 58] width 32 height 11
click at [793, 54] on span "LIPQ TRS" at bounding box center [793, 58] width 32 height 11
click at [854, 513] on link "LIPQ / TRS - Handling - Italy FBO LIPQ / TRS" at bounding box center [863, 517] width 183 height 10
click at [459, 539] on div "No Crew Planned Maint London (Farnborough) A/C Unavailable London (Luton) Plann…" at bounding box center [548, 382] width 826 height 682
click at [452, 9] on span "Refresh" at bounding box center [428, 10] width 48 height 8
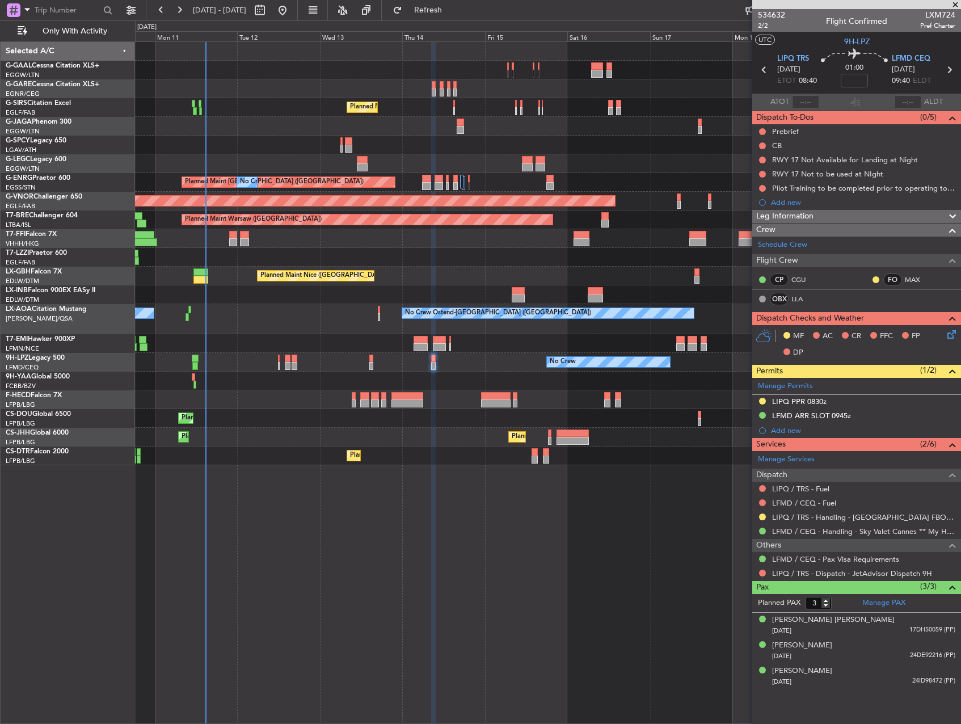
click at [415, 409] on div "Planned Maint Paris (Le Bourget) Planned Maint London (Luton) No Crew" at bounding box center [547, 418] width 825 height 19
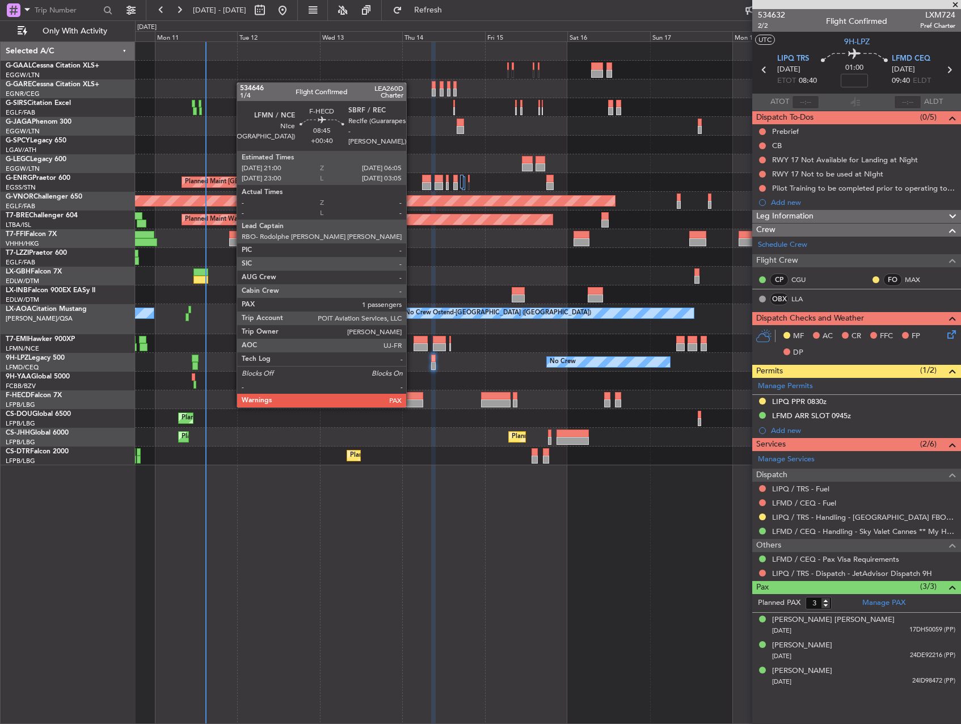
click at [405, 400] on div at bounding box center [407, 403] width 32 height 8
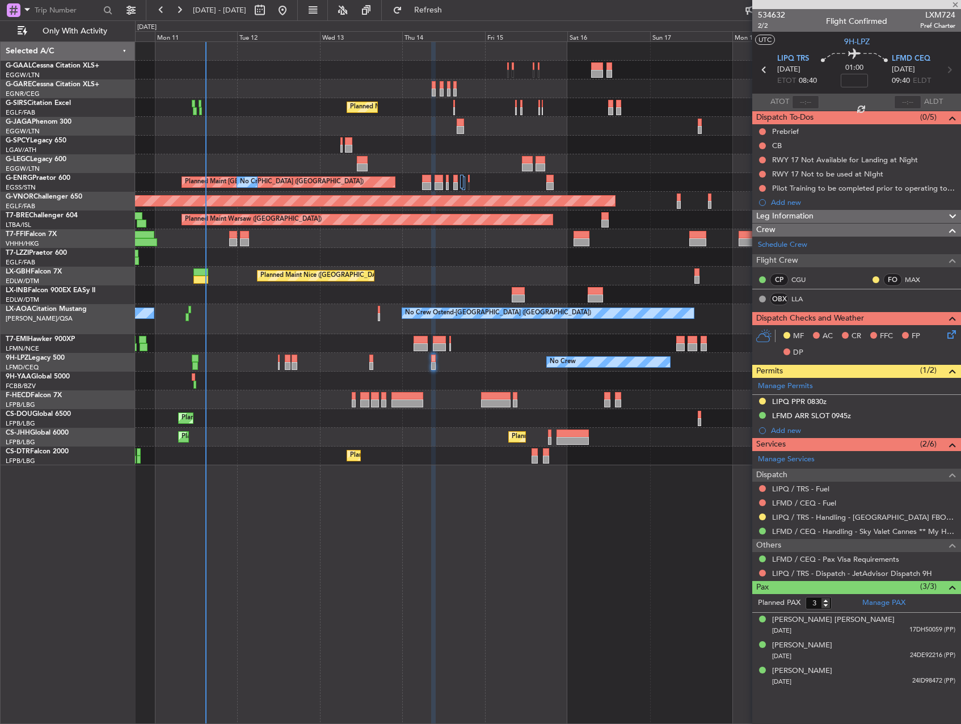
type input "+00:40"
type input "1"
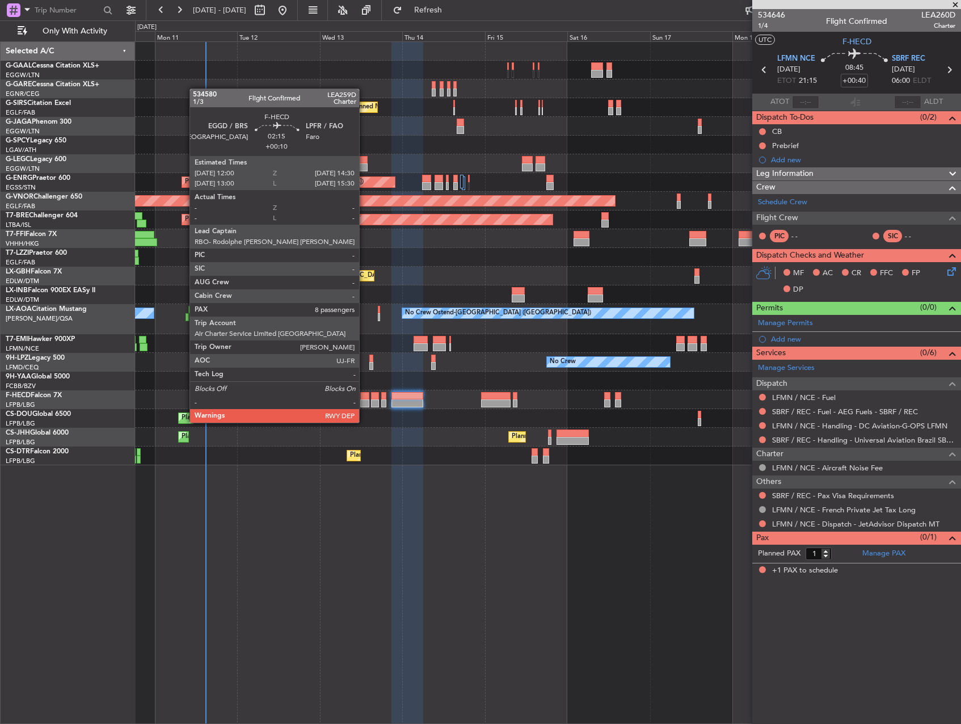
click at [364, 401] on div at bounding box center [364, 403] width 9 height 8
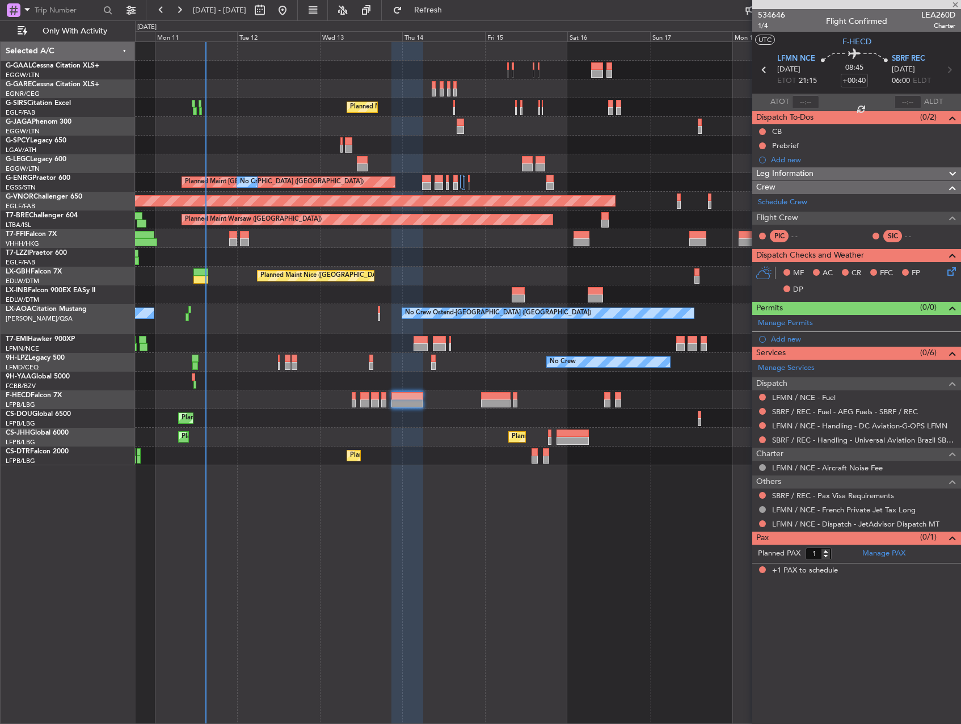
type input "+00:10"
type input "8"
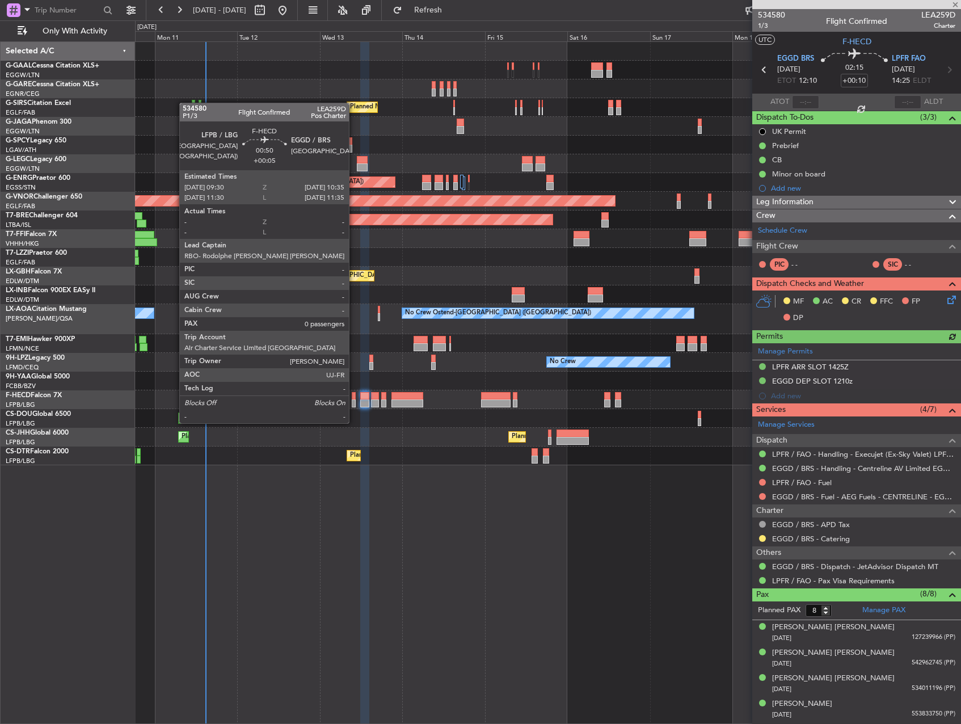
click at [354, 402] on div at bounding box center [354, 403] width 4 height 8
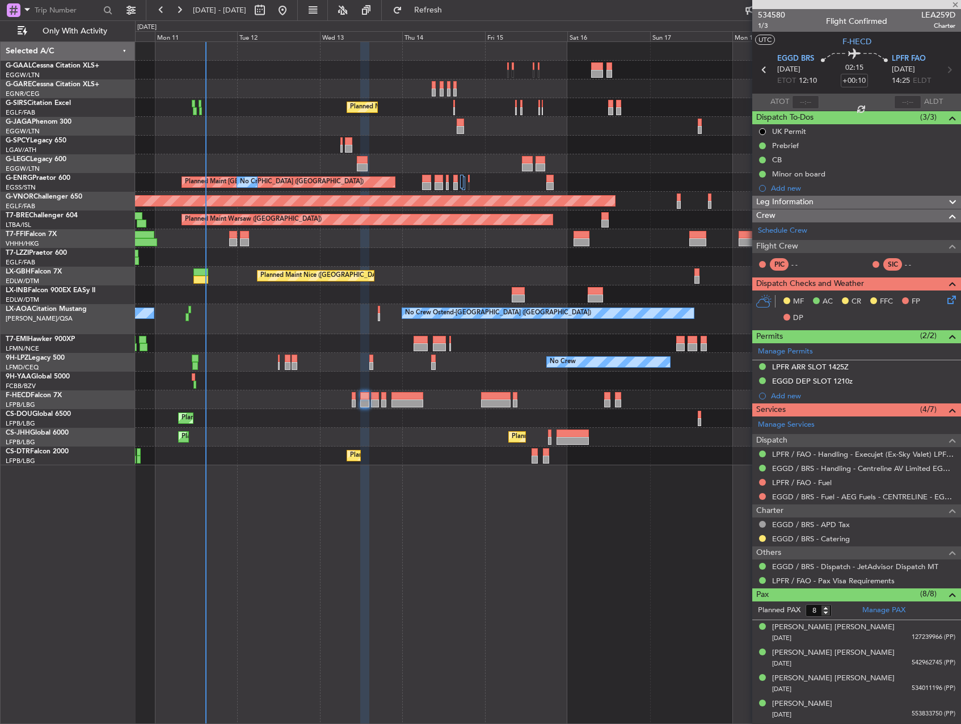
type input "+00:05"
type input "0"
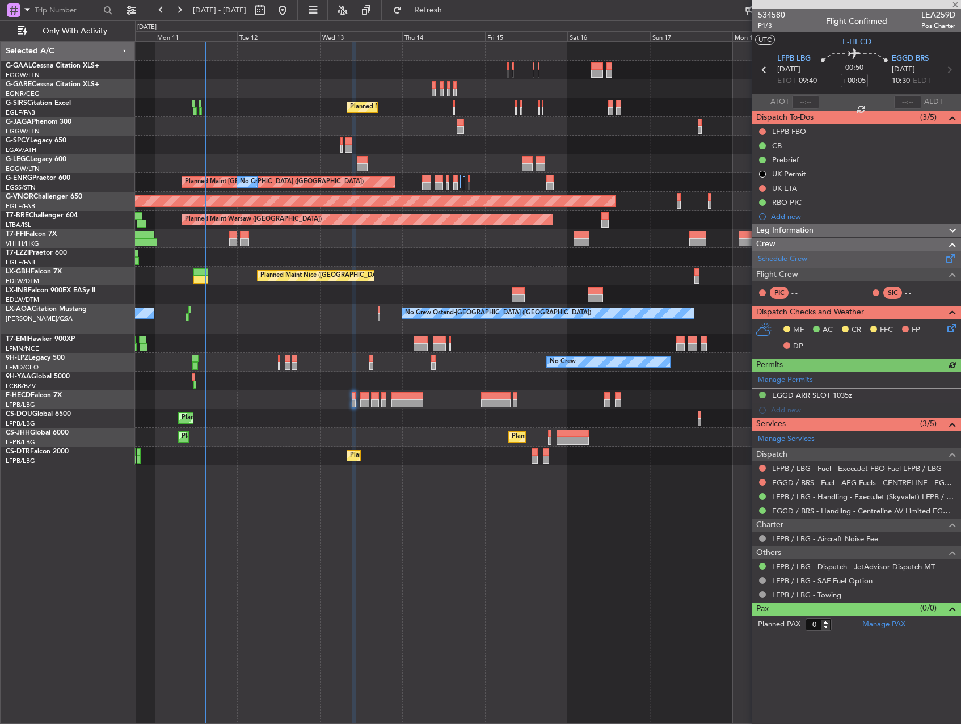
click at [770, 259] on link "Schedule Crew" at bounding box center [782, 258] width 49 height 11
click at [792, 296] on div "- -" at bounding box center [804, 293] width 26 height 10
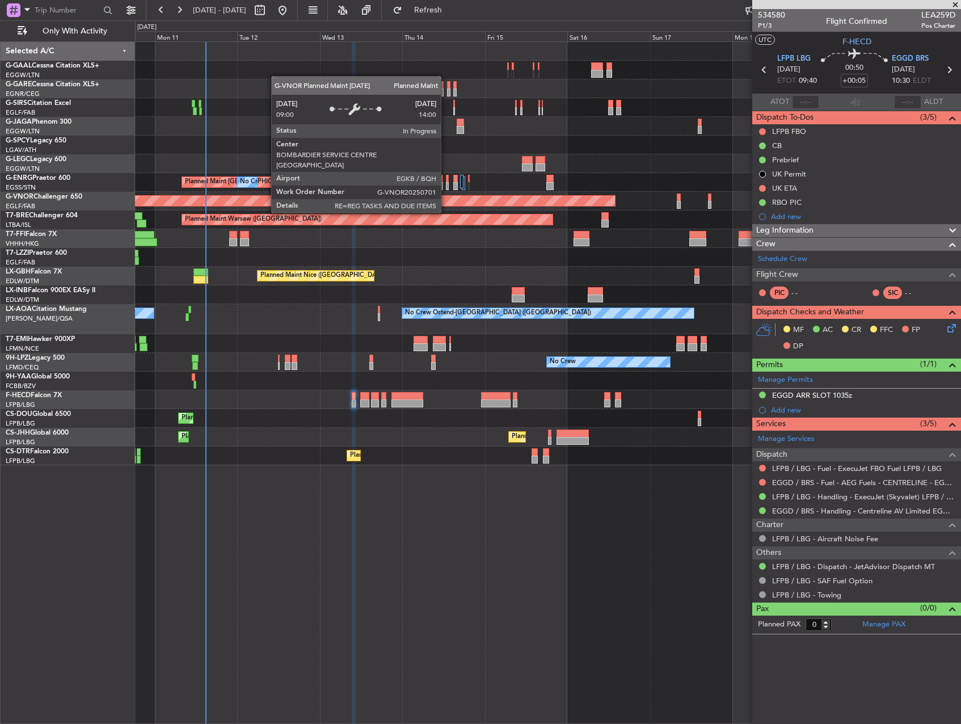
click at [91, 259] on div "No Crew Planned Maint London (Farnborough) A/C Unavailable London (Luton) Plann…" at bounding box center [480, 371] width 961 height 703
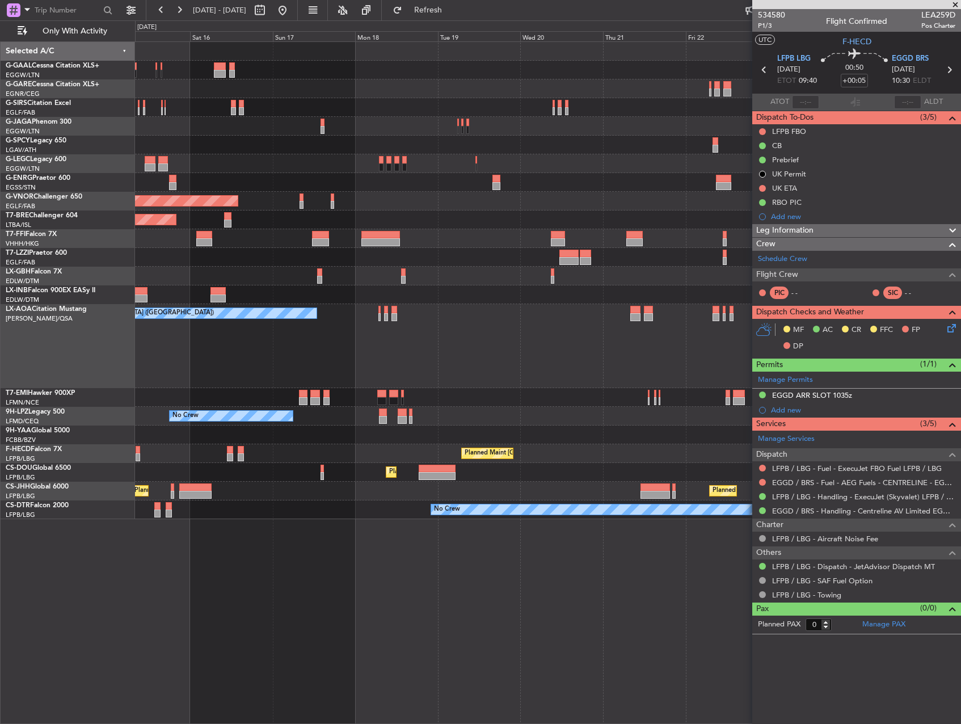
click at [73, 288] on div "Planned Maint Dusseldorf Planned Maint London (Farnborough) A/C Unavailable Lon…" at bounding box center [480, 371] width 961 height 703
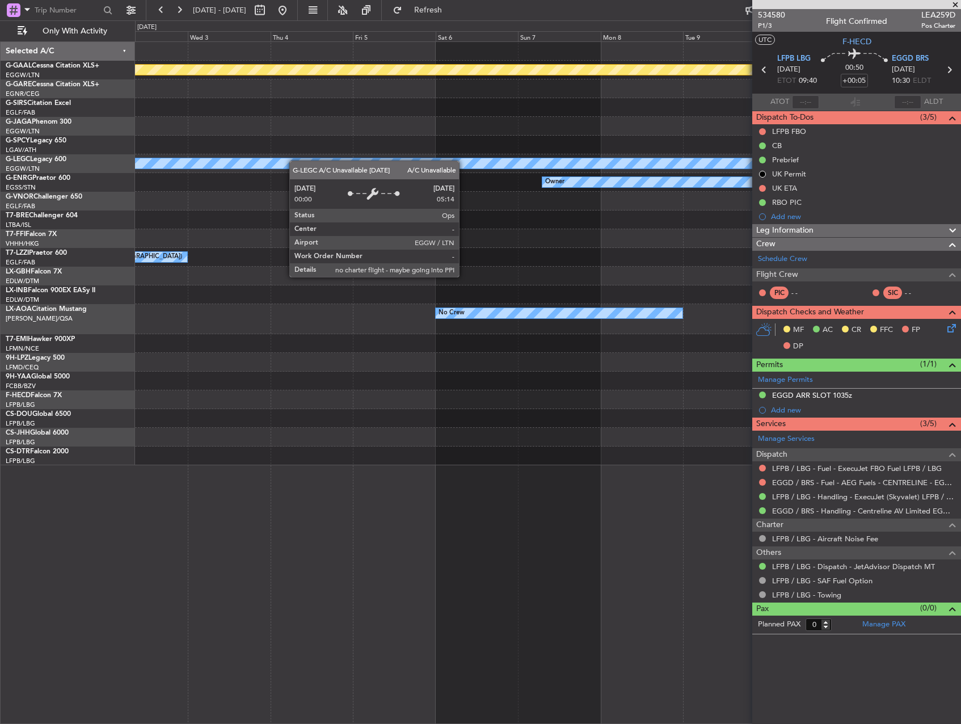
click at [47, 212] on div "Planned Maint Dusseldorf A/C Unavailable London (Luton) Owner Planned Maint Gen…" at bounding box center [480, 371] width 961 height 703
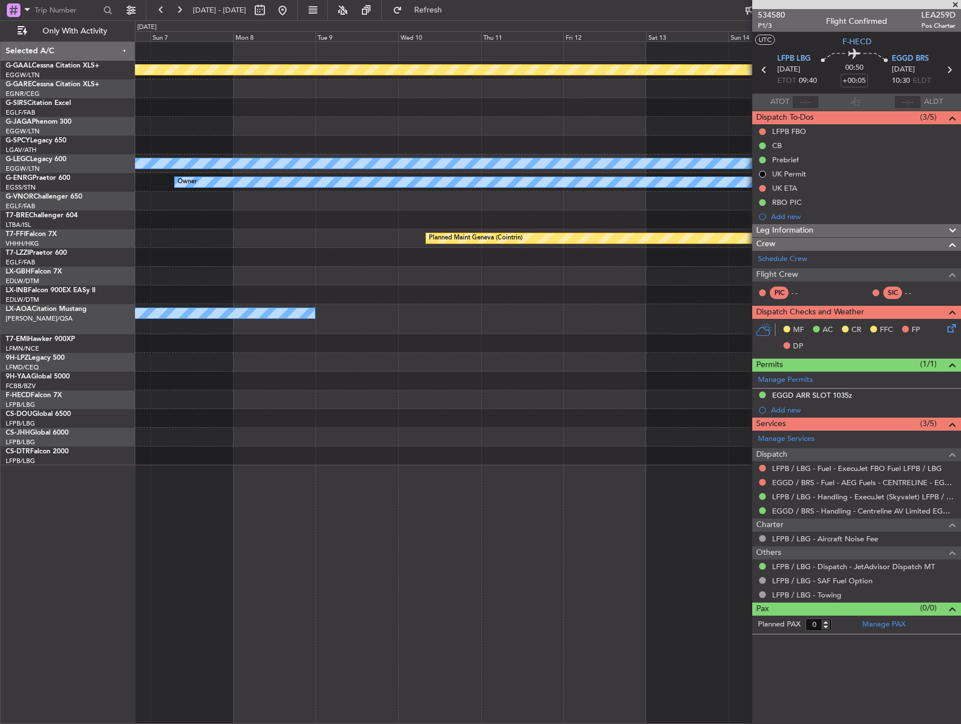
click at [73, 214] on div "Planned Maint Dusseldorf A/C Unavailable London (Luton) Owner Planned Maint Gen…" at bounding box center [480, 371] width 961 height 703
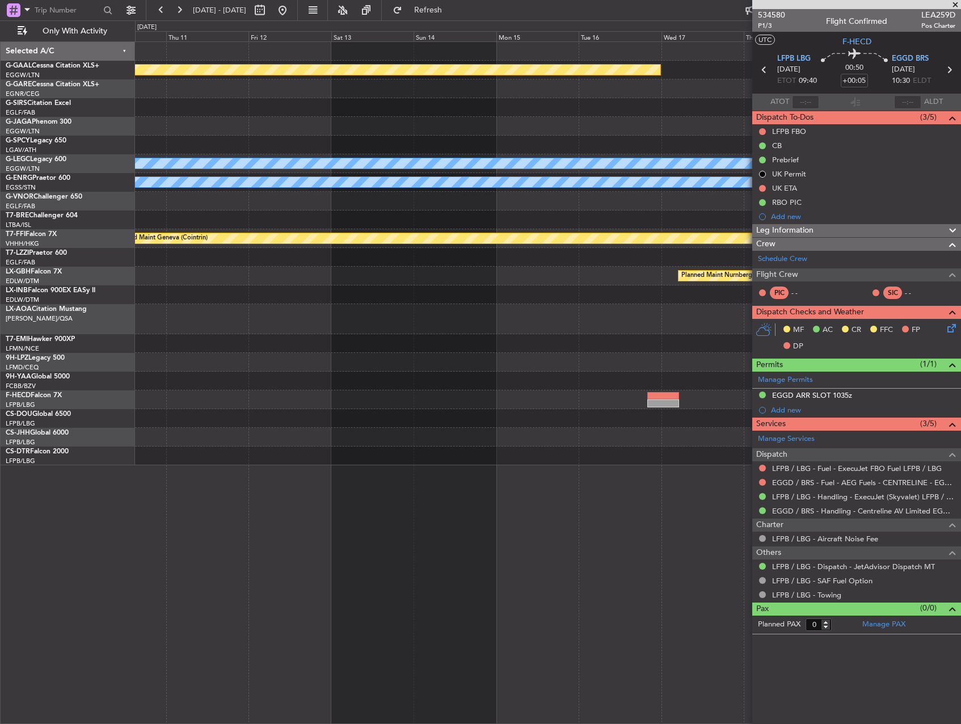
click at [112, 192] on div "Planned Maint Dusseldorf A/C Unavailable London (Luton) Owner Planned Maint Gen…" at bounding box center [480, 371] width 961 height 703
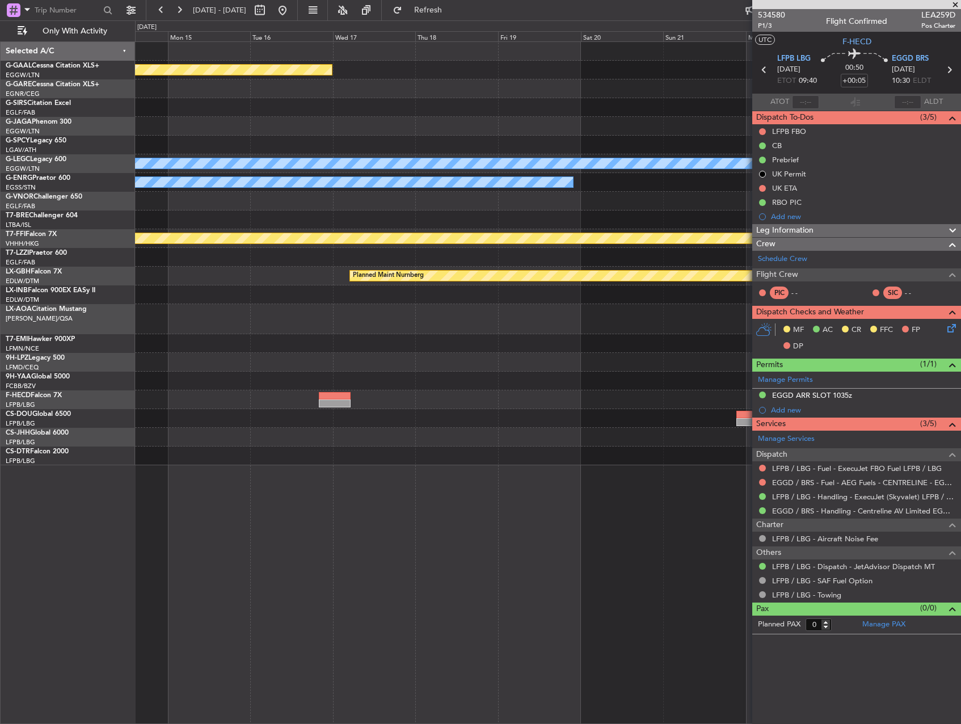
click at [103, 213] on div "Planned Maint Dusseldorf A/C Unavailable London (Luton) Owner Planned Maint Gen…" at bounding box center [480, 371] width 961 height 703
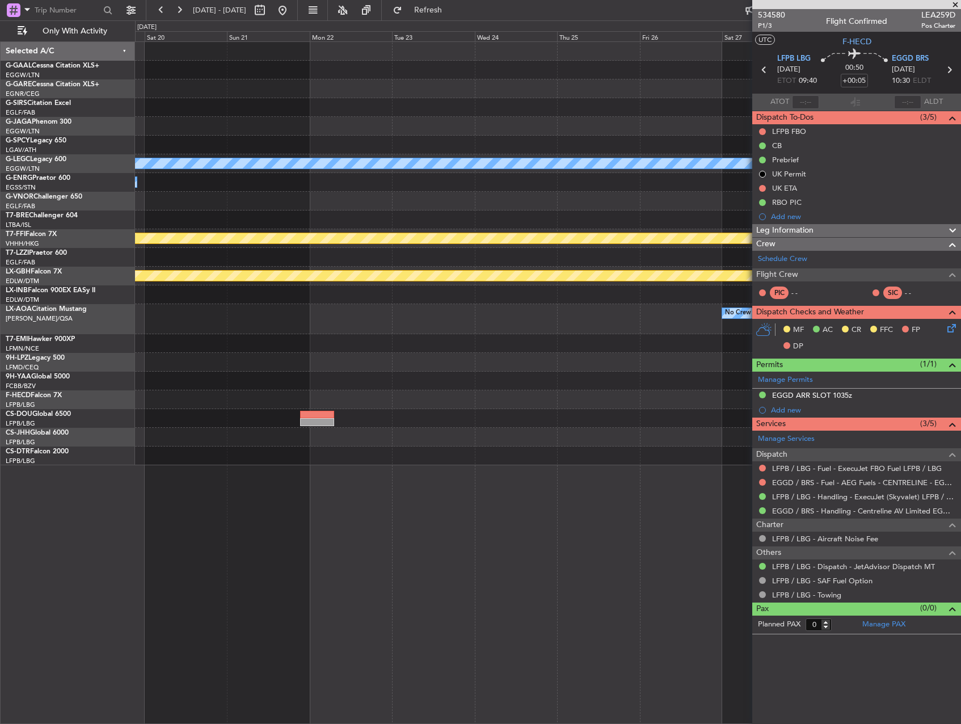
click at [143, 217] on div "A/C Unavailable London (Luton) Owner Planned Maint Geneva (Cointrin) Planned Ma…" at bounding box center [547, 253] width 825 height 423
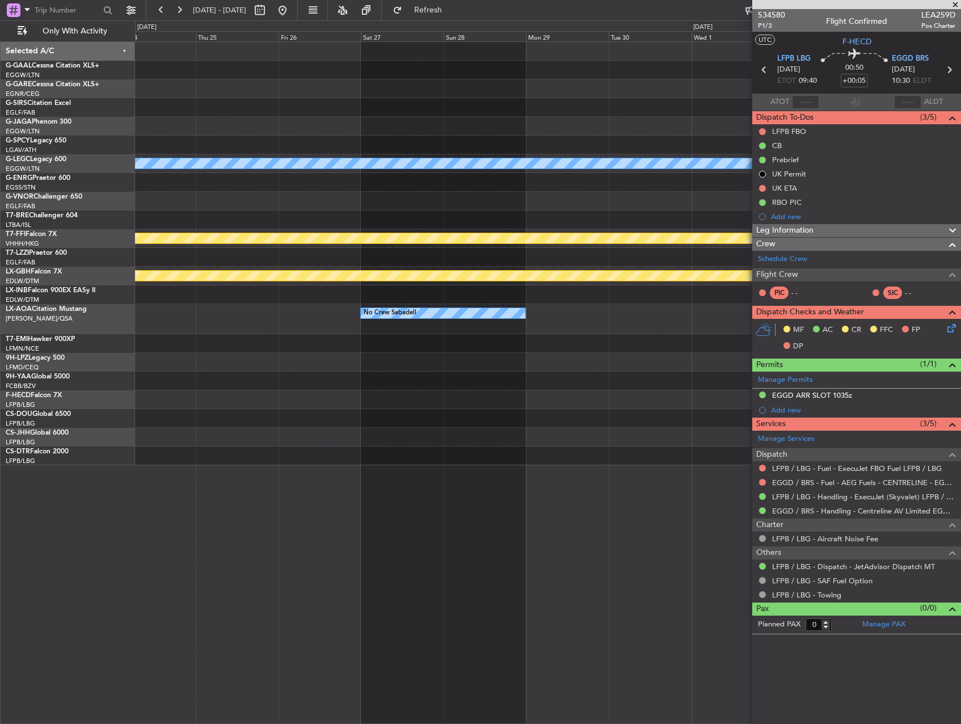
click at [65, 198] on div "A/C Unavailable London (Luton) Planned Maint Geneva (Cointrin) Planned Maint Nu…" at bounding box center [480, 371] width 961 height 703
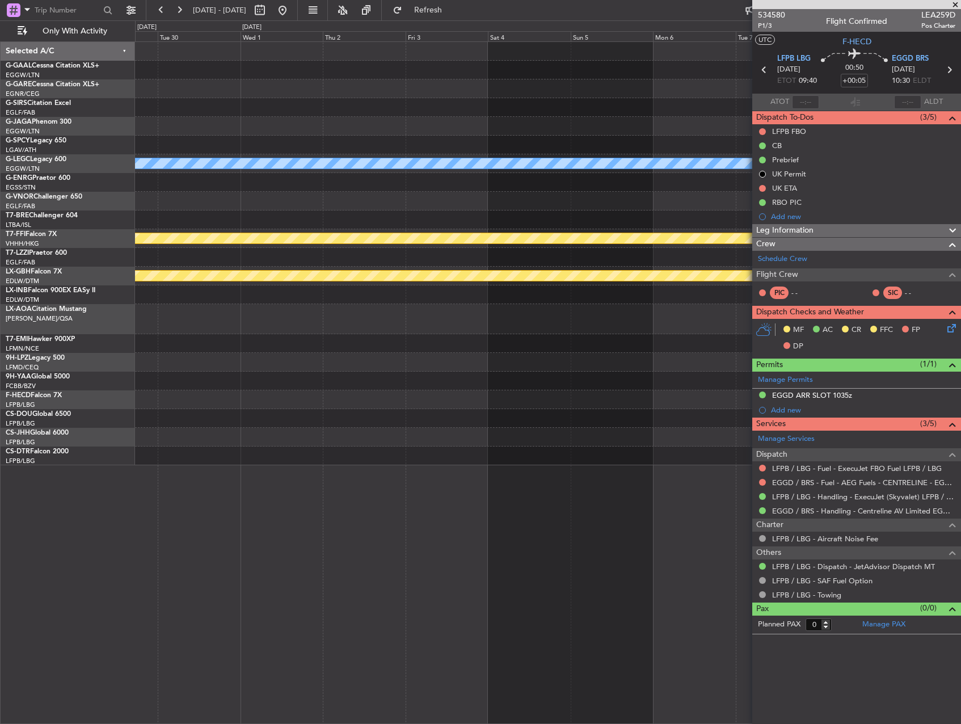
click at [77, 195] on div "A/C Unavailable London (Luton) Planned Maint Geneva (Cointrin) Planned Maint Nu…" at bounding box center [480, 371] width 961 height 703
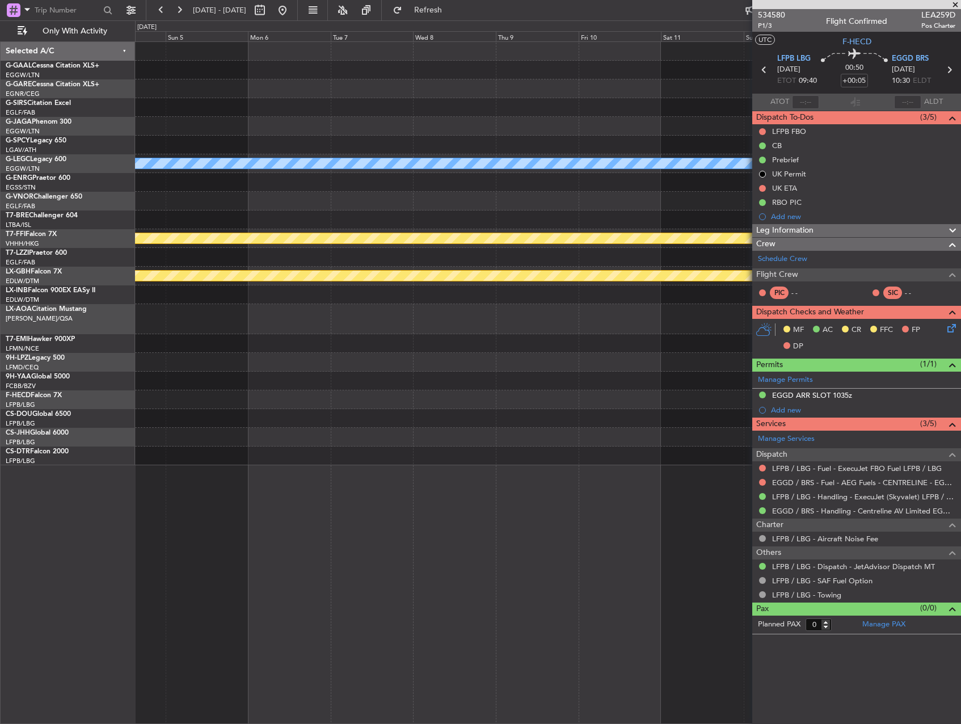
click at [158, 197] on div "A/C Unavailable London (Luton) Planned Maint Geneva (Cointrin) Planned Maint Nu…" at bounding box center [547, 253] width 825 height 423
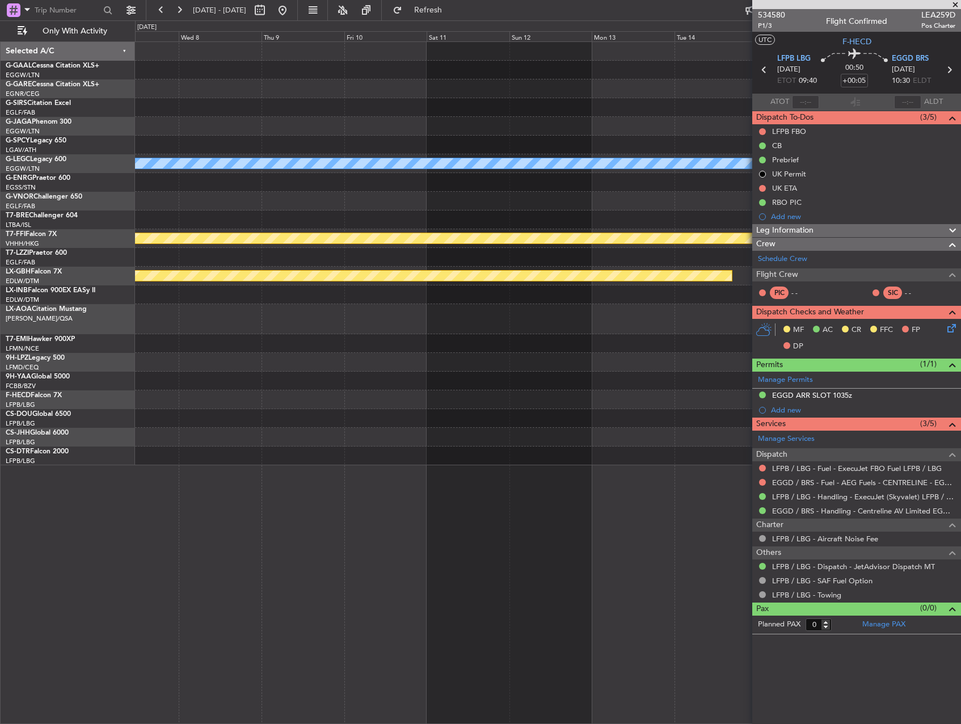
click at [522, 98] on div at bounding box center [547, 107] width 825 height 19
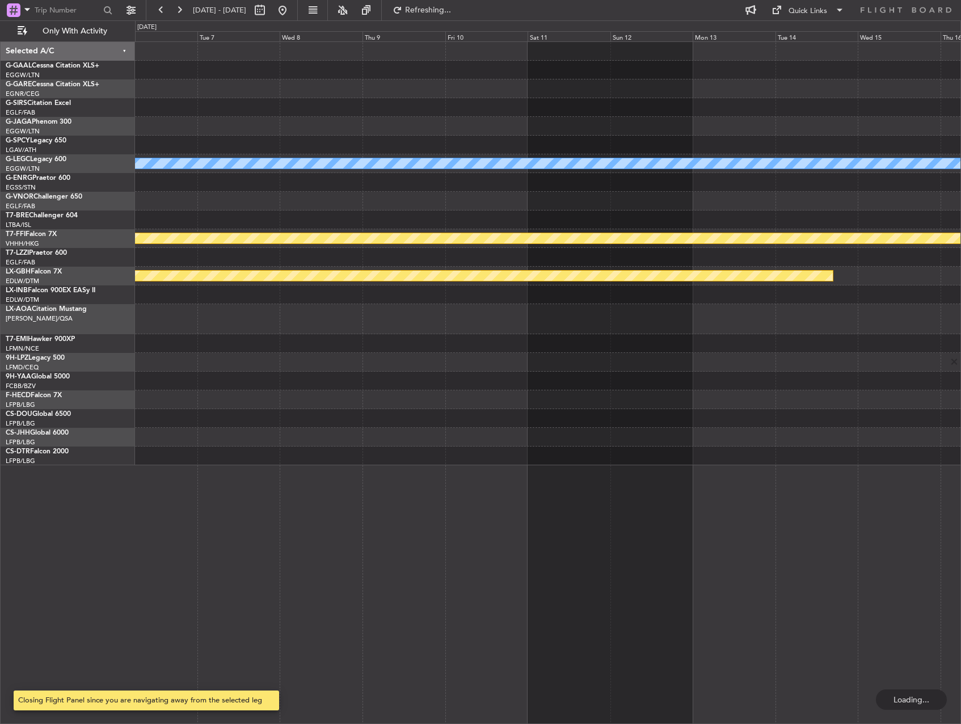
click at [485, 102] on div at bounding box center [547, 107] width 825 height 19
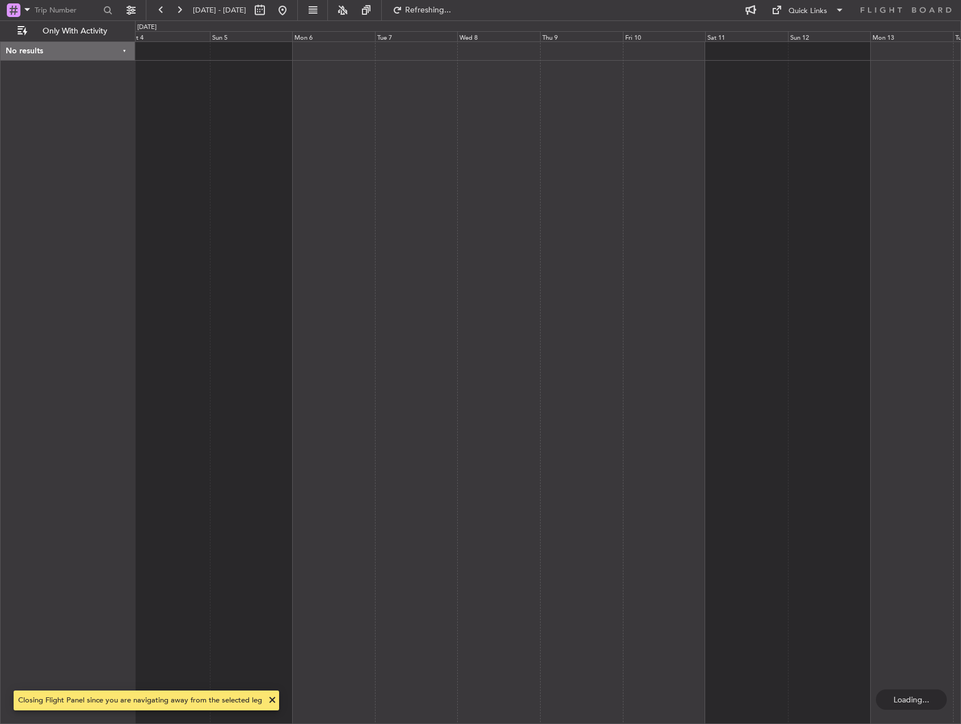
click at [545, 104] on div at bounding box center [548, 382] width 826 height 682
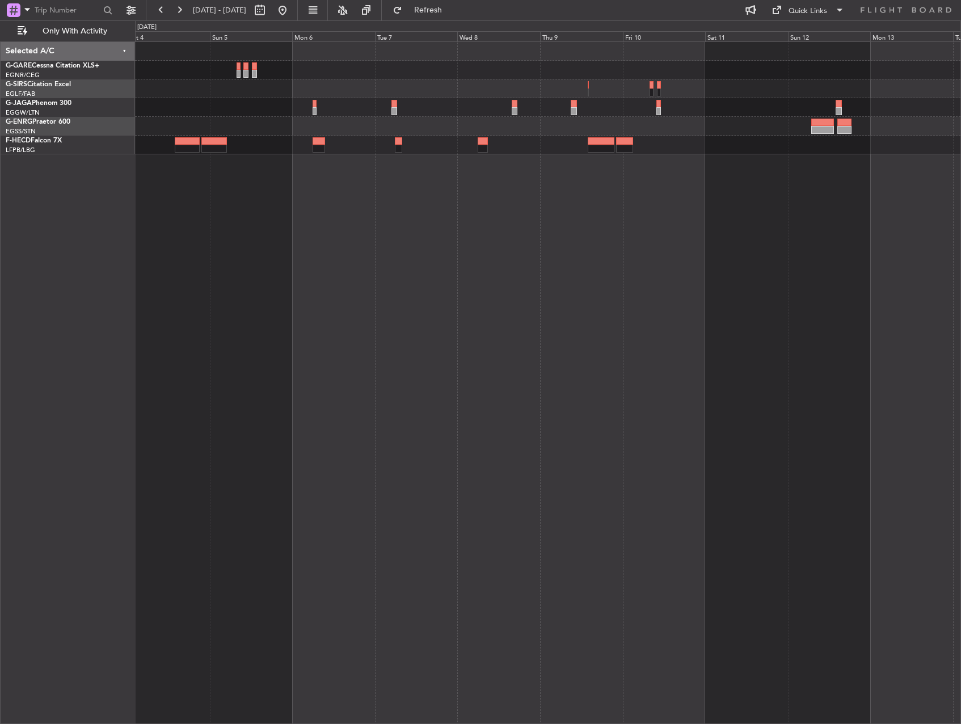
click at [415, 201] on div at bounding box center [548, 382] width 826 height 682
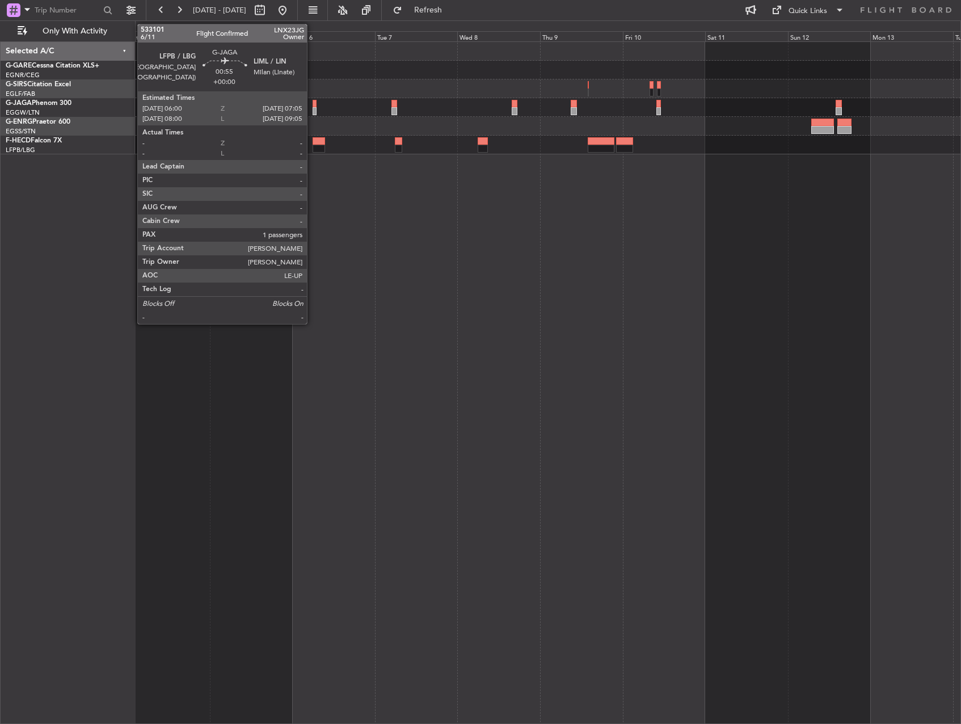
click at [312, 111] on div at bounding box center [314, 111] width 4 height 8
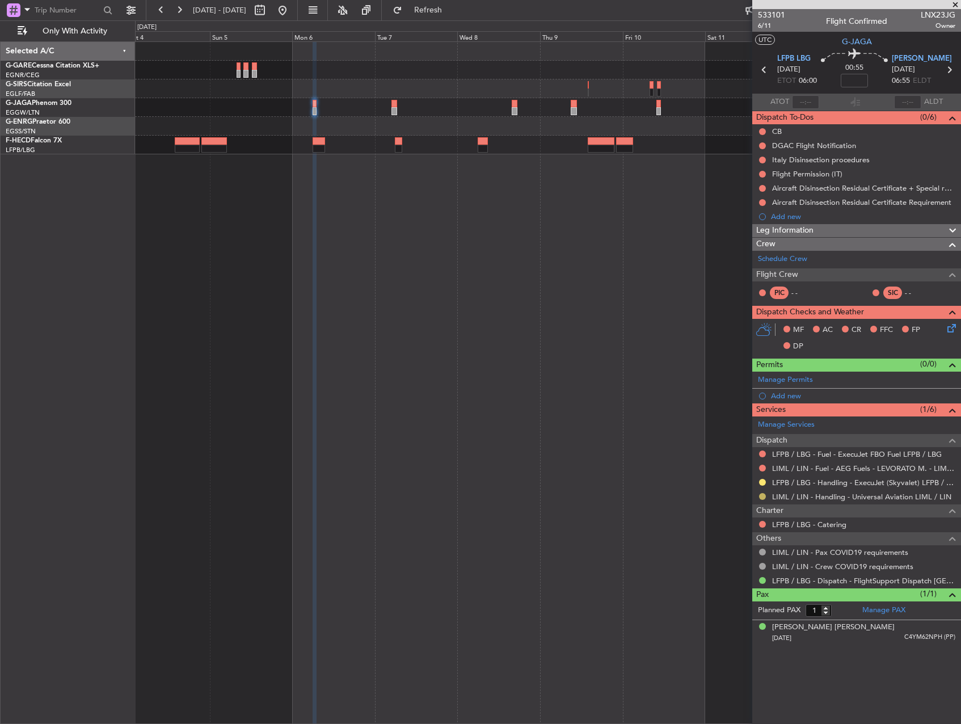
click at [762, 494] on button at bounding box center [762, 496] width 7 height 7
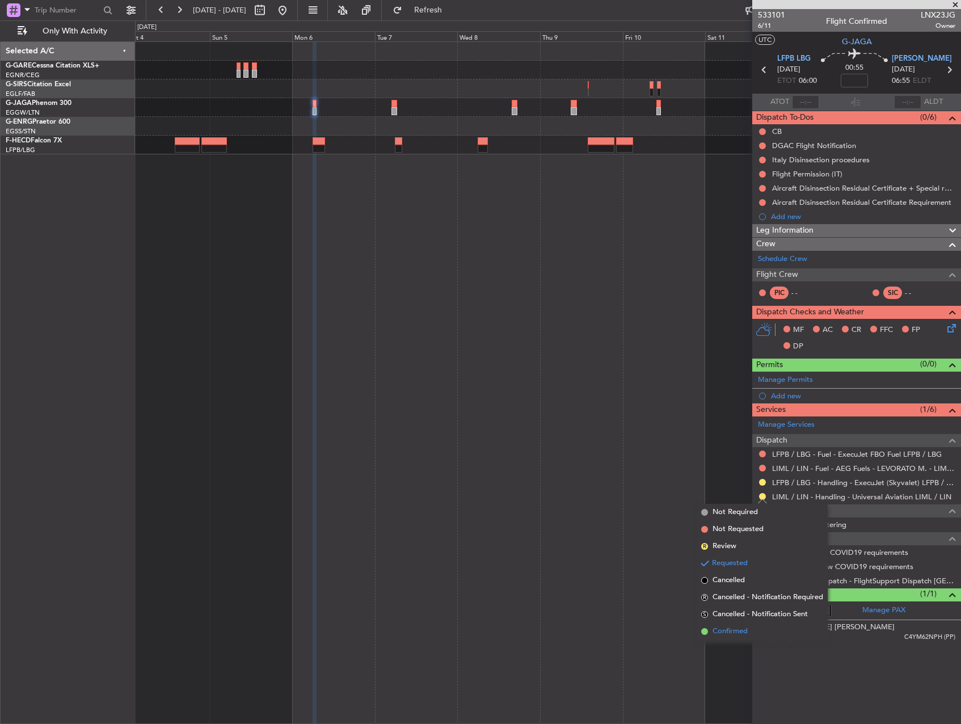
click at [737, 632] on span "Confirmed" at bounding box center [729, 631] width 35 height 11
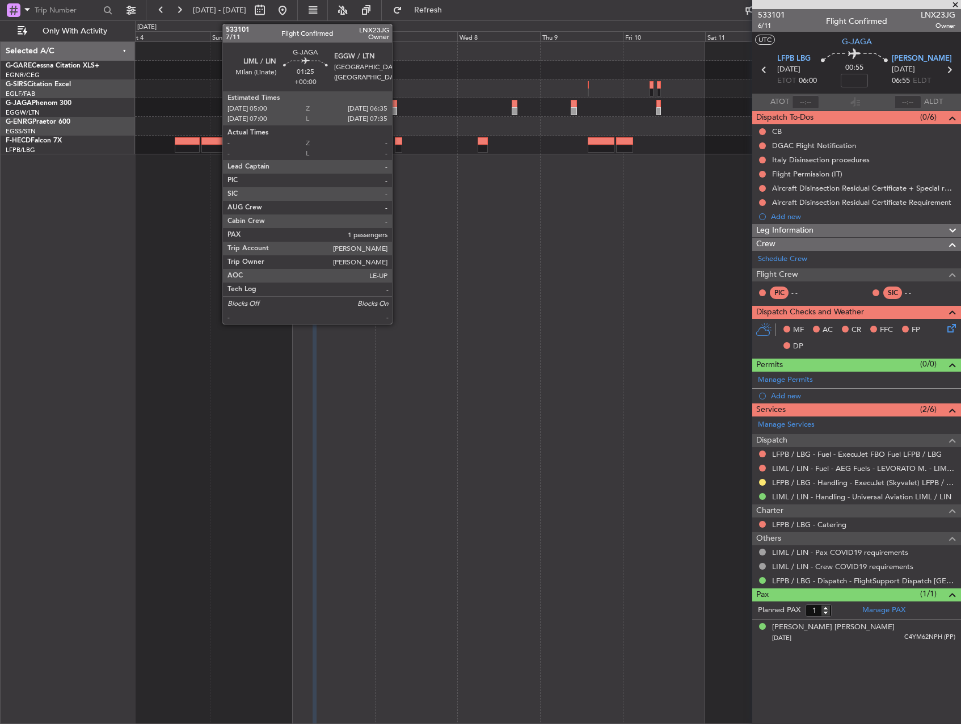
click at [397, 109] on div at bounding box center [394, 111] width 6 height 8
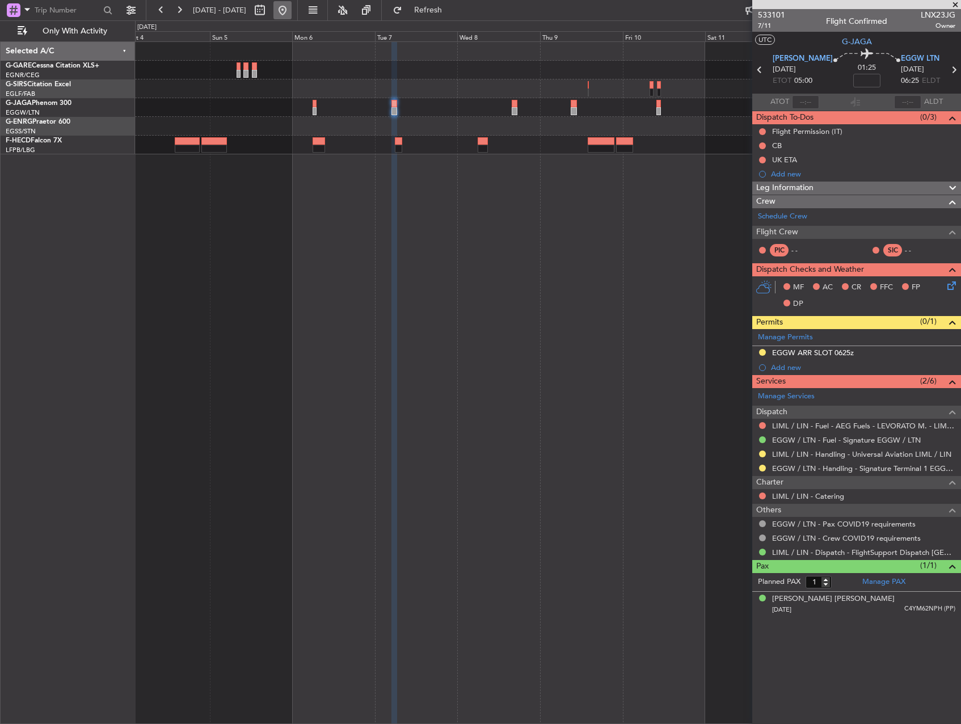
click at [291, 7] on button at bounding box center [282, 10] width 18 height 18
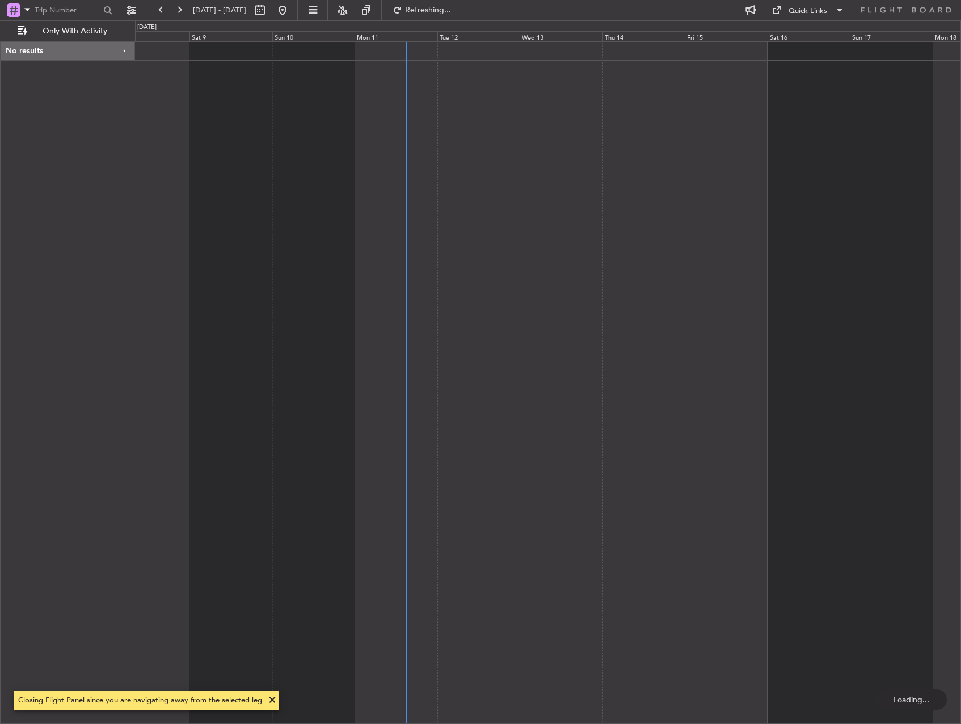
click at [525, 334] on div at bounding box center [548, 382] width 826 height 682
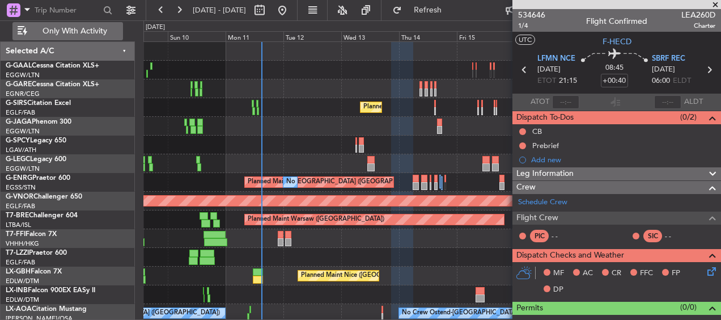
click at [64, 27] on span "Only With Activity" at bounding box center [74, 31] width 90 height 8
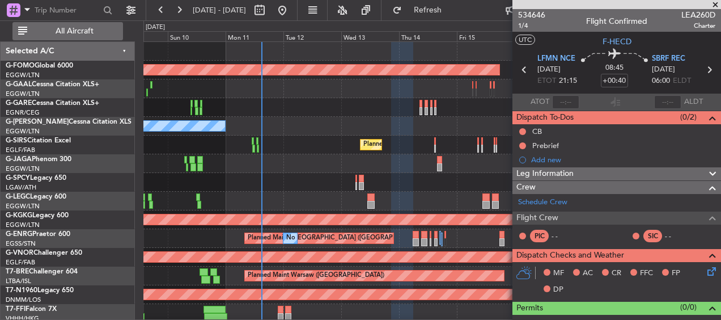
click at [50, 26] on button "All Aircraft" at bounding box center [67, 31] width 111 height 18
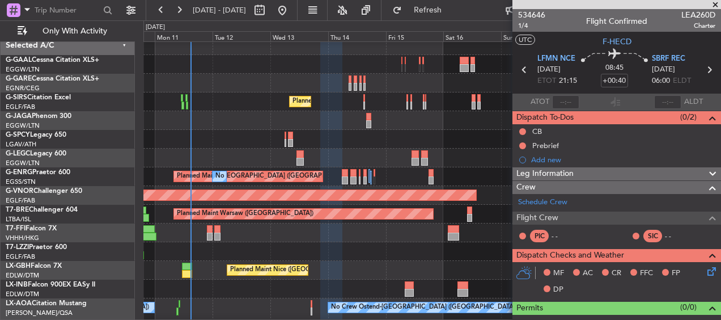
click at [316, 126] on div at bounding box center [431, 120] width 577 height 19
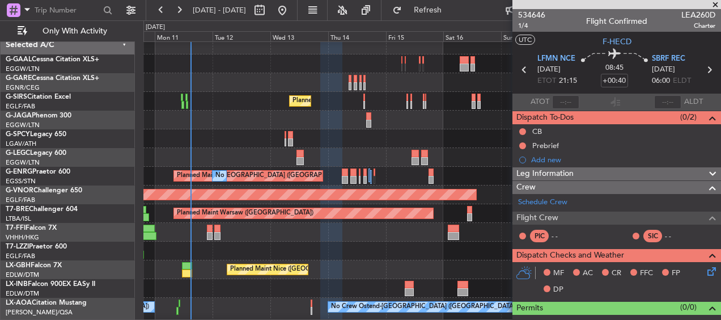
click at [712, 1] on span at bounding box center [715, 5] width 11 height 10
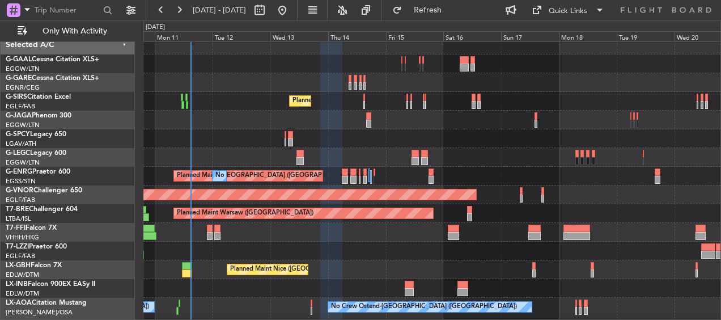
type input "0"
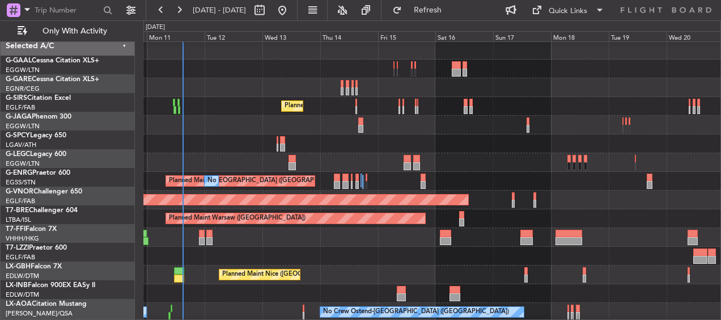
scroll to position [0, 0]
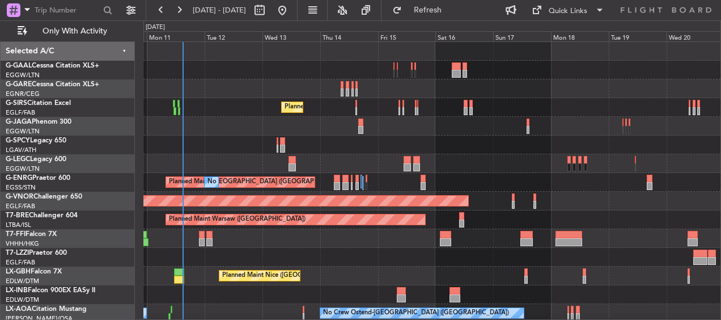
click at [283, 62] on div "No Crew" at bounding box center [431, 70] width 577 height 19
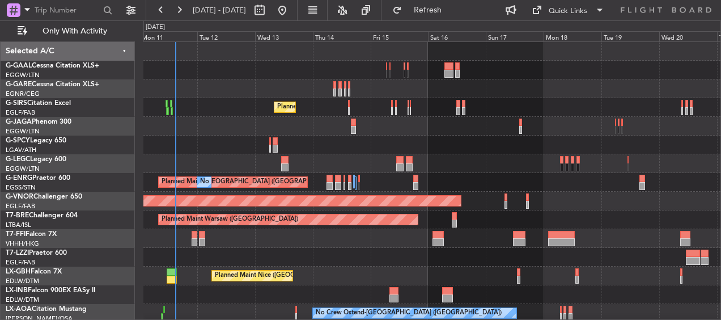
click at [285, 95] on div "No Crew Planned Maint [GEOGRAPHIC_DATA] ([GEOGRAPHIC_DATA]) A/C Unavailable [GE…" at bounding box center [431, 253] width 577 height 423
click at [132, 11] on button at bounding box center [131, 10] width 18 height 18
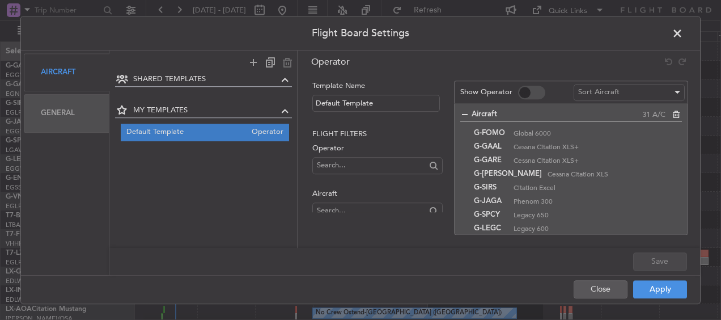
click at [68, 100] on div "General" at bounding box center [67, 113] width 86 height 38
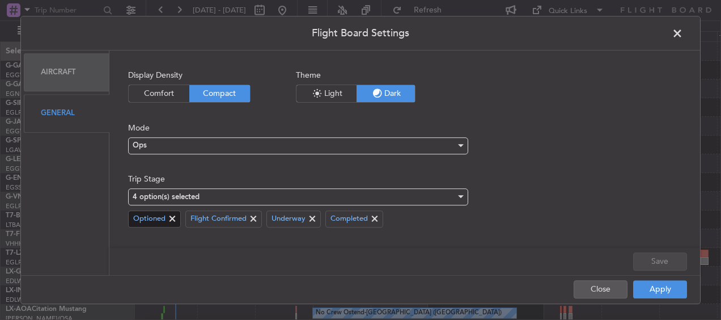
click at [172, 217] on span at bounding box center [173, 219] width 14 height 14
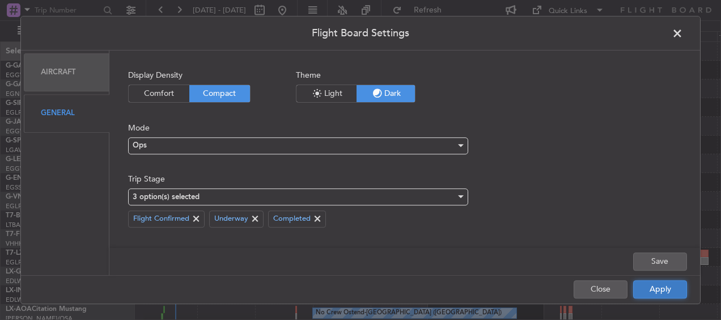
click at [670, 295] on button "Apply" at bounding box center [660, 289] width 54 height 18
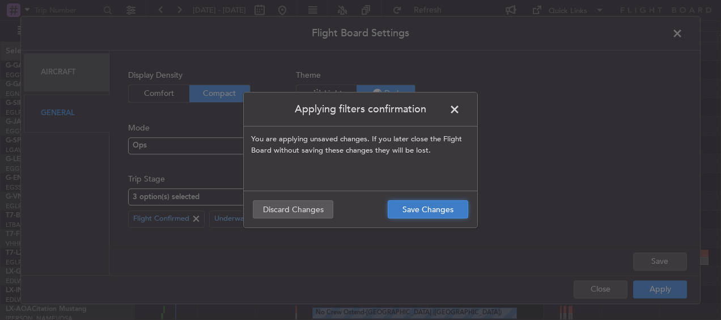
click at [428, 212] on button "Save Changes" at bounding box center [428, 209] width 81 height 18
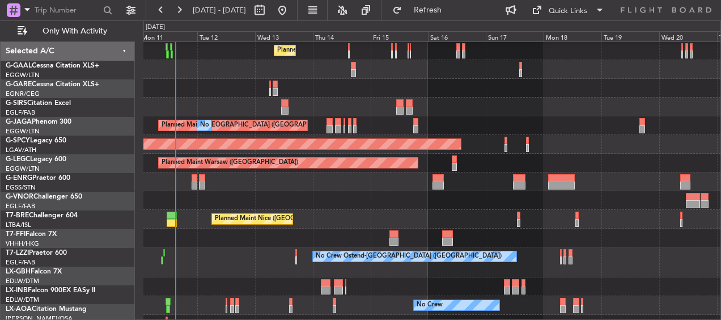
scroll to position [145, 0]
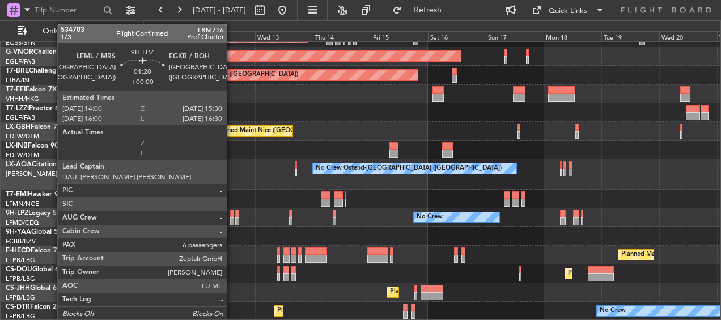
click at [232, 219] on div at bounding box center [232, 221] width 4 height 8
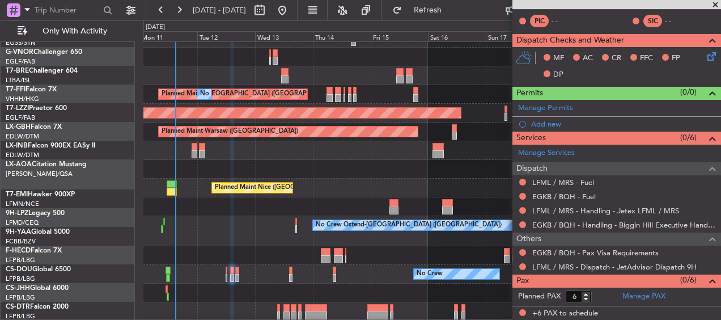
scroll to position [0, 0]
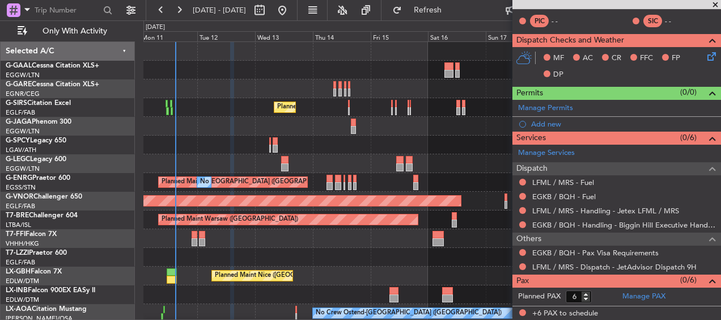
click at [224, 68] on div "No Crew" at bounding box center [431, 70] width 577 height 19
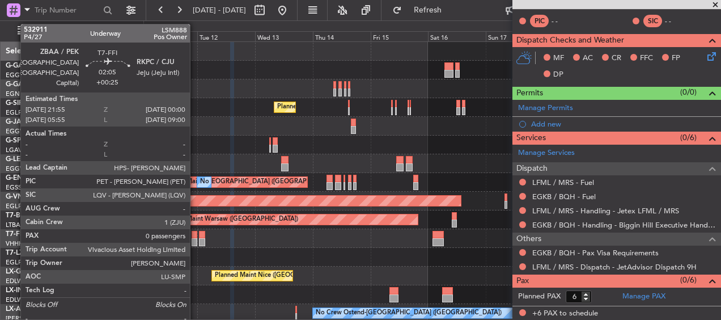
click at [195, 242] on div at bounding box center [194, 242] width 5 height 8
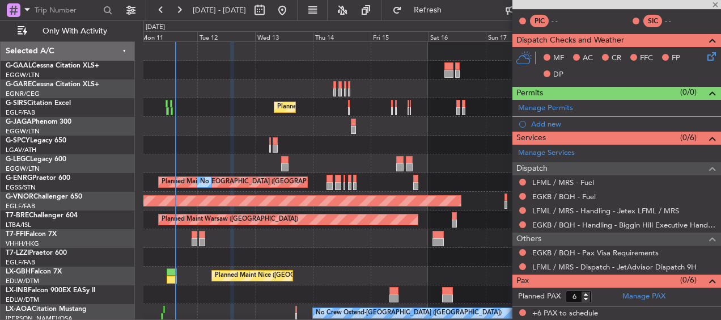
click at [242, 64] on div "No Crew" at bounding box center [431, 70] width 577 height 19
type input "+00:25"
type input "0"
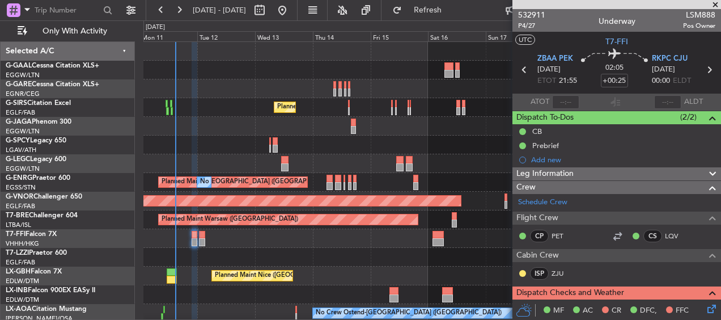
scroll to position [170, 0]
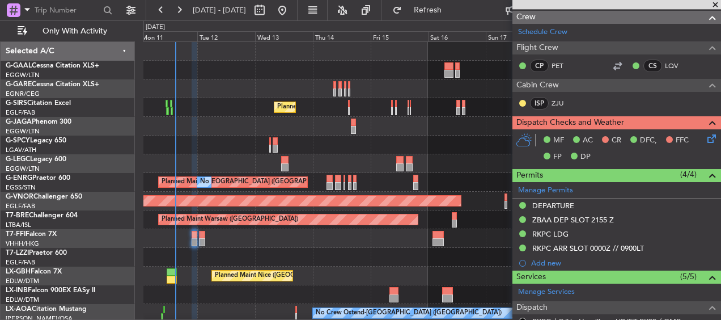
click at [263, 75] on div "No Crew" at bounding box center [431, 70] width 577 height 19
click at [239, 72] on div "No Crew" at bounding box center [431, 70] width 577 height 19
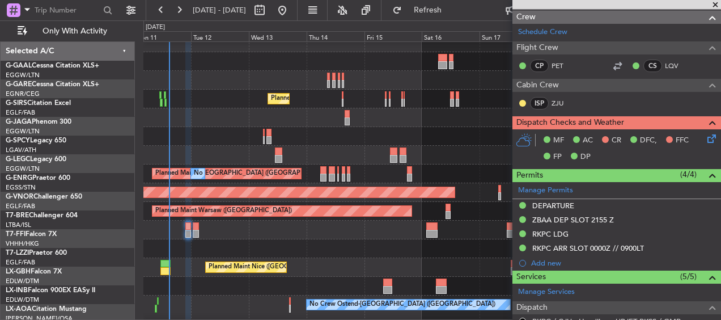
scroll to position [9, 0]
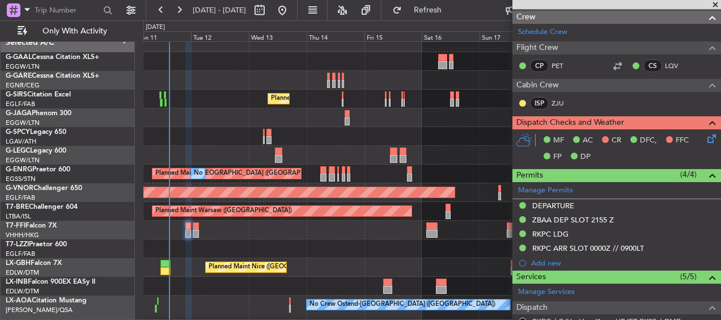
click at [333, 100] on div "Planned Maint [GEOGRAPHIC_DATA] ([GEOGRAPHIC_DATA])" at bounding box center [431, 99] width 577 height 19
click at [333, 116] on div at bounding box center [431, 117] width 577 height 19
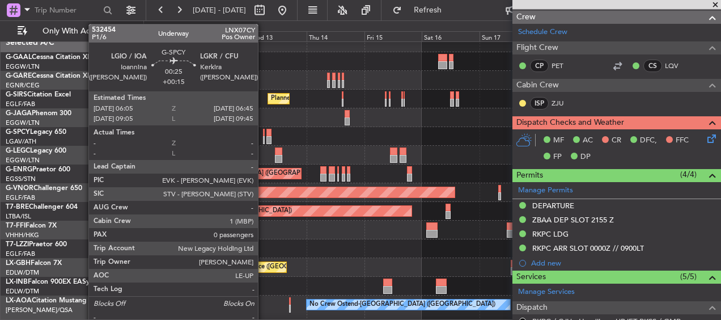
click at [263, 133] on div at bounding box center [264, 133] width 2 height 8
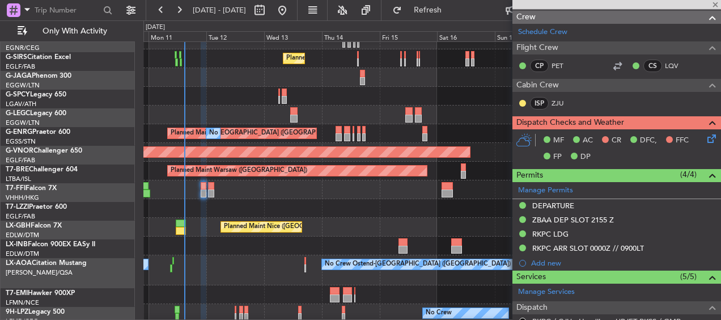
click at [300, 99] on div at bounding box center [431, 96] width 577 height 19
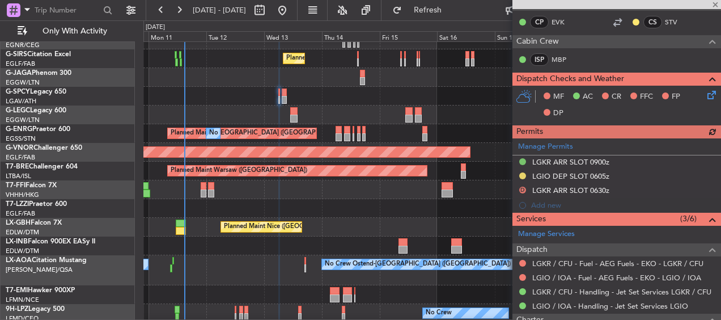
scroll to position [255, 0]
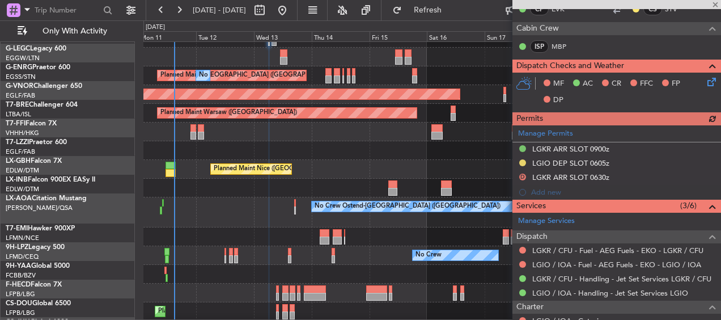
click at [222, 89] on div "Planned Maint London ([GEOGRAPHIC_DATA])" at bounding box center [13, 94] width 893 height 10
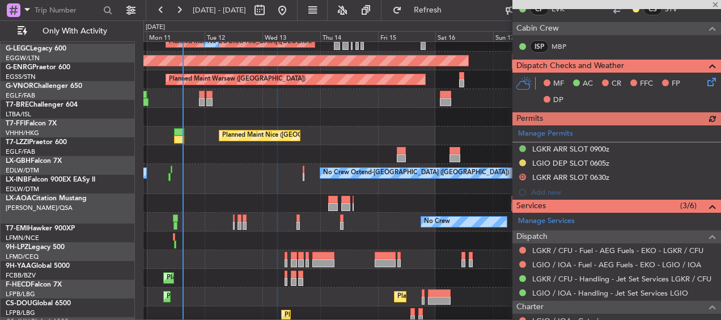
scroll to position [145, 0]
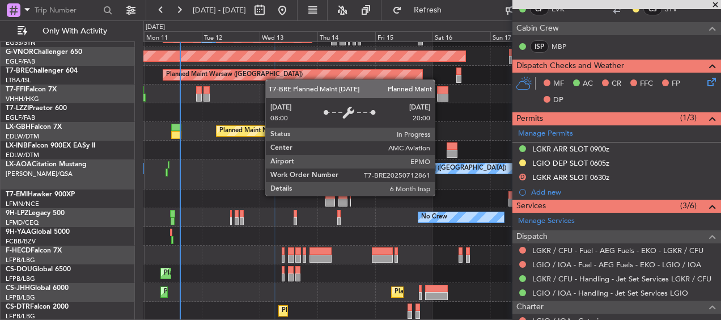
click at [271, 79] on div "A/C Unavailable [GEOGRAPHIC_DATA] ([GEOGRAPHIC_DATA]) Planned Maint [GEOGRAPHIC…" at bounding box center [431, 108] width 577 height 423
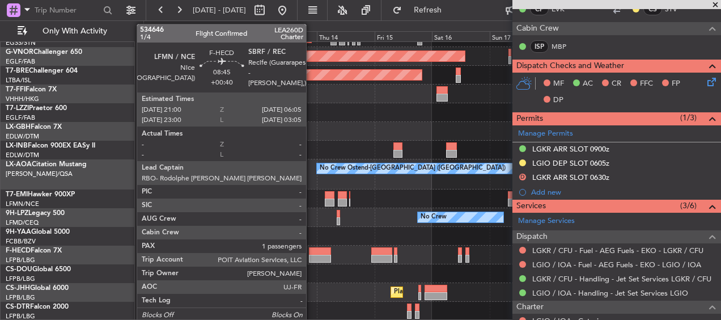
click at [311, 255] on div at bounding box center [320, 259] width 22 height 8
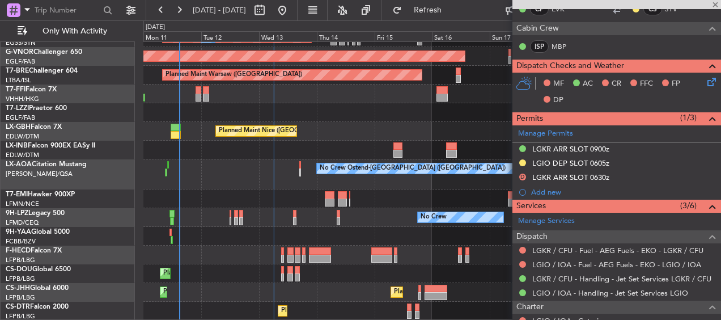
type input "+00:40"
type input "1"
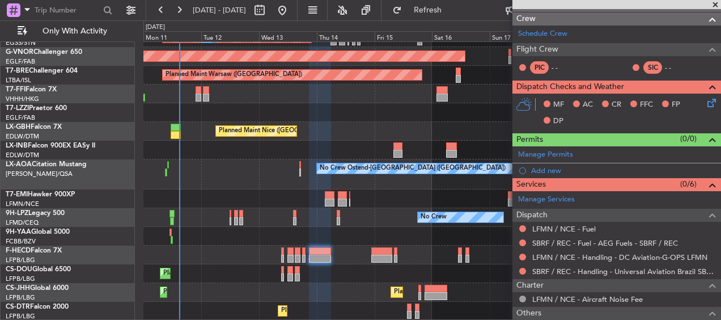
scroll to position [257, 0]
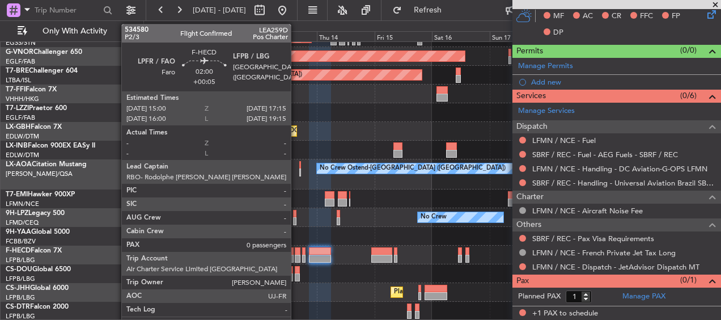
click at [295, 253] on div at bounding box center [298, 251] width 6 height 8
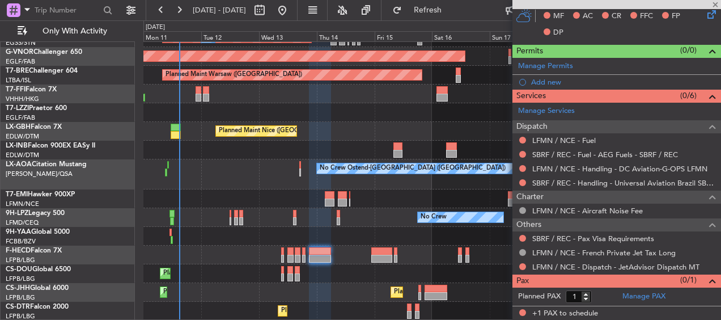
type input "+00:05"
type input "0"
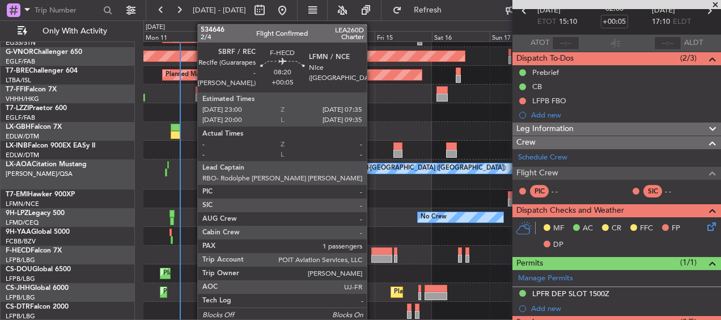
scroll to position [58, 0]
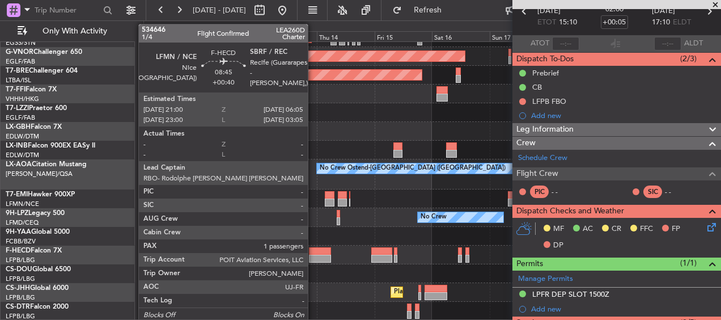
click at [313, 255] on div at bounding box center [320, 259] width 22 height 8
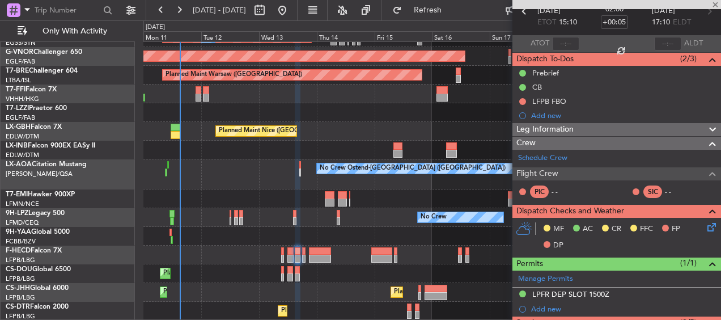
type input "+00:40"
type input "1"
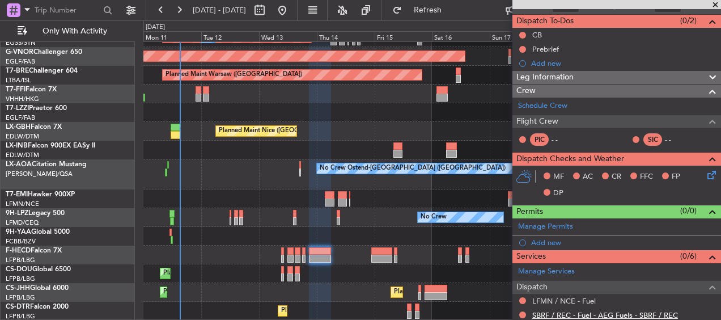
scroll to position [0, 0]
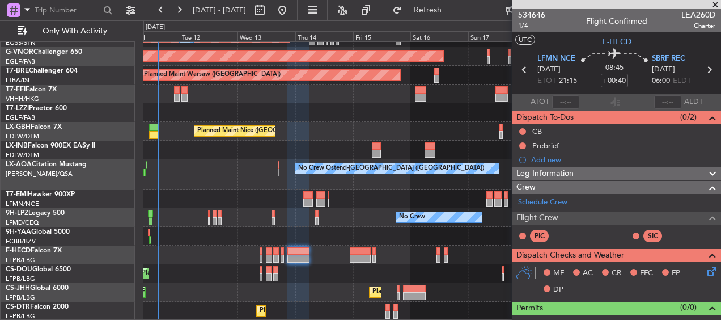
click at [367, 221] on div "No Crew No Crew" at bounding box center [431, 217] width 577 height 19
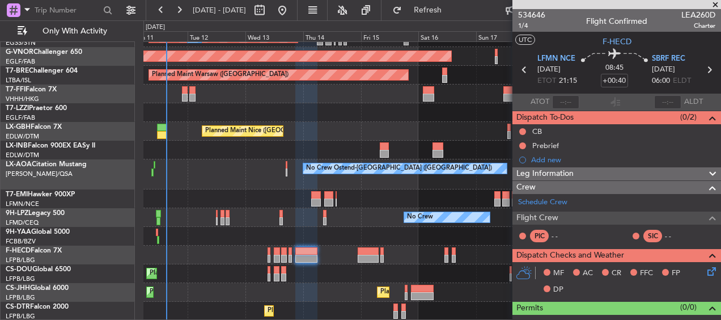
click at [327, 229] on div "A/C Unavailable [GEOGRAPHIC_DATA] ([GEOGRAPHIC_DATA]) Planned Maint [GEOGRAPHIC…" at bounding box center [431, 108] width 577 height 423
click at [443, 13] on span "Refresh" at bounding box center [428, 10] width 48 height 8
click at [335, 309] on div "A/C Unavailable [GEOGRAPHIC_DATA] ([GEOGRAPHIC_DATA]) Planned Maint [GEOGRAPHIC…" at bounding box center [360, 169] width 721 height 299
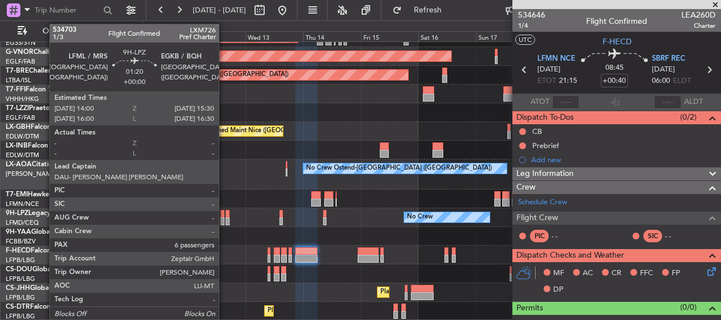
click at [224, 216] on div at bounding box center [223, 214] width 4 height 8
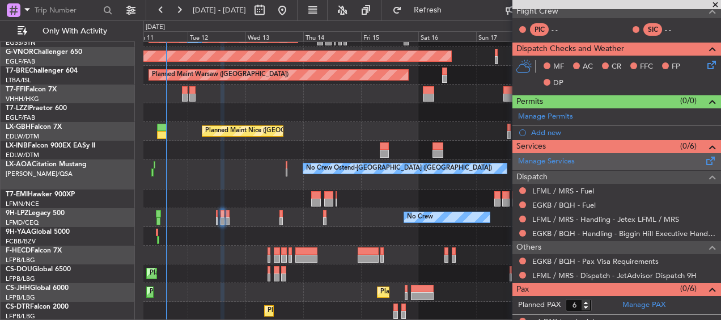
scroll to position [243, 0]
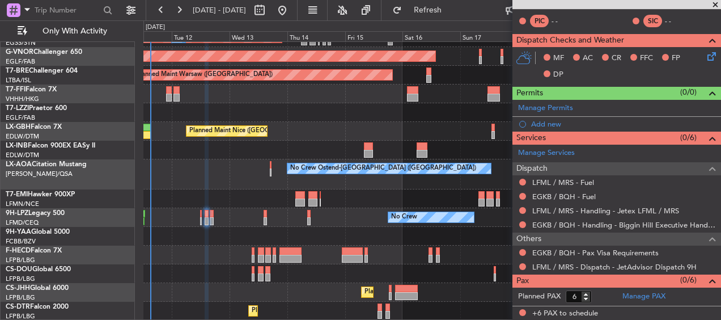
click at [269, 233] on div "A/C Unavailable [GEOGRAPHIC_DATA] ([GEOGRAPHIC_DATA]) Planned Maint [GEOGRAPHIC…" at bounding box center [431, 108] width 577 height 423
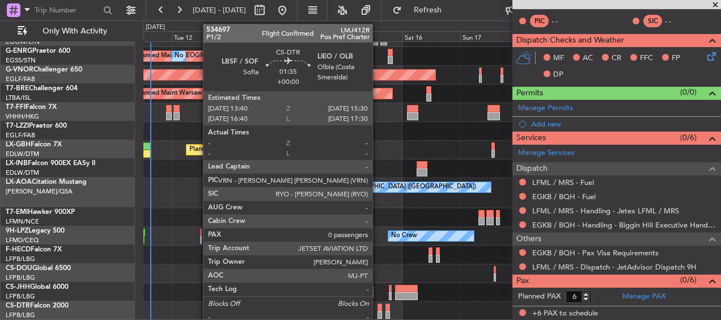
scroll to position [126, 0]
click at [379, 311] on div at bounding box center [380, 315] width 5 height 8
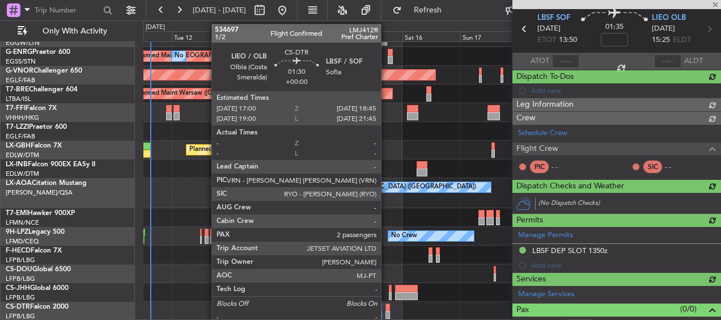
scroll to position [243, 0]
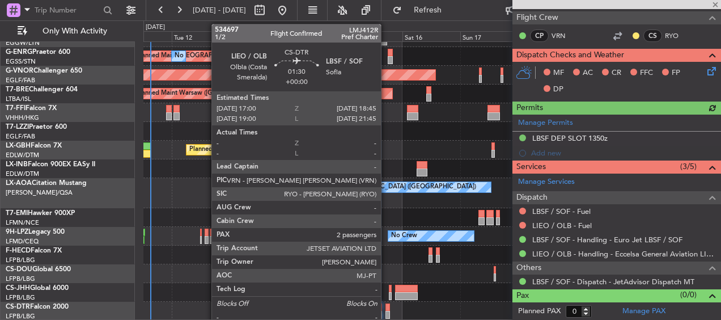
click at [386, 310] on div at bounding box center [388, 307] width 5 height 8
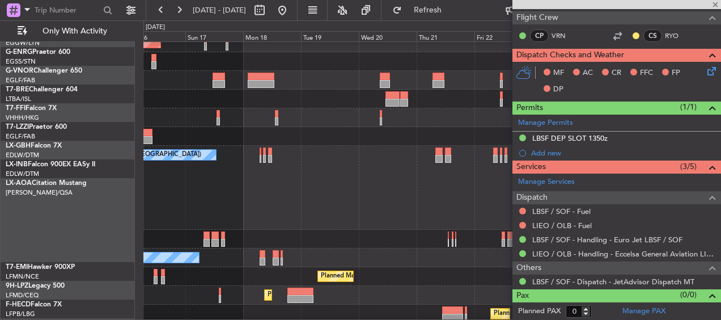
scroll to position [158, 0]
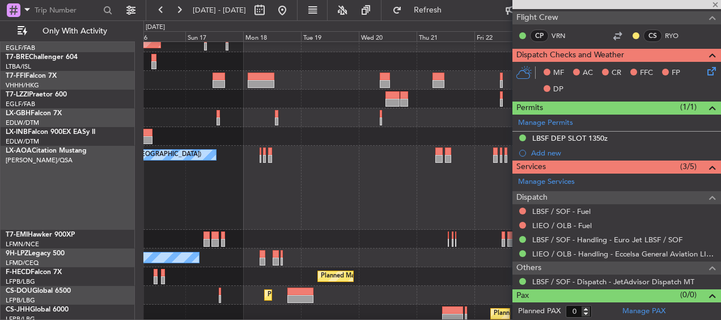
type input "2"
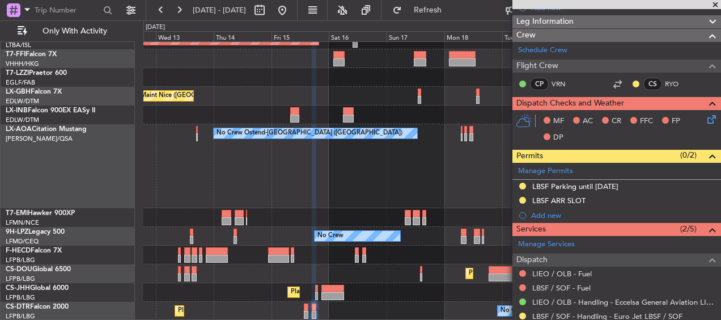
scroll to position [0, 0]
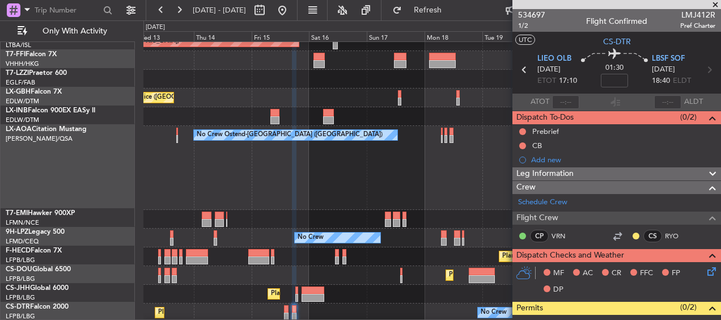
click at [450, 299] on div "Planned Maint [GEOGRAPHIC_DATA] ([GEOGRAPHIC_DATA]) Planned Maint [GEOGRAPHIC_D…" at bounding box center [431, 294] width 577 height 19
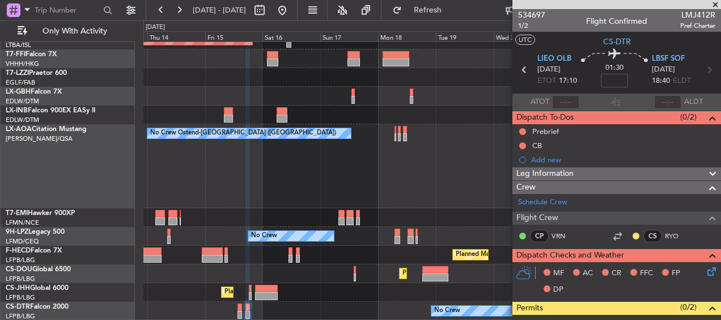
click at [373, 209] on div "Planned Maint London ([GEOGRAPHIC_DATA]) Planned Maint [GEOGRAPHIC_DATA] ([GEOG…" at bounding box center [431, 91] width 577 height 458
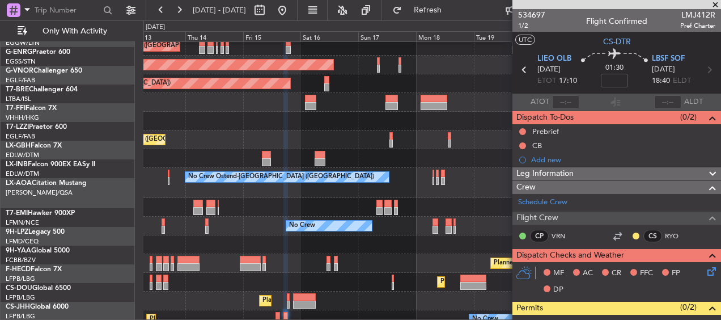
scroll to position [138, 0]
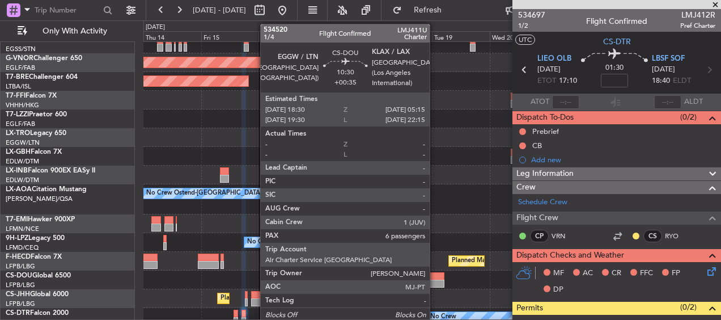
click at [435, 275] on div at bounding box center [432, 276] width 26 height 8
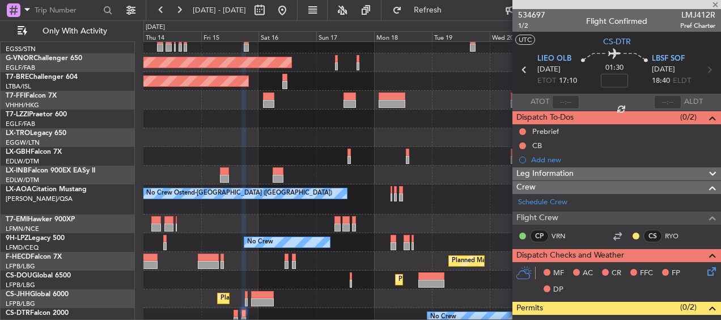
type input "+00:35"
type input "6"
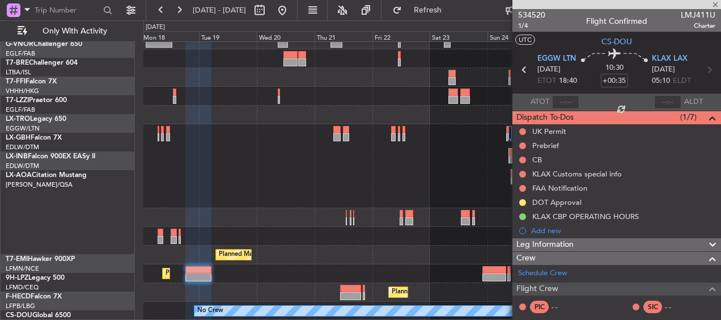
scroll to position [198, 0]
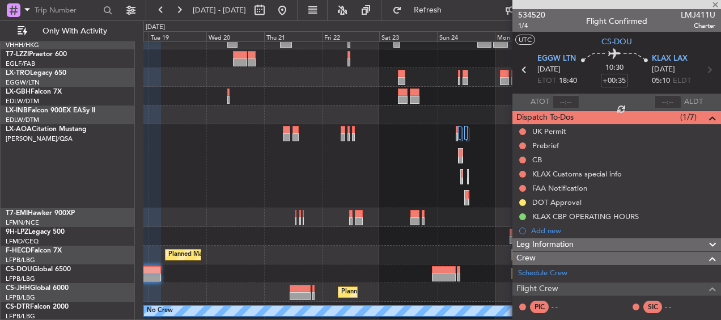
click at [250, 169] on div "No Crew Ostend-[GEOGRAPHIC_DATA] ([GEOGRAPHIC_DATA]) No Crew Planned Maint [GEO…" at bounding box center [431, 81] width 577 height 477
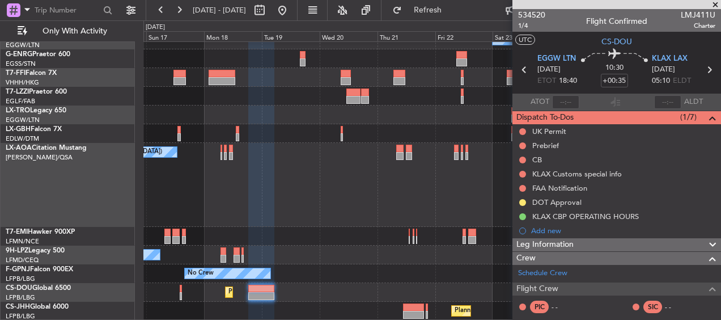
scroll to position [124, 0]
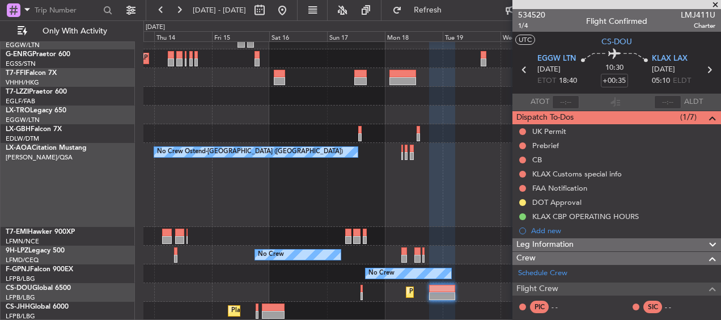
click at [519, 151] on fb-app "[DATE] - [DATE] Refresh Quick Links Only With Activity A/C Unavailable [GEOGRAP…" at bounding box center [360, 164] width 721 height 311
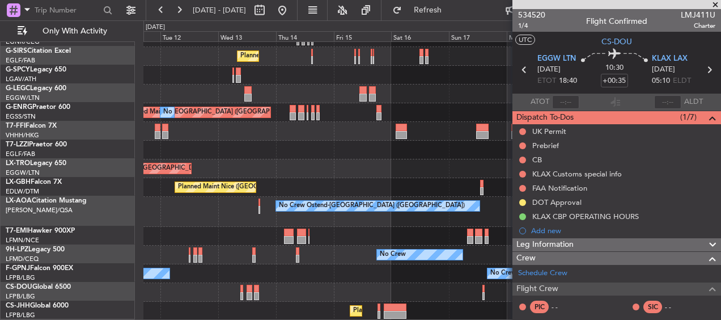
scroll to position [70, 0]
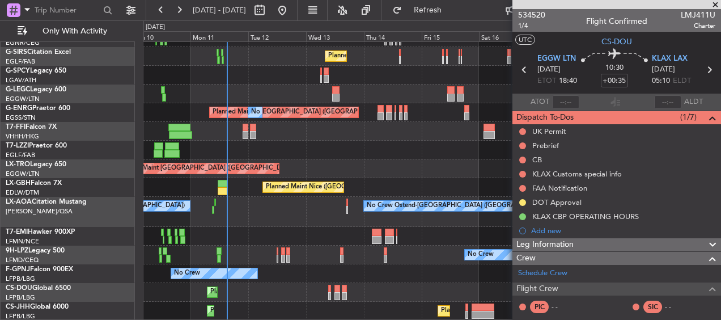
click at [386, 157] on div "No Crew Planned Maint [GEOGRAPHIC_DATA] ([GEOGRAPHIC_DATA]) Planned Maint [GEOG…" at bounding box center [431, 146] width 577 height 348
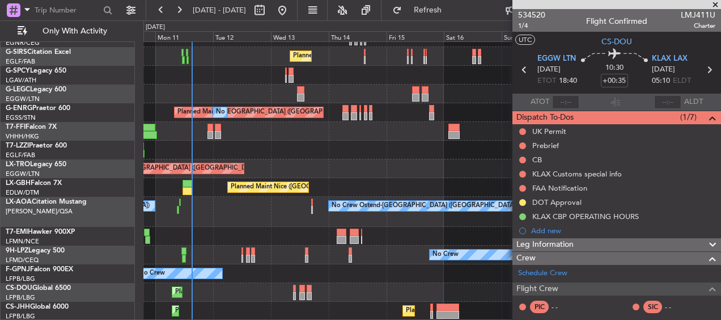
click at [344, 145] on div at bounding box center [431, 150] width 577 height 19
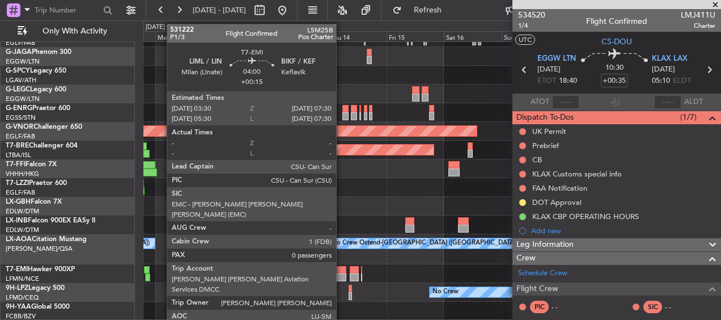
click at [341, 271] on div at bounding box center [342, 270] width 10 height 8
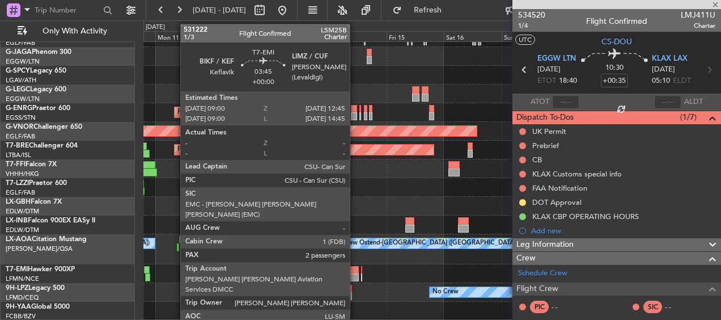
type input "+00:15"
type input "0"
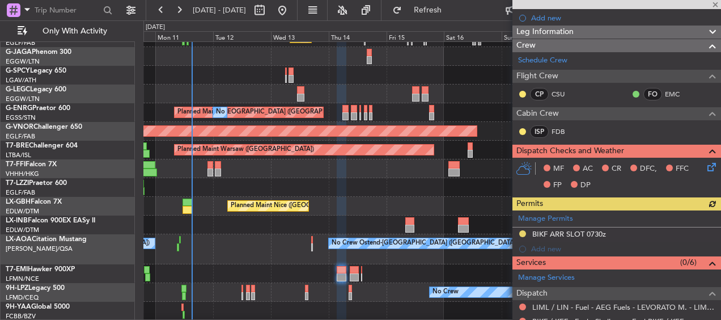
scroll to position [322, 0]
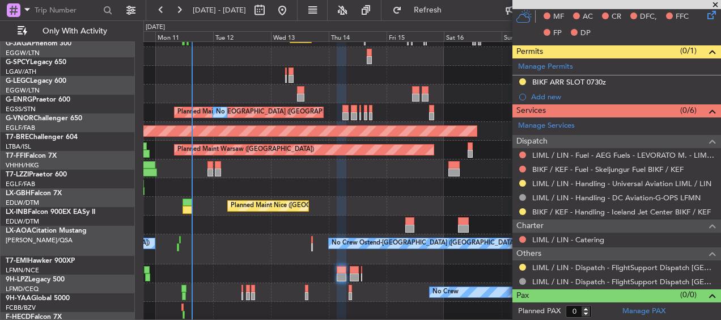
click at [250, 255] on div "Planned Maint [GEOGRAPHIC_DATA] ([GEOGRAPHIC_DATA]) A/C Unavailable [GEOGRAPHIC…" at bounding box center [431, 183] width 577 height 423
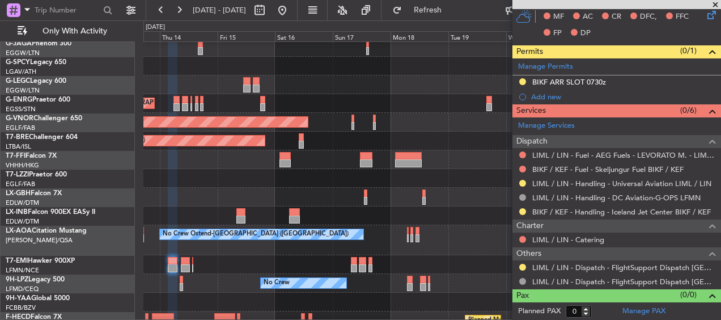
scroll to position [79, 0]
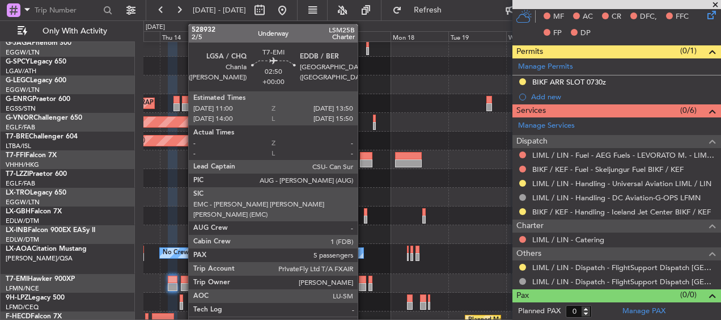
click at [363, 287] on div at bounding box center [362, 287] width 7 height 8
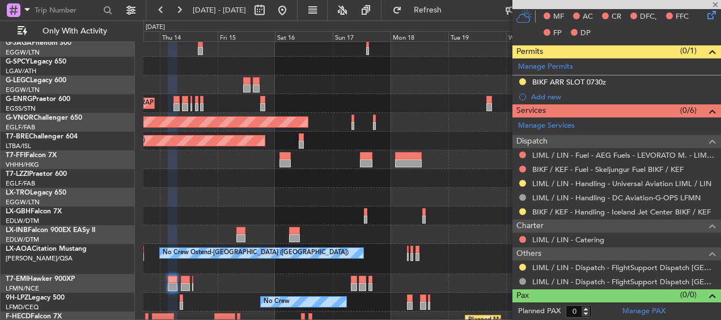
type input "5"
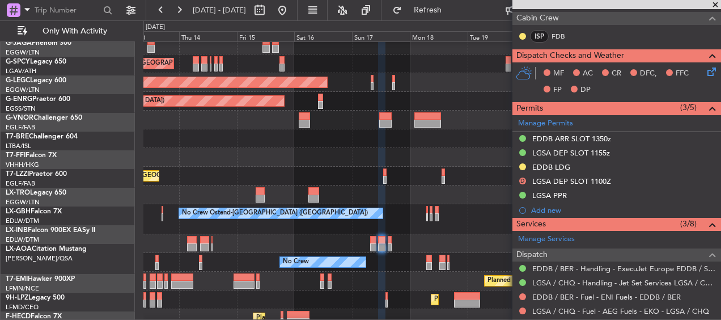
scroll to position [122, 0]
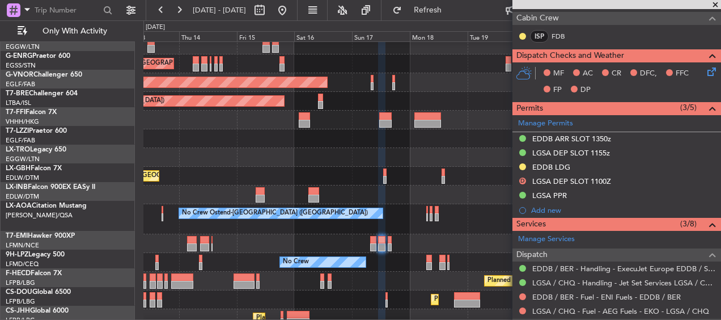
click at [386, 213] on div "No Crew Ostend-[GEOGRAPHIC_DATA] ([GEOGRAPHIC_DATA]) No Crew Ostend-[GEOGRAPHIC…" at bounding box center [431, 219] width 577 height 30
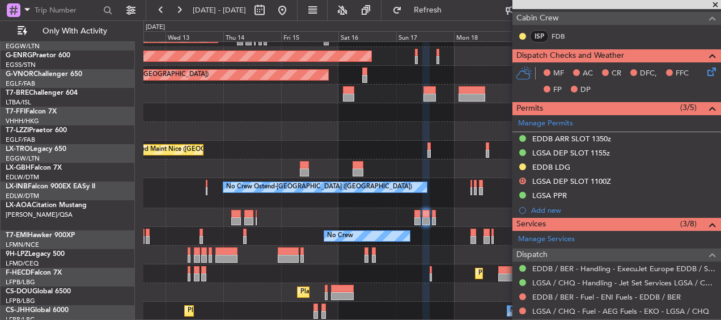
click at [407, 137] on div "A/C Unavailable [GEOGRAPHIC_DATA] ([GEOGRAPHIC_DATA]) Planned Maint [GEOGRAPHIC…" at bounding box center [431, 108] width 577 height 423
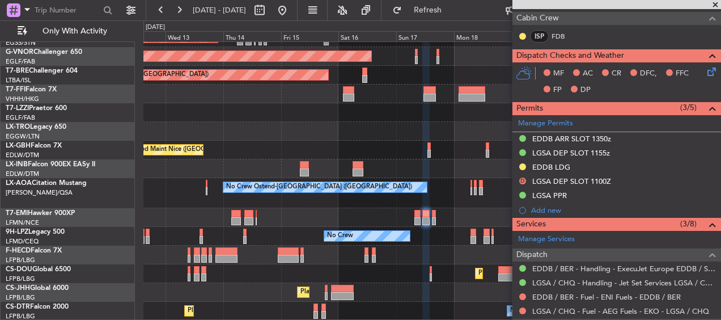
click at [394, 142] on div "Planned Maint Nice ([GEOGRAPHIC_DATA])" at bounding box center [431, 150] width 577 height 19
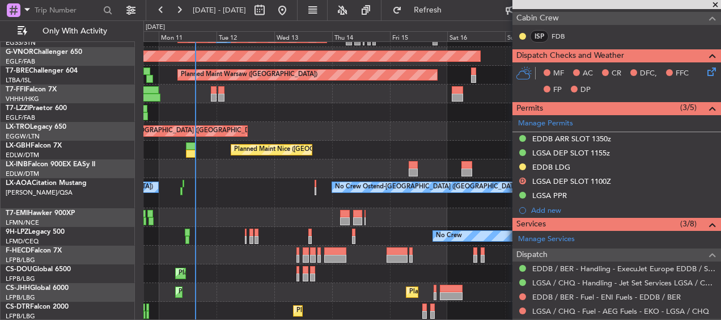
click at [388, 124] on div "A/C Unavailable [GEOGRAPHIC_DATA] ([GEOGRAPHIC_DATA]) Planned Maint [GEOGRAPHIC…" at bounding box center [431, 108] width 577 height 423
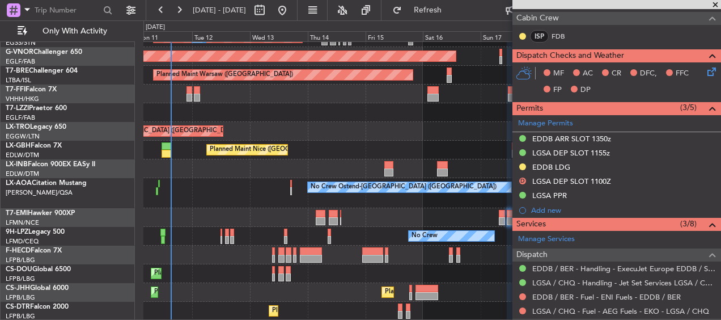
click at [348, 130] on div "Unplanned Maint [GEOGRAPHIC_DATA] ([GEOGRAPHIC_DATA])" at bounding box center [431, 131] width 577 height 19
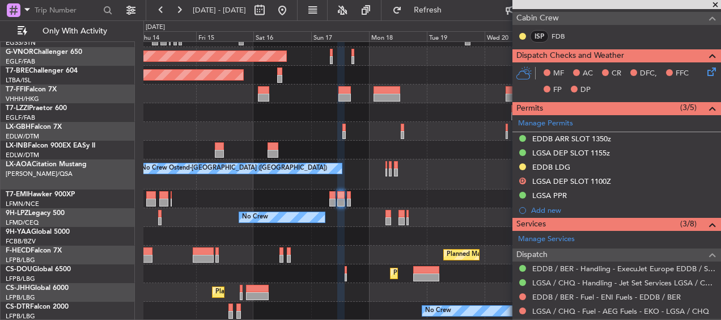
click at [227, 189] on div "A/C Unavailable [GEOGRAPHIC_DATA] ([GEOGRAPHIC_DATA]) No Crew Planned Maint [GE…" at bounding box center [431, 108] width 577 height 423
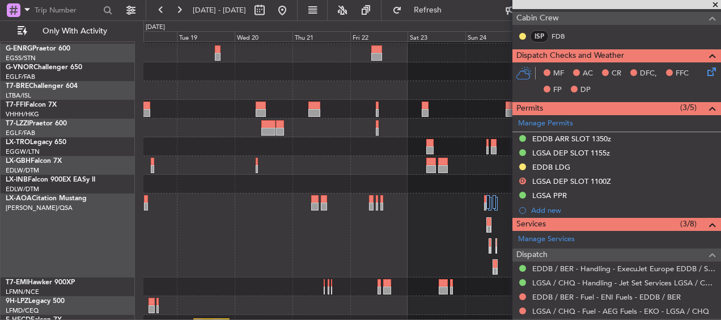
scroll to position [124, 0]
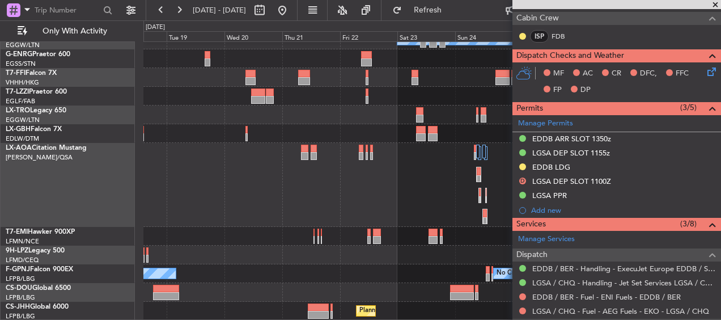
click at [311, 179] on div "No Crew Ostend-[GEOGRAPHIC_DATA] ([GEOGRAPHIC_DATA])" at bounding box center [431, 185] width 577 height 84
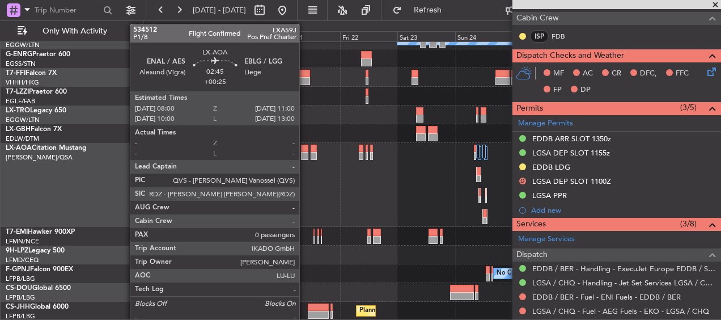
click at [305, 154] on div at bounding box center [304, 156] width 7 height 8
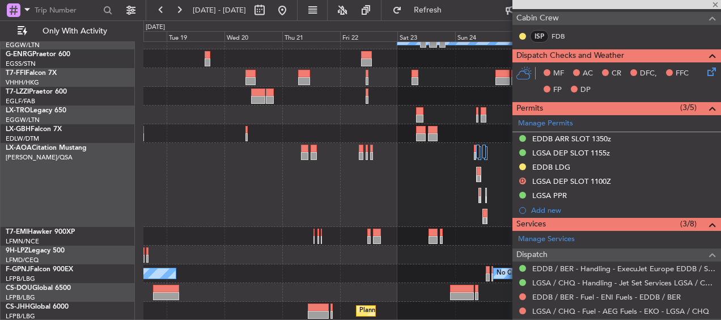
type input "+00:25"
type input "0"
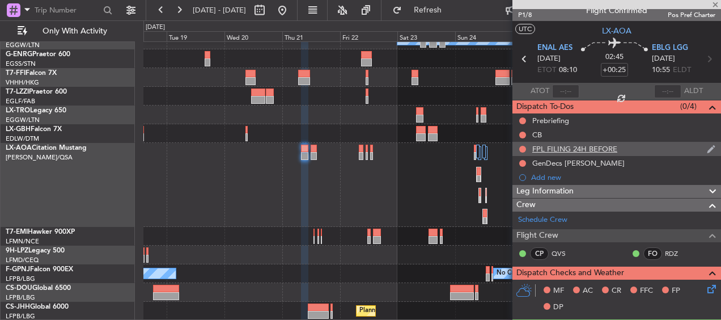
scroll to position [0, 0]
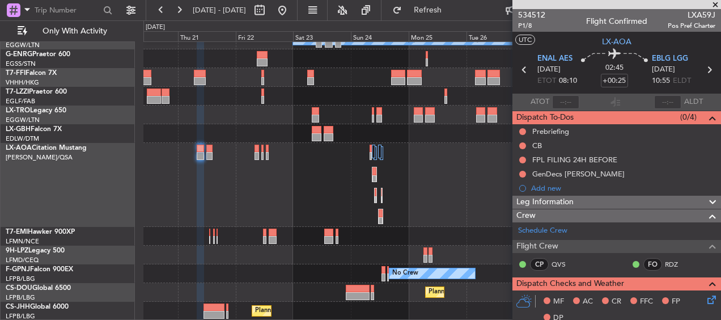
click at [245, 159] on div at bounding box center [431, 185] width 577 height 84
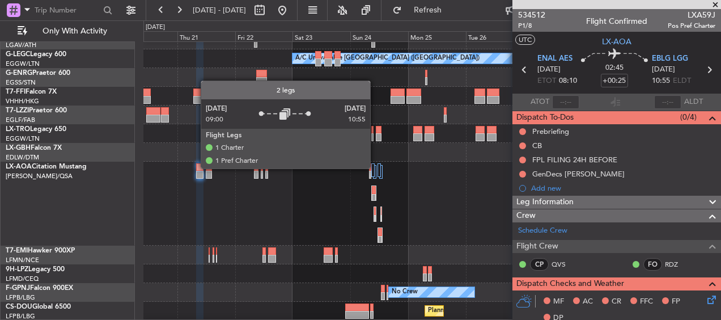
click at [375, 168] on div at bounding box center [374, 172] width 3 height 14
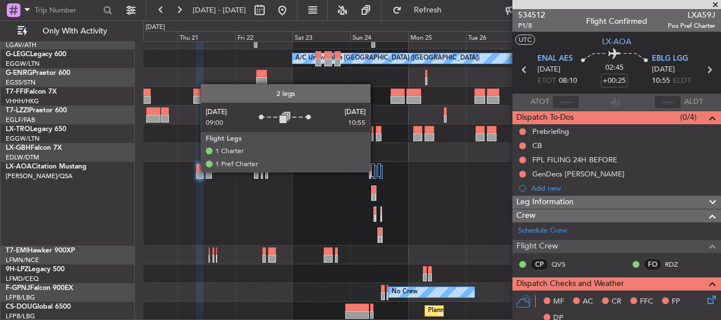
scroll to position [77, 0]
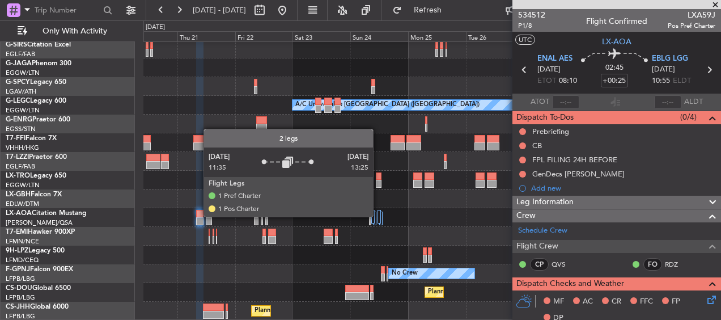
click at [378, 216] on div at bounding box center [379, 217] width 3 height 14
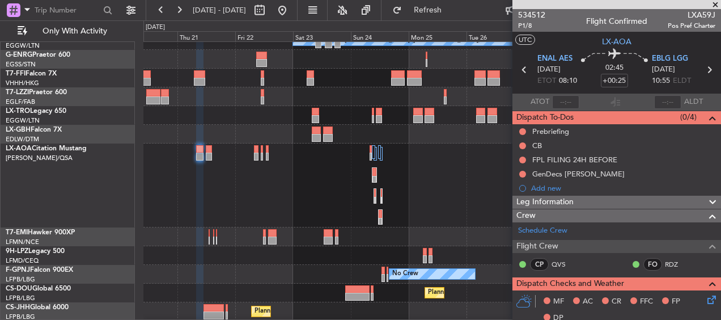
scroll to position [142, 0]
click at [299, 277] on div "No Crew No Crew Planned Maint [GEOGRAPHIC_DATA] ([GEOGRAPHIC_DATA]) No Crew" at bounding box center [432, 274] width 578 height 19
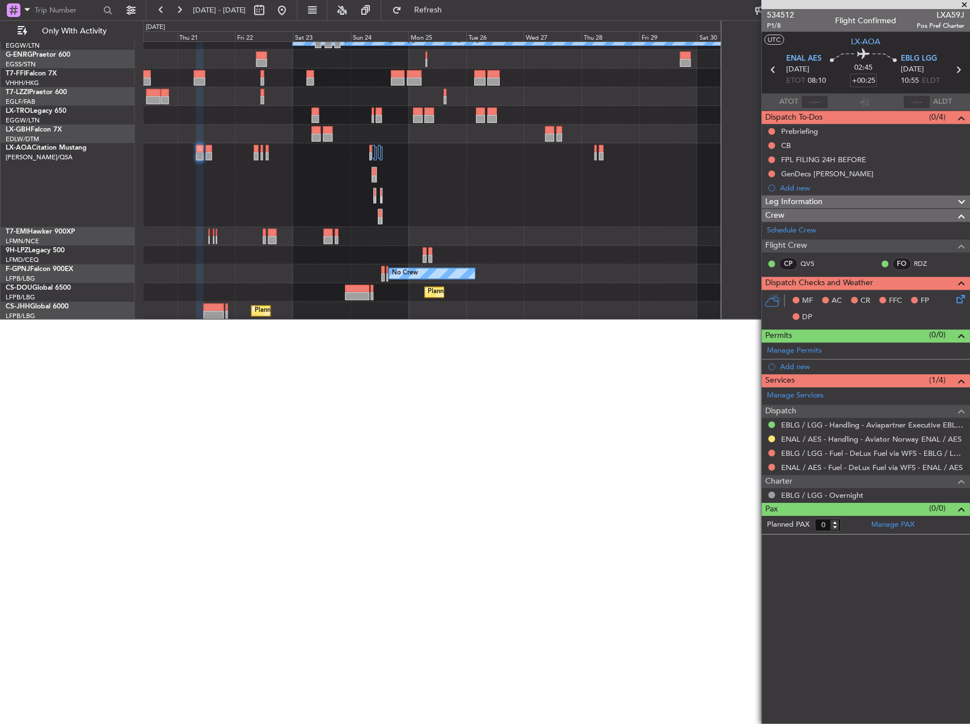
scroll to position [0, 0]
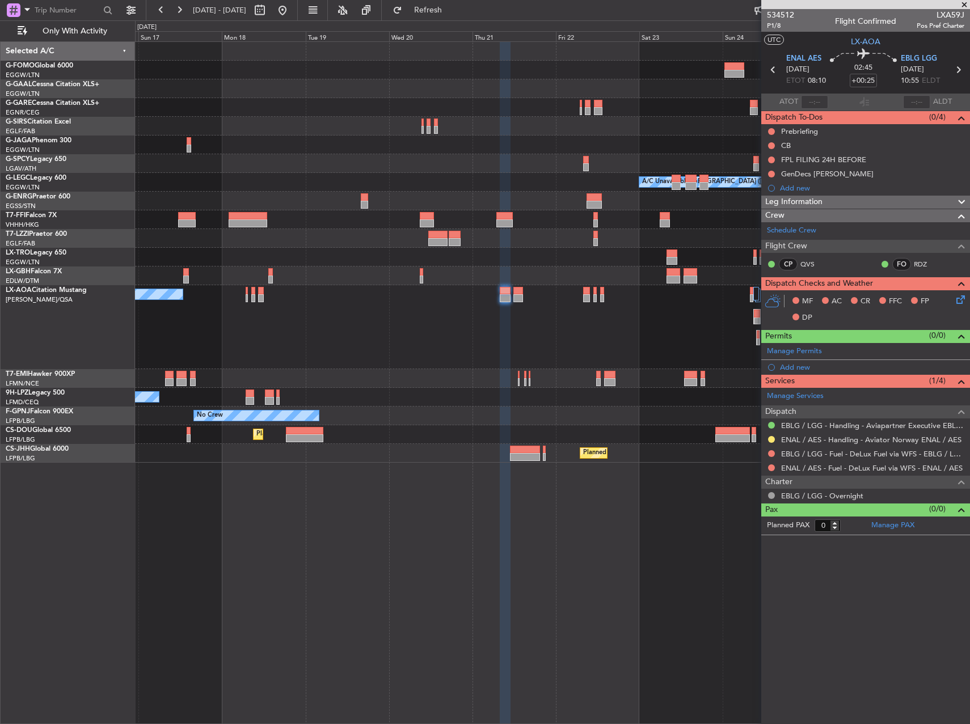
click at [530, 282] on div "Planned Maint Windsor Locks ([PERSON_NAME] Intl) Planned [GEOGRAPHIC_DATA] A/C …" at bounding box center [552, 252] width 834 height 421
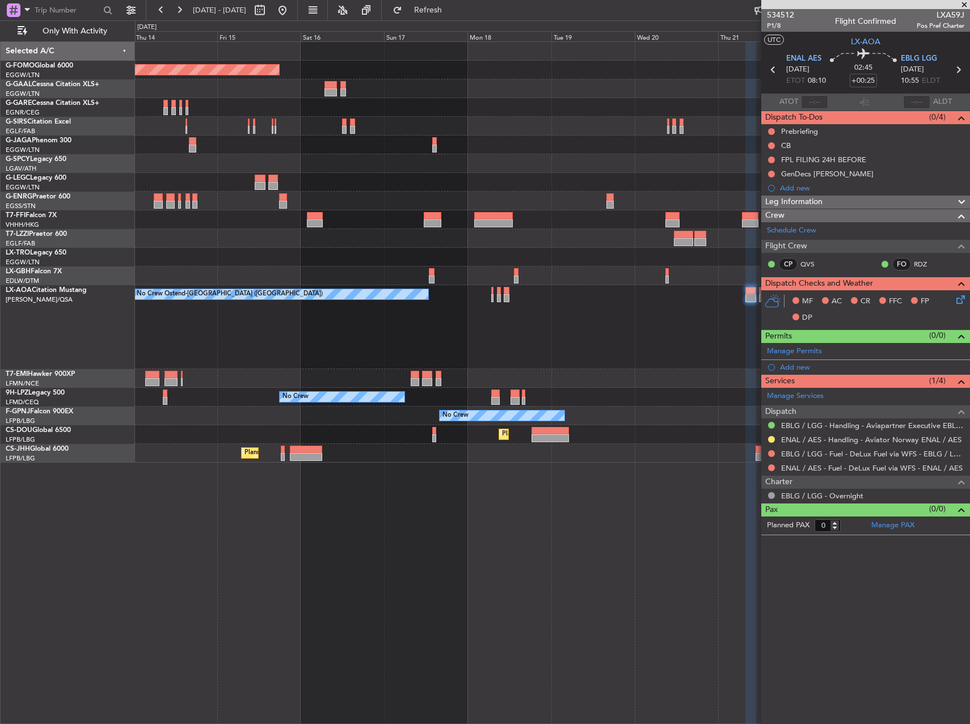
click at [557, 317] on div "No Crew Ostend-[GEOGRAPHIC_DATA] ([GEOGRAPHIC_DATA])" at bounding box center [552, 327] width 834 height 84
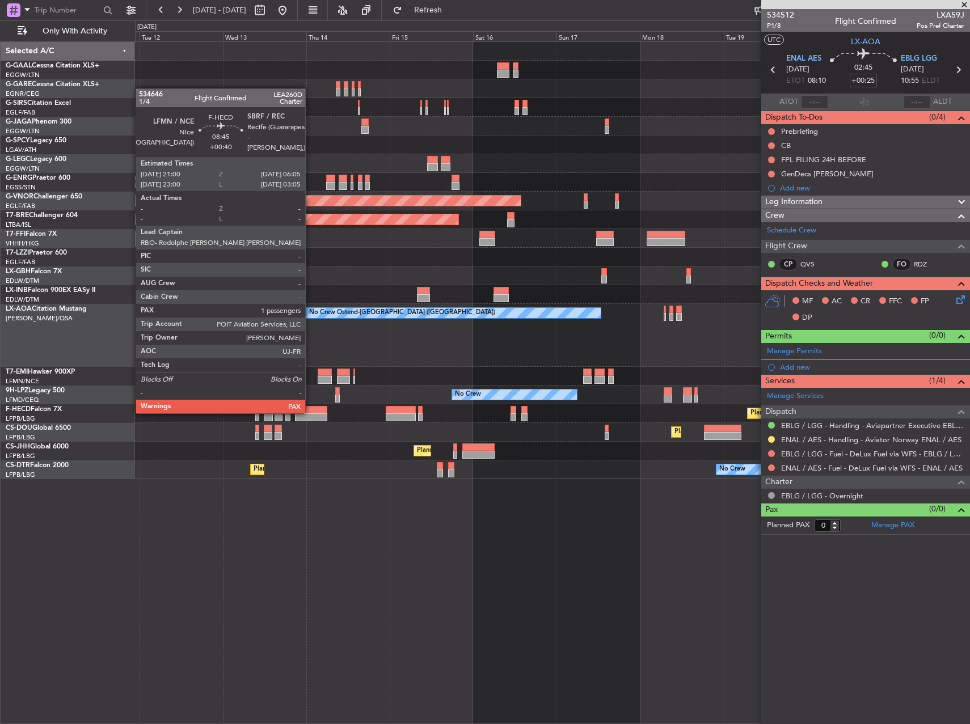
click at [310, 412] on div at bounding box center [311, 410] width 32 height 8
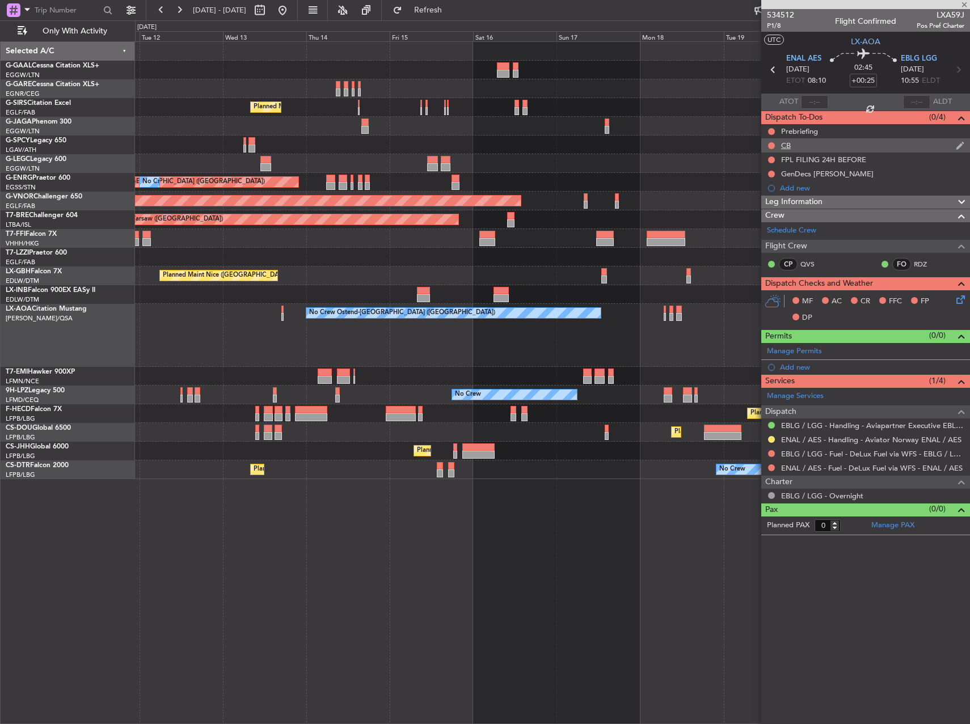
type input "+00:40"
type input "1"
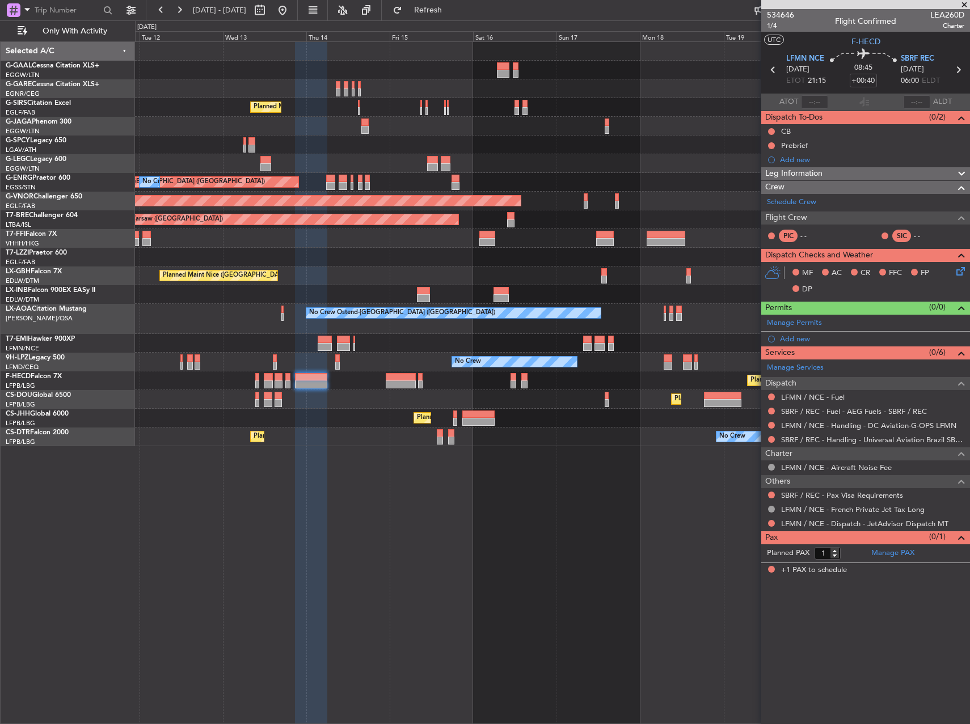
click at [347, 425] on div "Planned Maint [GEOGRAPHIC_DATA] ([GEOGRAPHIC_DATA]) Planned Maint [GEOGRAPHIC_D…" at bounding box center [552, 418] width 834 height 19
click at [946, 14] on span "LEA260D" at bounding box center [947, 15] width 34 height 12
copy span "LEA260D"
click at [457, 330] on div "No Crew Ostend-[GEOGRAPHIC_DATA] ([GEOGRAPHIC_DATA]) No Crew Ostend-[GEOGRAPHIC…" at bounding box center [552, 319] width 834 height 30
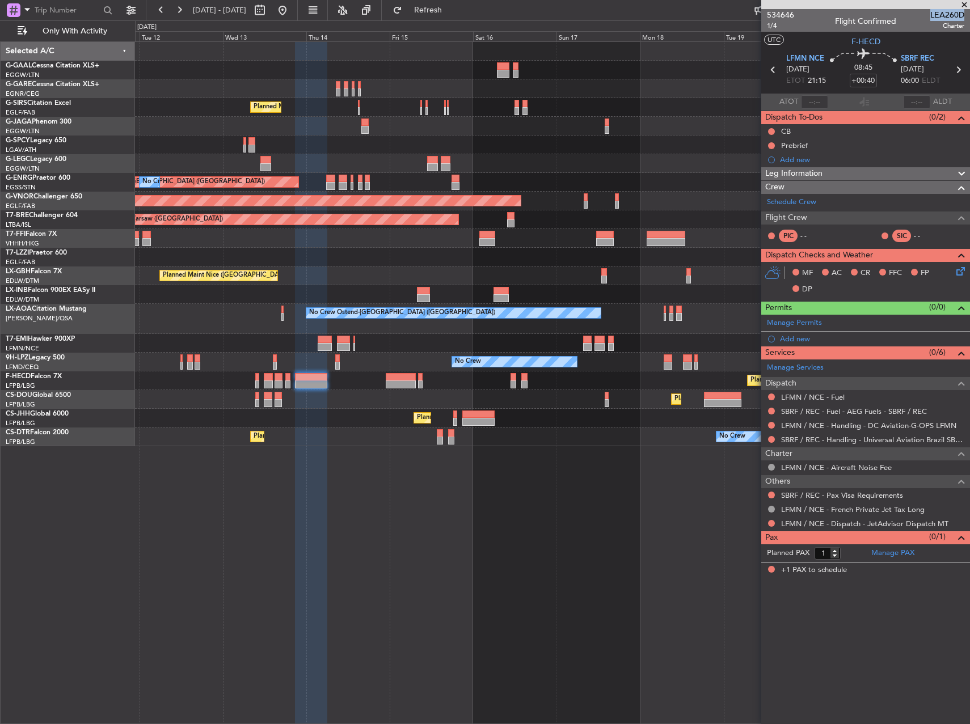
click at [442, 474] on div "Planned Maint [GEOGRAPHIC_DATA] ([GEOGRAPHIC_DATA]) A/C Unavailable [GEOGRAPHIC…" at bounding box center [552, 382] width 835 height 683
